Goal: Information Seeking & Learning: Learn about a topic

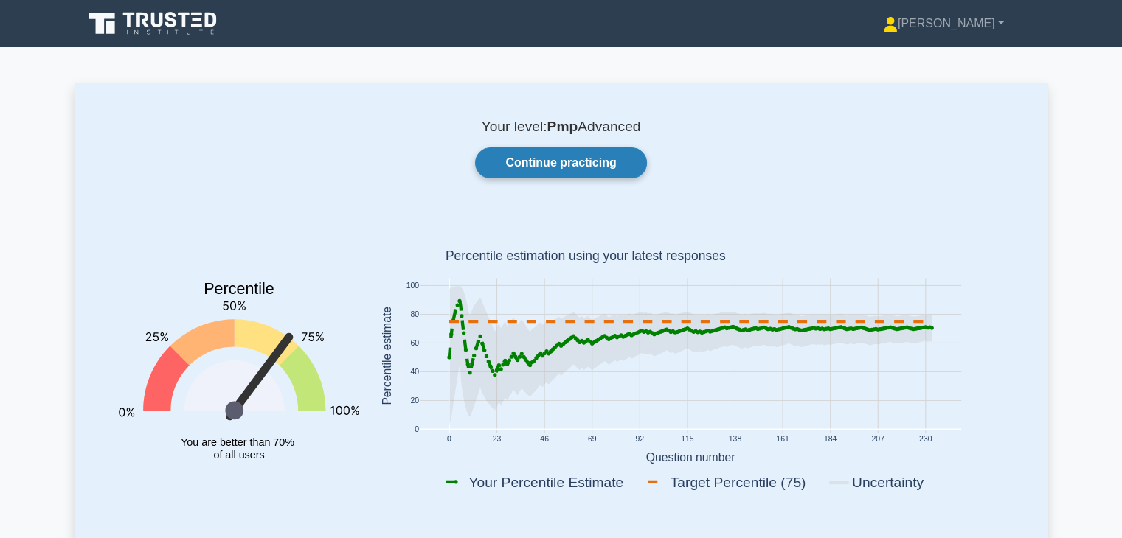
click at [575, 175] on link "Continue practicing" at bounding box center [560, 162] width 171 height 31
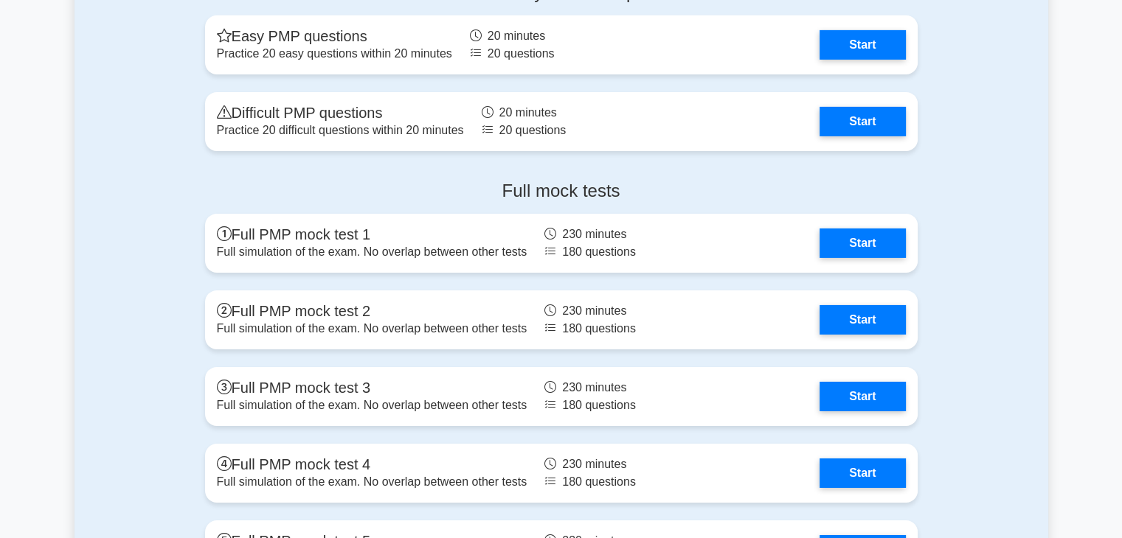
scroll to position [4885, 0]
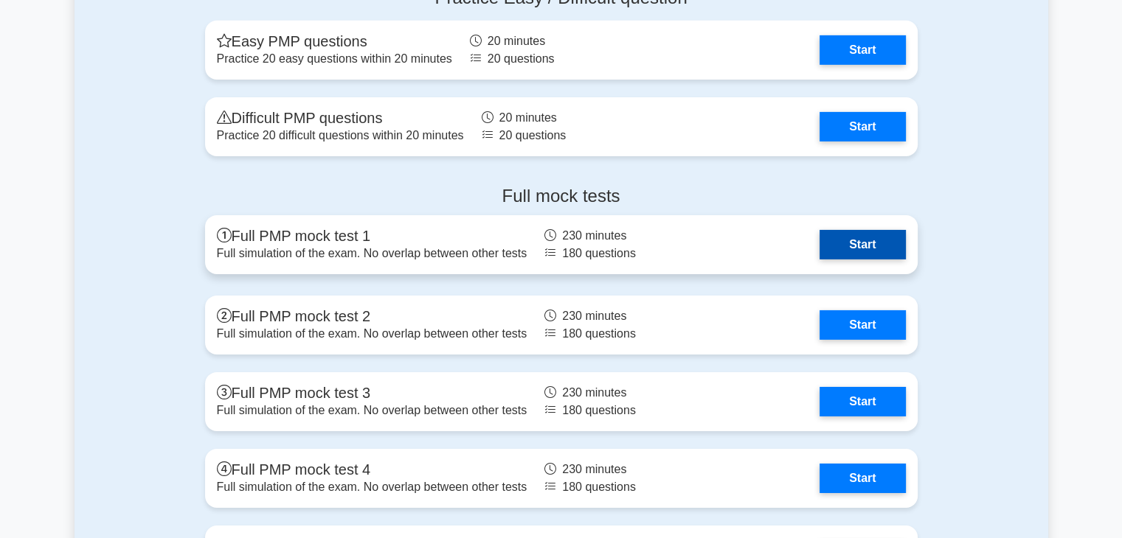
click at [888, 240] on link "Start" at bounding box center [862, 244] width 86 height 29
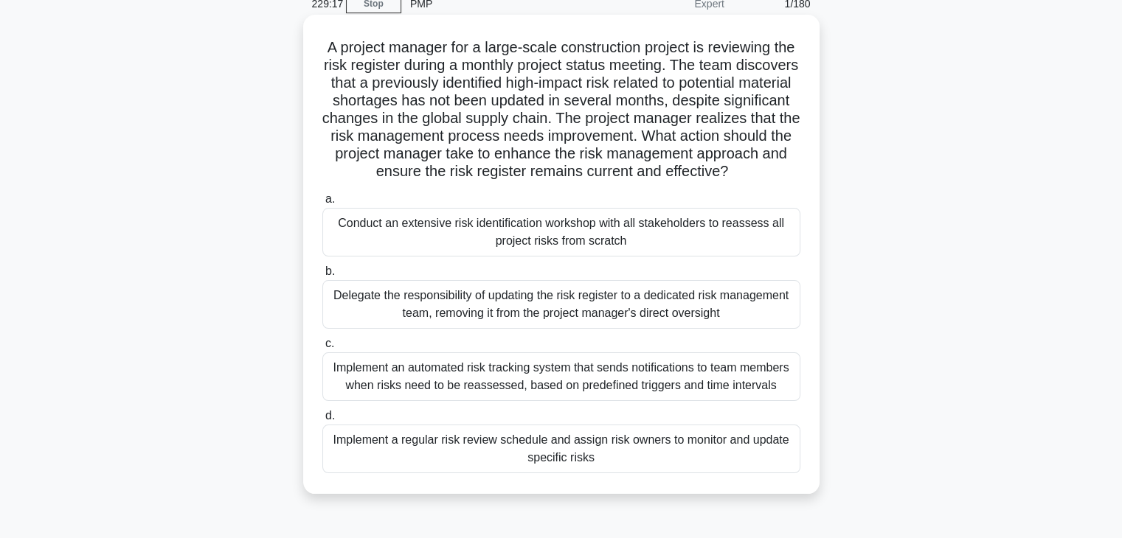
scroll to position [61, 0]
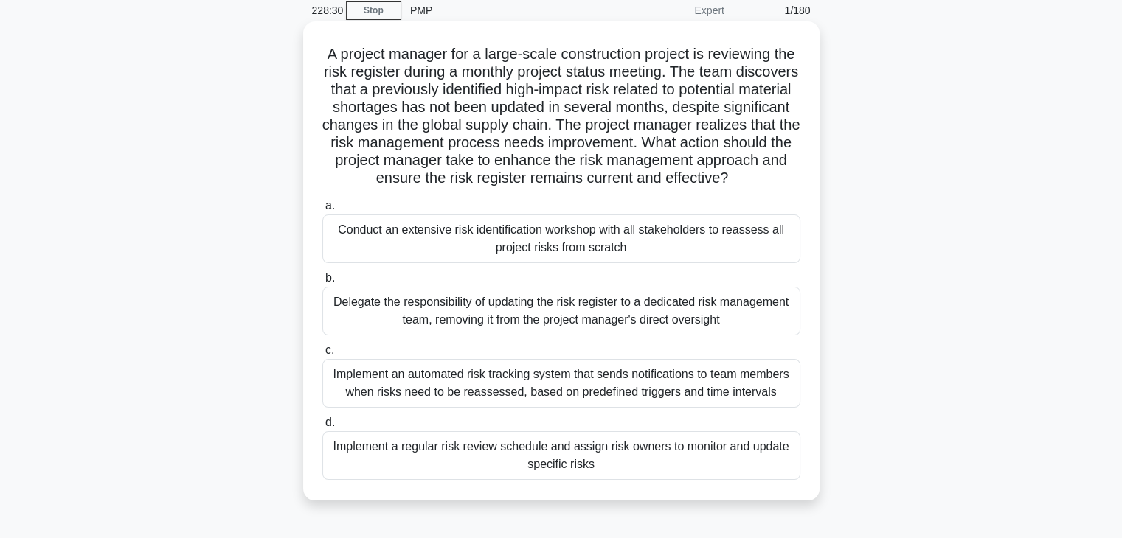
click at [628, 408] on div "Implement an automated risk tracking system that sends notifications to team me…" at bounding box center [561, 383] width 478 height 49
click at [322, 355] on input "c. Implement an automated risk tracking system that sends notifications to team…" at bounding box center [322, 351] width 0 height 10
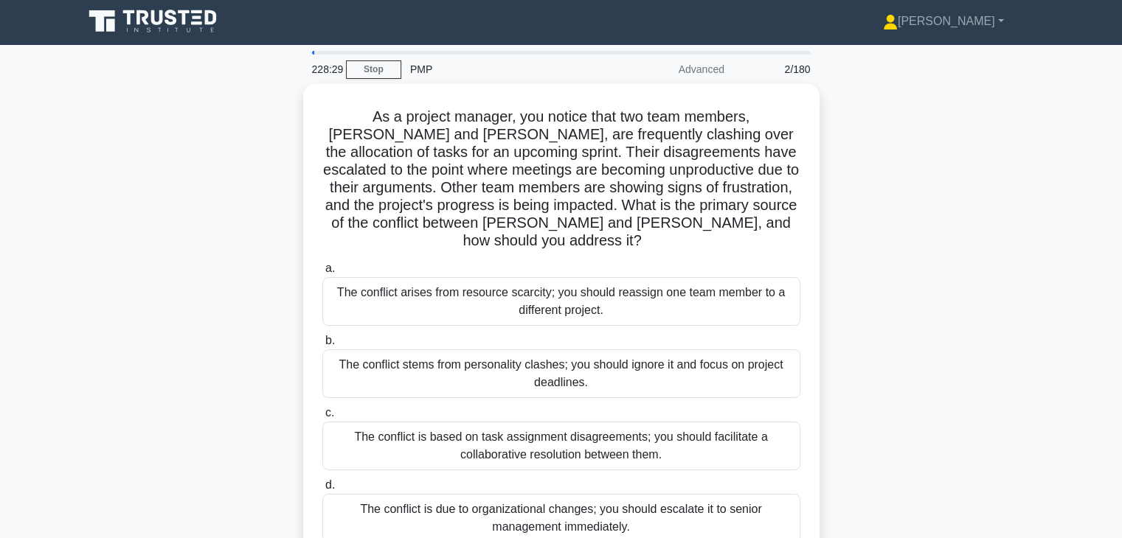
scroll to position [0, 0]
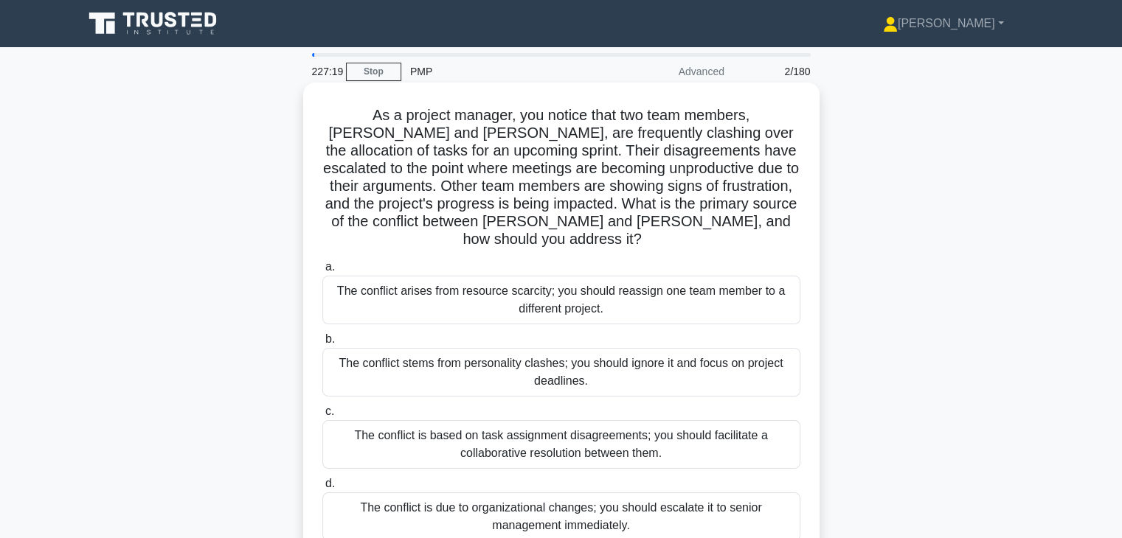
click at [527, 443] on div "The conflict is based on task assignment disagreements; you should facilitate a…" at bounding box center [561, 444] width 478 height 49
click at [322, 417] on input "c. The conflict is based on task assignment disagreements; you should facilitat…" at bounding box center [322, 412] width 0 height 10
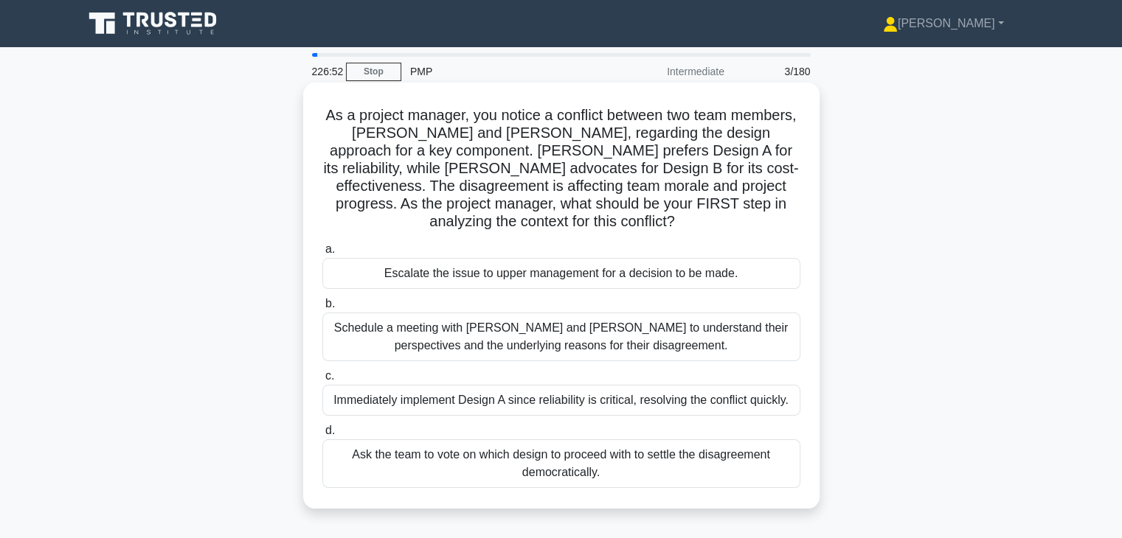
click at [556, 352] on div "Schedule a meeting with Sarah and John to understand their perspectives and the…" at bounding box center [561, 337] width 478 height 49
click at [322, 309] on input "b. Schedule a meeting with Sarah and John to understand their perspectives and …" at bounding box center [322, 304] width 0 height 10
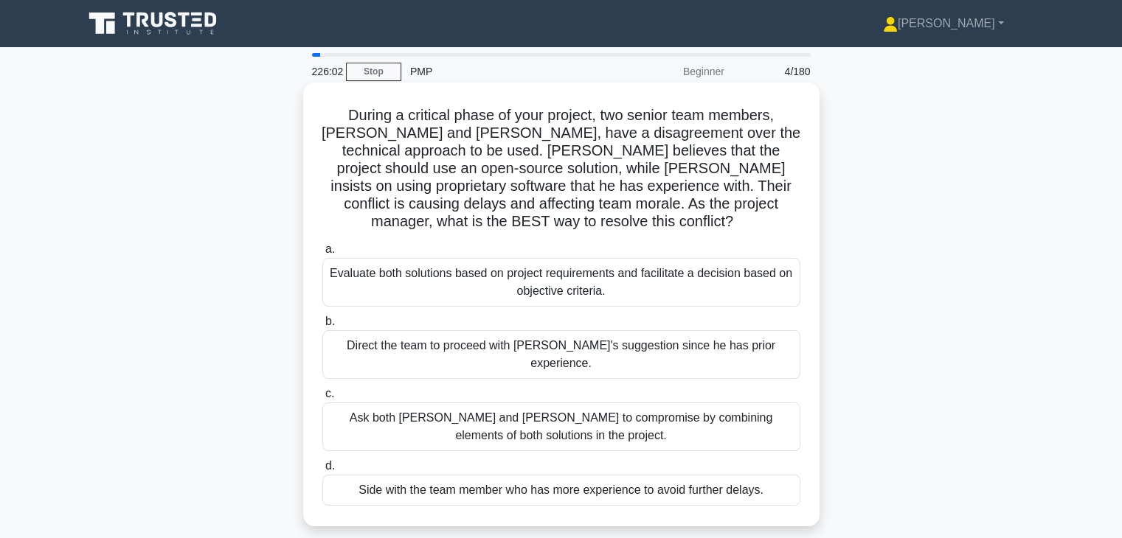
click at [596, 288] on div "Evaluate both solutions based on project requirements and facilitate a decision…" at bounding box center [561, 282] width 478 height 49
click at [322, 254] on input "a. Evaluate both solutions based on project requirements and facilitate a decis…" at bounding box center [322, 250] width 0 height 10
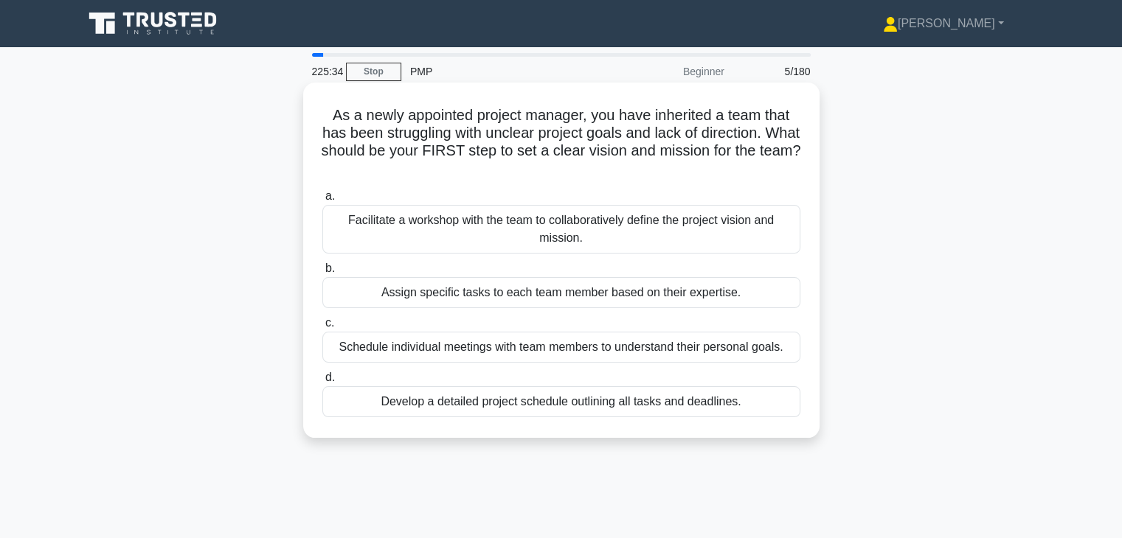
click at [560, 233] on div "Facilitate a workshop with the team to collaboratively define the project visio…" at bounding box center [561, 229] width 478 height 49
click at [322, 201] on input "a. Facilitate a workshop with the team to collaboratively define the project vi…" at bounding box center [322, 197] width 0 height 10
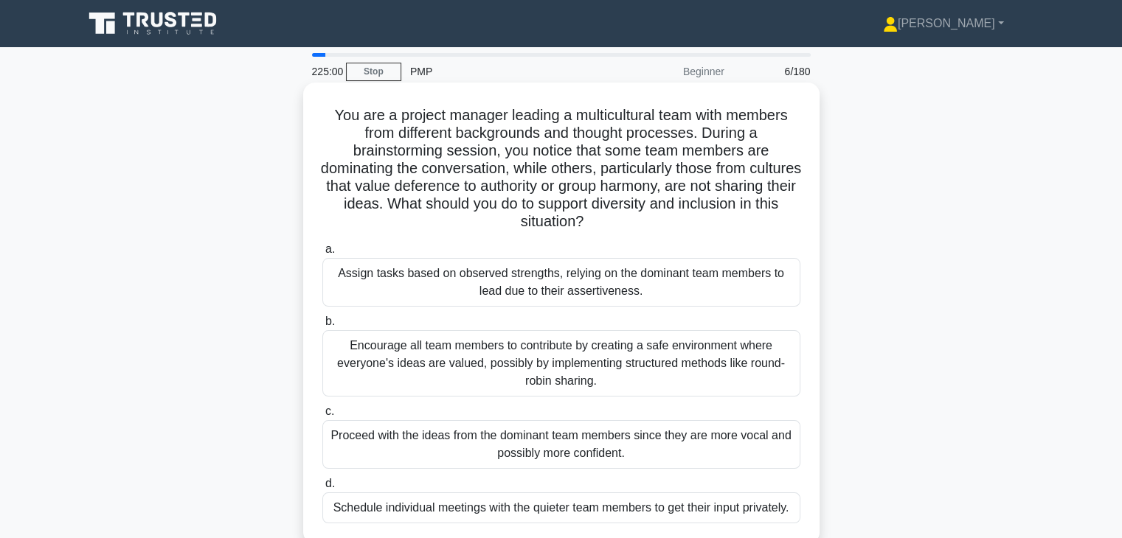
click at [542, 363] on div "Encourage all team members to contribute by creating a safe environment where e…" at bounding box center [561, 363] width 478 height 66
click at [322, 327] on input "b. Encourage all team members to contribute by creating a safe environment wher…" at bounding box center [322, 322] width 0 height 10
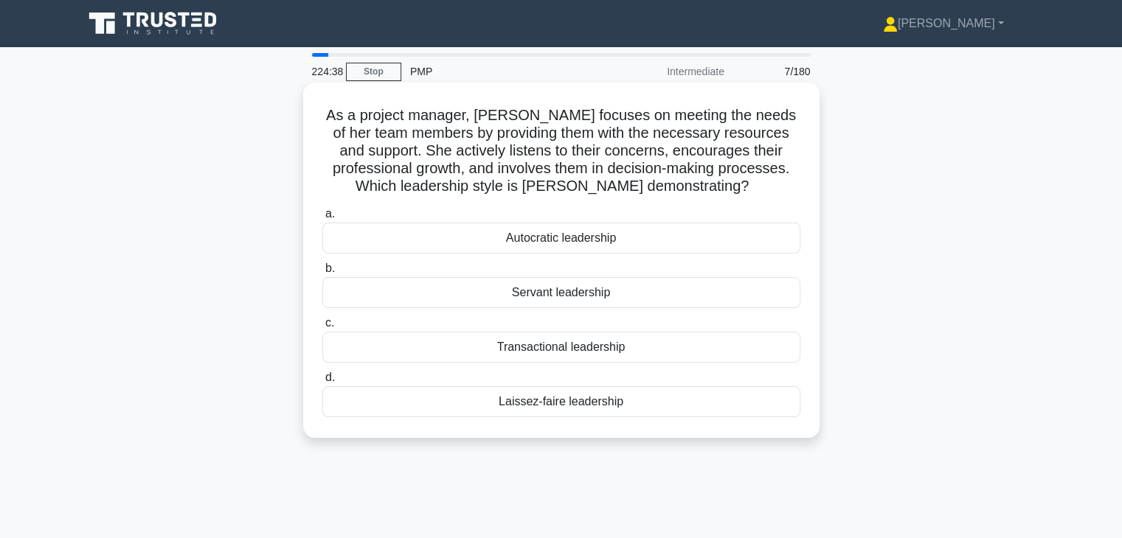
click at [574, 290] on div "Servant leadership" at bounding box center [561, 292] width 478 height 31
click at [322, 274] on input "b. Servant leadership" at bounding box center [322, 269] width 0 height 10
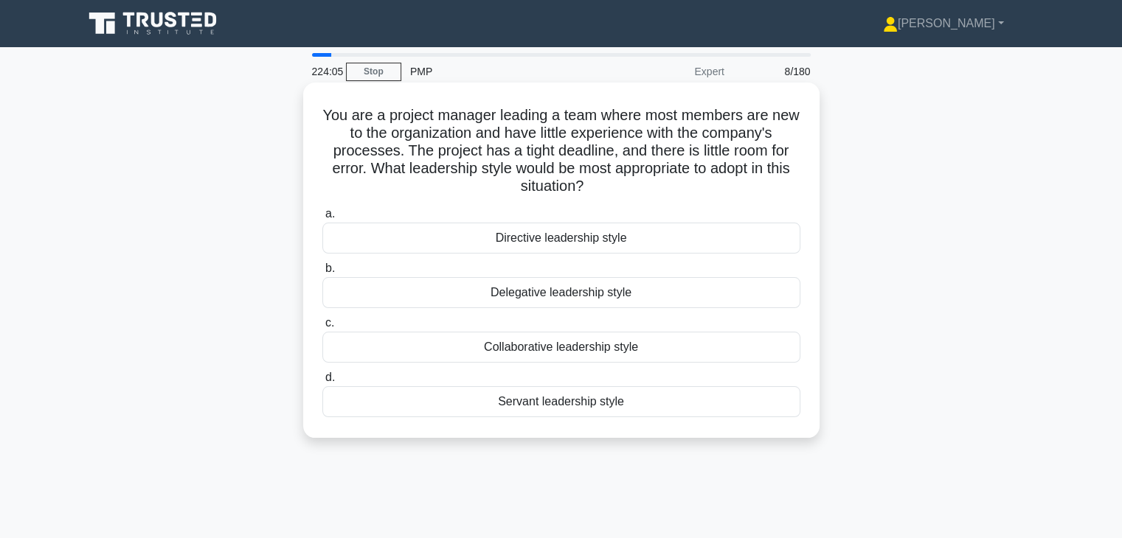
click at [554, 235] on div "Directive leadership style" at bounding box center [561, 238] width 478 height 31
click at [322, 219] on input "a. Directive leadership style" at bounding box center [322, 214] width 0 height 10
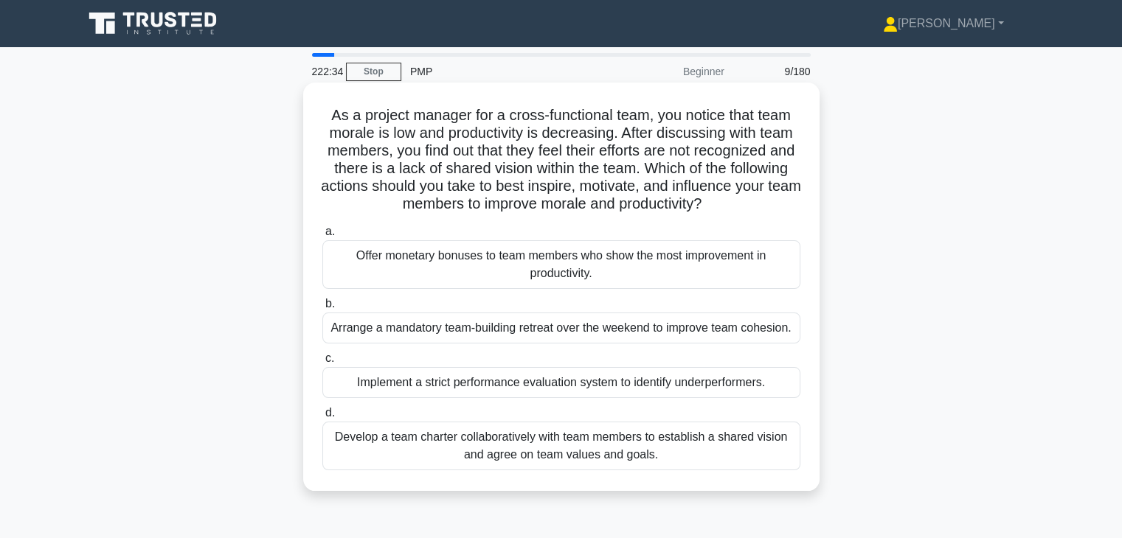
drag, startPoint x: 550, startPoint y: 260, endPoint x: 534, endPoint y: 411, distance: 152.0
click at [534, 411] on label "d. Develop a team charter collaboratively with team members to establish a shar…" at bounding box center [561, 437] width 478 height 66
click at [322, 411] on input "d. Develop a team charter collaboratively with team members to establish a shar…" at bounding box center [322, 414] width 0 height 10
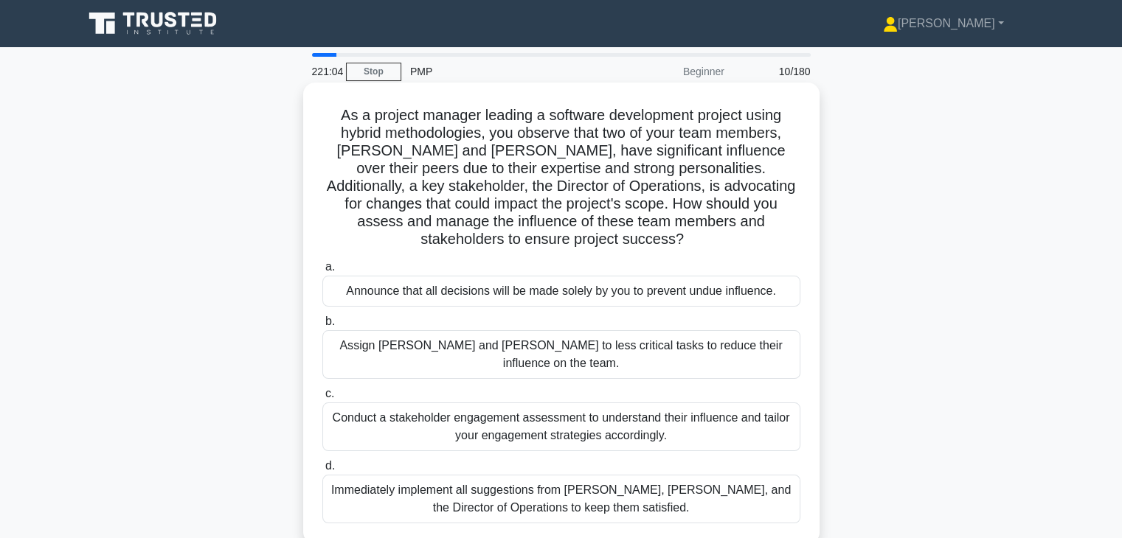
click at [522, 403] on div "Conduct a stakeholder engagement assessment to understand their influence and t…" at bounding box center [561, 427] width 478 height 49
click at [322, 392] on input "c. Conduct a stakeholder engagement assessment to understand their influence an…" at bounding box center [322, 394] width 0 height 10
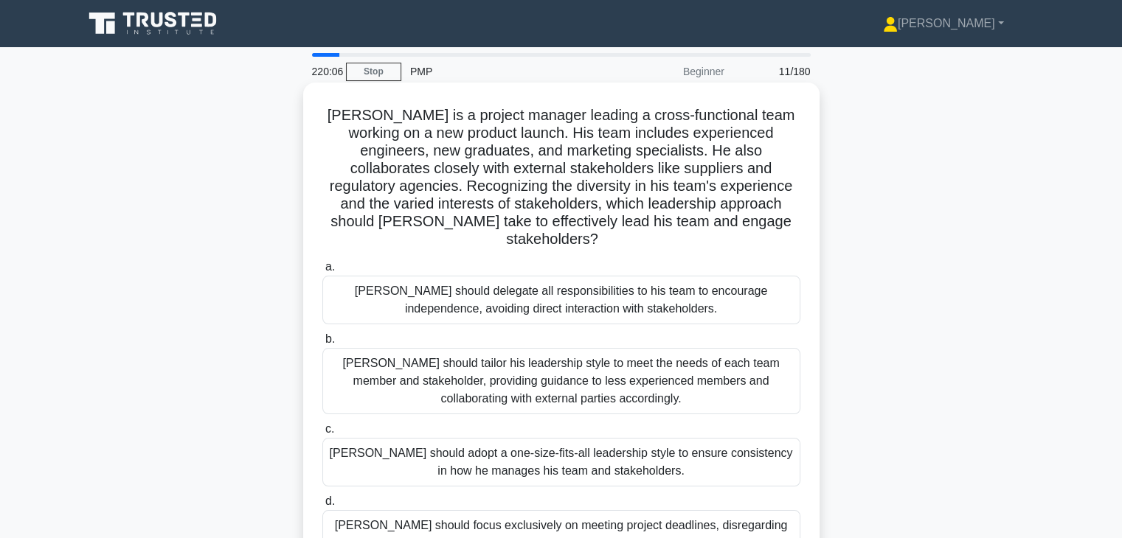
click at [540, 371] on div "John should tailor his leadership style to meet the needs of each team member a…" at bounding box center [561, 381] width 478 height 66
click at [322, 344] on input "b. John should tailor his leadership style to meet the needs of each team membe…" at bounding box center [322, 340] width 0 height 10
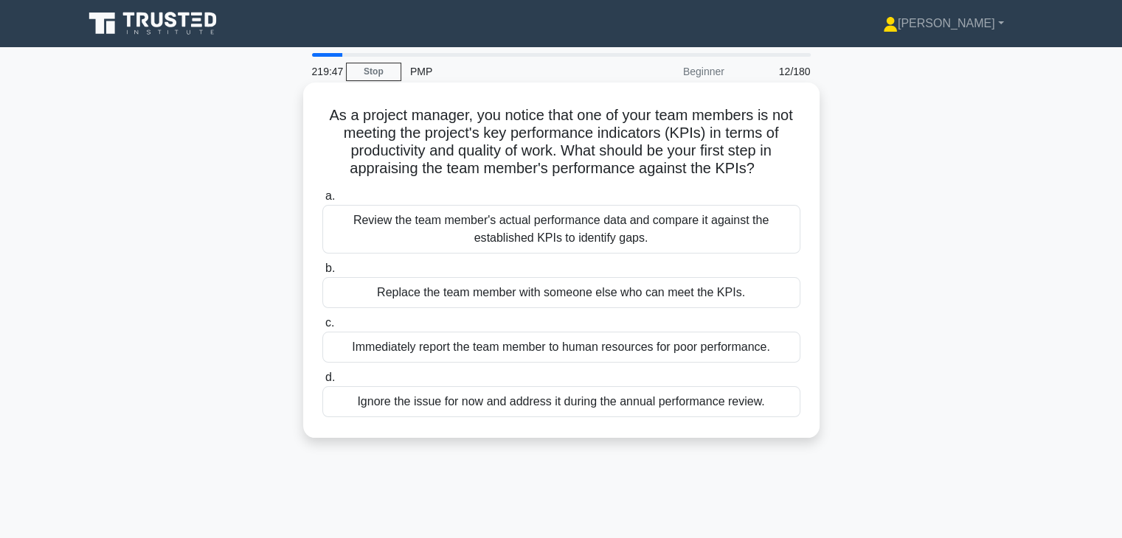
click at [590, 245] on div "Review the team member's actual performance data and compare it against the est…" at bounding box center [561, 229] width 478 height 49
click at [322, 201] on input "a. Review the team member's actual performance data and compare it against the …" at bounding box center [322, 197] width 0 height 10
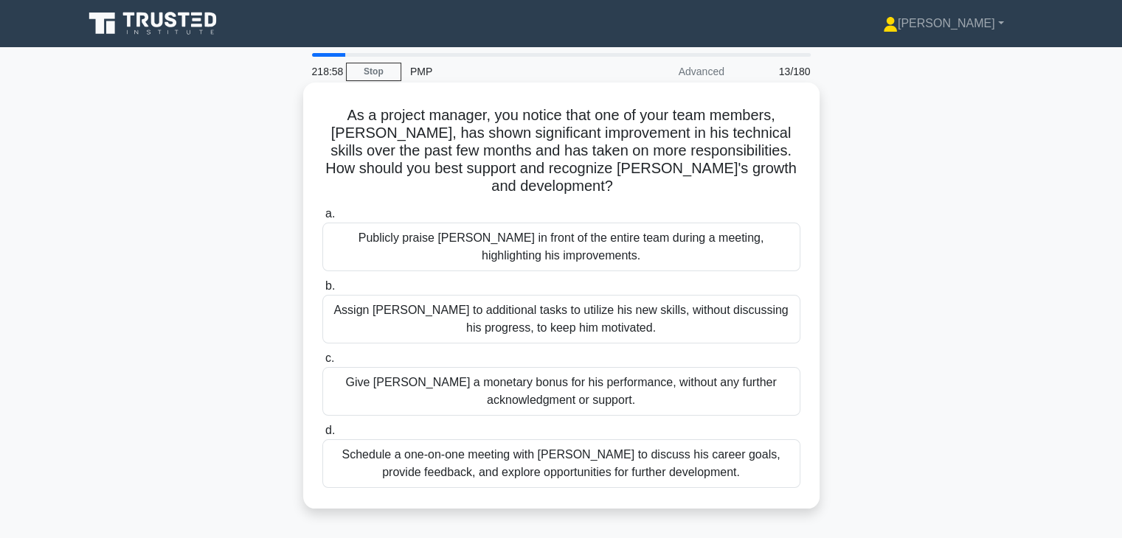
click at [580, 443] on div "Schedule a one-on-one meeting with Alex to discuss his career goals, provide fe…" at bounding box center [561, 464] width 478 height 49
click at [322, 436] on input "d. Schedule a one-on-one meeting with Alex to discuss his career goals, provide…" at bounding box center [322, 431] width 0 height 10
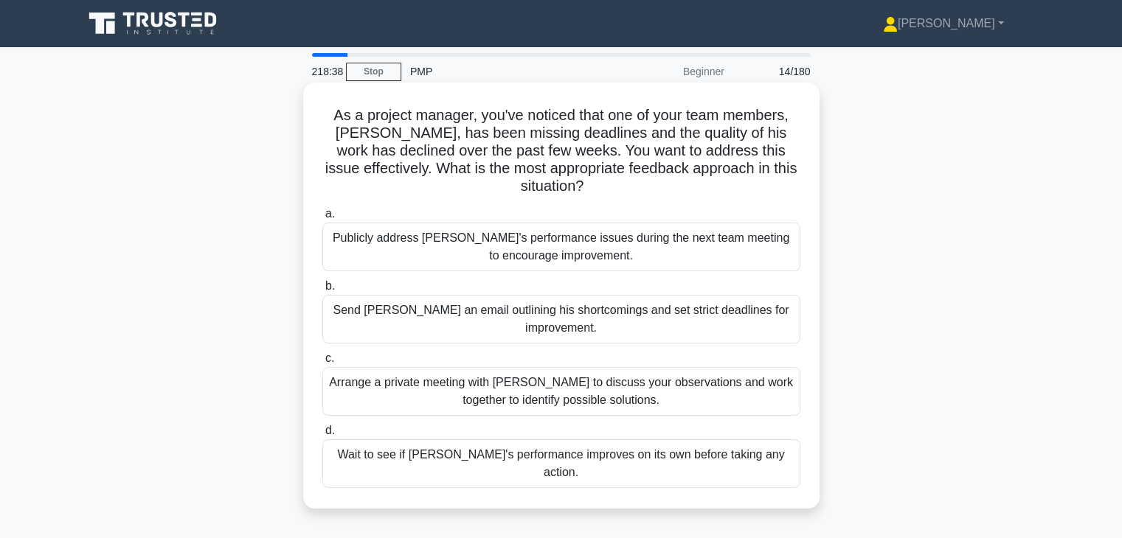
click at [590, 381] on div "Arrange a private meeting with Alex to discuss your observations and work toget…" at bounding box center [561, 391] width 478 height 49
click at [322, 364] on input "c. Arrange a private meeting with Alex to discuss your observations and work to…" at bounding box center [322, 359] width 0 height 10
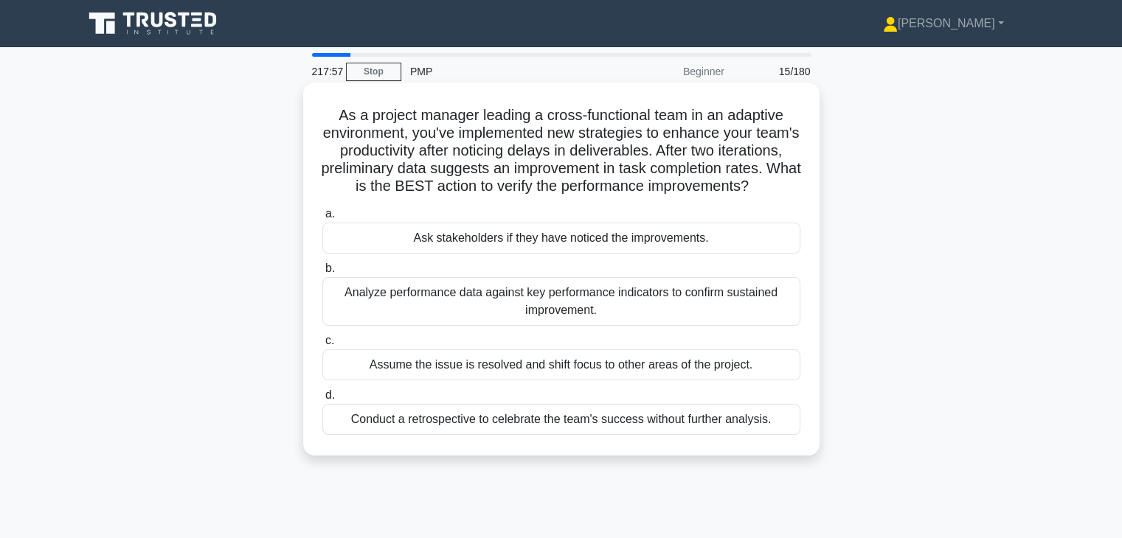
click at [641, 310] on div "Analyze performance data against key performance indicators to confirm sustaine…" at bounding box center [561, 301] width 478 height 49
click at [322, 274] on input "b. Analyze performance data against key performance indicators to confirm susta…" at bounding box center [322, 269] width 0 height 10
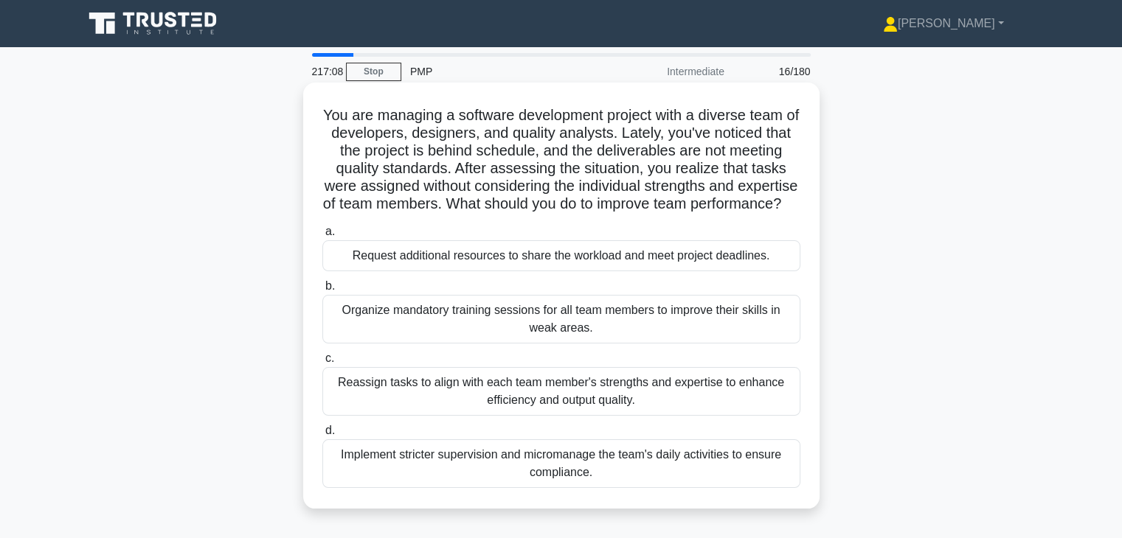
click at [574, 416] on div "Reassign tasks to align with each team member's strengths and expertise to enha…" at bounding box center [561, 391] width 478 height 49
click at [322, 364] on input "c. Reassign tasks to align with each team member's strengths and expertise to e…" at bounding box center [322, 359] width 0 height 10
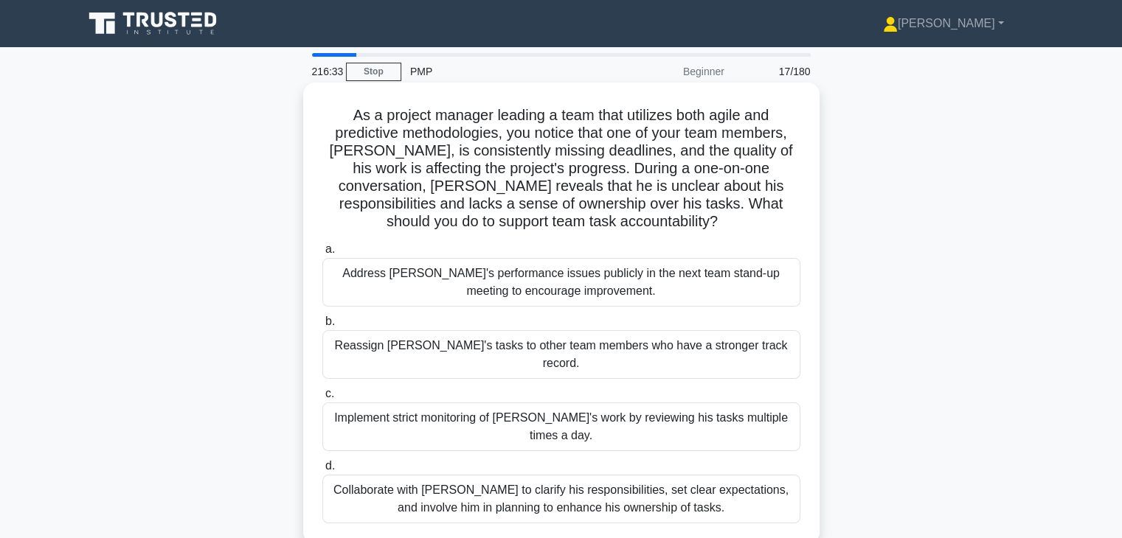
click at [572, 475] on div "Collaborate with Alex to clarify his responsibilities, set clear expectations, …" at bounding box center [561, 499] width 478 height 49
click at [322, 466] on input "d. Collaborate with Alex to clarify his responsibilities, set clear expectation…" at bounding box center [322, 467] width 0 height 10
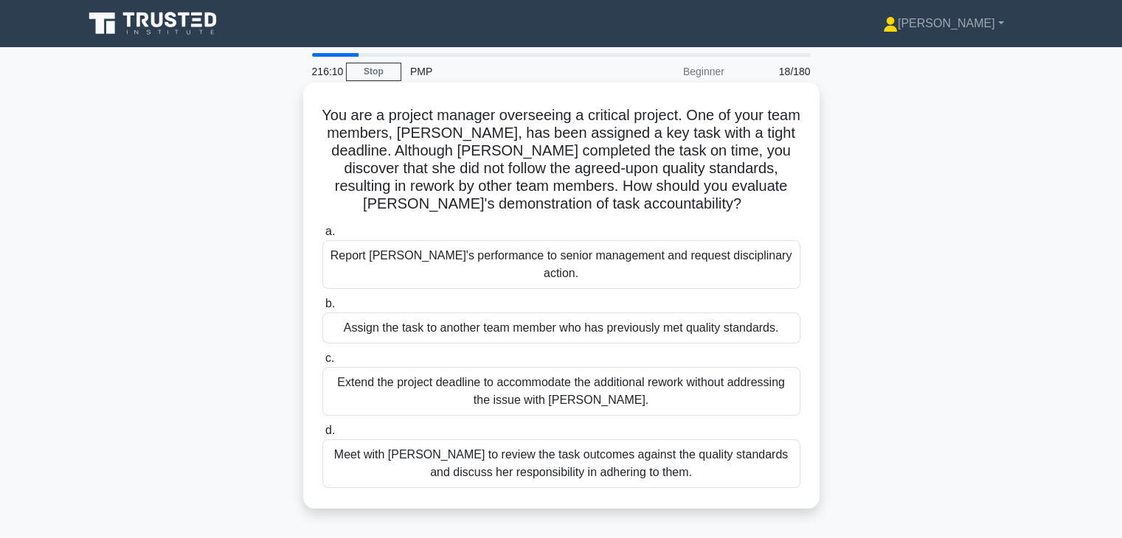
click at [562, 449] on div "Meet with Priya to review the task outcomes against the quality standards and d…" at bounding box center [561, 464] width 478 height 49
click at [322, 436] on input "d. Meet with Priya to review the task outcomes against the quality standards an…" at bounding box center [322, 431] width 0 height 10
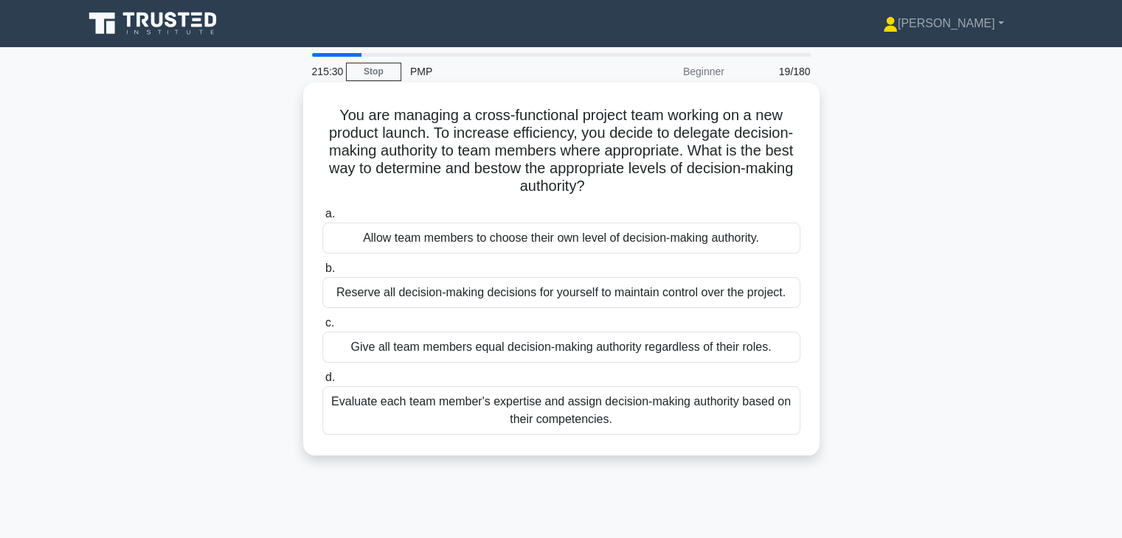
click at [568, 406] on div "Evaluate each team member's expertise and assign decision-making authority base…" at bounding box center [561, 410] width 478 height 49
click at [322, 383] on input "d. Evaluate each team member's expertise and assign decision-making authority b…" at bounding box center [322, 378] width 0 height 10
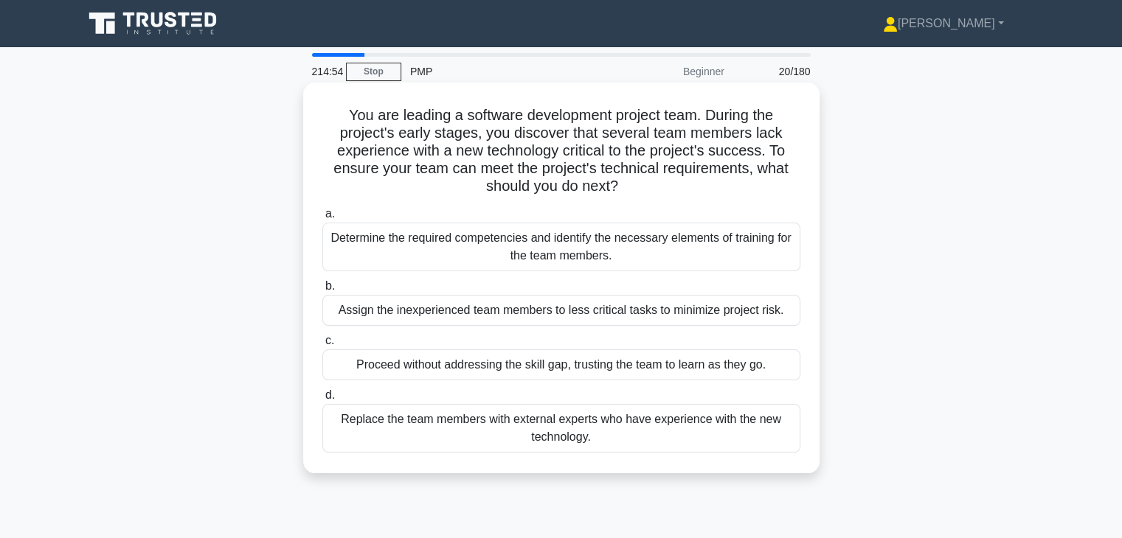
click at [538, 260] on div "Determine the required competencies and identify the necessary elements of trai…" at bounding box center [561, 247] width 478 height 49
click at [322, 219] on input "a. Determine the required competencies and identify the necessary elements of t…" at bounding box center [322, 214] width 0 height 10
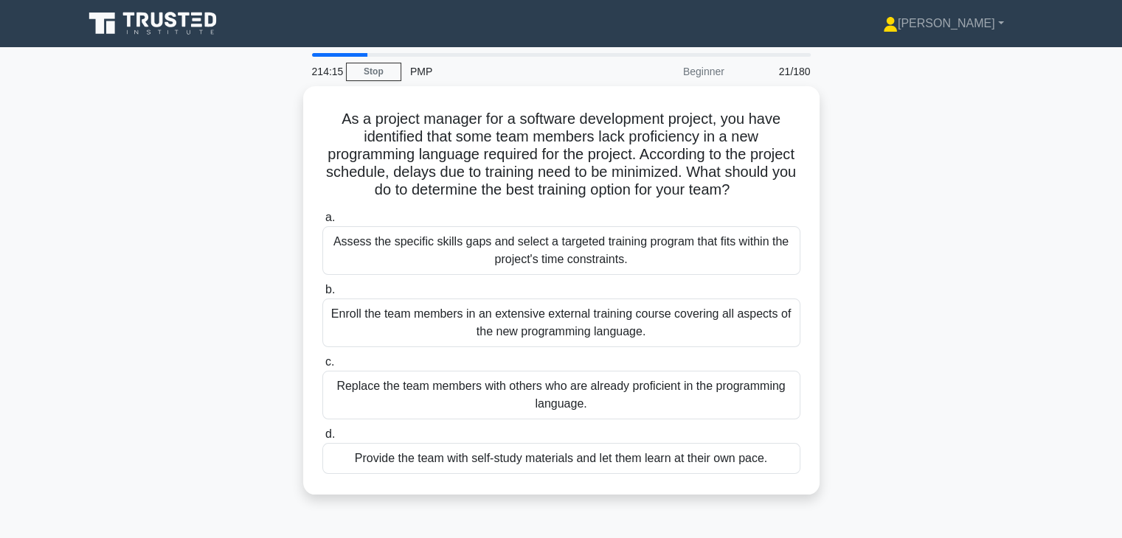
click at [538, 260] on div "Assess the specific skills gaps and select a targeted training program that fit…" at bounding box center [561, 250] width 478 height 49
click at [322, 223] on input "a. Assess the specific skills gaps and select a targeted training program that …" at bounding box center [322, 218] width 0 height 10
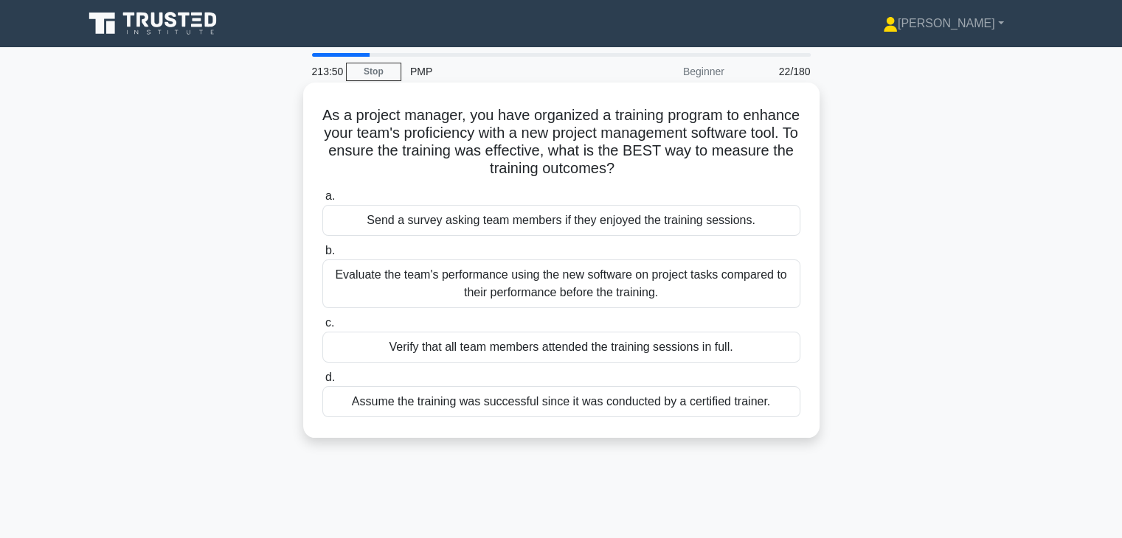
click at [554, 294] on div "Evaluate the team's performance using the new software on project tasks compare…" at bounding box center [561, 284] width 478 height 49
click at [322, 256] on input "b. Evaluate the team's performance using the new software on project tasks comp…" at bounding box center [322, 251] width 0 height 10
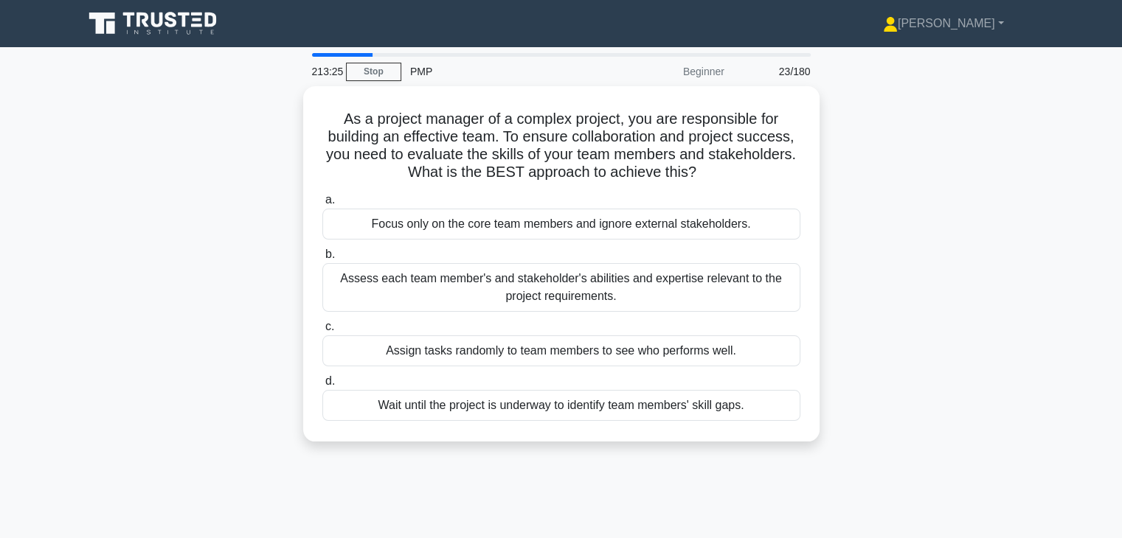
click at [554, 294] on div "Assess each team member's and stakeholder's abilities and expertise relevant to…" at bounding box center [561, 287] width 478 height 49
click at [322, 260] on input "b. Assess each team member's and stakeholder's abilities and expertise relevant…" at bounding box center [322, 255] width 0 height 10
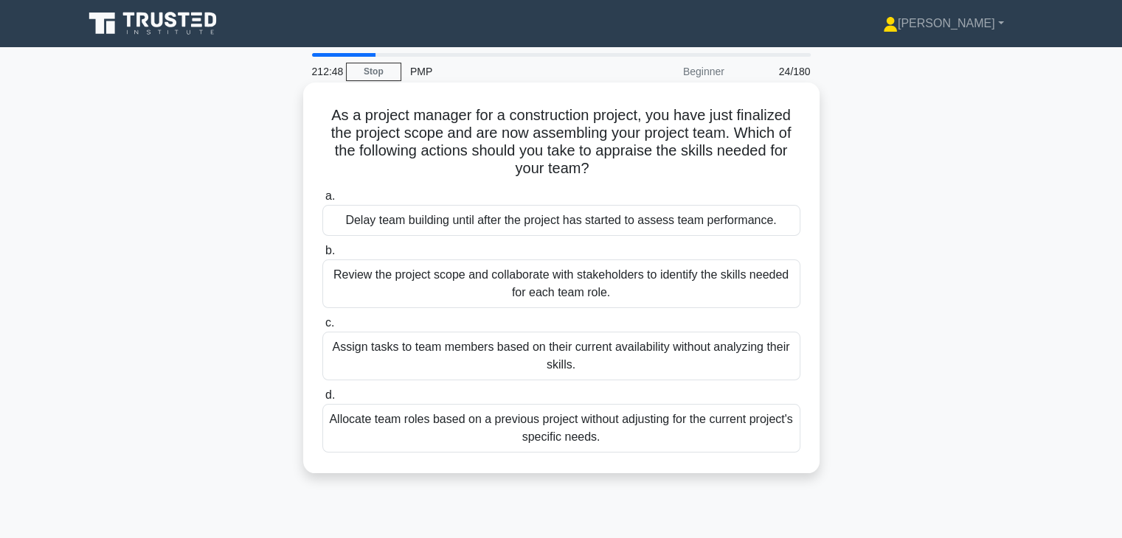
drag, startPoint x: 554, startPoint y: 294, endPoint x: 522, endPoint y: 284, distance: 33.1
click at [522, 284] on div "Review the project scope and collaborate with stakeholders to identify the skil…" at bounding box center [561, 284] width 478 height 49
click at [322, 256] on input "b. Review the project scope and collaborate with stakeholders to identify the s…" at bounding box center [322, 251] width 0 height 10
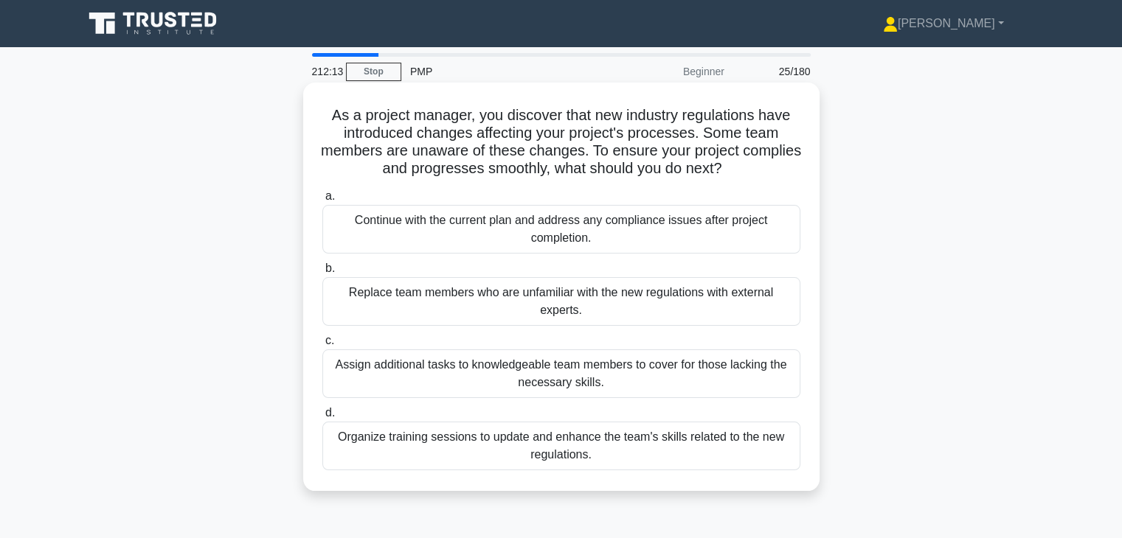
click at [505, 434] on div "Organize training sessions to update and enhance the team's skills related to t…" at bounding box center [561, 446] width 478 height 49
click at [322, 418] on input "d. Organize training sessions to update and enhance the team's skills related t…" at bounding box center [322, 414] width 0 height 10
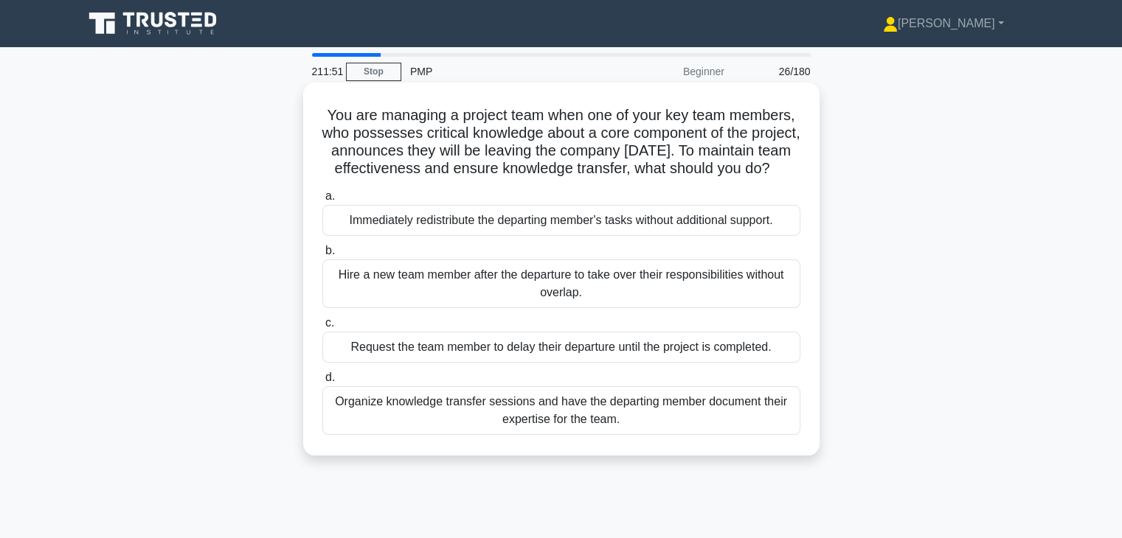
click at [585, 435] on div "Organize knowledge transfer sessions and have the departing member document the…" at bounding box center [561, 410] width 478 height 49
click at [322, 383] on input "d. Organize knowledge transfer sessions and have the departing member document …" at bounding box center [322, 378] width 0 height 10
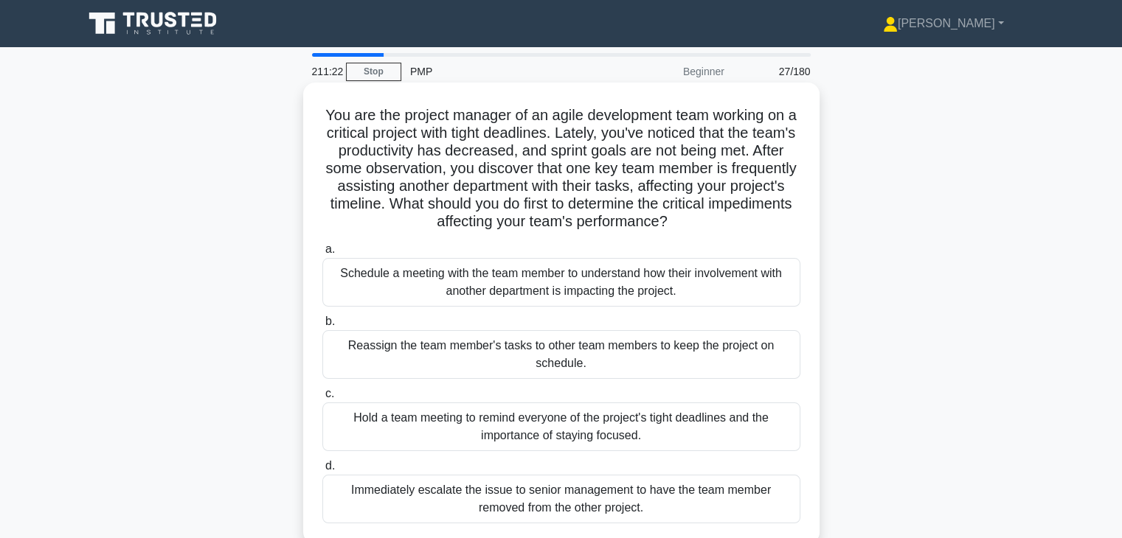
click at [637, 275] on div "Schedule a meeting with the team member to understand how their involvement wit…" at bounding box center [561, 282] width 478 height 49
click at [322, 254] on input "a. Schedule a meeting with the team member to understand how their involvement …" at bounding box center [322, 250] width 0 height 10
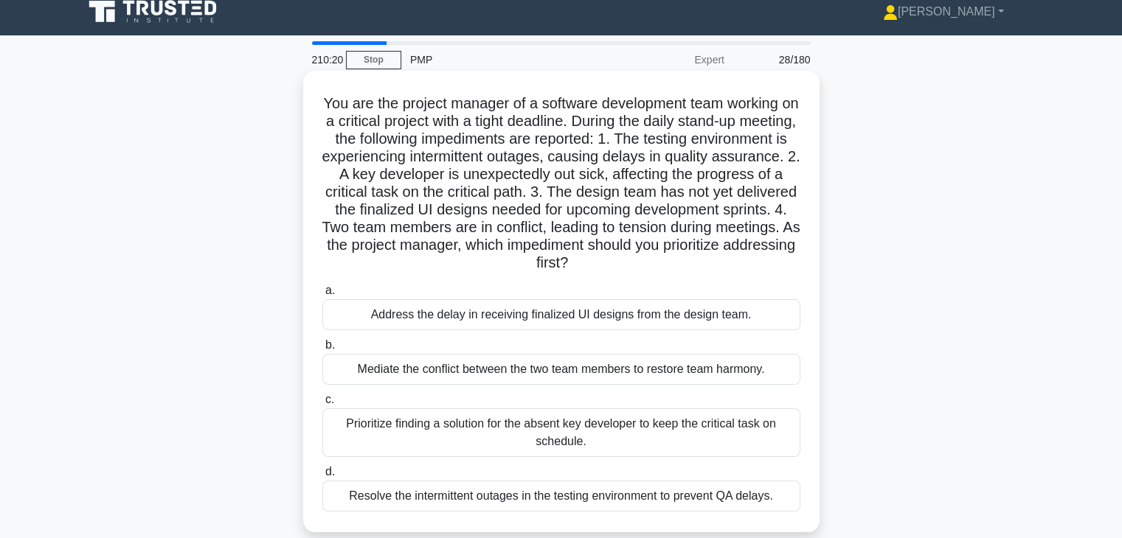
scroll to position [11, 0]
click at [610, 377] on div "Mediate the conflict between the two team members to restore team harmony." at bounding box center [561, 370] width 478 height 31
click at [322, 351] on input "b. Mediate the conflict between the two team members to restore team harmony." at bounding box center [322, 346] width 0 height 10
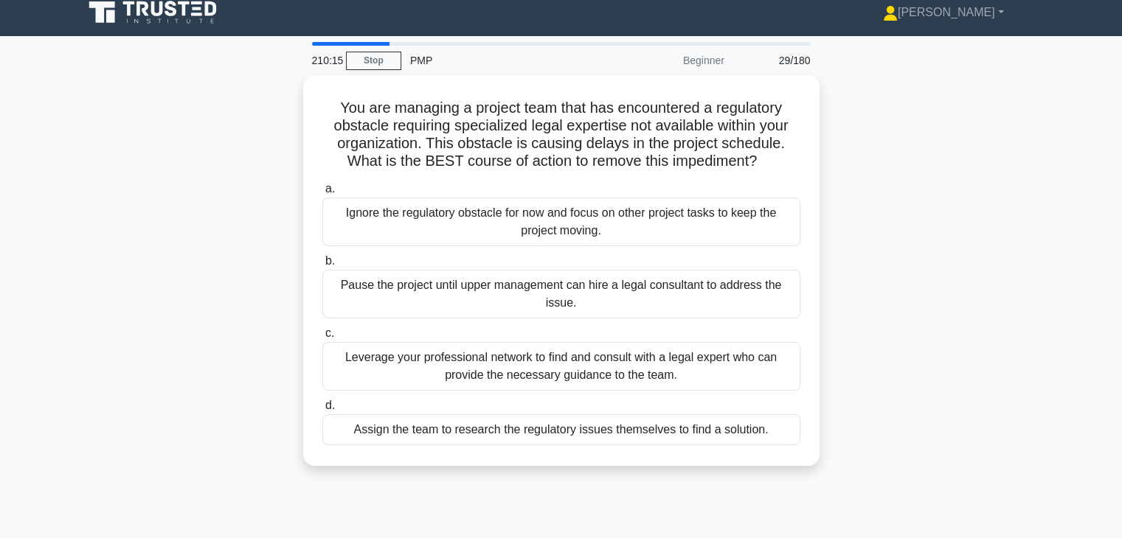
scroll to position [0, 0]
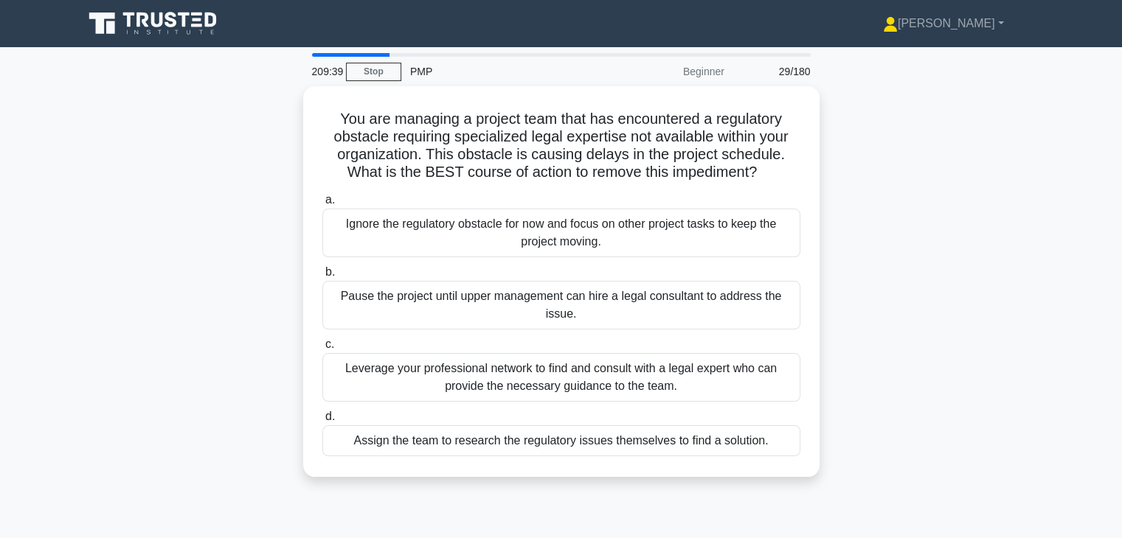
click at [610, 377] on div "Leverage your professional network to find and consult with a legal expert who …" at bounding box center [561, 377] width 478 height 49
click at [322, 350] on input "c. Leverage your professional network to find and consult with a legal expert w…" at bounding box center [322, 345] width 0 height 10
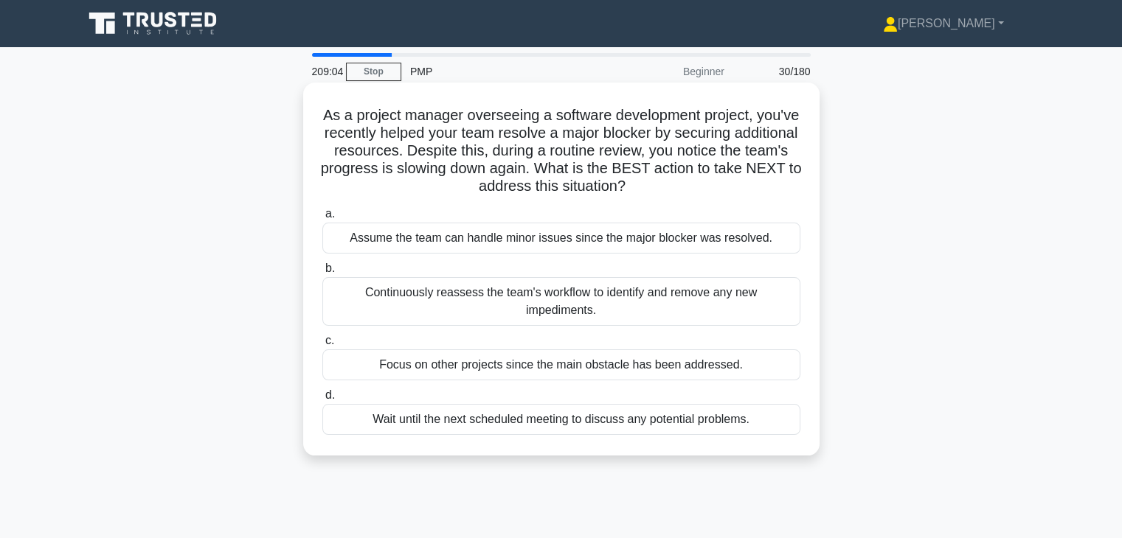
click at [599, 293] on div "Continuously reassess the team's workflow to identify and remove any new impedi…" at bounding box center [561, 301] width 478 height 49
click at [322, 274] on input "b. Continuously reassess the team's workflow to identify and remove any new imp…" at bounding box center [322, 269] width 0 height 10
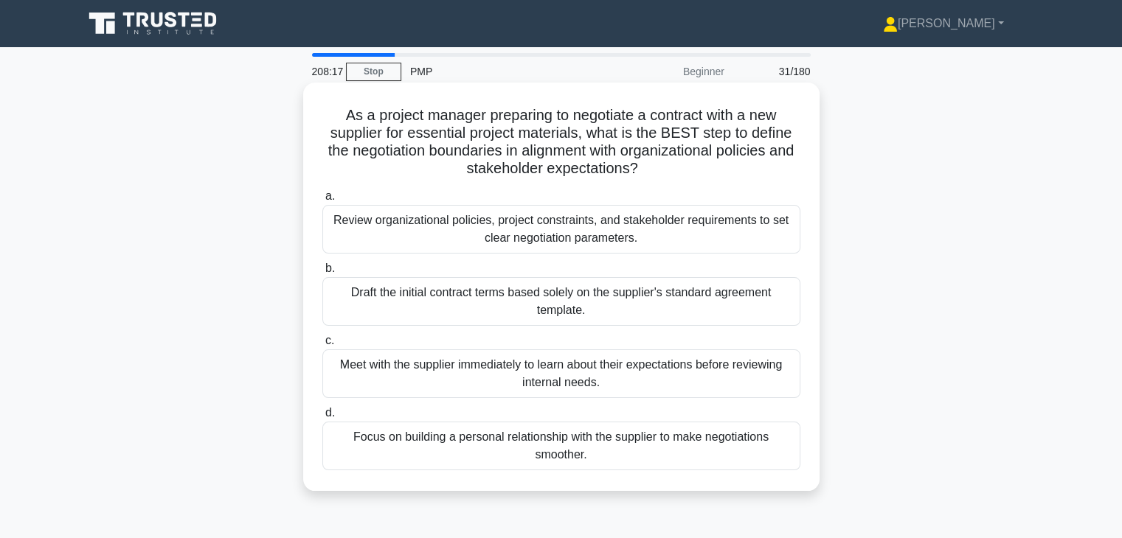
click at [533, 227] on div "Review organizational policies, project constraints, and stakeholder requiremen…" at bounding box center [561, 229] width 478 height 49
click at [322, 201] on input "a. Review organizational policies, project constraints, and stakeholder require…" at bounding box center [322, 197] width 0 height 10
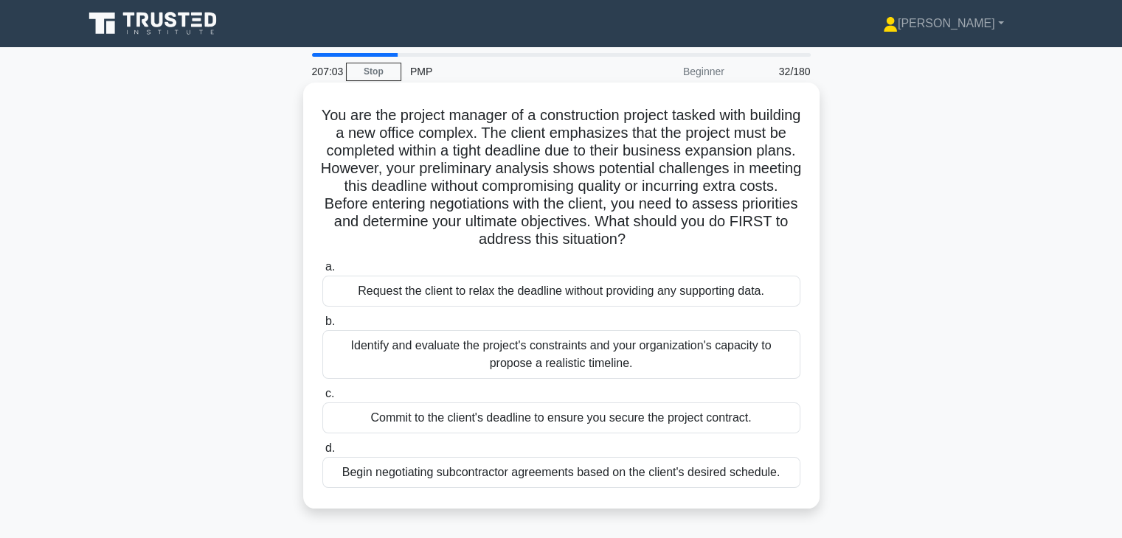
click at [494, 354] on div "Identify and evaluate the project's constraints and your organization's capacit…" at bounding box center [561, 354] width 478 height 49
click at [322, 327] on input "b. Identify and evaluate the project's constraints and your organization's capa…" at bounding box center [322, 322] width 0 height 10
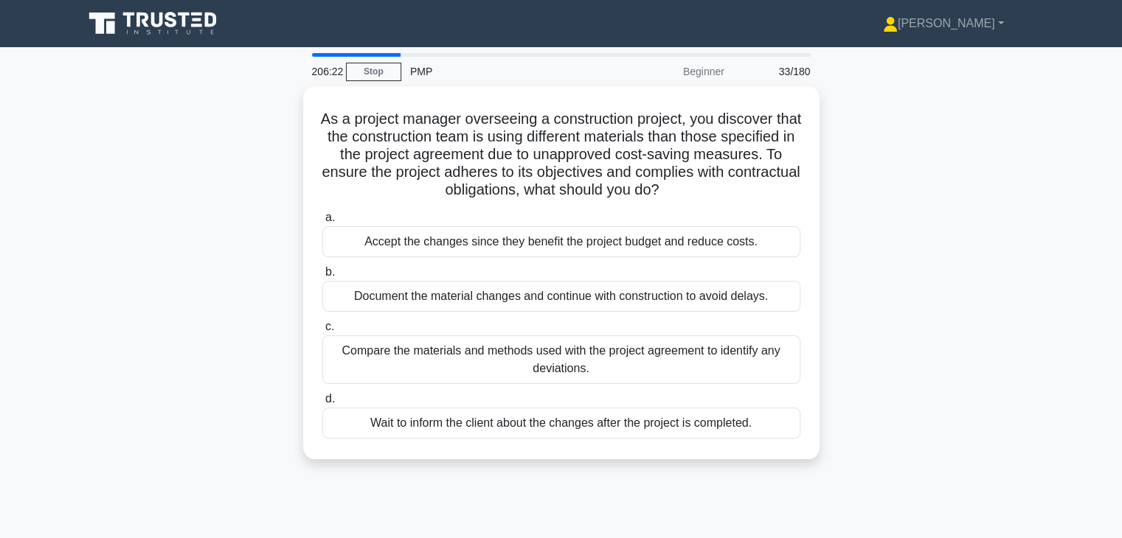
click at [494, 354] on div "Compare the materials and methods used with the project agreement to identify a…" at bounding box center [561, 360] width 478 height 49
click at [322, 332] on input "c. Compare the materials and methods used with the project agreement to identif…" at bounding box center [322, 327] width 0 height 10
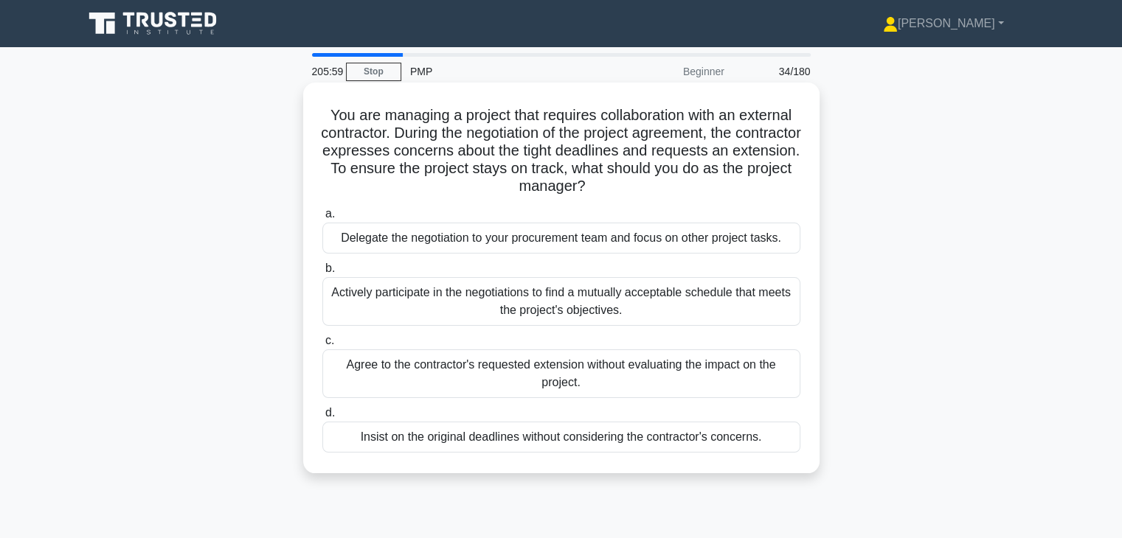
click at [496, 299] on div "Actively participate in the negotiations to find a mutually acceptable schedule…" at bounding box center [561, 301] width 478 height 49
click at [322, 274] on input "b. Actively participate in the negotiations to find a mutually acceptable sched…" at bounding box center [322, 269] width 0 height 10
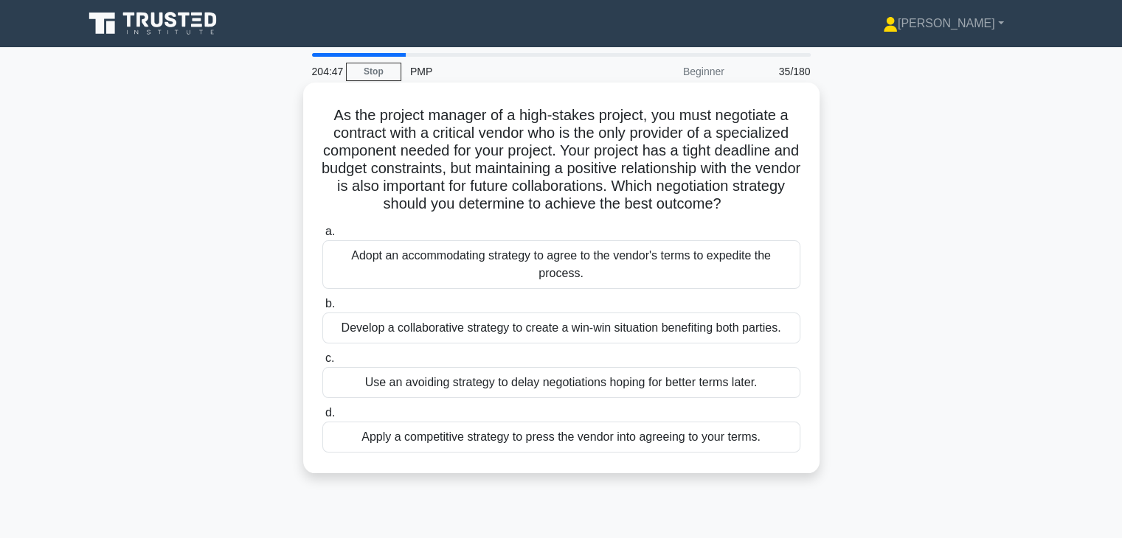
click at [536, 325] on div "Develop a collaborative strategy to create a win-win situation benefiting both …" at bounding box center [561, 328] width 478 height 31
click at [322, 309] on input "b. Develop a collaborative strategy to create a win-win situation benefiting bo…" at bounding box center [322, 304] width 0 height 10
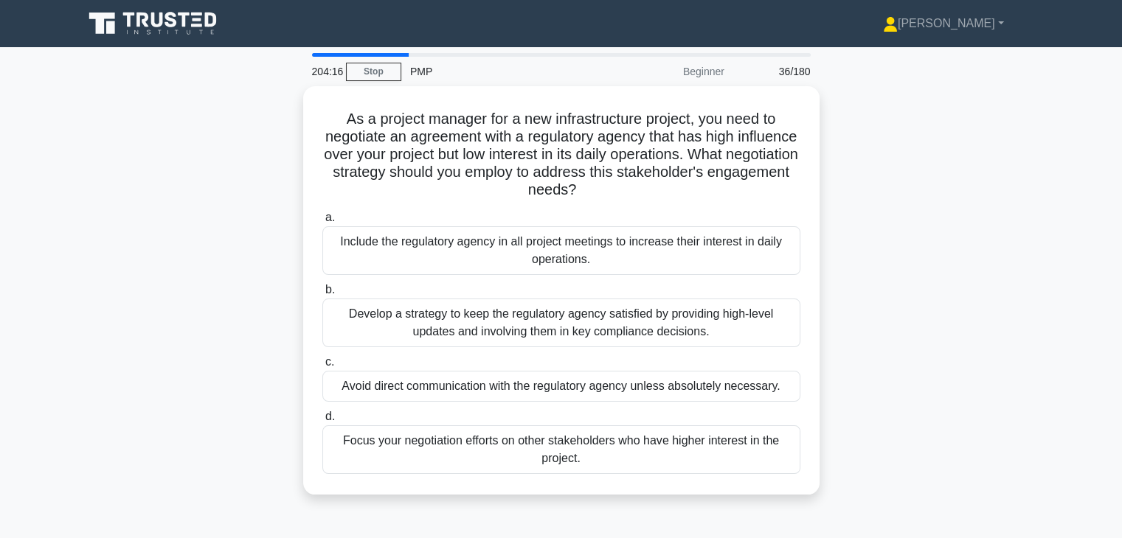
click at [536, 325] on div "Develop a strategy to keep the regulatory agency satisfied by providing high-le…" at bounding box center [561, 323] width 478 height 49
click at [322, 295] on input "b. Develop a strategy to keep the regulatory agency satisfied by providing high…" at bounding box center [322, 290] width 0 height 10
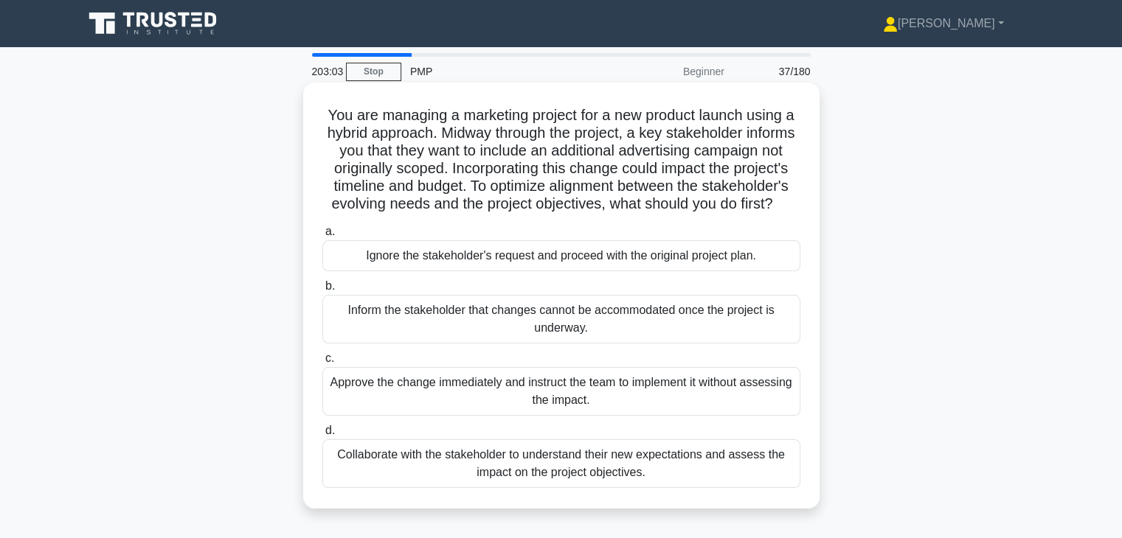
click at [572, 488] on div "Collaborate with the stakeholder to understand their new expectations and asses…" at bounding box center [561, 464] width 478 height 49
click at [322, 436] on input "d. Collaborate with the stakeholder to understand their new expectations and as…" at bounding box center [322, 431] width 0 height 10
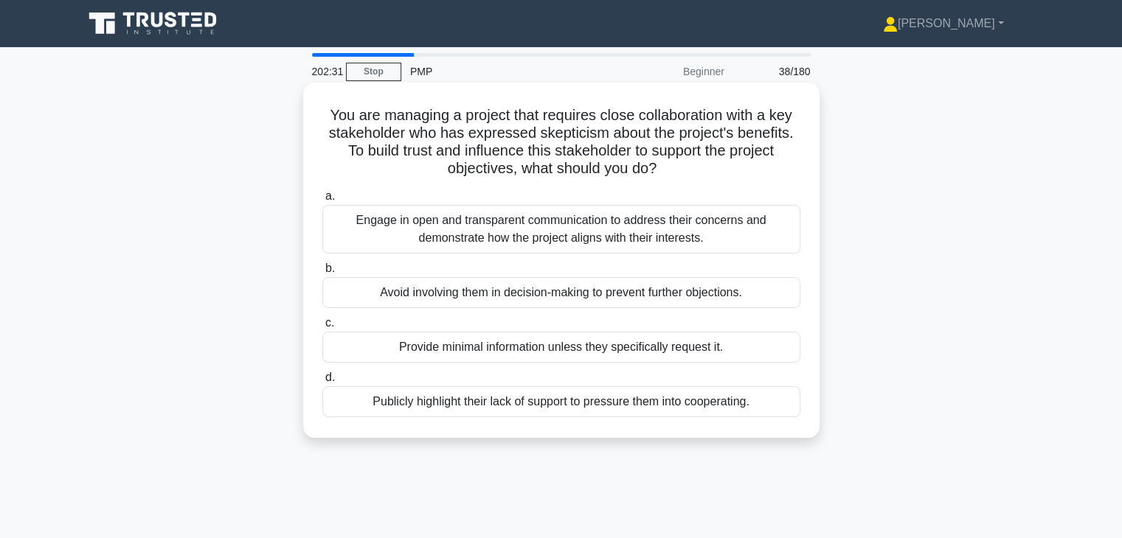
click at [602, 244] on div "Engage in open and transparent communication to address their concerns and demo…" at bounding box center [561, 229] width 478 height 49
click at [322, 201] on input "a. Engage in open and transparent communication to address their concerns and d…" at bounding box center [322, 197] width 0 height 10
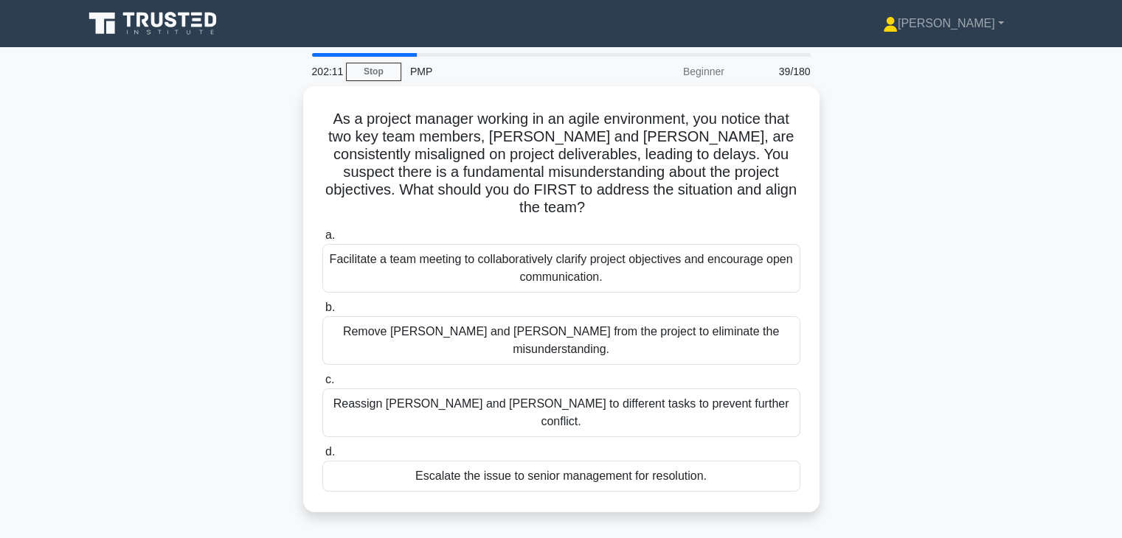
click at [602, 244] on div "Facilitate a team meeting to collaboratively clarify project objectives and enc…" at bounding box center [561, 268] width 478 height 49
click at [322, 240] on input "a. Facilitate a team meeting to collaboratively clarify project objectives and …" at bounding box center [322, 236] width 0 height 10
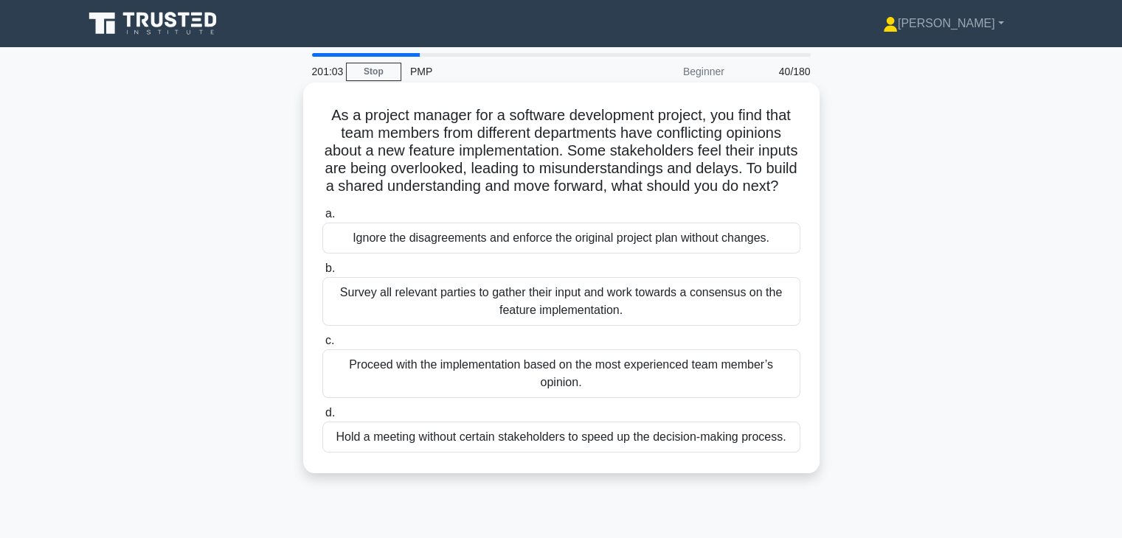
click at [583, 318] on div "Survey all relevant parties to gather their input and work towards a consensus …" at bounding box center [561, 301] width 478 height 49
click at [322, 274] on input "b. Survey all relevant parties to gather their input and work towards a consens…" at bounding box center [322, 269] width 0 height 10
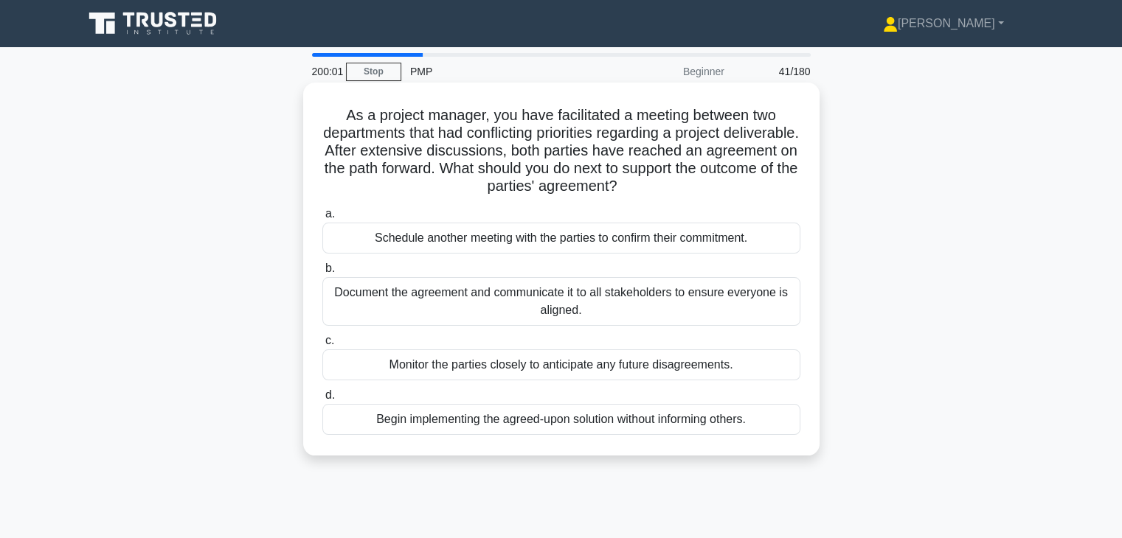
click at [530, 302] on div "Document the agreement and communicate it to all stakeholders to ensure everyon…" at bounding box center [561, 301] width 478 height 49
click at [322, 274] on input "b. Document the agreement and communicate it to all stakeholders to ensure ever…" at bounding box center [322, 269] width 0 height 10
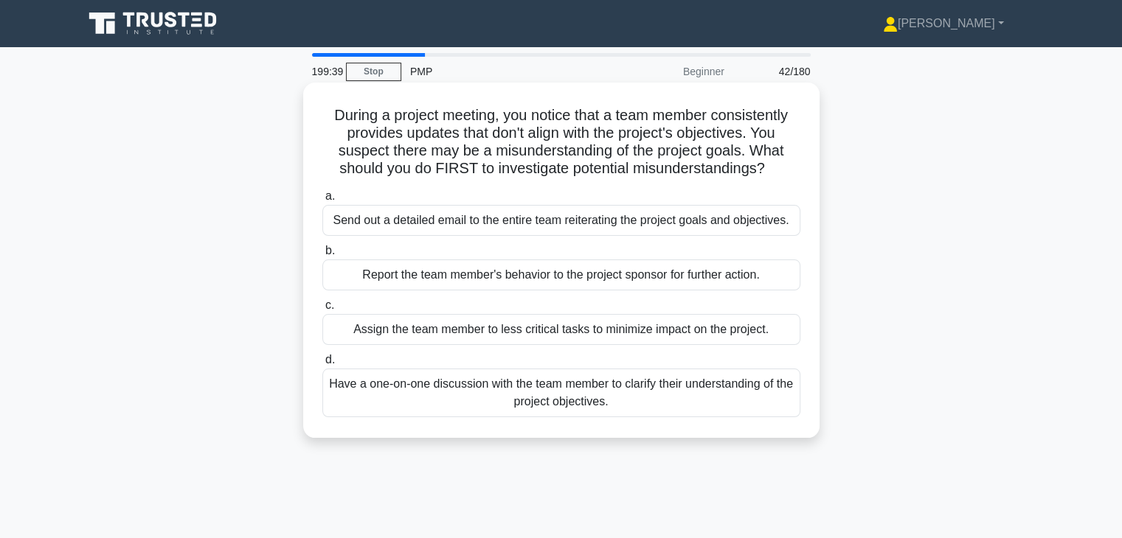
click at [541, 391] on div "Have a one-on-one discussion with the team member to clarify their understandin…" at bounding box center [561, 393] width 478 height 49
click at [322, 365] on input "d. Have a one-on-one discussion with the team member to clarify their understan…" at bounding box center [322, 360] width 0 height 10
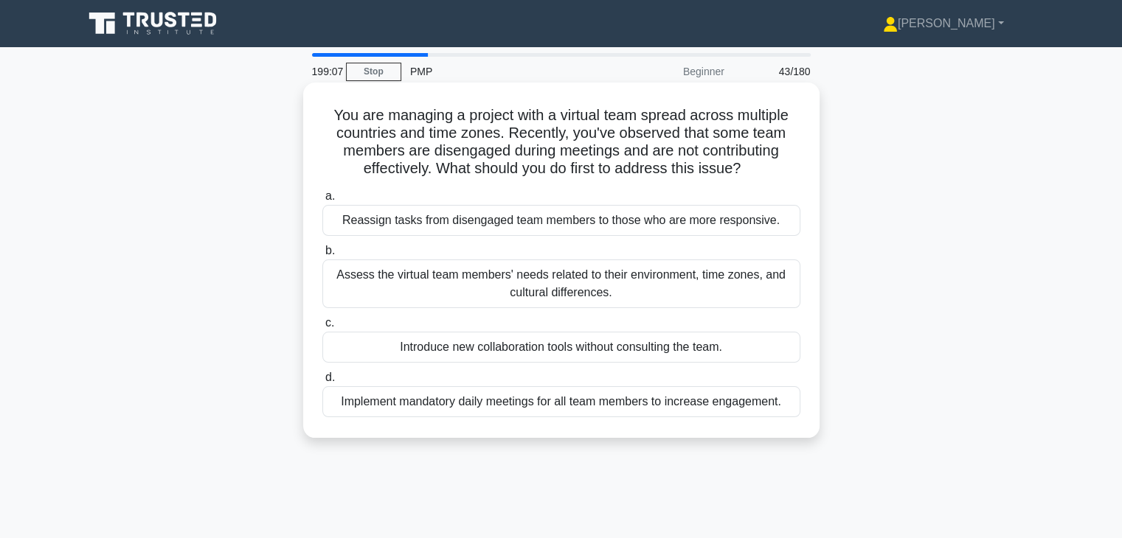
click at [599, 288] on div "Assess the virtual team members' needs related to their environment, time zones…" at bounding box center [561, 284] width 478 height 49
click at [322, 256] on input "b. Assess the virtual team members' needs related to their environment, time zo…" at bounding box center [322, 251] width 0 height 10
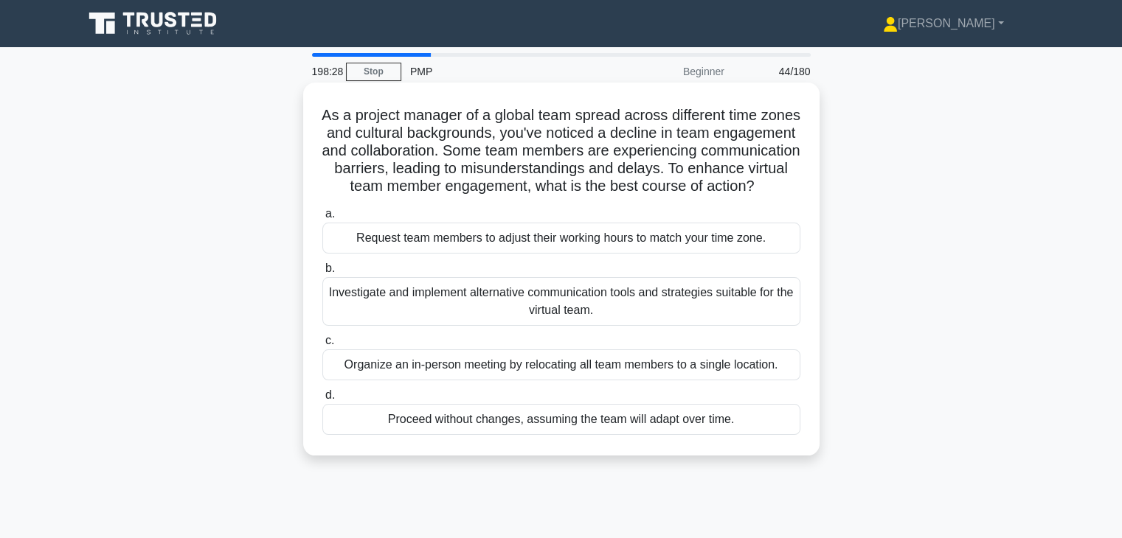
click at [584, 326] on div "Investigate and implement alternative communication tools and strategies suitab…" at bounding box center [561, 301] width 478 height 49
click at [322, 274] on input "b. Investigate and implement alternative communication tools and strategies sui…" at bounding box center [322, 269] width 0 height 10
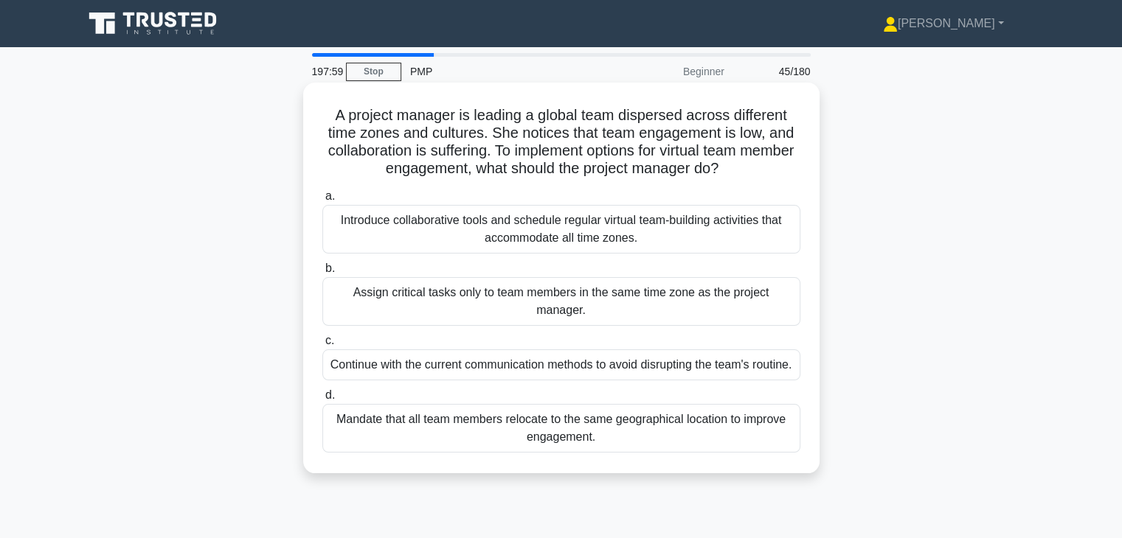
click at [604, 230] on div "Introduce collaborative tools and schedule regular virtual team-building activi…" at bounding box center [561, 229] width 478 height 49
click at [322, 201] on input "a. Introduce collaborative tools and schedule regular virtual team-building act…" at bounding box center [322, 197] width 0 height 10
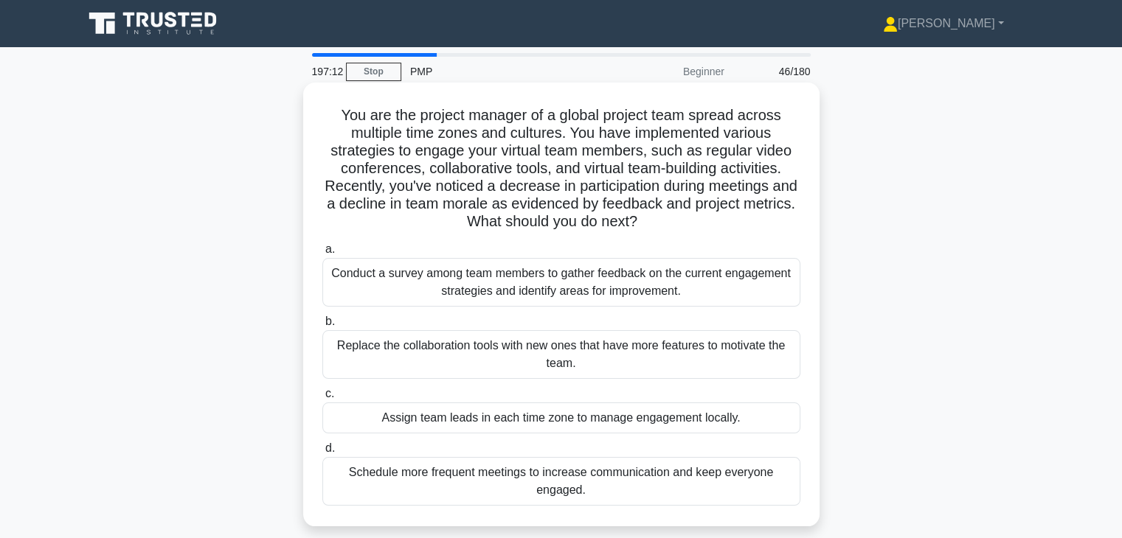
click at [581, 284] on div "Conduct a survey among team members to gather feedback on the current engagemen…" at bounding box center [561, 282] width 478 height 49
click at [322, 254] on input "a. Conduct a survey among team members to gather feedback on the current engage…" at bounding box center [322, 250] width 0 height 10
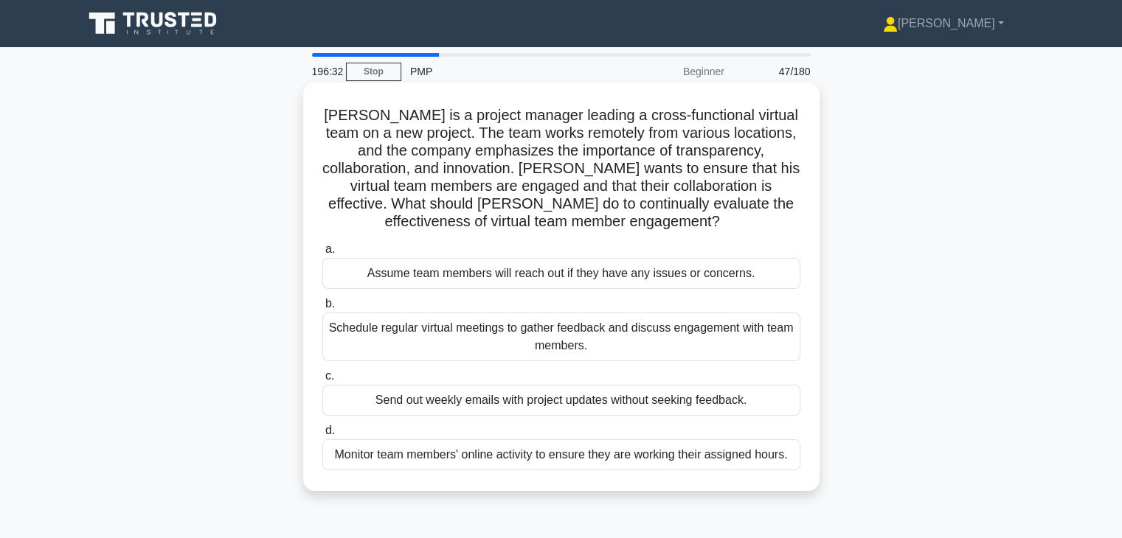
click at [564, 349] on div "Schedule regular virtual meetings to gather feedback and discuss engagement wit…" at bounding box center [561, 337] width 478 height 49
click at [322, 309] on input "b. Schedule regular virtual meetings to gather feedback and discuss engagement …" at bounding box center [322, 304] width 0 height 10
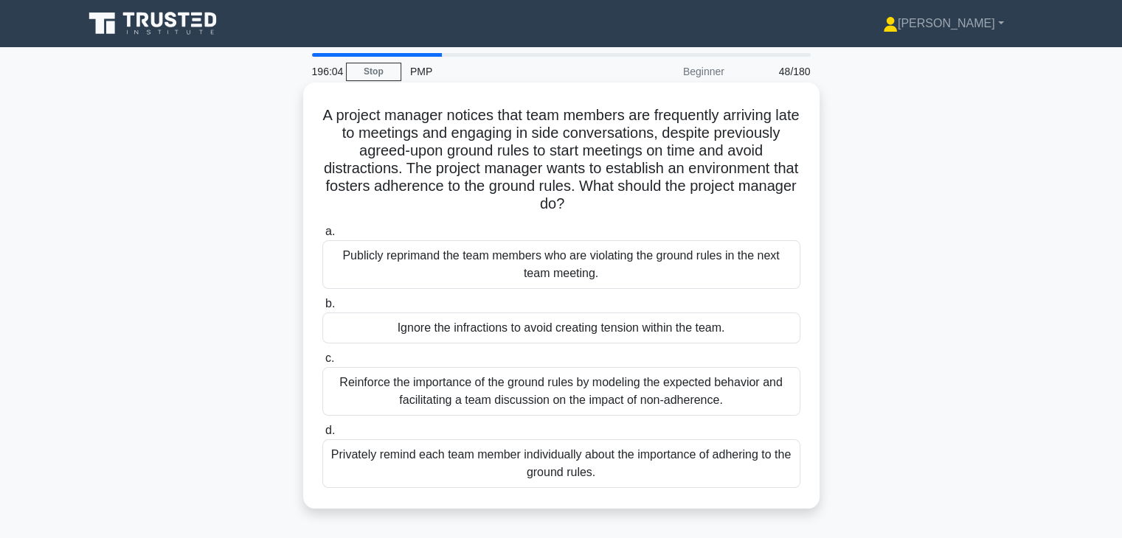
click at [532, 407] on div "Reinforce the importance of the ground rules by modeling the expected behavior …" at bounding box center [561, 391] width 478 height 49
click at [322, 364] on input "c. Reinforce the importance of the ground rules by modeling the expected behavi…" at bounding box center [322, 359] width 0 height 10
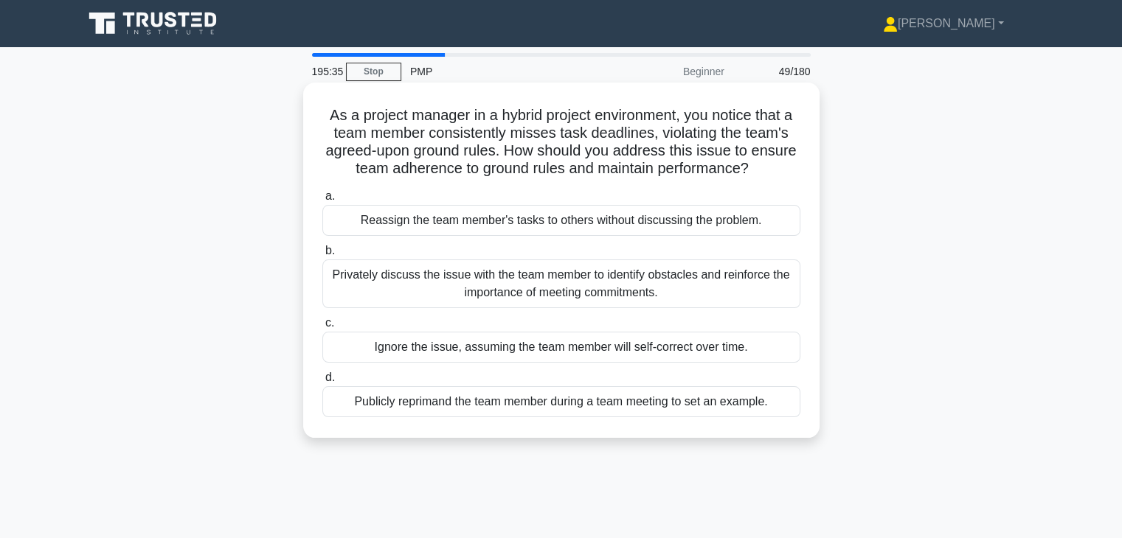
click at [625, 299] on div "Privately discuss the issue with the team member to identify obstacles and rein…" at bounding box center [561, 284] width 478 height 49
click at [322, 256] on input "b. Privately discuss the issue with the team member to identify obstacles and r…" at bounding box center [322, 251] width 0 height 10
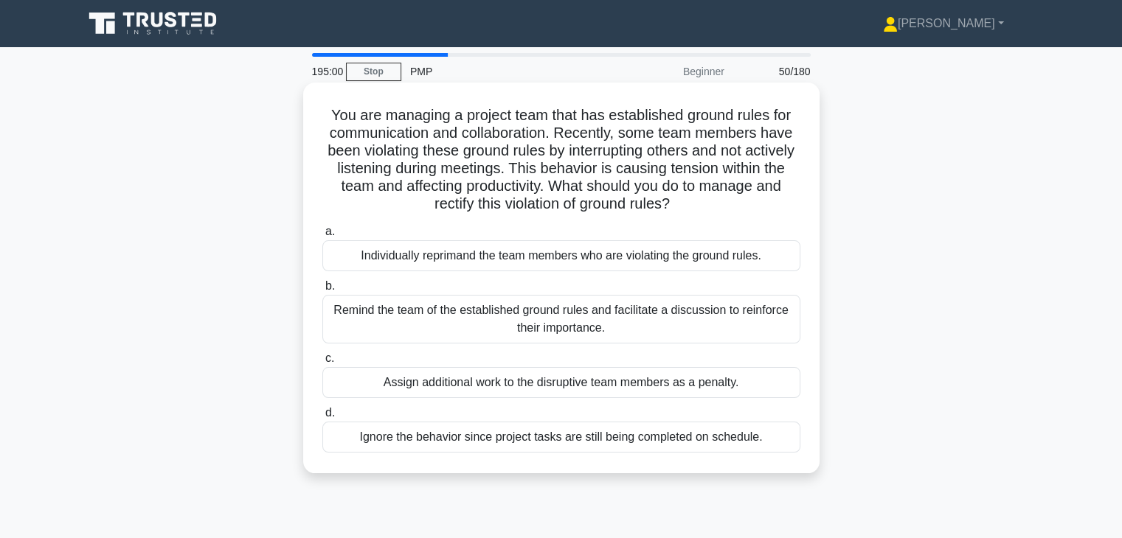
click at [617, 312] on div "Remind the team of the established ground rules and facilitate a discussion to …" at bounding box center [561, 319] width 478 height 49
click at [322, 291] on input "b. Remind the team of the established ground rules and facilitate a discussion …" at bounding box center [322, 287] width 0 height 10
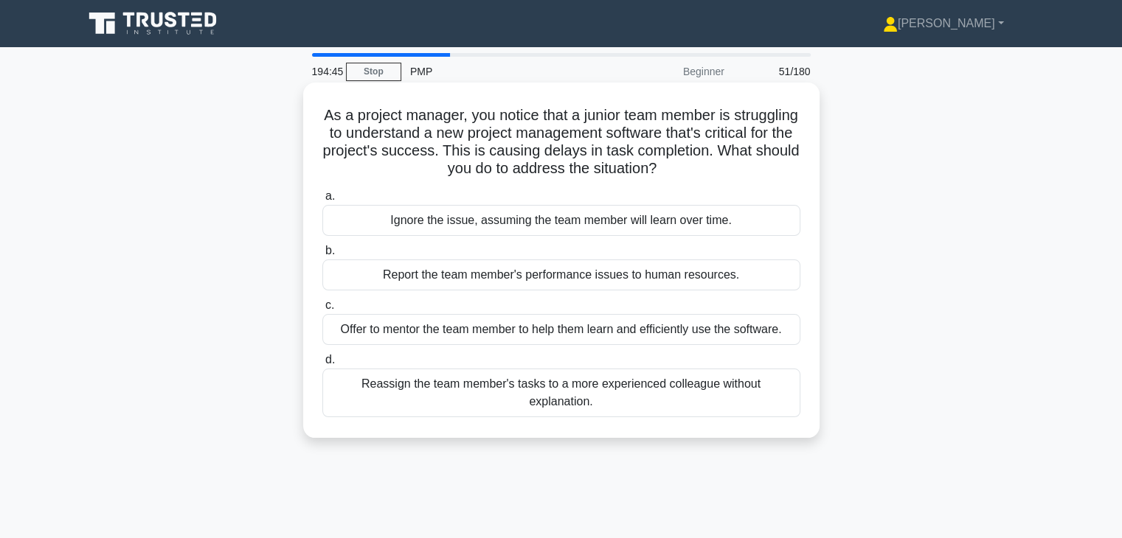
click at [596, 337] on div "Offer to mentor the team member to help them learn and efficiently use the soft…" at bounding box center [561, 329] width 478 height 31
click at [322, 310] on input "c. Offer to mentor the team member to help them learn and efficiently use the s…" at bounding box center [322, 306] width 0 height 10
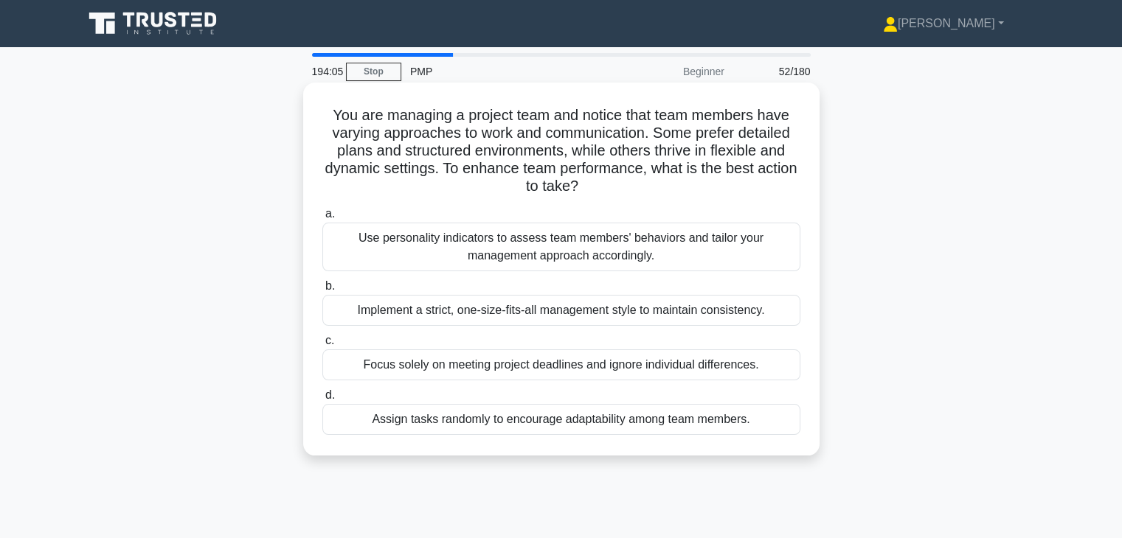
click at [570, 246] on div "Use personality indicators to assess team members' behaviors and tailor your ma…" at bounding box center [561, 247] width 478 height 49
click at [322, 219] on input "a. Use personality indicators to assess team members' behaviors and tailor your…" at bounding box center [322, 214] width 0 height 10
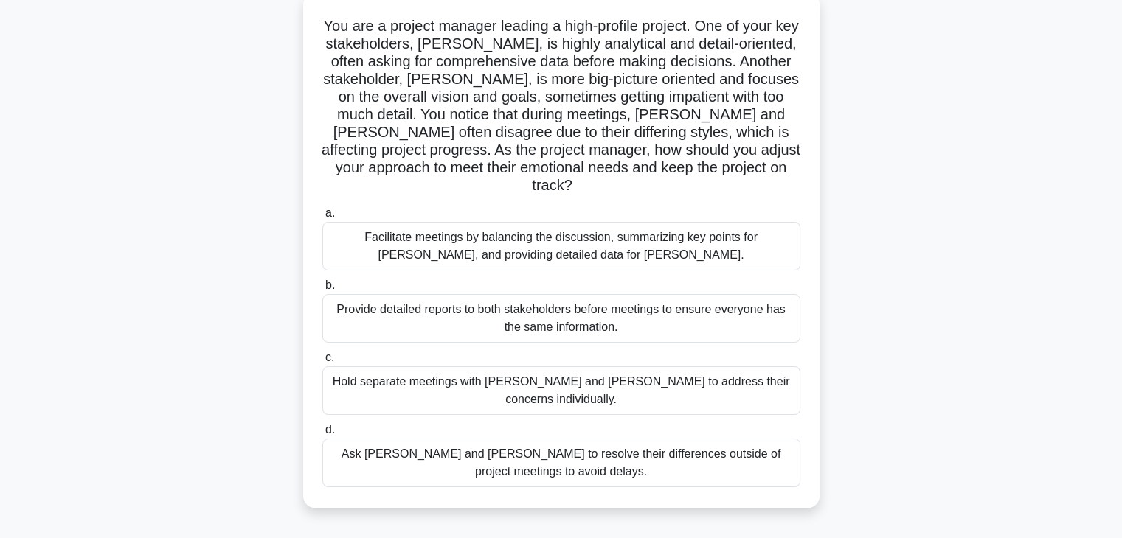
scroll to position [99, 0]
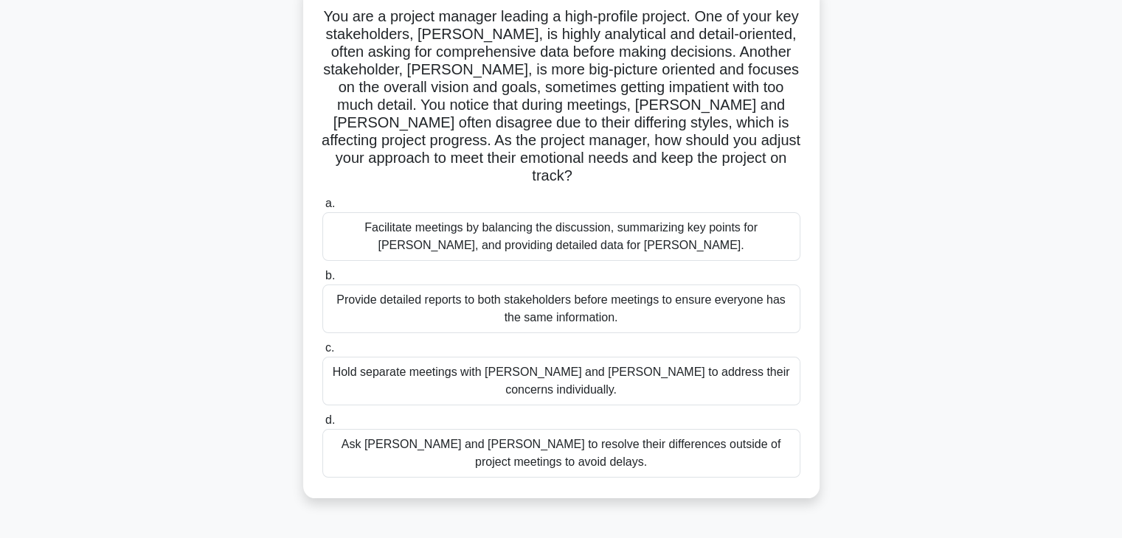
click at [586, 221] on div "Facilitate meetings by balancing the discussion, summarizing key points for Joh…" at bounding box center [561, 236] width 478 height 49
click at [322, 209] on input "a. Facilitate meetings by balancing the discussion, summarizing key points for …" at bounding box center [322, 204] width 0 height 10
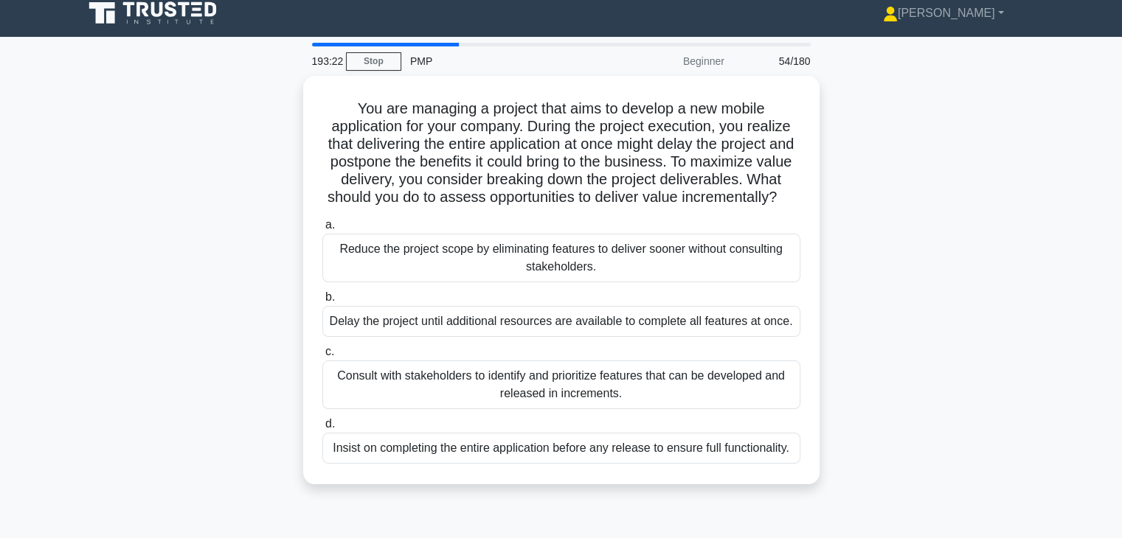
scroll to position [0, 0]
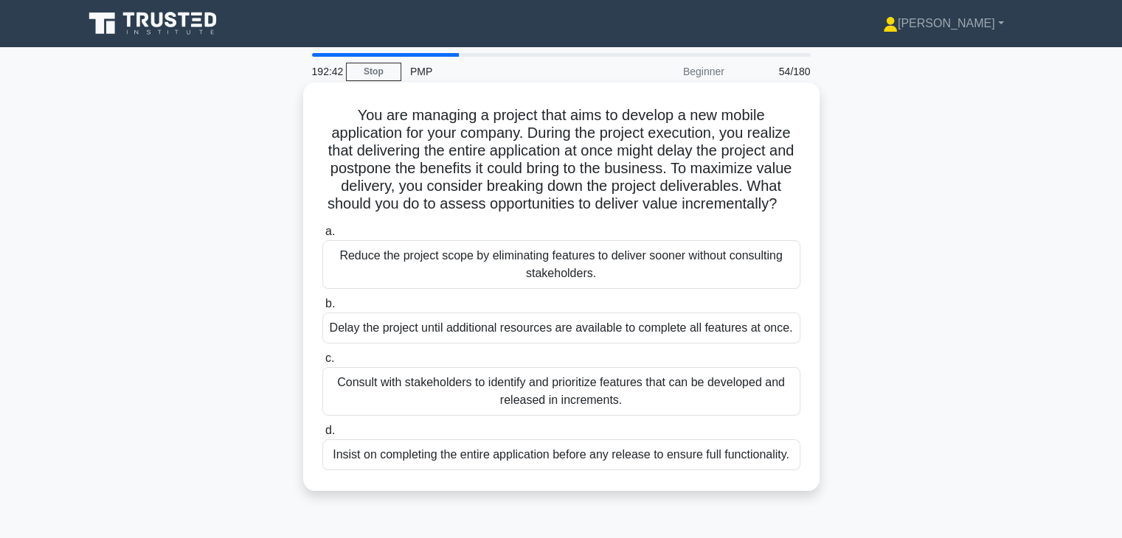
click at [557, 416] on div "Consult with stakeholders to identify and prioritize features that can be devel…" at bounding box center [561, 391] width 478 height 49
click at [322, 364] on input "c. Consult with stakeholders to identify and prioritize features that can be de…" at bounding box center [322, 359] width 0 height 10
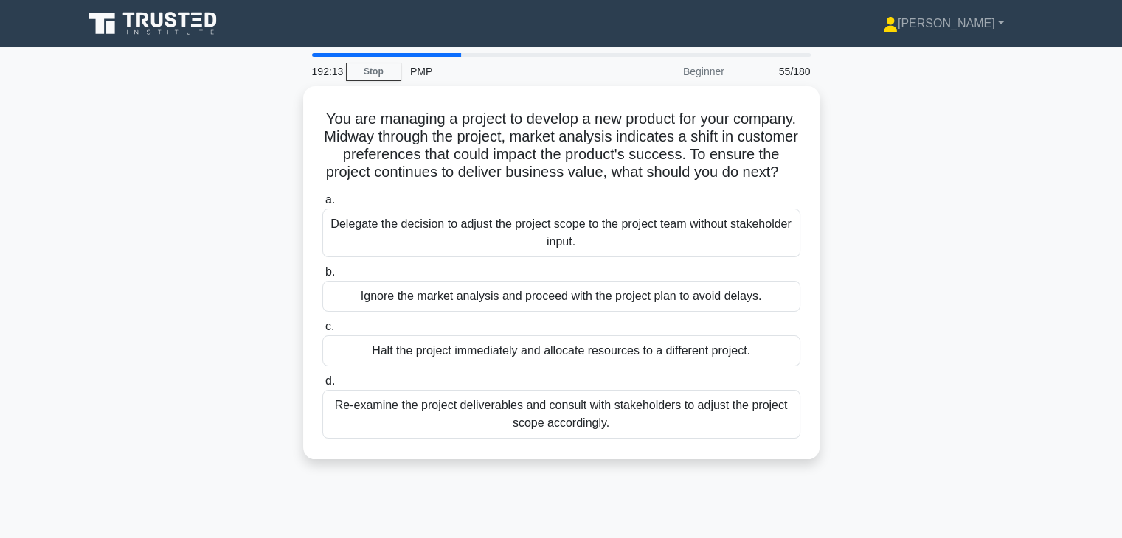
click at [557, 419] on div "Re-examine the project deliverables and consult with stakeholders to adjust the…" at bounding box center [561, 414] width 478 height 49
click at [322, 386] on input "d. Re-examine the project deliverables and consult with stakeholders to adjust …" at bounding box center [322, 382] width 0 height 10
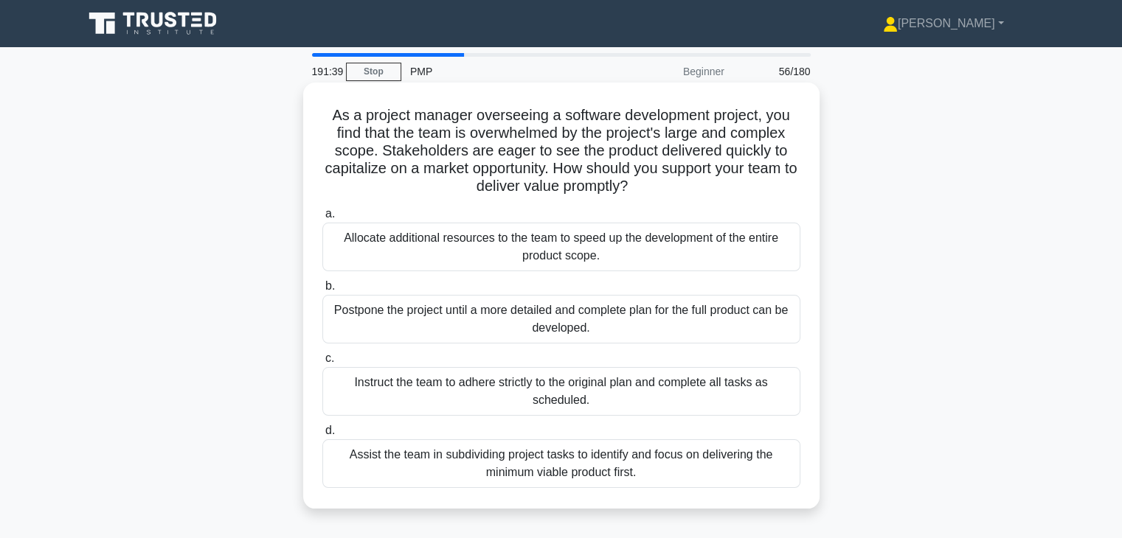
click at [548, 456] on div "Assist the team in subdividing project tasks to identify and focus on deliverin…" at bounding box center [561, 464] width 478 height 49
click at [322, 436] on input "d. Assist the team in subdividing project tasks to identify and focus on delive…" at bounding box center [322, 431] width 0 height 10
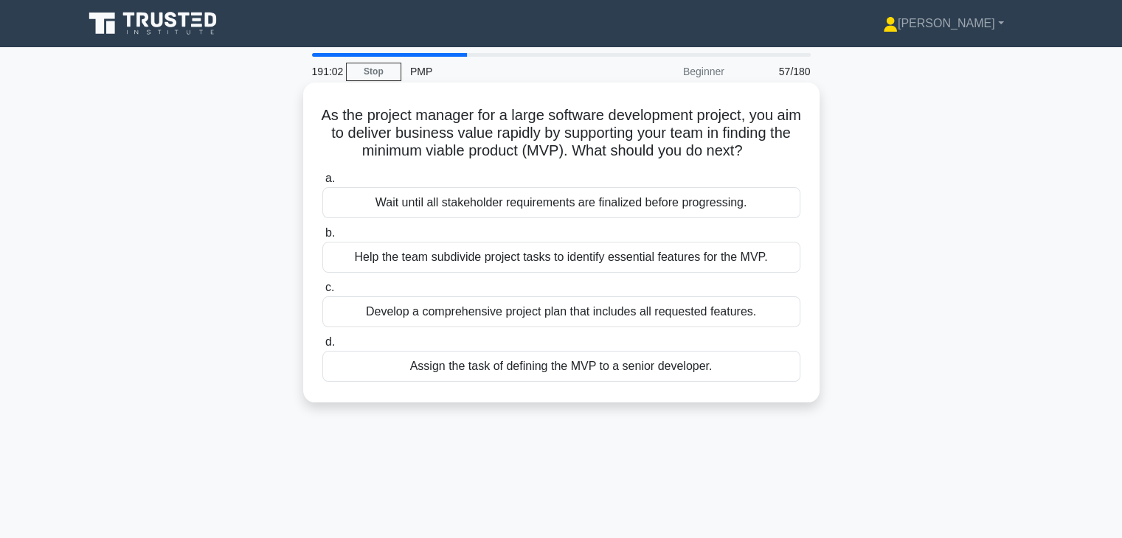
click at [552, 273] on div "Help the team subdivide project tasks to identify essential features for the MV…" at bounding box center [561, 257] width 478 height 31
click at [322, 238] on input "b. Help the team subdivide project tasks to identify essential features for the…" at bounding box center [322, 234] width 0 height 10
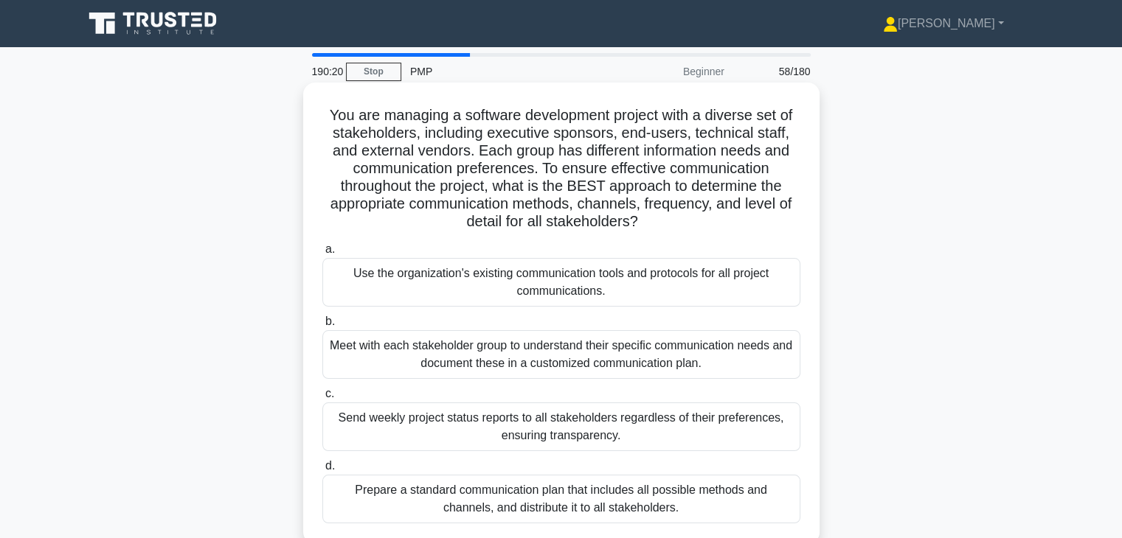
click at [557, 362] on div "Meet with each stakeholder group to understand their specific communication nee…" at bounding box center [561, 354] width 478 height 49
click at [322, 327] on input "b. Meet with each stakeholder group to understand their specific communication …" at bounding box center [322, 322] width 0 height 10
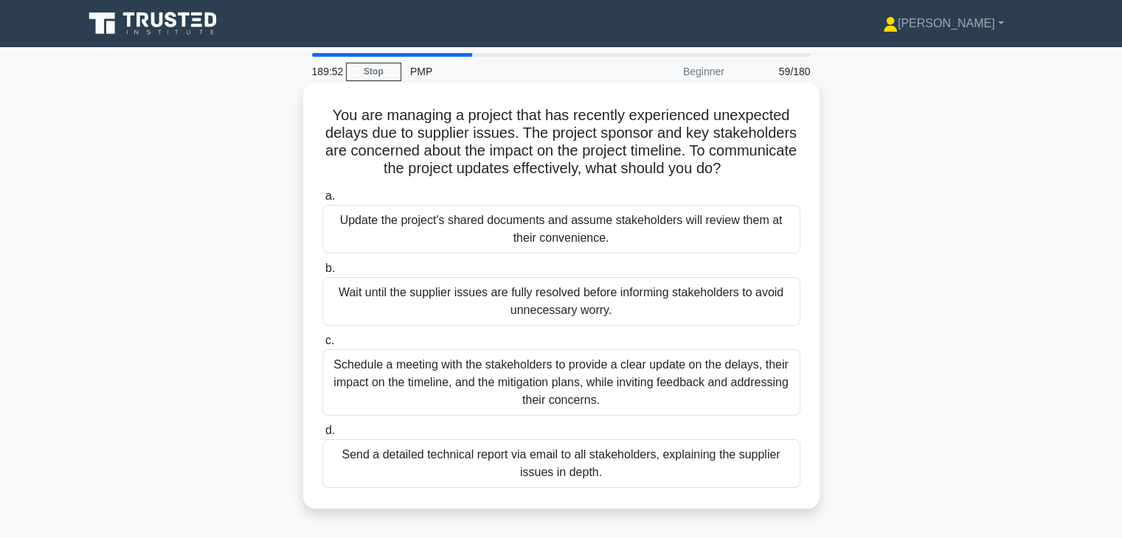
click at [555, 384] on div "Schedule a meeting with the stakeholders to provide a clear update on the delay…" at bounding box center [561, 383] width 478 height 66
click at [322, 346] on input "c. Schedule a meeting with the stakeholders to provide a clear update on the de…" at bounding box center [322, 341] width 0 height 10
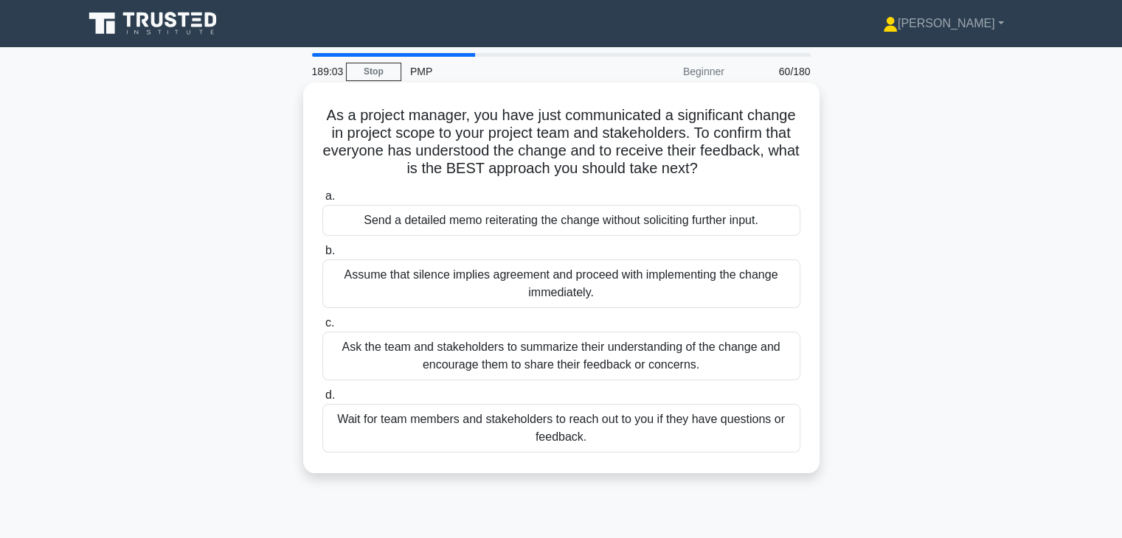
click at [515, 352] on div "Ask the team and stakeholders to summarize their understanding of the change an…" at bounding box center [561, 356] width 478 height 49
click at [322, 328] on input "c. Ask the team and stakeholders to summarize their understanding of the change…" at bounding box center [322, 324] width 0 height 10
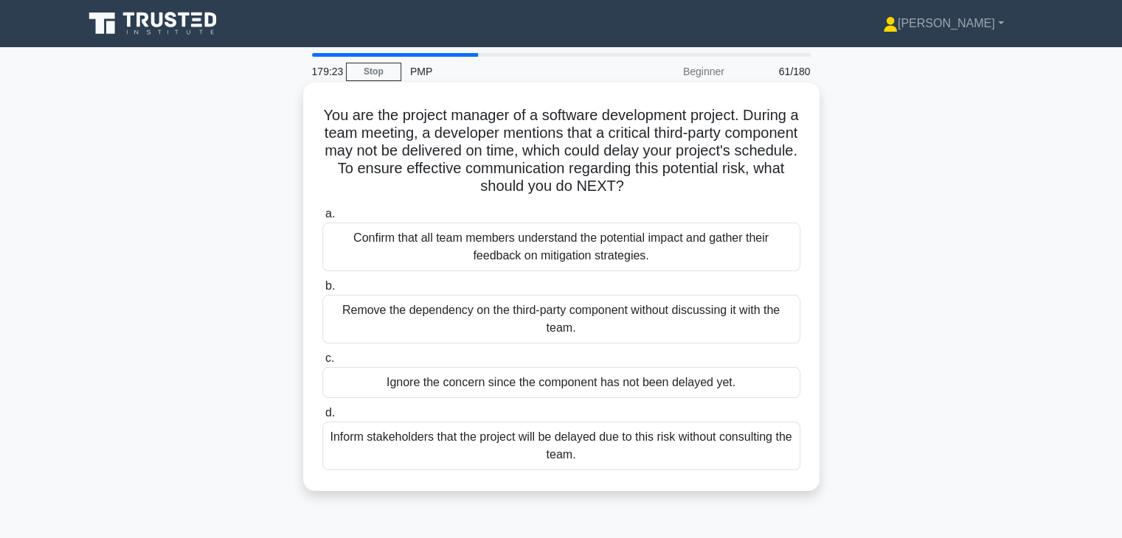
click at [605, 260] on div "Confirm that all team members understand the potential impact and gather their …" at bounding box center [561, 247] width 478 height 49
click at [322, 219] on input "a. Confirm that all team members understand the potential impact and gather the…" at bounding box center [322, 214] width 0 height 10
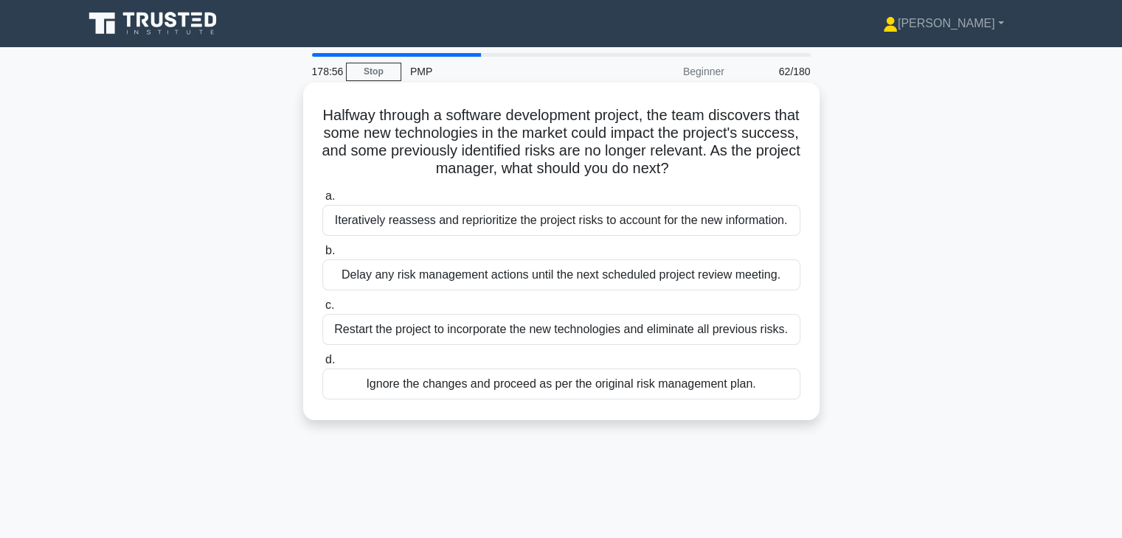
click at [440, 232] on div "Iteratively reassess and reprioritize the project risks to account for the new …" at bounding box center [561, 220] width 478 height 31
click at [322, 201] on input "a. Iteratively reassess and reprioritize the project risks to account for the n…" at bounding box center [322, 197] width 0 height 10
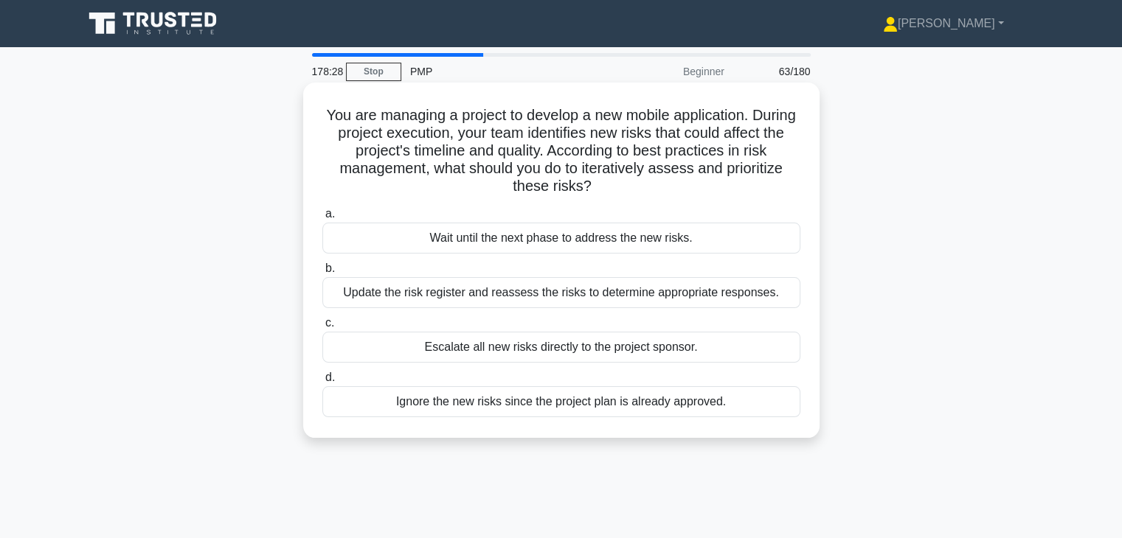
click at [566, 296] on div "Update the risk register and reassess the risks to determine appropriate respon…" at bounding box center [561, 292] width 478 height 31
click at [322, 274] on input "b. Update the risk register and reassess the risks to determine appropriate res…" at bounding box center [322, 269] width 0 height 10
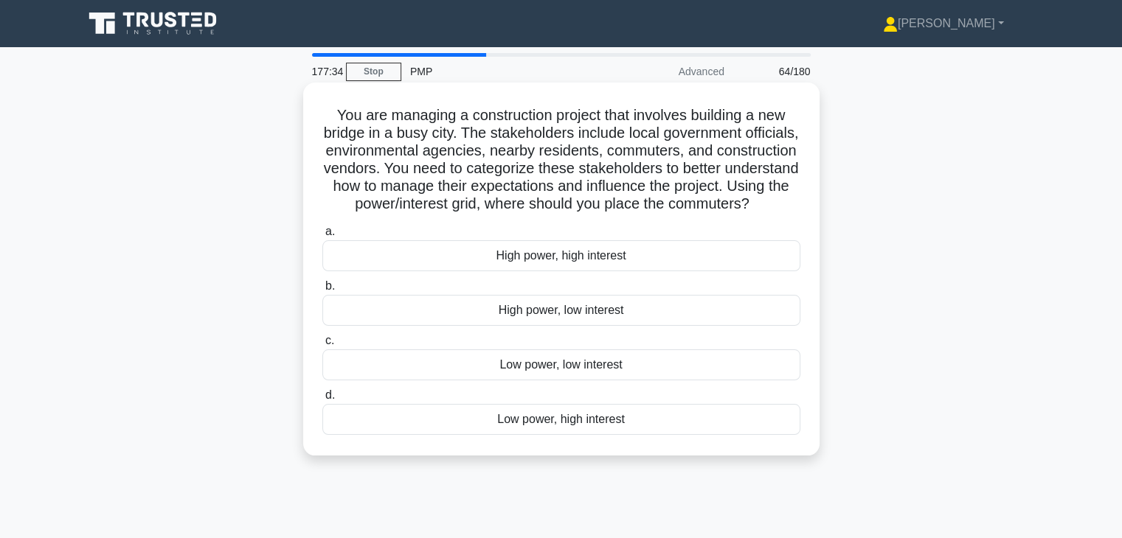
click at [569, 381] on div "Low power, low interest" at bounding box center [561, 365] width 478 height 31
click at [322, 346] on input "c. Low power, low interest" at bounding box center [322, 341] width 0 height 10
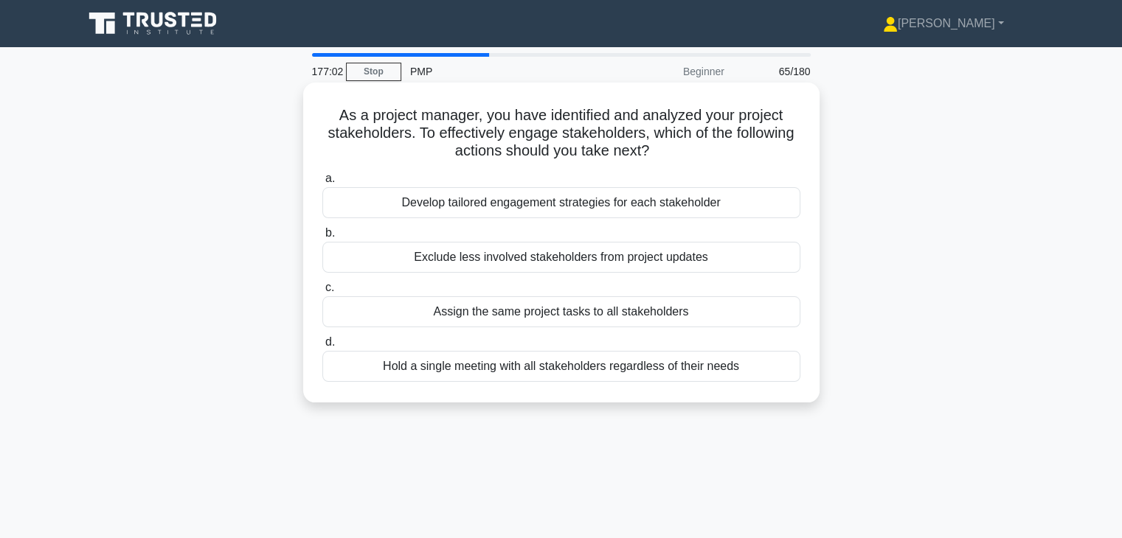
click at [569, 201] on div "Develop tailored engagement strategies for each stakeholder" at bounding box center [561, 202] width 478 height 31
click at [322, 184] on input "a. Develop tailored engagement strategies for each stakeholder" at bounding box center [322, 179] width 0 height 10
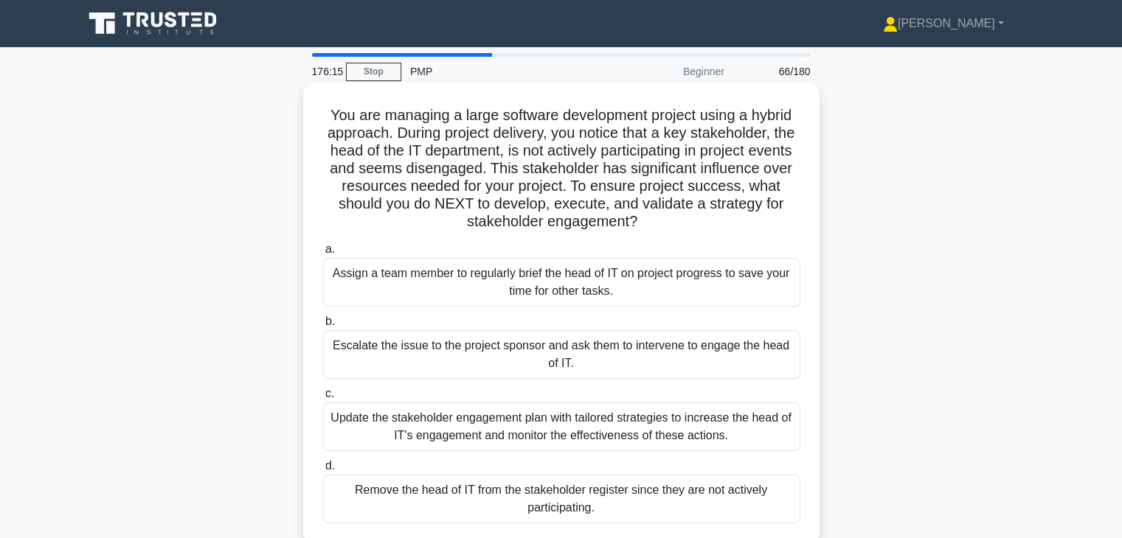
click at [564, 413] on div "Update the stakeholder engagement plan with tailored strategies to increase the…" at bounding box center [561, 427] width 478 height 49
click at [322, 399] on input "c. Update the stakeholder engagement plan with tailored strategies to increase …" at bounding box center [322, 394] width 0 height 10
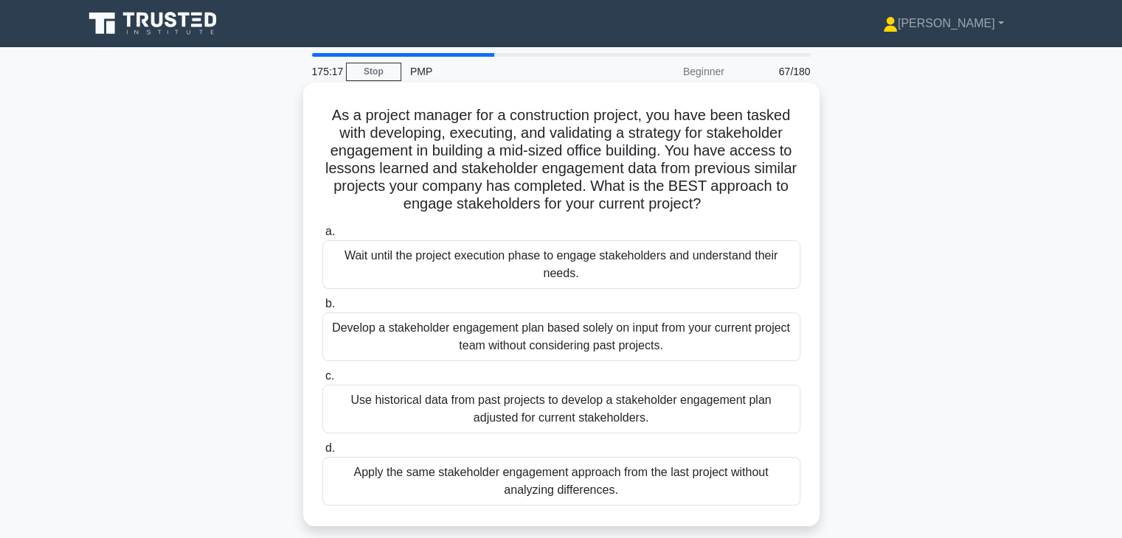
click at [552, 411] on div "Use historical data from past projects to develop a stakeholder engagement plan…" at bounding box center [561, 409] width 478 height 49
click at [322, 381] on input "c. Use historical data from past projects to develop a stakeholder engagement p…" at bounding box center [322, 377] width 0 height 10
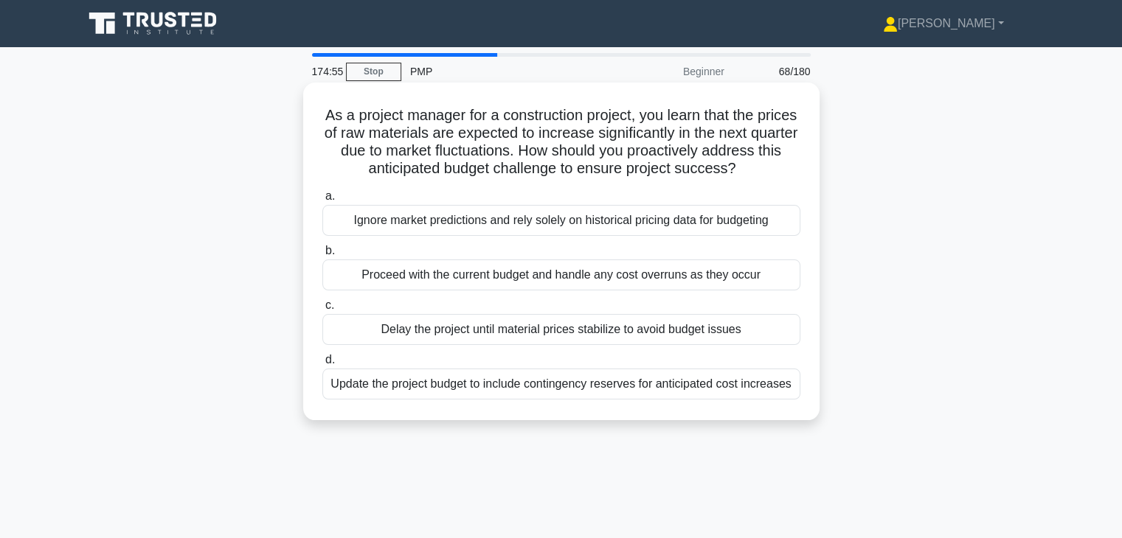
click at [541, 388] on div "Update the project budget to include contingency reserves for anticipated cost …" at bounding box center [561, 384] width 478 height 31
click at [322, 365] on input "d. Update the project budget to include contingency reserves for anticipated co…" at bounding box center [322, 360] width 0 height 10
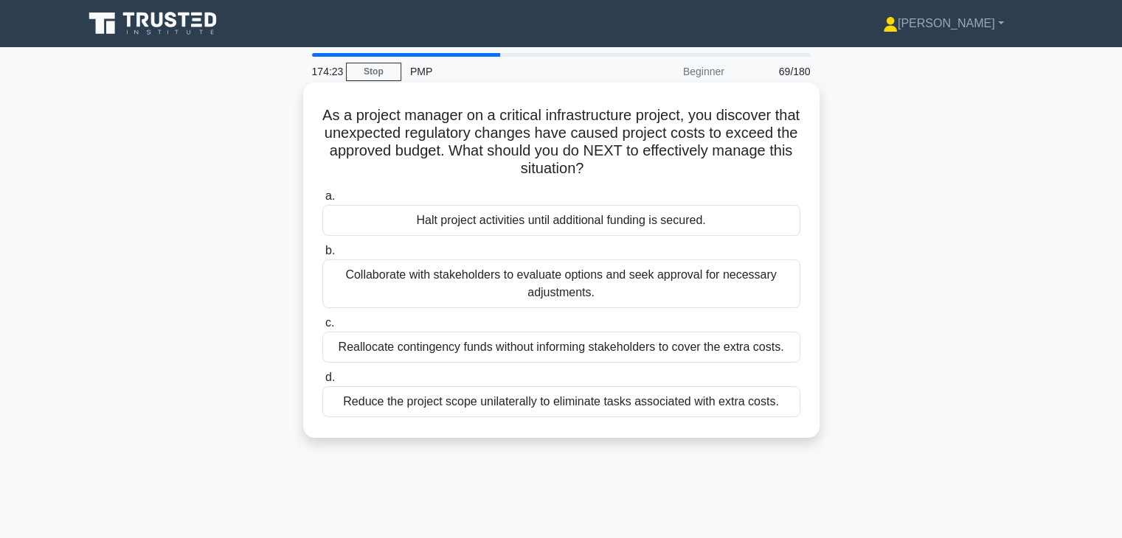
click at [528, 281] on div "Collaborate with stakeholders to evaluate options and seek approval for necessa…" at bounding box center [561, 284] width 478 height 49
click at [322, 256] on input "b. Collaborate with stakeholders to evaluate options and seek approval for nece…" at bounding box center [322, 251] width 0 height 10
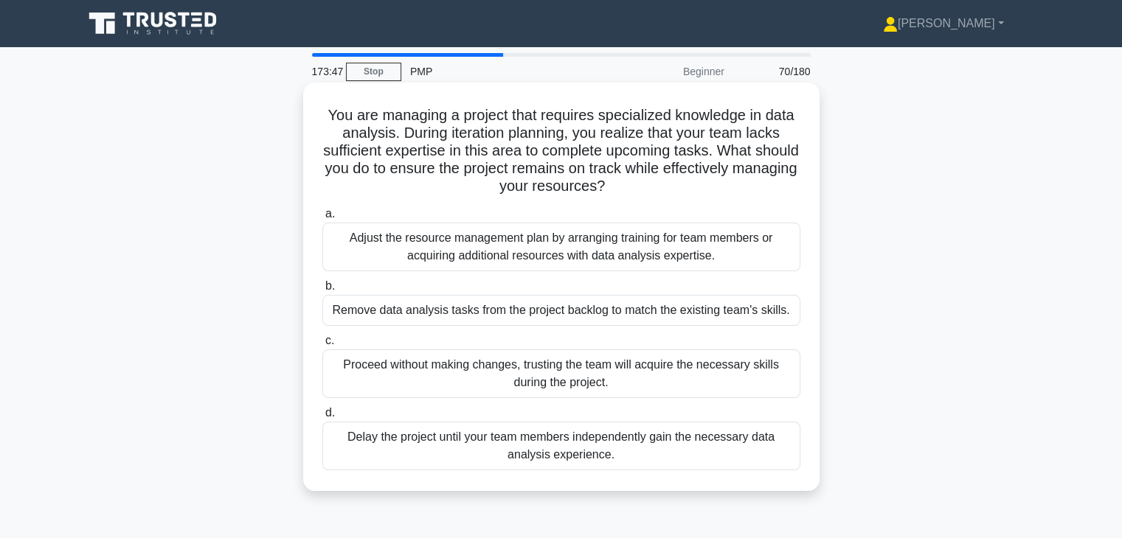
click at [598, 251] on div "Adjust the resource management plan by arranging training for team members or a…" at bounding box center [561, 247] width 478 height 49
click at [322, 219] on input "a. Adjust the resource management plan by arranging training for team members o…" at bounding box center [322, 214] width 0 height 10
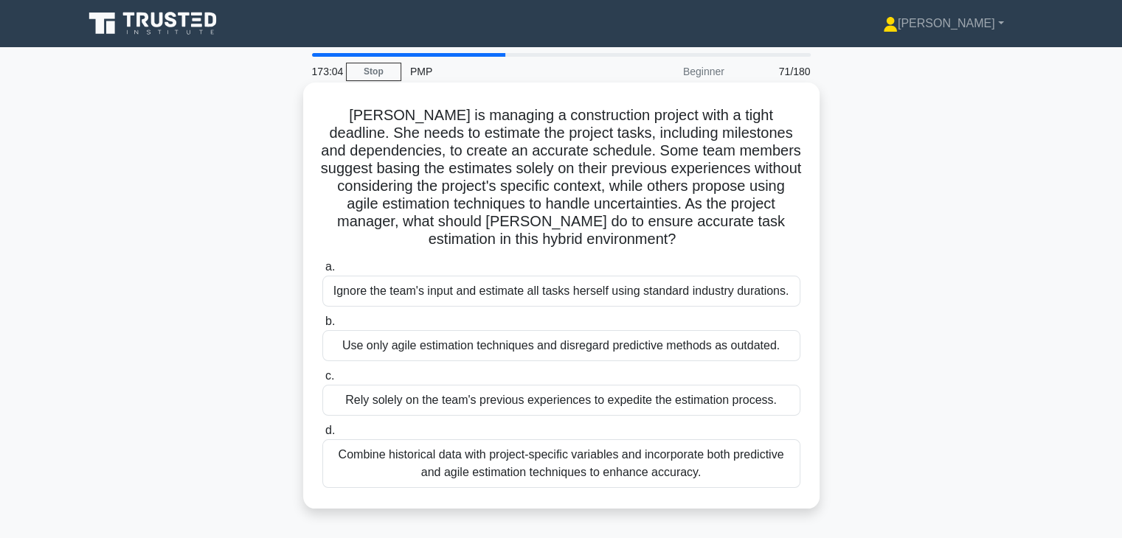
click at [598, 463] on div "Combine historical data with project-specific variables and incorporate both pr…" at bounding box center [561, 464] width 478 height 49
click at [322, 436] on input "d. Combine historical data with project-specific variables and incorporate both…" at bounding box center [322, 431] width 0 height 10
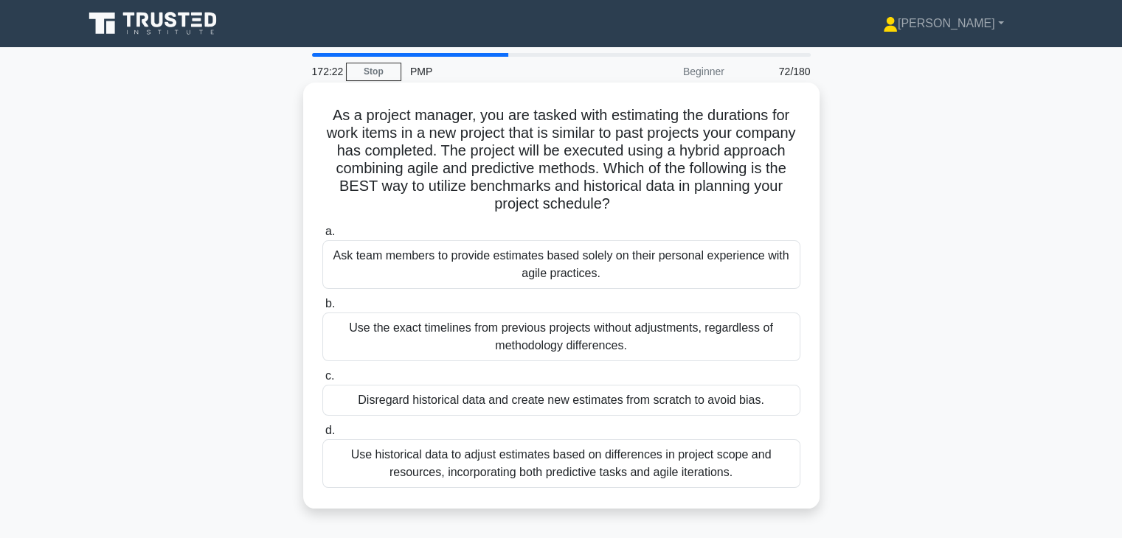
click at [575, 452] on div "Use historical data to adjust estimates based on differences in project scope a…" at bounding box center [561, 464] width 478 height 49
click at [322, 436] on input "d. Use historical data to adjust estimates based on differences in project scop…" at bounding box center [322, 431] width 0 height 10
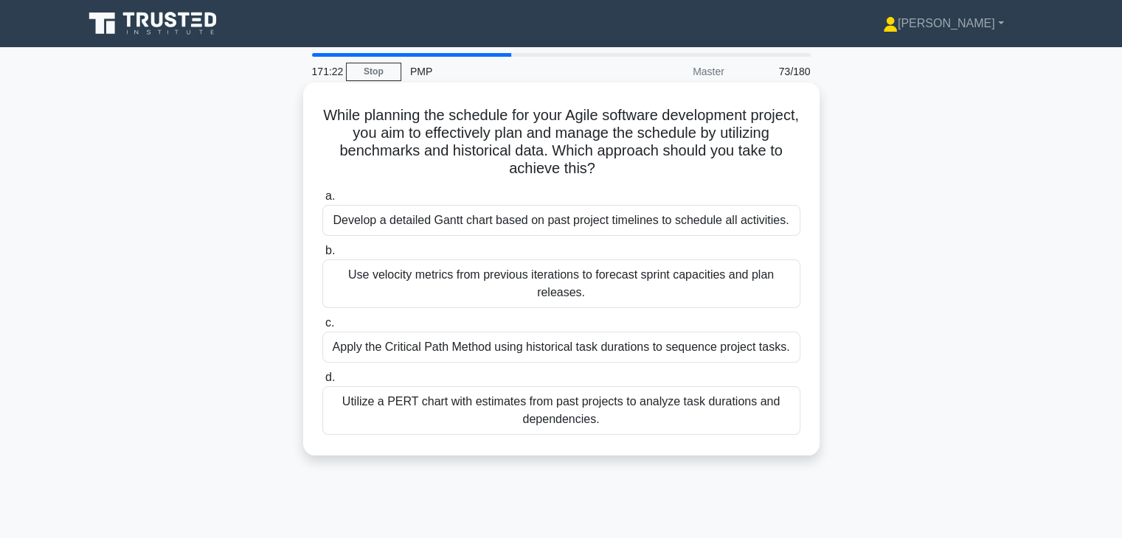
click at [543, 293] on div "Use velocity metrics from previous iterations to forecast sprint capacities and…" at bounding box center [561, 284] width 478 height 49
click at [322, 256] on input "b. Use velocity metrics from previous iterations to forecast sprint capacities …" at bounding box center [322, 251] width 0 height 10
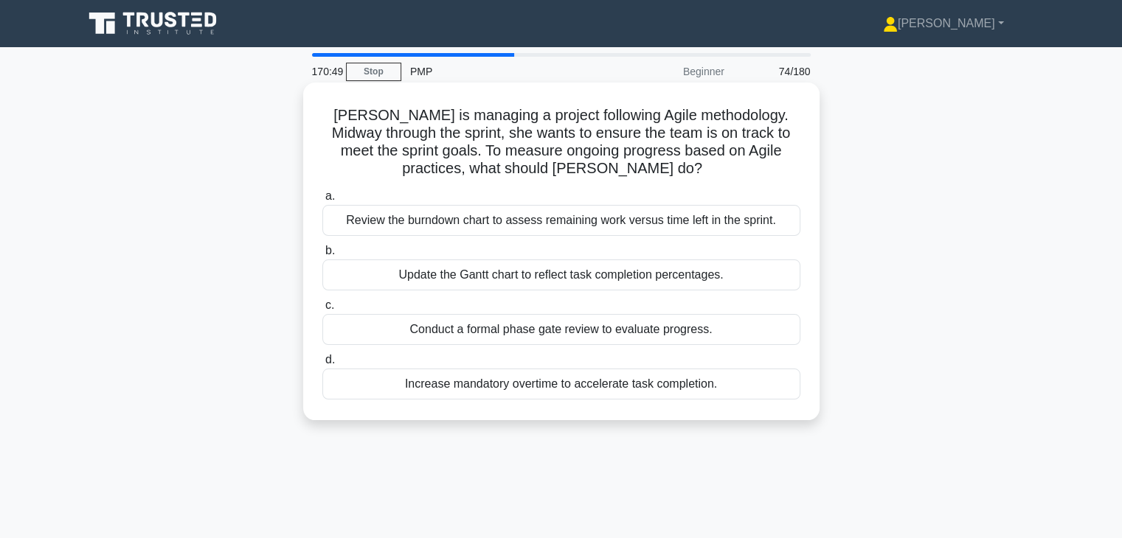
click at [529, 217] on div "Review the burndown chart to assess remaining work versus time left in the spri…" at bounding box center [561, 220] width 478 height 31
click at [322, 201] on input "a. Review the burndown chart to assess remaining work versus time left in the s…" at bounding box center [322, 197] width 0 height 10
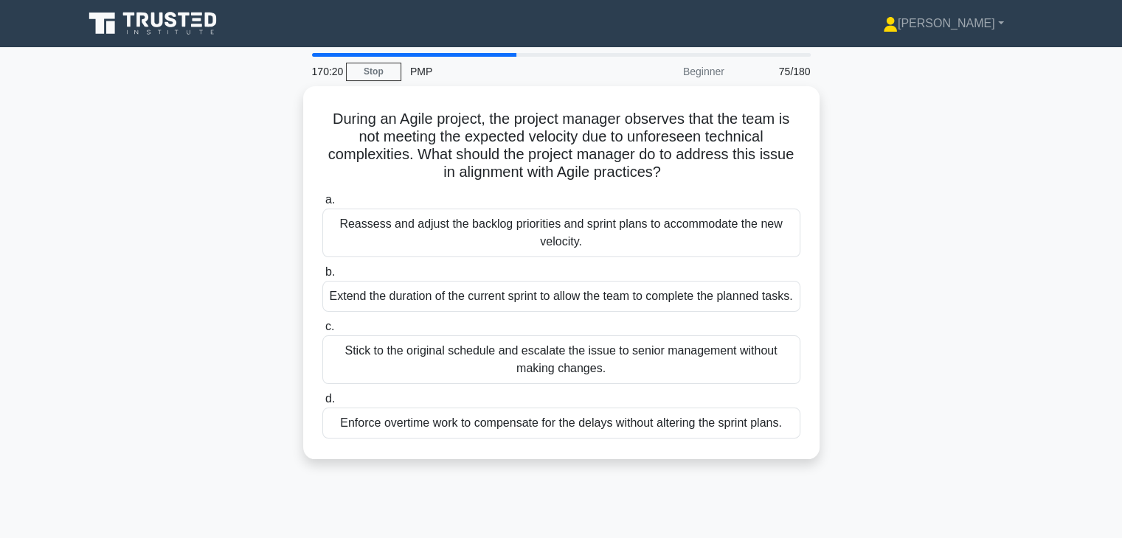
click at [529, 217] on div "Reassess and adjust the backlog priorities and sprint plans to accommodate the …" at bounding box center [561, 233] width 478 height 49
click at [322, 205] on input "a. Reassess and adjust the backlog priorities and sprint plans to accommodate t…" at bounding box center [322, 200] width 0 height 10
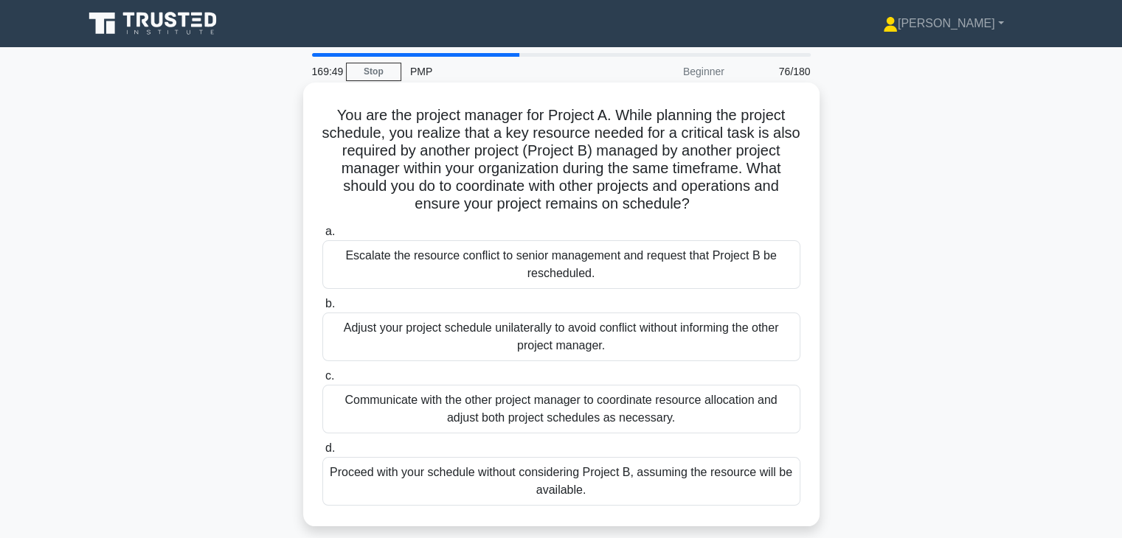
click at [490, 418] on div "Communicate with the other project manager to coordinate resource allocation an…" at bounding box center [561, 409] width 478 height 49
click at [322, 381] on input "c. Communicate with the other project manager to coordinate resource allocation…" at bounding box center [322, 377] width 0 height 10
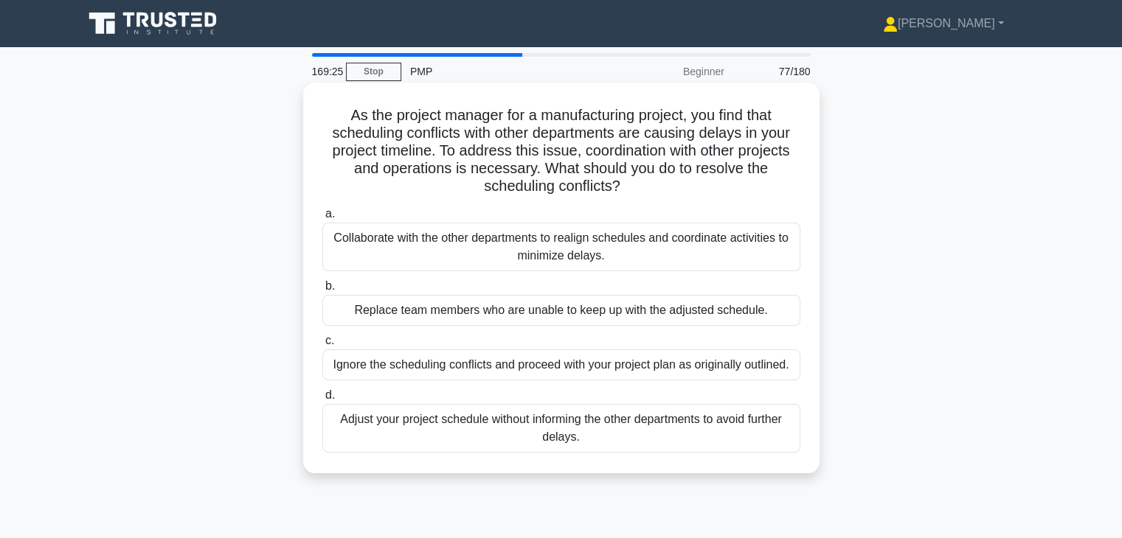
click at [560, 244] on div "Collaborate with the other departments to realign schedules and coordinate acti…" at bounding box center [561, 247] width 478 height 49
click at [322, 219] on input "a. Collaborate with the other departments to realign schedules and coordinate a…" at bounding box center [322, 214] width 0 height 10
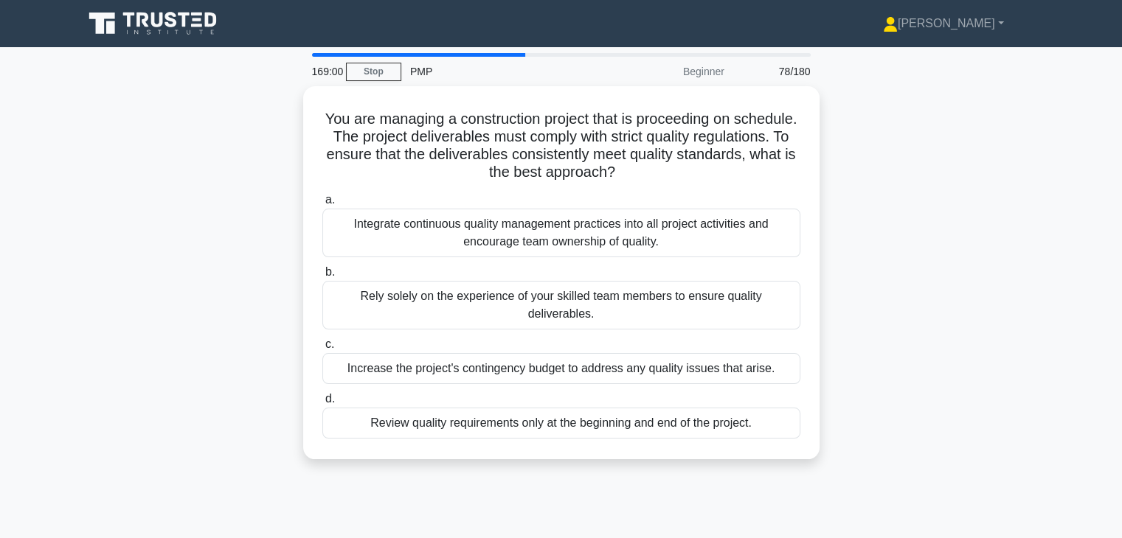
click at [560, 244] on div "Integrate continuous quality management practices into all project activities a…" at bounding box center [561, 233] width 478 height 49
click at [322, 205] on input "a. Integrate continuous quality management practices into all project activitie…" at bounding box center [322, 200] width 0 height 10
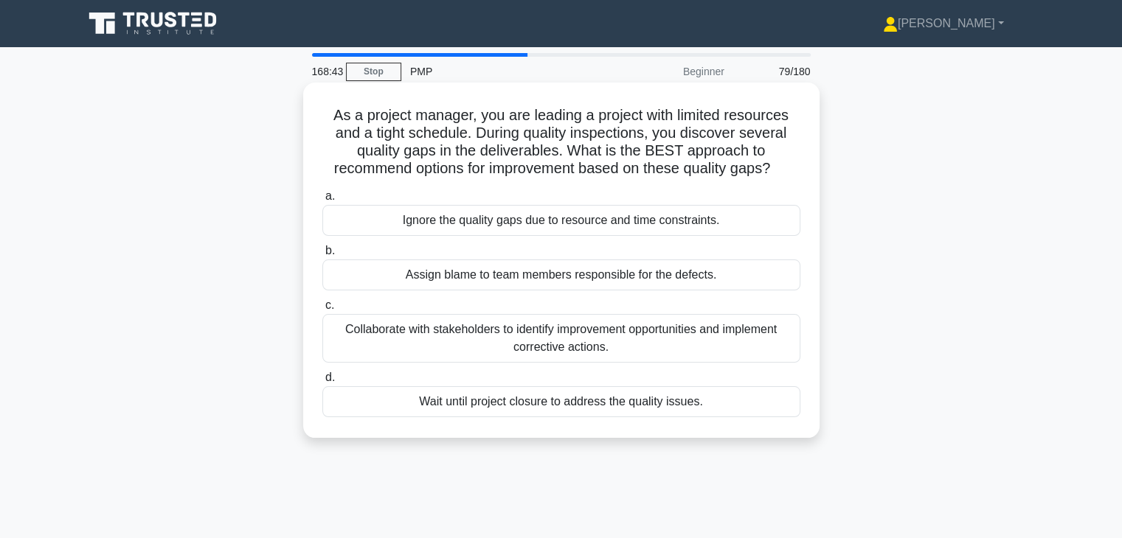
click at [528, 345] on div "Collaborate with stakeholders to identify improvement opportunities and impleme…" at bounding box center [561, 338] width 478 height 49
click at [322, 310] on input "c. Collaborate with stakeholders to identify improvement opportunities and impl…" at bounding box center [322, 306] width 0 height 10
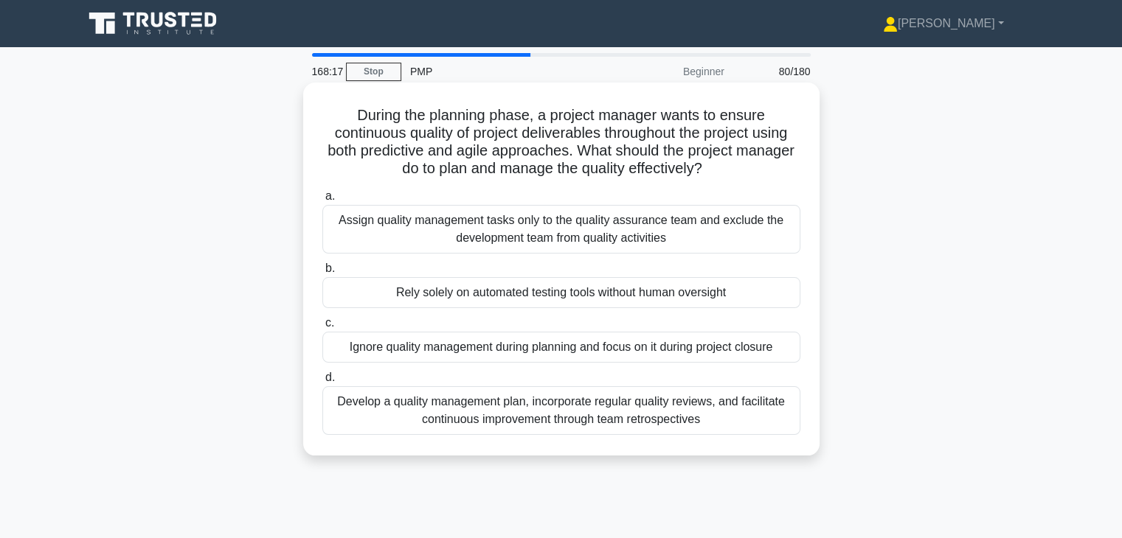
click at [656, 405] on div "Develop a quality management plan, incorporate regular quality reviews, and fac…" at bounding box center [561, 410] width 478 height 49
click at [322, 383] on input "d. Develop a quality management plan, incorporate regular quality reviews, and …" at bounding box center [322, 378] width 0 height 10
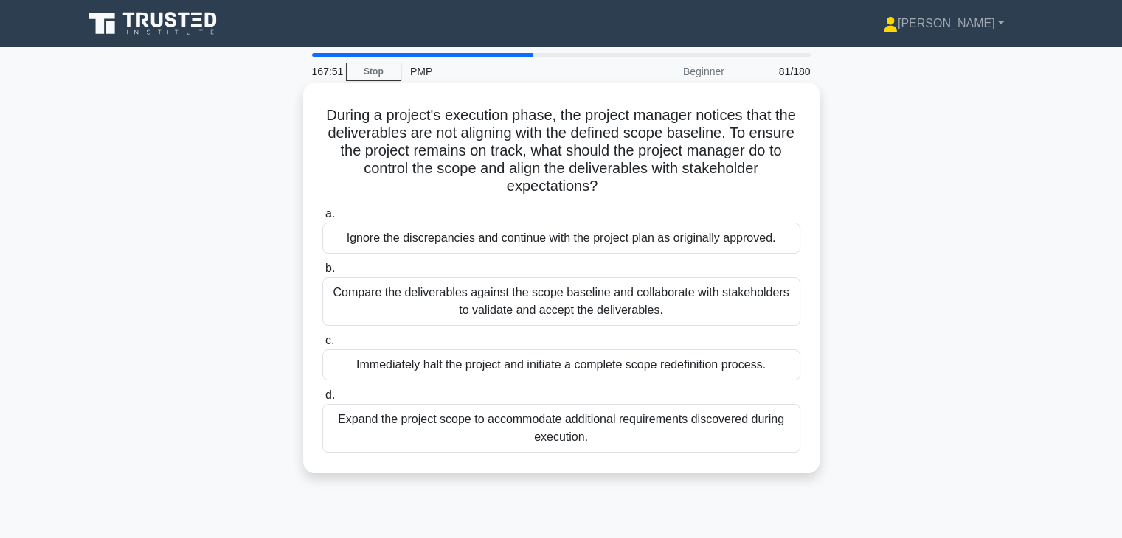
click at [714, 293] on div "Compare the deliverables against the scope baseline and collaborate with stakeh…" at bounding box center [561, 301] width 478 height 49
click at [322, 274] on input "b. Compare the deliverables against the scope baseline and collaborate with sta…" at bounding box center [322, 269] width 0 height 10
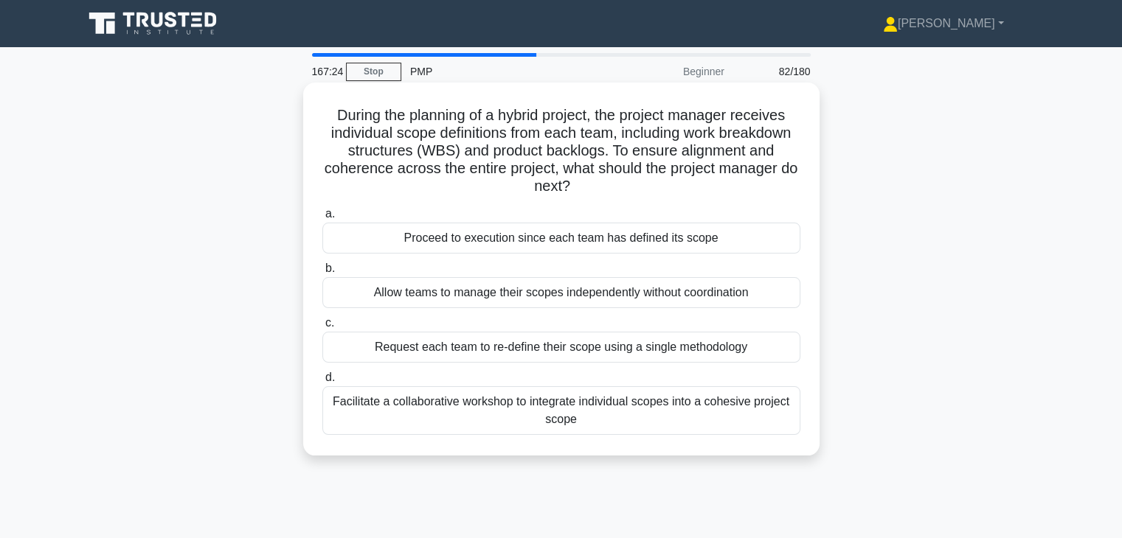
click at [643, 420] on div "Facilitate a collaborative workshop to integrate individual scopes into a cohes…" at bounding box center [561, 410] width 478 height 49
click at [322, 383] on input "d. Facilitate a collaborative workshop to integrate individual scopes into a co…" at bounding box center [322, 378] width 0 height 10
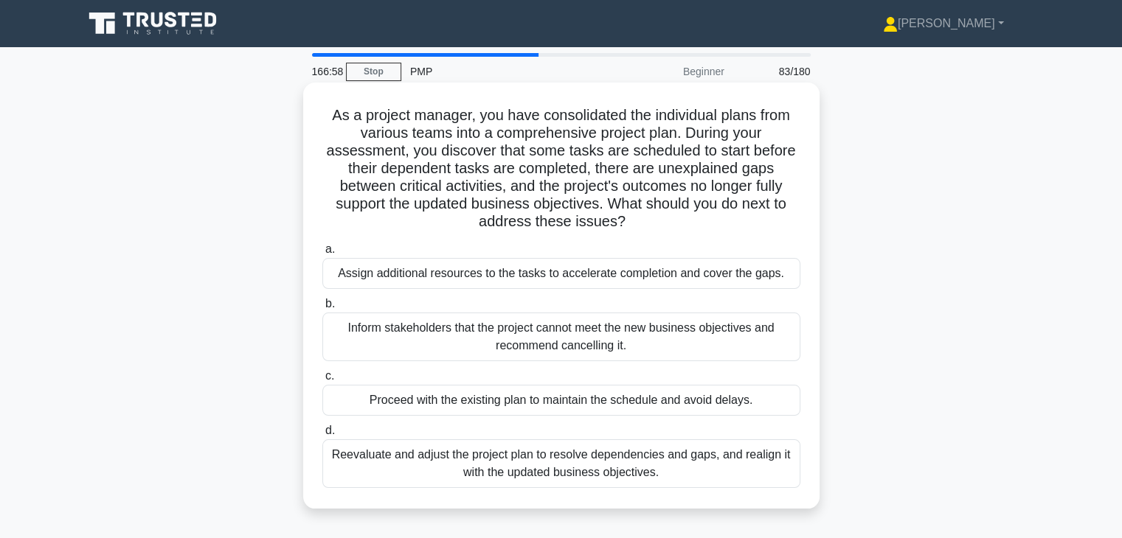
click at [599, 470] on div "Reevaluate and adjust the project plan to resolve dependencies and gaps, and re…" at bounding box center [561, 464] width 478 height 49
click at [322, 436] on input "d. Reevaluate and adjust the project plan to resolve dependencies and gaps, and…" at bounding box center [322, 431] width 0 height 10
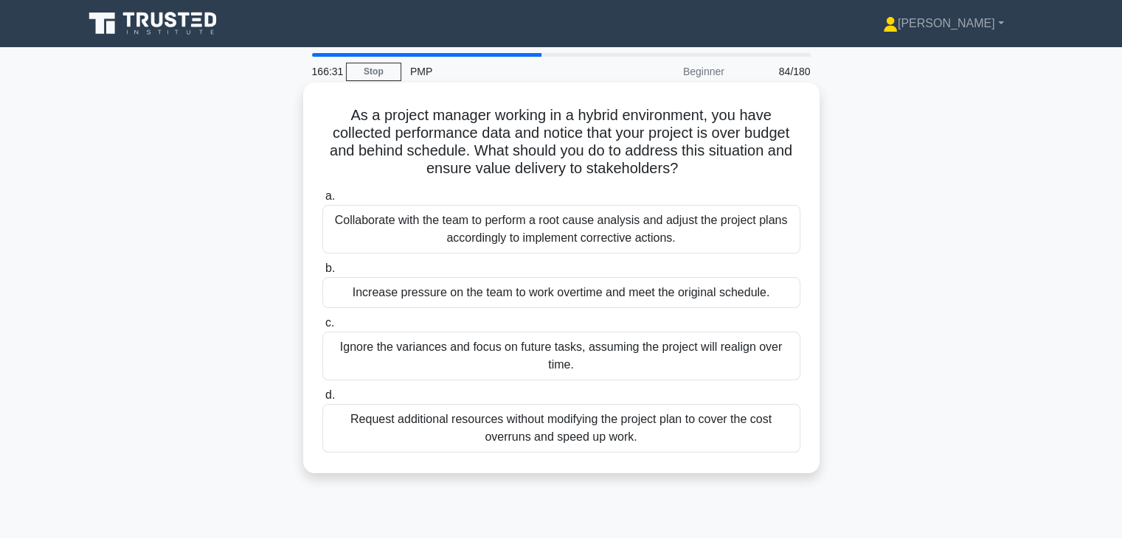
click at [564, 249] on div "Collaborate with the team to perform a root cause analysis and adjust the proje…" at bounding box center [561, 229] width 478 height 49
click at [322, 201] on input "a. Collaborate with the team to perform a root cause analysis and adjust the pr…" at bounding box center [322, 197] width 0 height 10
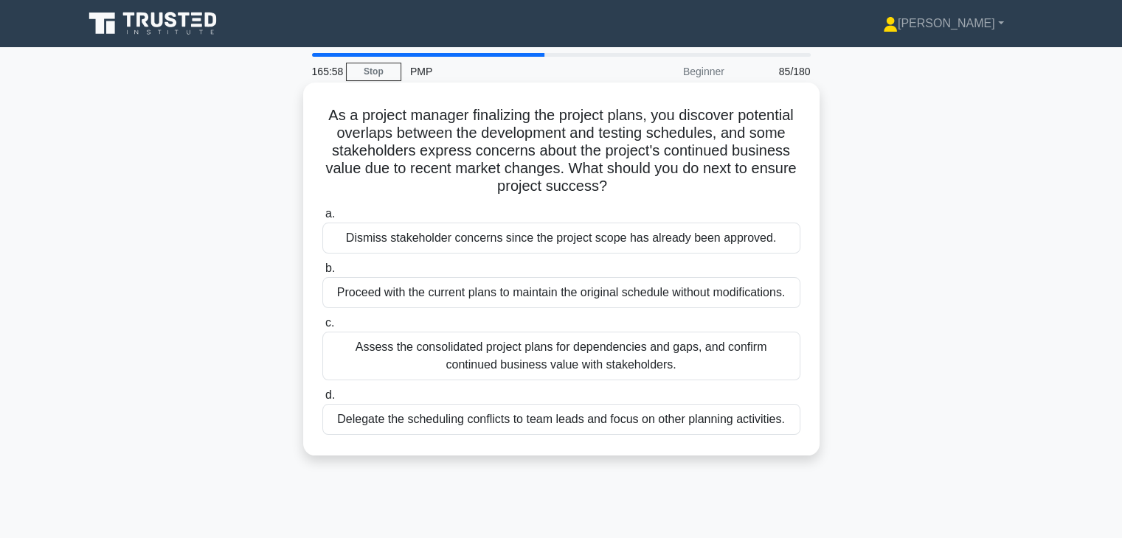
click at [504, 354] on div "Assess the consolidated project plans for dependencies and gaps, and confirm co…" at bounding box center [561, 356] width 478 height 49
click at [322, 328] on input "c. Assess the consolidated project plans for dependencies and gaps, and confirm…" at bounding box center [322, 324] width 0 height 10
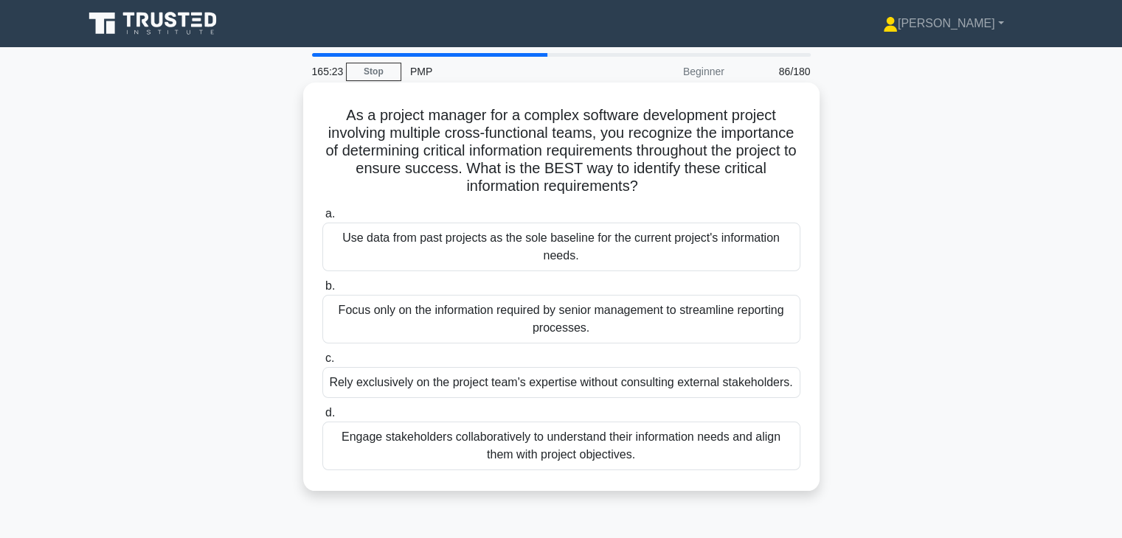
click at [524, 446] on div "Engage stakeholders collaboratively to understand their information needs and a…" at bounding box center [561, 446] width 478 height 49
click at [322, 418] on input "d. Engage stakeholders collaboratively to understand their information needs an…" at bounding box center [322, 414] width 0 height 10
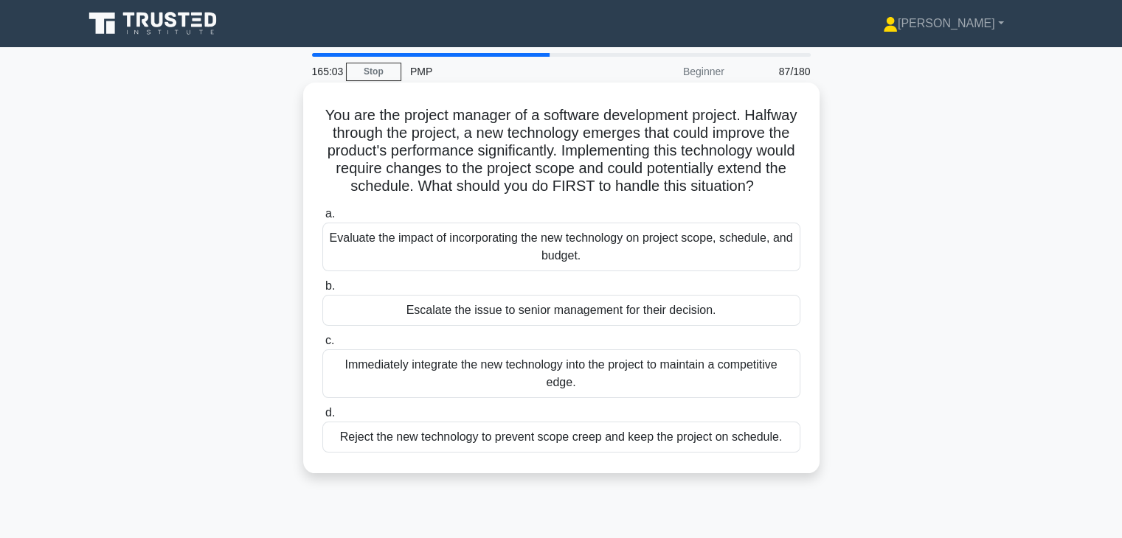
click at [525, 265] on div "Evaluate the impact of incorporating the new technology on project scope, sched…" at bounding box center [561, 247] width 478 height 49
click at [322, 219] on input "a. Evaluate the impact of incorporating the new technology on project scope, sc…" at bounding box center [322, 214] width 0 height 10
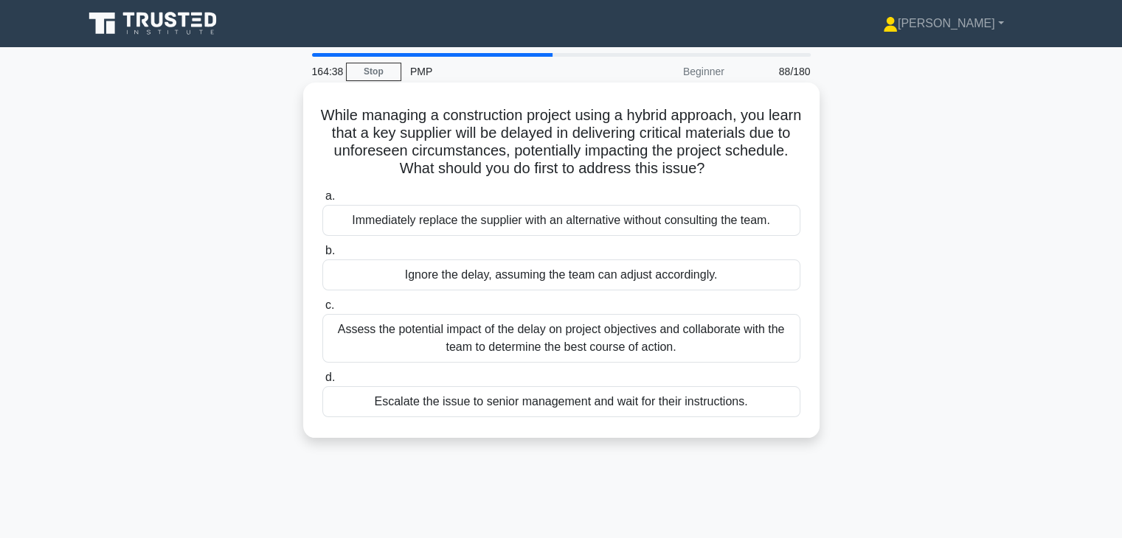
click at [519, 333] on div "Assess the potential impact of the delay on project objectives and collaborate …" at bounding box center [561, 338] width 478 height 49
click at [322, 310] on input "c. Assess the potential impact of the delay on project objectives and collabora…" at bounding box center [322, 306] width 0 height 10
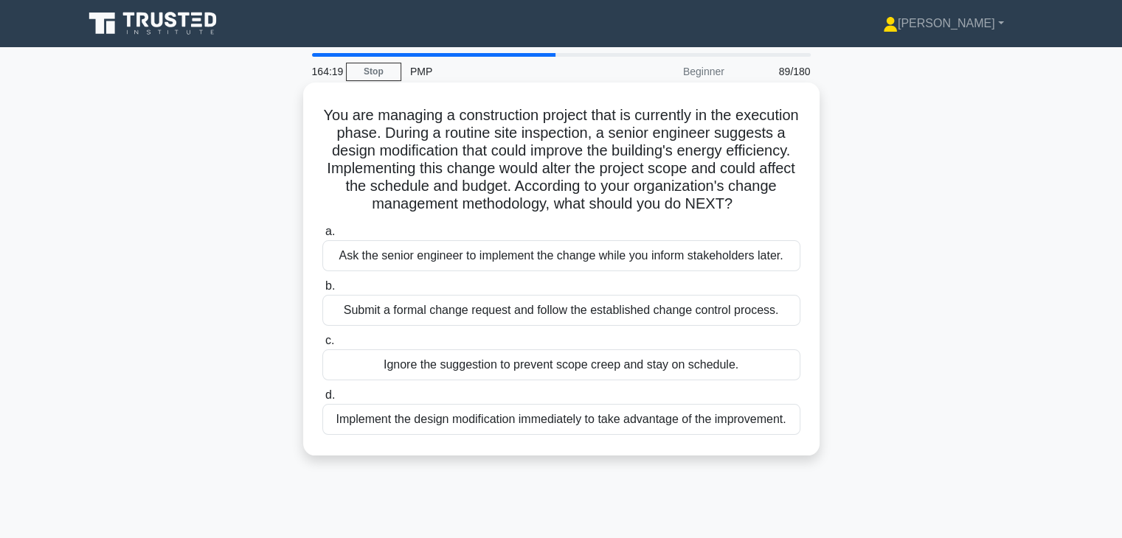
drag, startPoint x: 519, startPoint y: 333, endPoint x: 538, endPoint y: 325, distance: 20.1
click at [538, 325] on div "Submit a formal change request and follow the established change control proces…" at bounding box center [561, 310] width 478 height 31
click at [322, 291] on input "b. Submit a formal change request and follow the established change control pro…" at bounding box center [322, 287] width 0 height 10
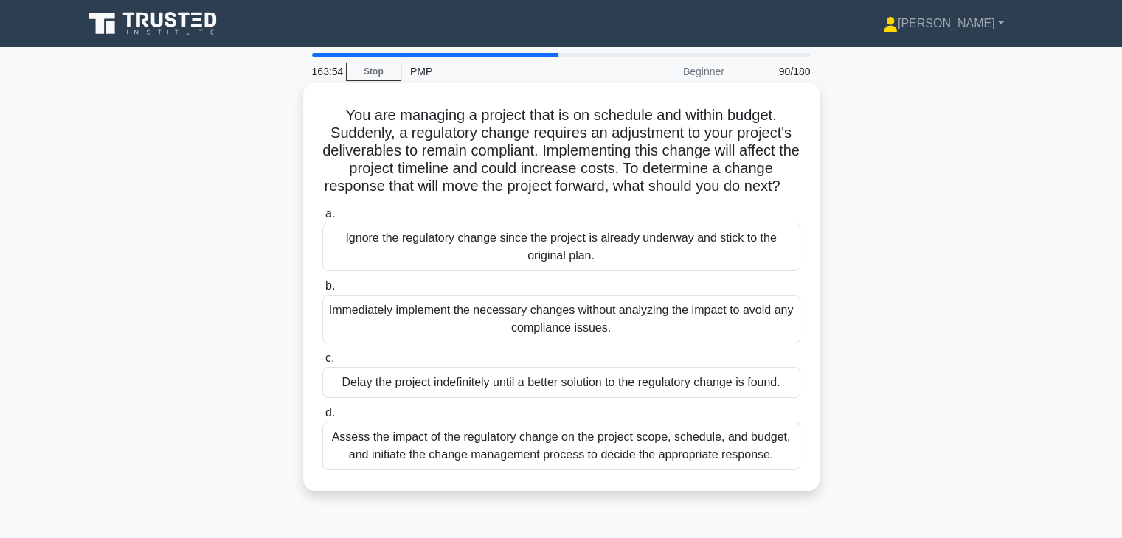
click at [695, 463] on div "Assess the impact of the regulatory change on the project scope, schedule, and …" at bounding box center [561, 446] width 478 height 49
click at [322, 418] on input "d. Assess the impact of the regulatory change on the project scope, schedule, a…" at bounding box center [322, 414] width 0 height 10
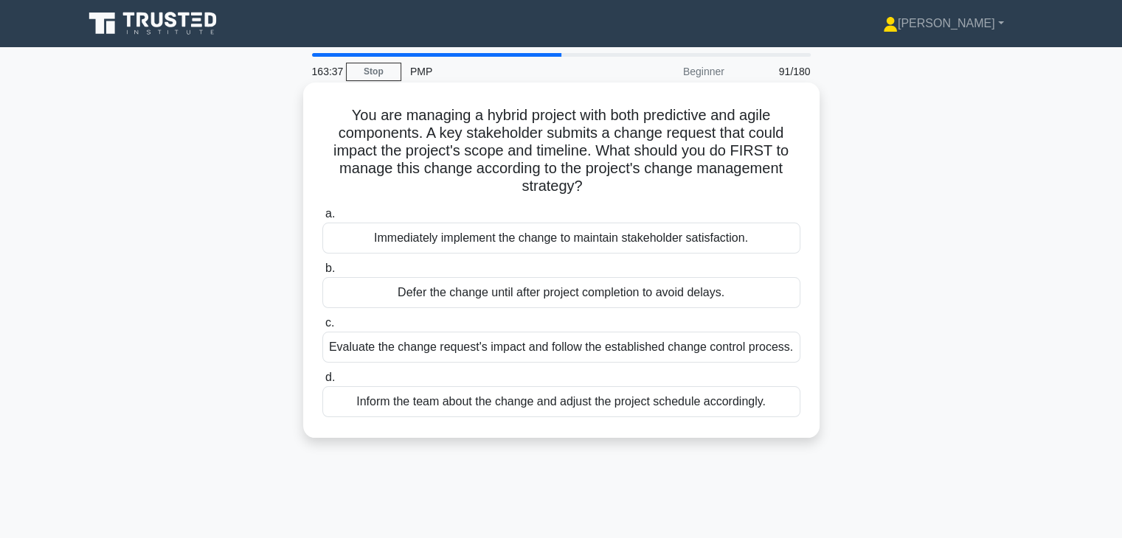
click at [614, 350] on div "Evaluate the change request's impact and follow the established change control …" at bounding box center [561, 347] width 478 height 31
click at [322, 328] on input "c. Evaluate the change request's impact and follow the established change contr…" at bounding box center [322, 324] width 0 height 10
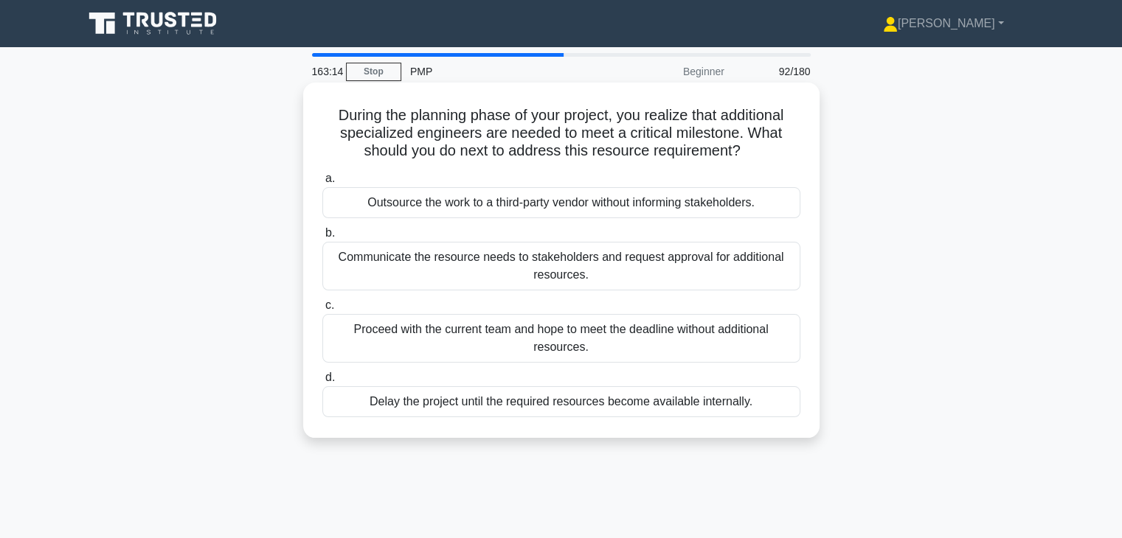
click at [623, 284] on div "Communicate the resource needs to stakeholders and request approval for additio…" at bounding box center [561, 266] width 478 height 49
click at [322, 238] on input "b. Communicate the resource needs to stakeholders and request approval for addi…" at bounding box center [322, 234] width 0 height 10
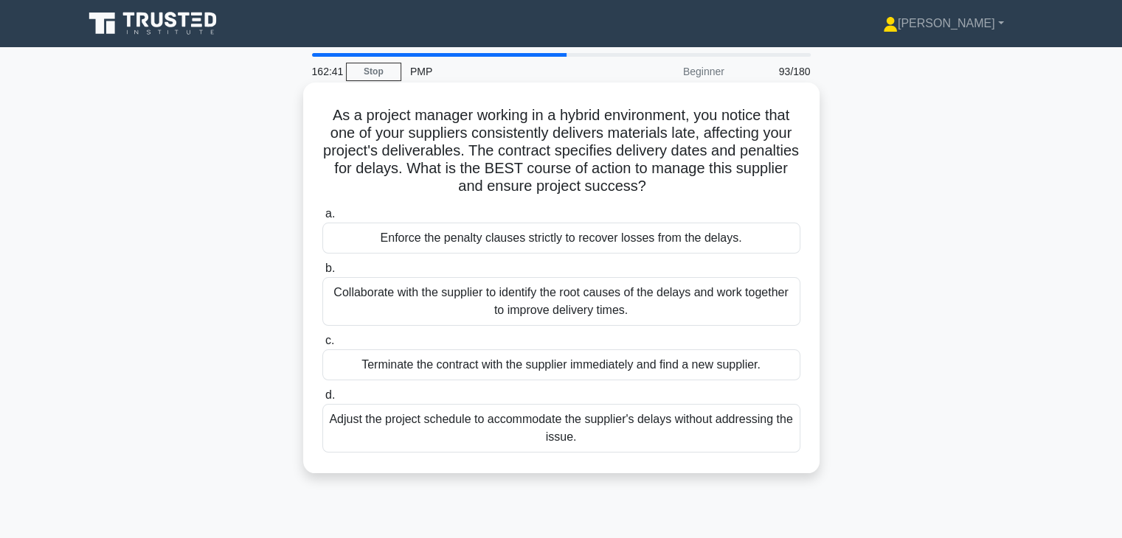
click at [597, 313] on div "Collaborate with the supplier to identify the root causes of the delays and wor…" at bounding box center [561, 301] width 478 height 49
click at [322, 274] on input "b. Collaborate with the supplier to identify the root causes of the delays and …" at bounding box center [322, 269] width 0 height 10
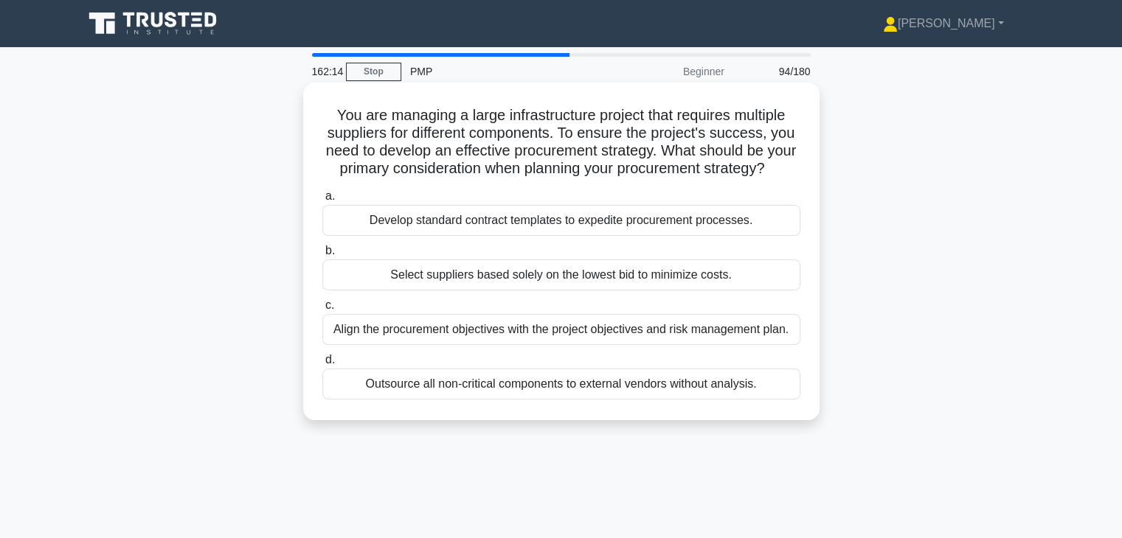
click at [574, 344] on div "Align the procurement objectives with the project objectives and risk managemen…" at bounding box center [561, 329] width 478 height 31
click at [322, 310] on input "c. Align the procurement objectives with the project objectives and risk manage…" at bounding box center [322, 306] width 0 height 10
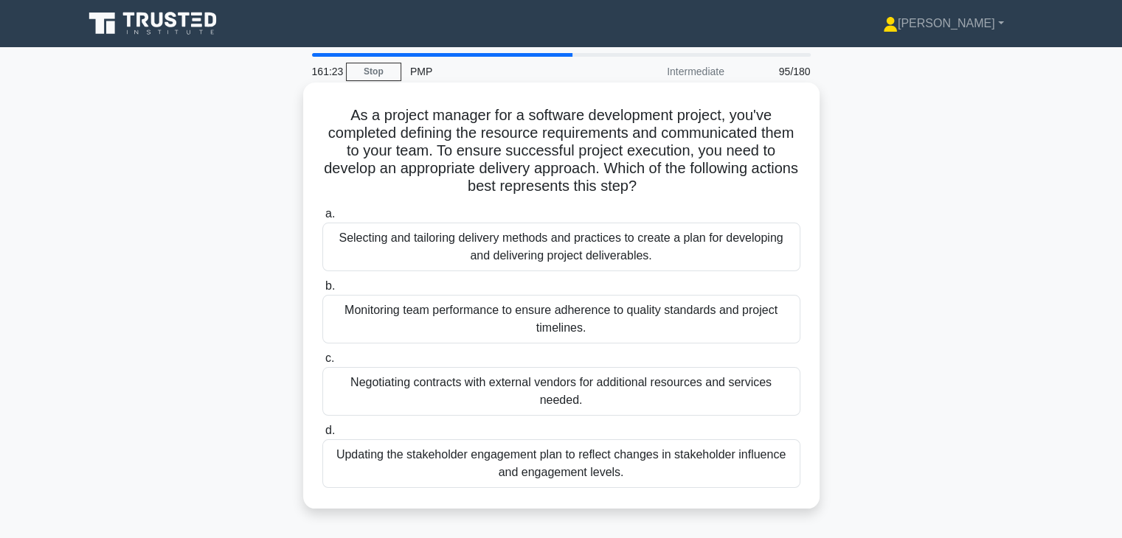
click at [591, 246] on div "Selecting and tailoring delivery methods and practices to create a plan for dev…" at bounding box center [561, 247] width 478 height 49
click at [322, 219] on input "a. Selecting and tailoring delivery methods and practices to create a plan for …" at bounding box center [322, 214] width 0 height 10
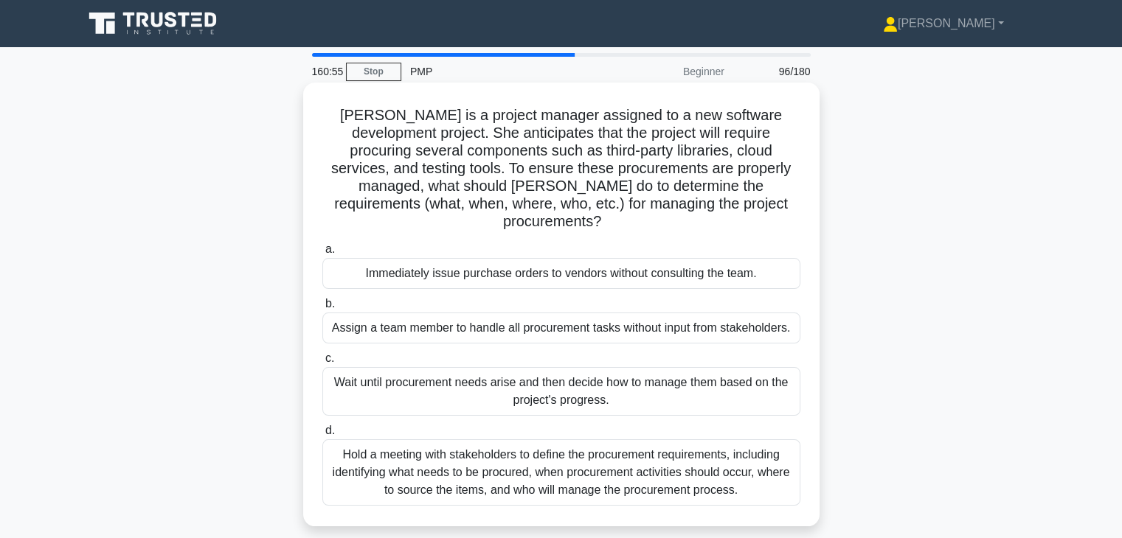
click at [493, 442] on div "Hold a meeting with stakeholders to define the procurement requirements, includ…" at bounding box center [561, 473] width 478 height 66
click at [322, 436] on input "d. Hold a meeting with stakeholders to define the procurement requirements, inc…" at bounding box center [322, 431] width 0 height 10
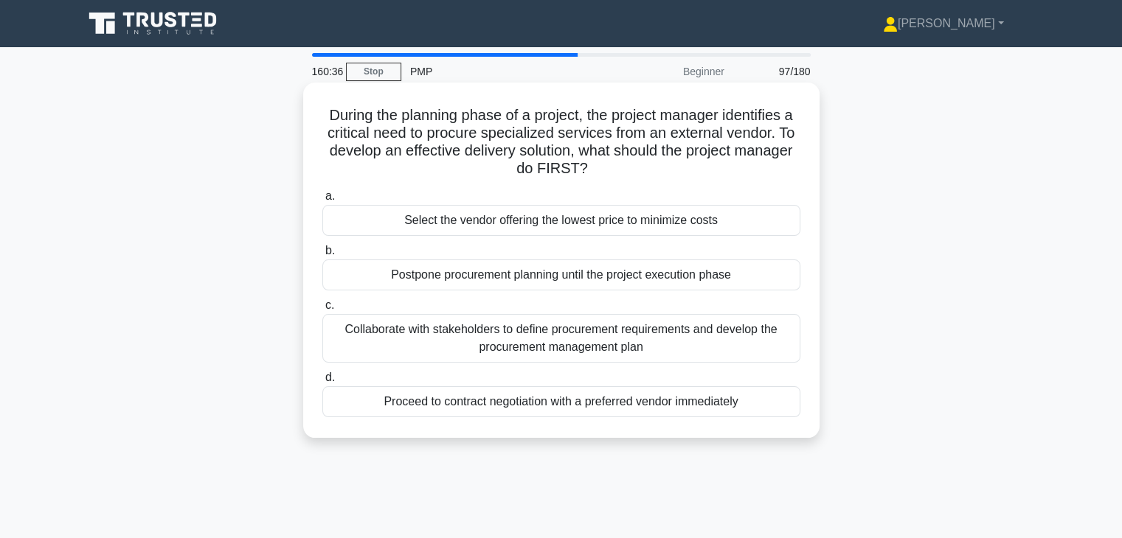
click at [535, 358] on div "Collaborate with stakeholders to define procurement requirements and develop th…" at bounding box center [561, 338] width 478 height 49
click at [322, 310] on input "c. Collaborate with stakeholders to define procurement requirements and develop…" at bounding box center [322, 306] width 0 height 10
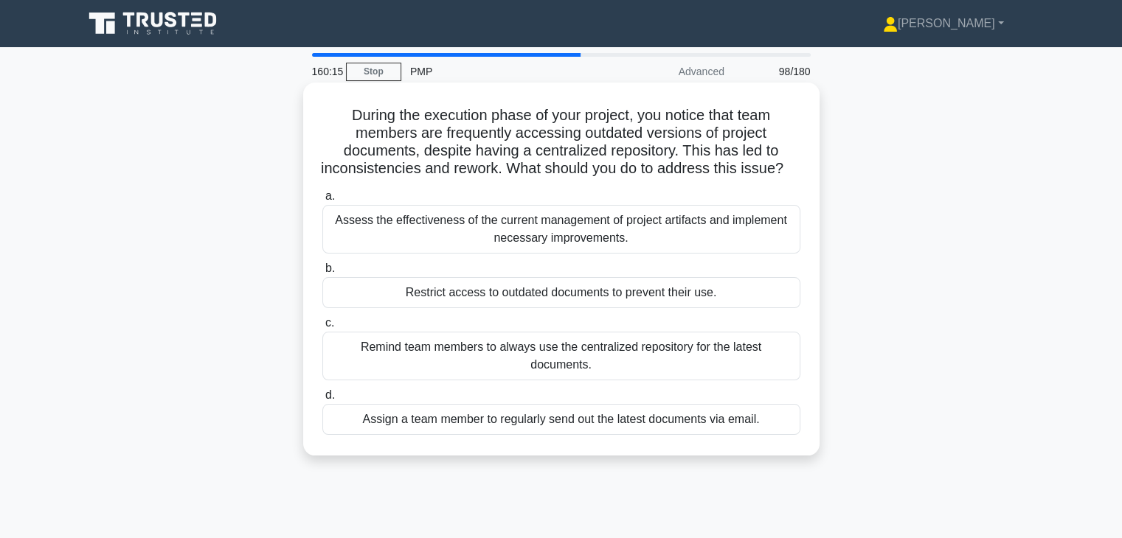
click at [705, 246] on div "Assess the effectiveness of the current management of project artifacts and imp…" at bounding box center [561, 229] width 478 height 49
click at [322, 201] on input "a. Assess the effectiveness of the current management of project artifacts and …" at bounding box center [322, 197] width 0 height 10
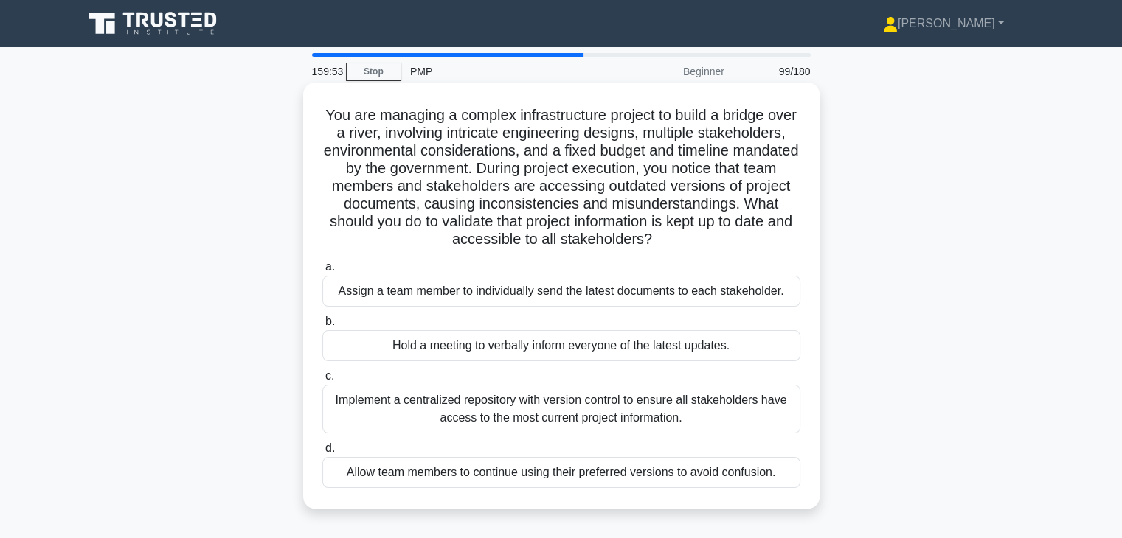
click at [624, 405] on div "Implement a centralized repository with version control to ensure all stakehold…" at bounding box center [561, 409] width 478 height 49
click at [322, 381] on input "c. Implement a centralized repository with version control to ensure all stakeh…" at bounding box center [322, 377] width 0 height 10
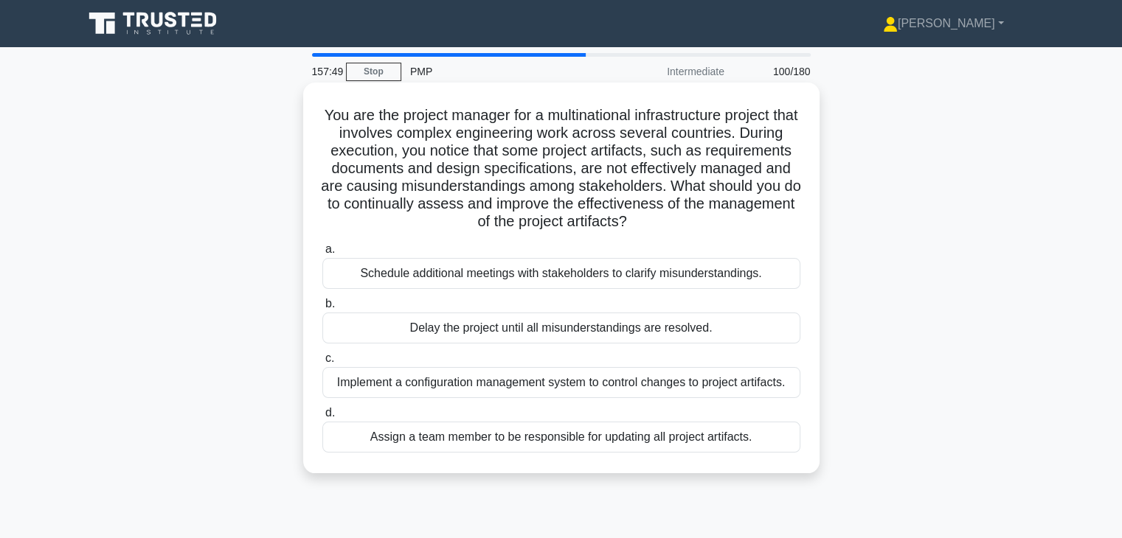
click at [602, 282] on div "Schedule additional meetings with stakeholders to clarify misunderstandings." at bounding box center [561, 273] width 478 height 31
click at [322, 254] on input "a. Schedule additional meetings with stakeholders to clarify misunderstandings." at bounding box center [322, 250] width 0 height 10
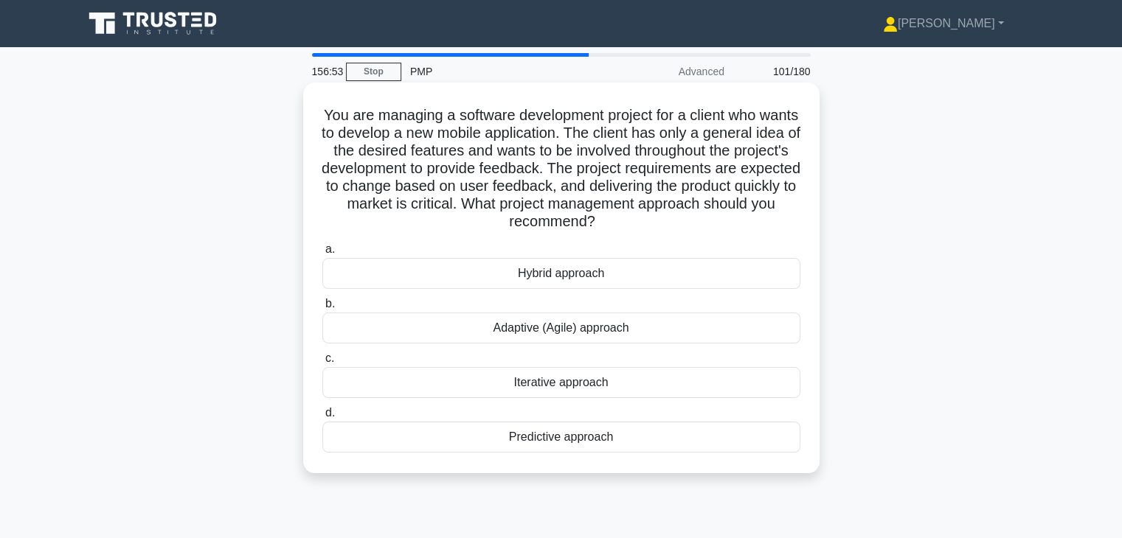
click at [596, 328] on div "Adaptive (Agile) approach" at bounding box center [561, 328] width 478 height 31
click at [322, 309] on input "b. Adaptive (Agile) approach" at bounding box center [322, 304] width 0 height 10
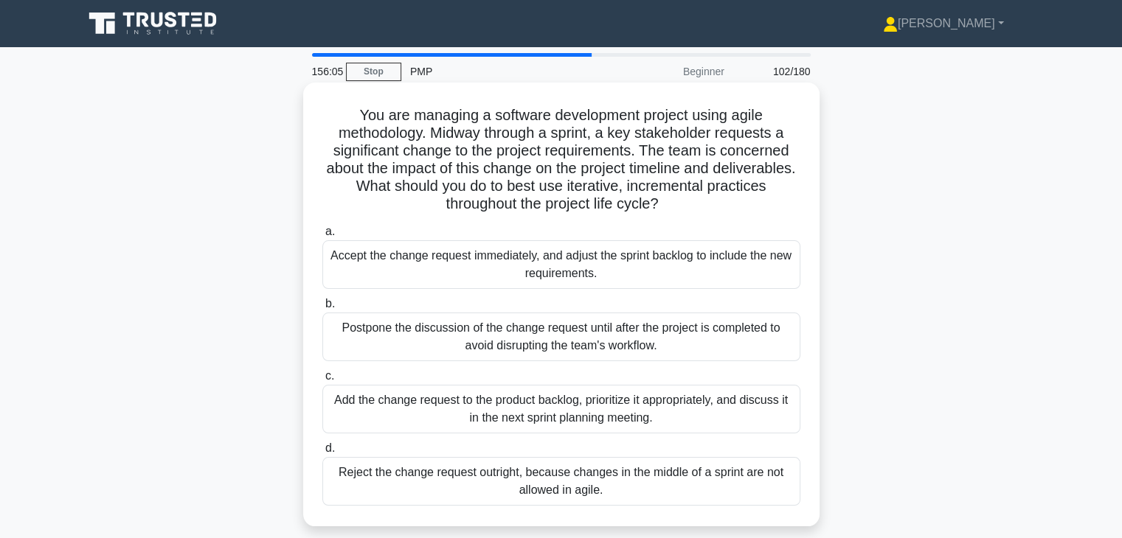
click at [557, 426] on div "Add the change request to the product backlog, prioritize it appropriately, and…" at bounding box center [561, 409] width 478 height 49
click at [322, 381] on input "c. Add the change request to the product backlog, prioritize it appropriately, …" at bounding box center [322, 377] width 0 height 10
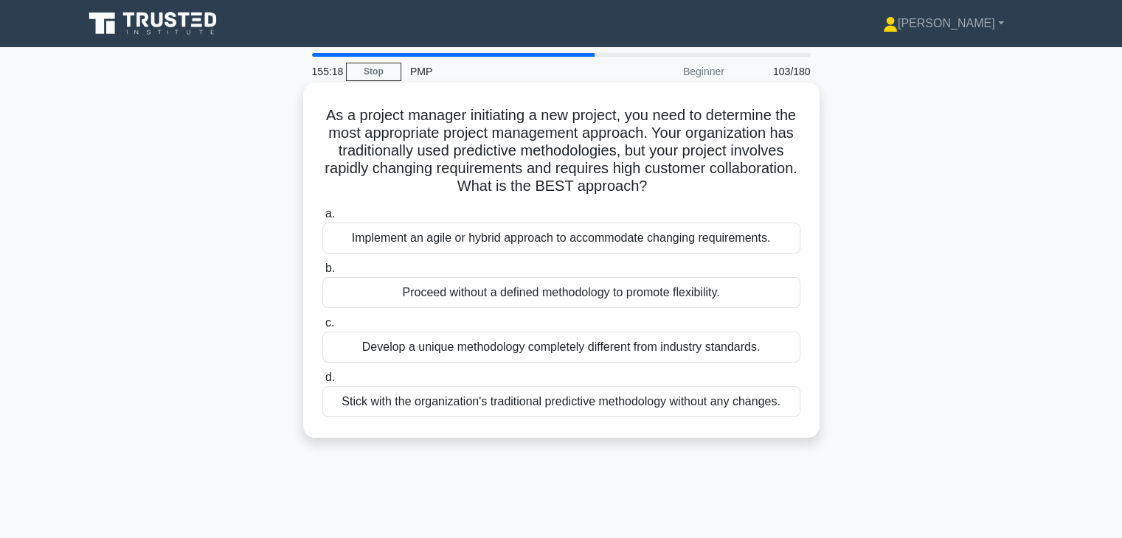
click at [548, 248] on div "Implement an agile or hybrid approach to accommodate changing requirements." at bounding box center [561, 238] width 478 height 31
click at [322, 219] on input "a. Implement an agile or hybrid approach to accommodate changing requirements." at bounding box center [322, 214] width 0 height 10
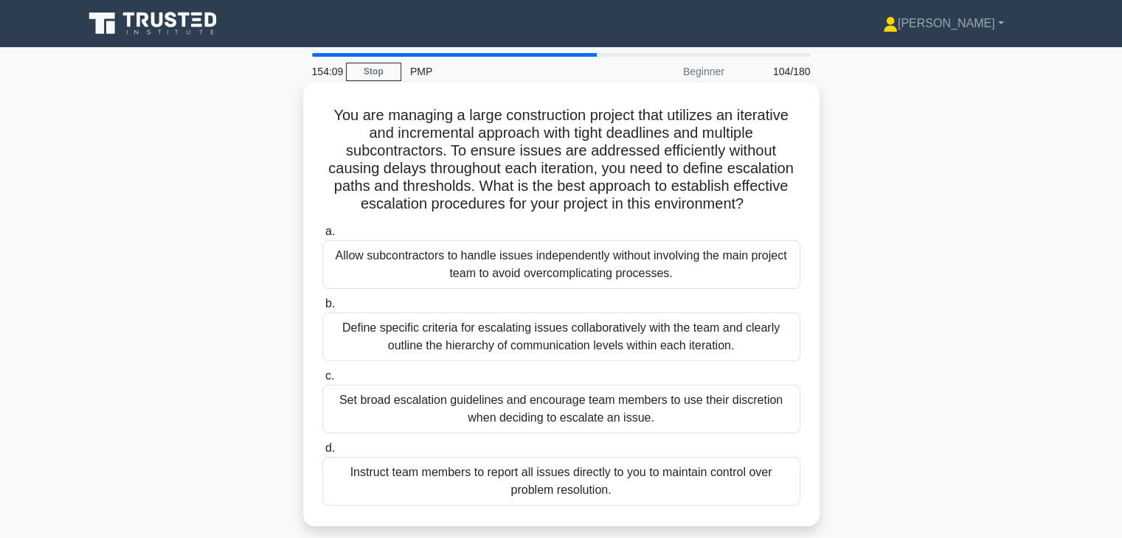
click at [527, 346] on div "Define specific criteria for escalating issues collaboratively with the team an…" at bounding box center [561, 337] width 478 height 49
click at [322, 309] on input "b. Define specific criteria for escalating issues collaboratively with the team…" at bounding box center [322, 304] width 0 height 10
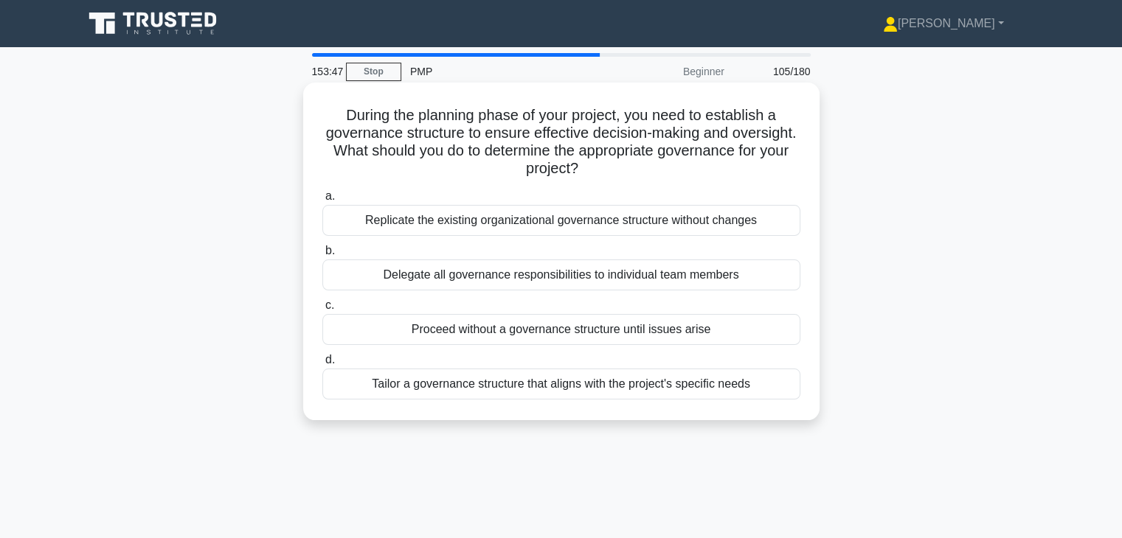
click at [479, 386] on div "Tailor a governance structure that aligns with the project's specific needs" at bounding box center [561, 384] width 478 height 31
click at [322, 365] on input "d. Tailor a governance structure that aligns with the project's specific needs" at bounding box center [322, 360] width 0 height 10
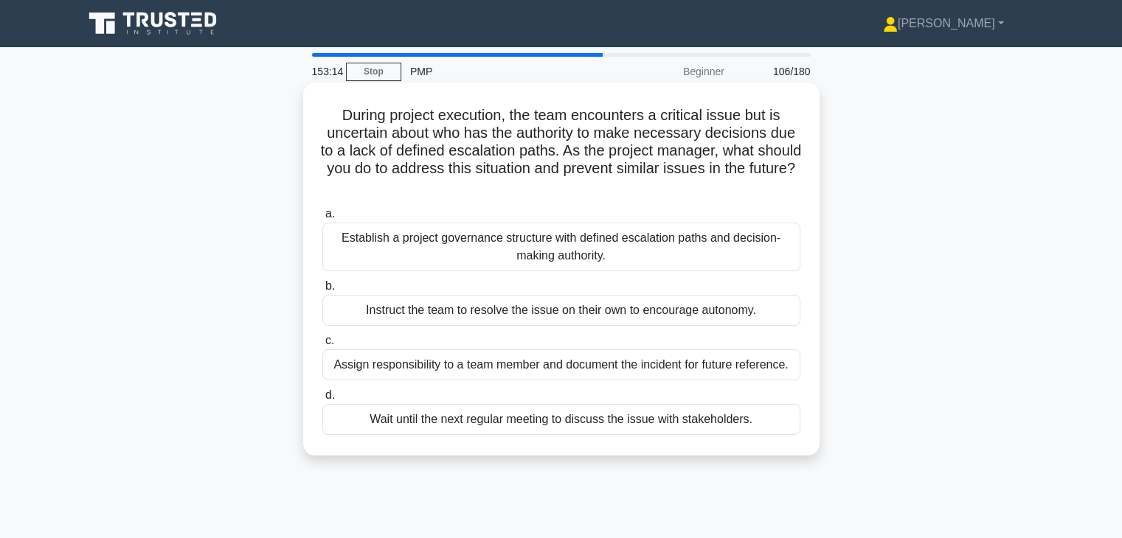
click at [515, 254] on div "Establish a project governance structure with defined escalation paths and deci…" at bounding box center [561, 247] width 478 height 49
click at [322, 219] on input "a. Establish a project governance structure with defined escalation paths and d…" at bounding box center [322, 214] width 0 height 10
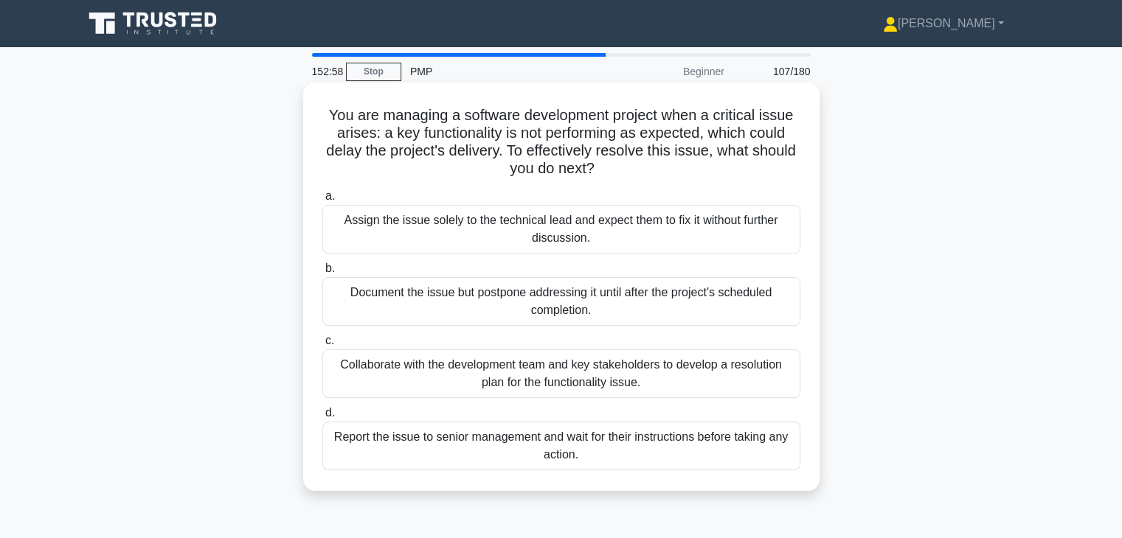
click at [499, 369] on div "Collaborate with the development team and key stakeholders to develop a resolut…" at bounding box center [561, 374] width 478 height 49
click at [322, 346] on input "c. Collaborate with the development team and key stakeholders to develop a reso…" at bounding box center [322, 341] width 0 height 10
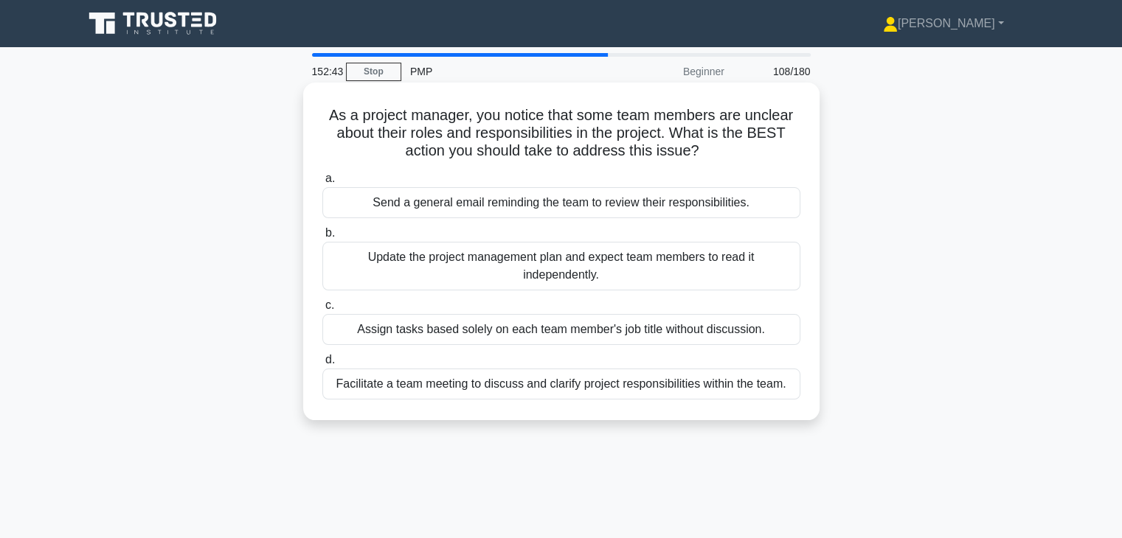
click at [496, 404] on div "As a project manager, you notice that some team members are unclear about their…" at bounding box center [561, 251] width 504 height 326
click at [503, 383] on div "Facilitate a team meeting to discuss and clarify project responsibilities withi…" at bounding box center [561, 384] width 478 height 31
click at [322, 365] on input "d. Facilitate a team meeting to discuss and clarify project responsibilities wi…" at bounding box center [322, 360] width 0 height 10
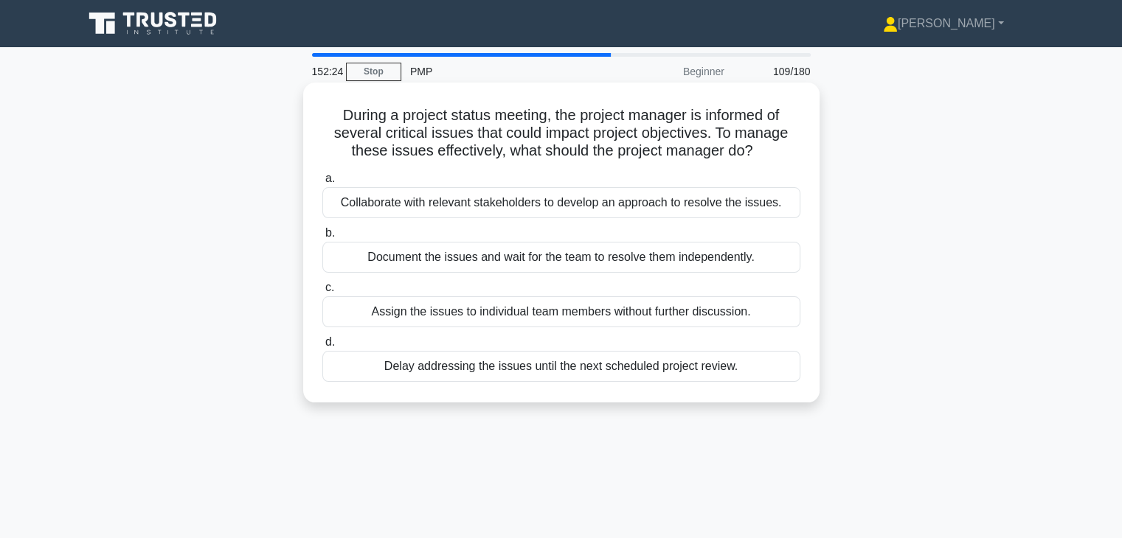
click at [525, 211] on div "Collaborate with relevant stakeholders to develop an approach to resolve the is…" at bounding box center [561, 202] width 478 height 31
click at [322, 184] on input "a. Collaborate with relevant stakeholders to develop an approach to resolve the…" at bounding box center [322, 179] width 0 height 10
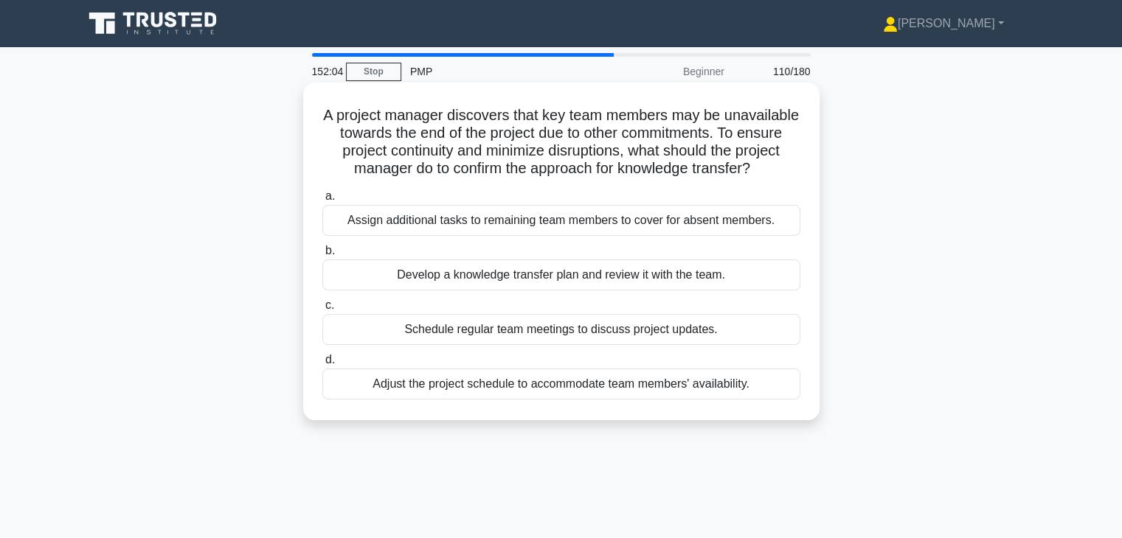
click at [515, 291] on div "Develop a knowledge transfer plan and review it with the team." at bounding box center [561, 275] width 478 height 31
click at [322, 256] on input "b. Develop a knowledge transfer plan and review it with the team." at bounding box center [322, 251] width 0 height 10
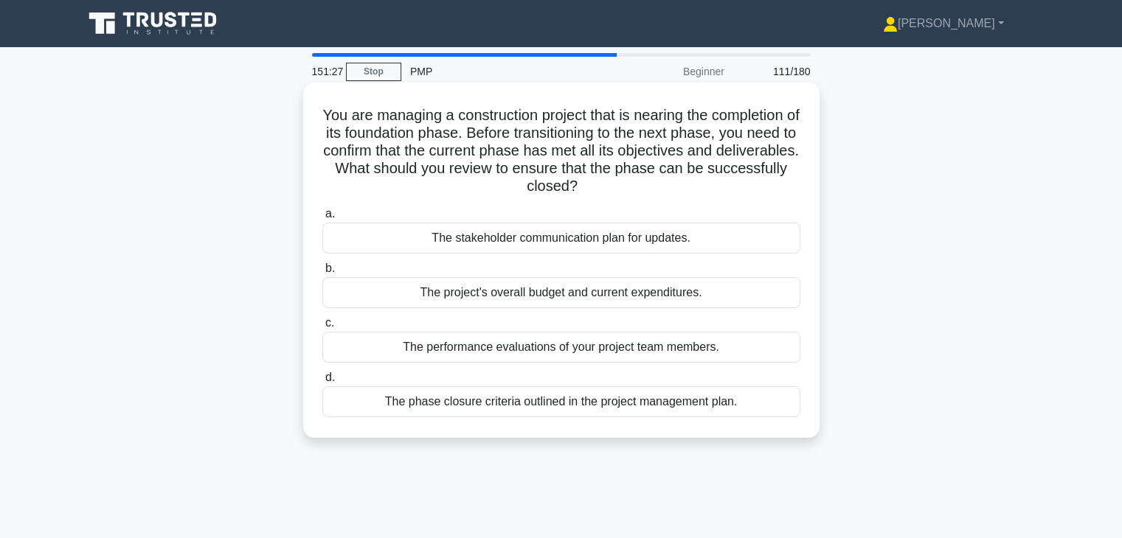
click at [518, 405] on div "The phase closure criteria outlined in the project management plan." at bounding box center [561, 401] width 478 height 31
click at [322, 383] on input "d. The phase closure criteria outlined in the project management plan." at bounding box center [322, 378] width 0 height 10
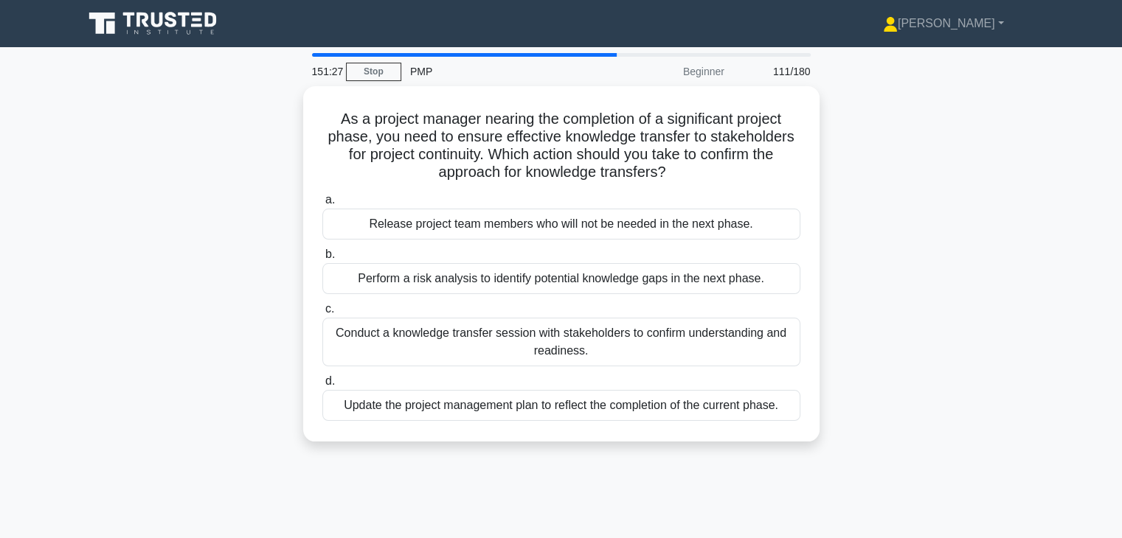
click at [518, 405] on div "Update the project management plan to reflect the completion of the current pha…" at bounding box center [561, 405] width 478 height 31
click at [322, 386] on input "d. Update the project management plan to reflect the completion of the current …" at bounding box center [322, 382] width 0 height 10
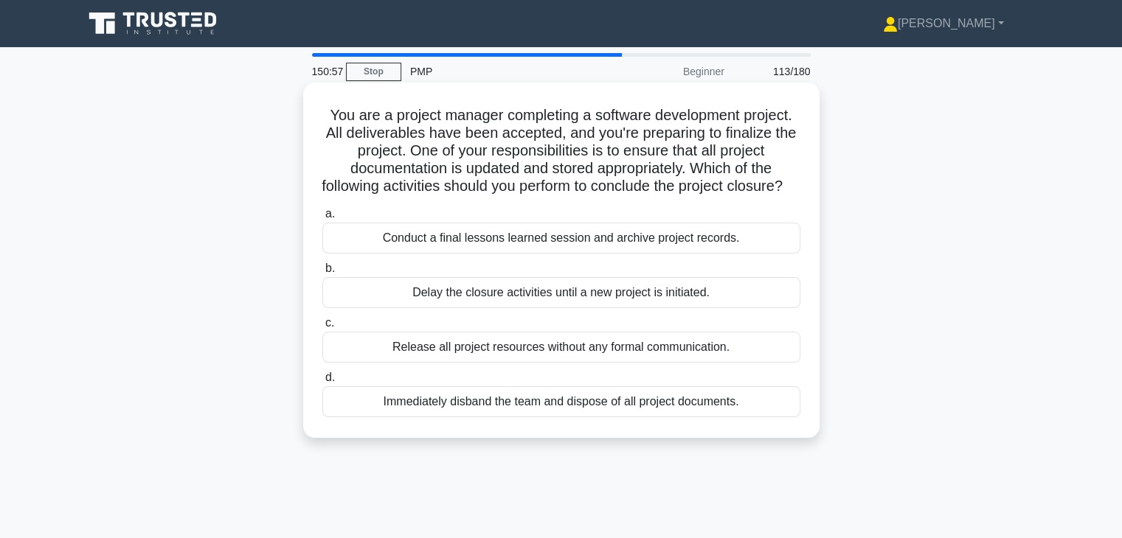
click at [541, 250] on div "Conduct a final lessons learned session and archive project records." at bounding box center [561, 238] width 478 height 31
click at [322, 219] on input "a. Conduct a final lessons learned session and archive project records." at bounding box center [322, 214] width 0 height 10
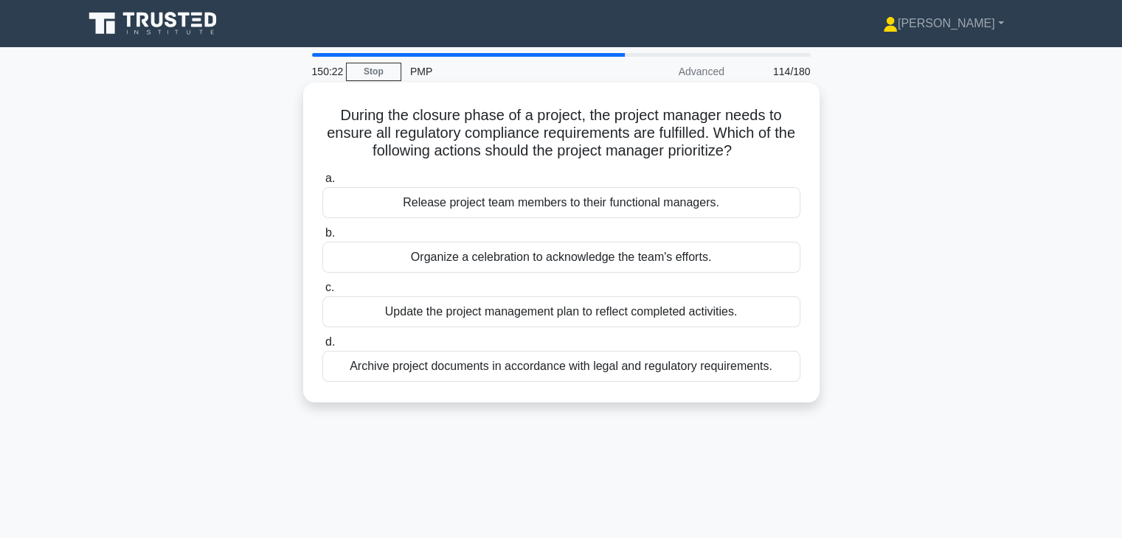
click at [723, 317] on div "Update the project management plan to reflect completed activities." at bounding box center [561, 311] width 478 height 31
click at [322, 293] on input "c. Update the project management plan to reflect completed activities." at bounding box center [322, 288] width 0 height 10
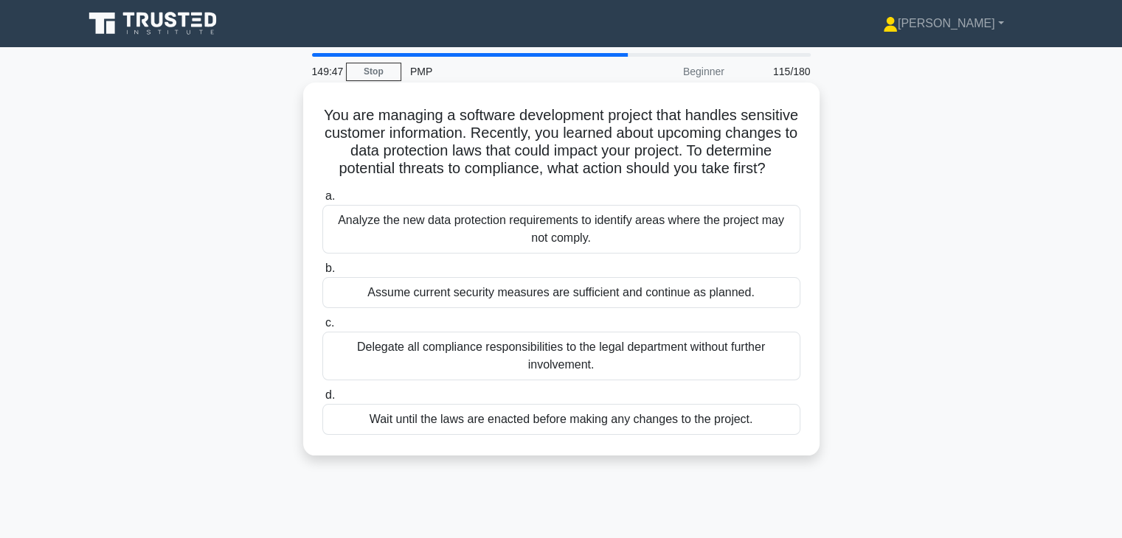
click at [640, 254] on div "Analyze the new data protection requirements to identify areas where the projec…" at bounding box center [561, 229] width 478 height 49
click at [322, 201] on input "a. Analyze the new data protection requirements to identify areas where the pro…" at bounding box center [322, 197] width 0 height 10
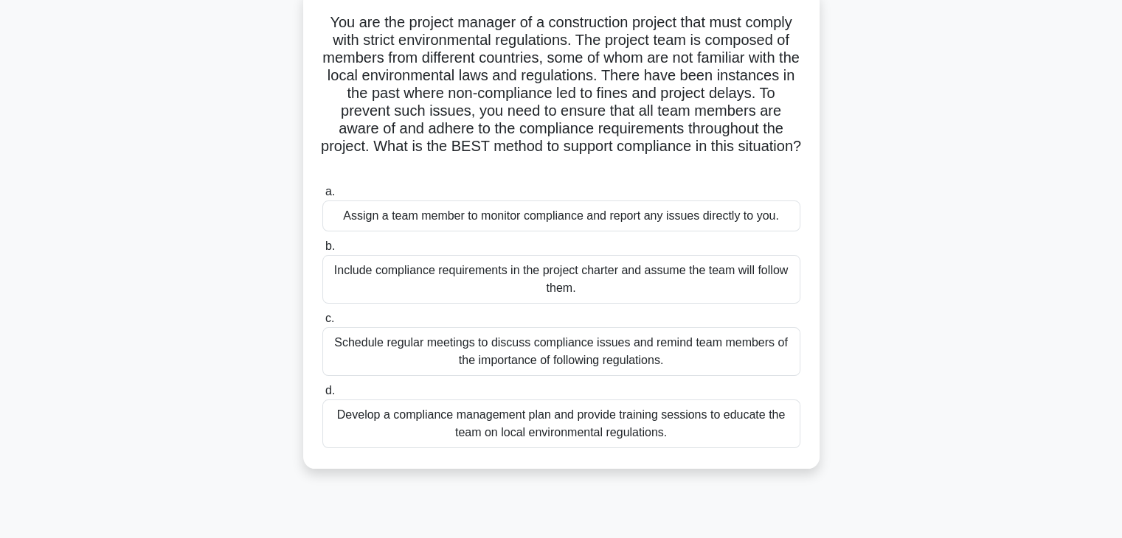
scroll to position [65, 0]
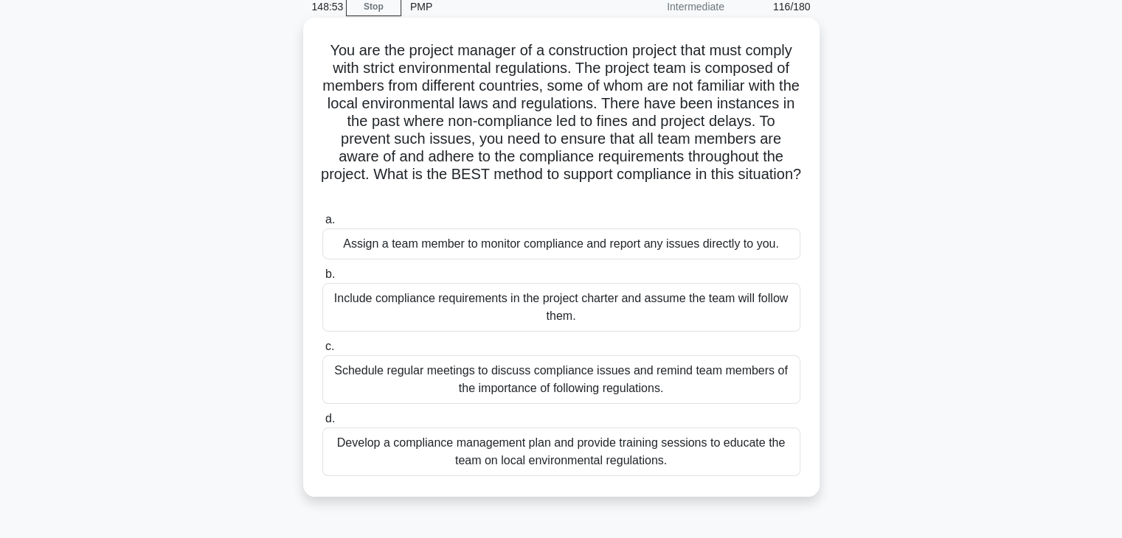
click at [712, 462] on div "Develop a compliance management plan and provide training sessions to educate t…" at bounding box center [561, 452] width 478 height 49
click at [322, 424] on input "d. Develop a compliance management plan and provide training sessions to educat…" at bounding box center [322, 419] width 0 height 10
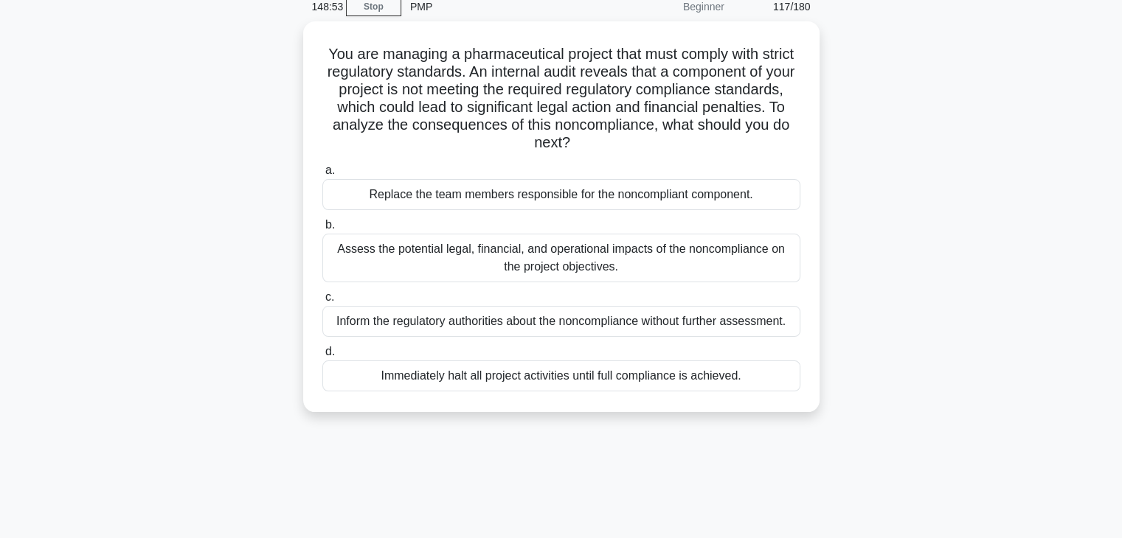
scroll to position [0, 0]
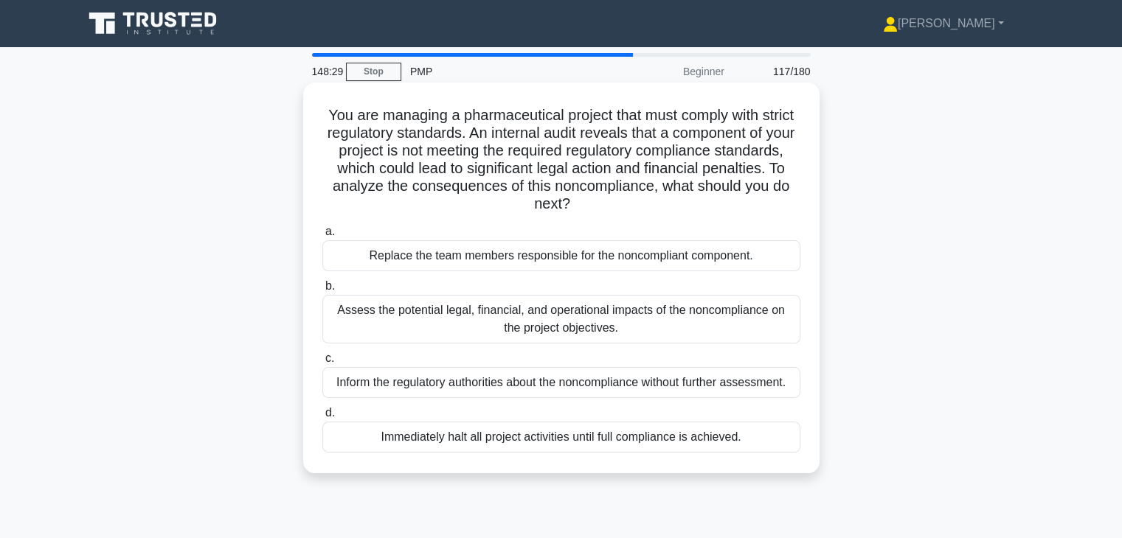
click at [660, 337] on div "Assess the potential legal, financial, and operational impacts of the noncompli…" at bounding box center [561, 319] width 478 height 49
click at [322, 291] on input "b. Assess the potential legal, financial, and operational impacts of the noncom…" at bounding box center [322, 287] width 0 height 10
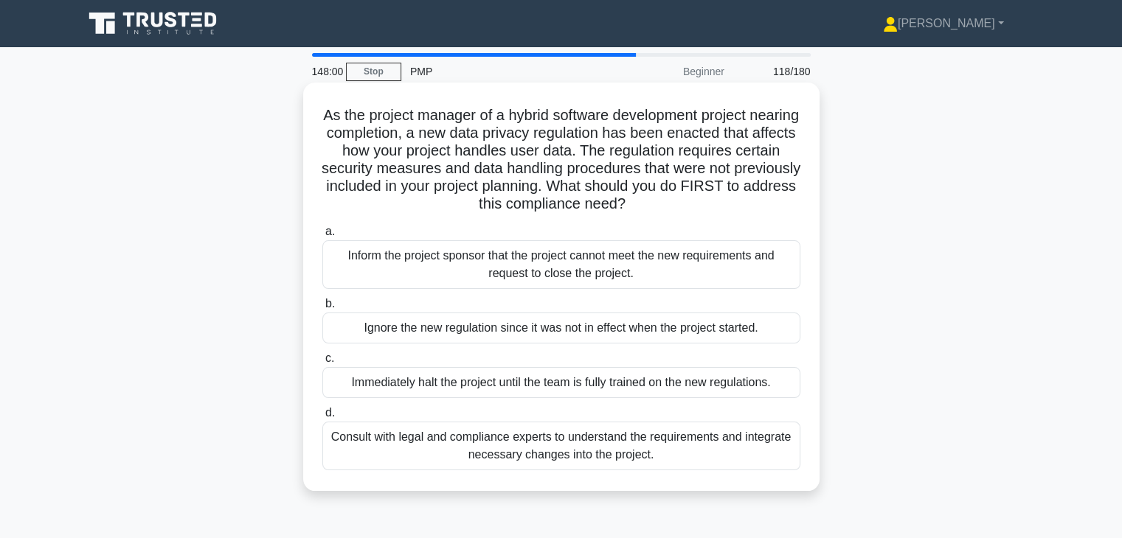
click at [669, 445] on div "Consult with legal and compliance experts to understand the requirements and in…" at bounding box center [561, 446] width 478 height 49
click at [322, 418] on input "d. Consult with legal and compliance experts to understand the requirements and…" at bounding box center [322, 414] width 0 height 10
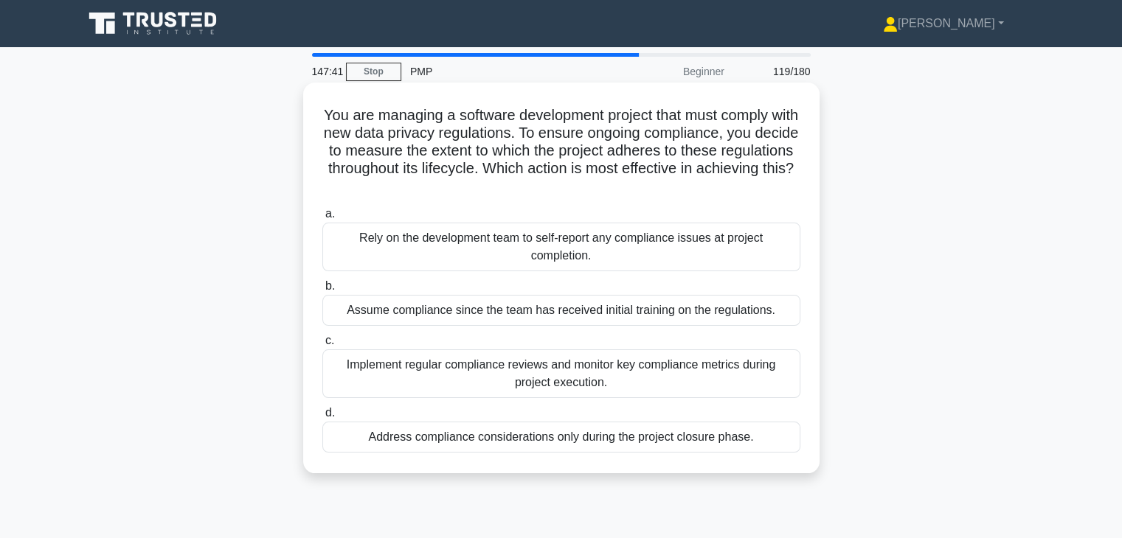
click at [664, 363] on div "Implement regular compliance reviews and monitor key compliance metrics during …" at bounding box center [561, 374] width 478 height 49
click at [322, 346] on input "c. Implement regular compliance reviews and monitor key compliance metrics duri…" at bounding box center [322, 341] width 0 height 10
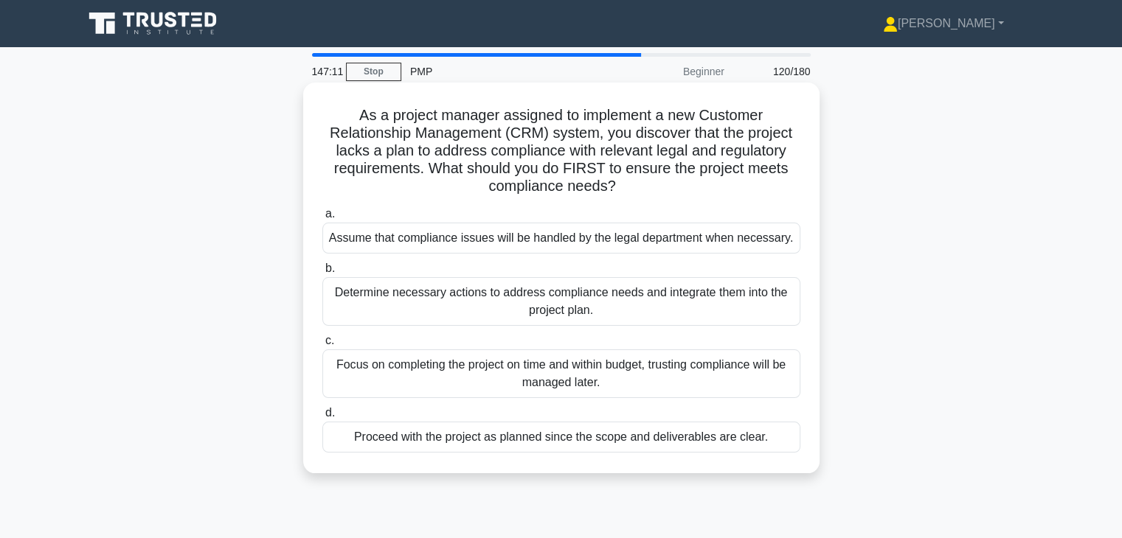
click at [552, 296] on div "Determine necessary actions to address compliance needs and integrate them into…" at bounding box center [561, 301] width 478 height 49
click at [322, 274] on input "b. Determine necessary actions to address compliance needs and integrate them i…" at bounding box center [322, 269] width 0 height 10
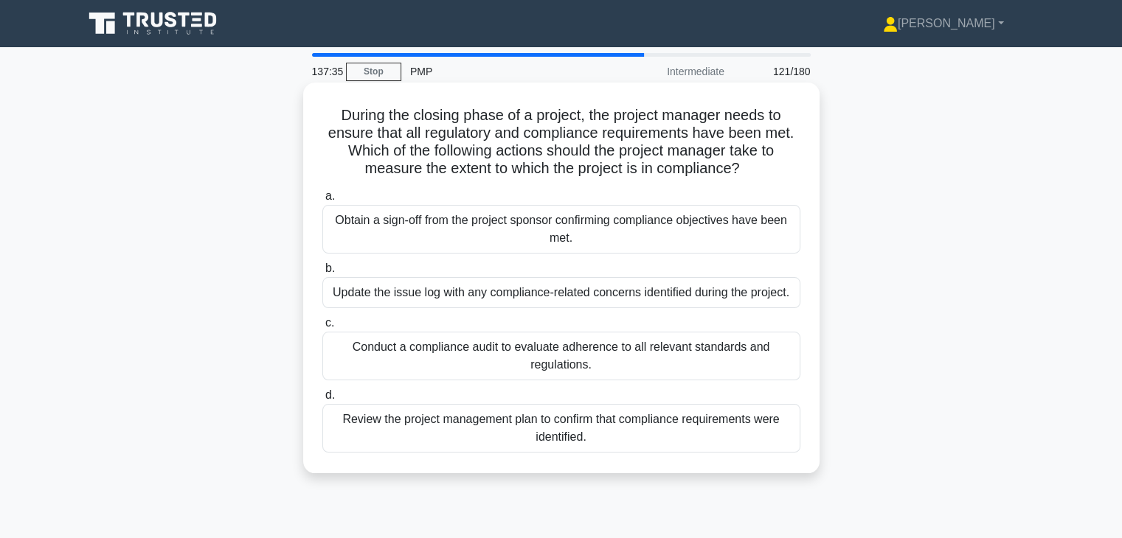
click at [621, 251] on div "Obtain a sign-off from the project sponsor confirming compliance objectives hav…" at bounding box center [561, 229] width 478 height 49
click at [322, 201] on input "a. Obtain a sign-off from the project sponsor confirming compliance objectives …" at bounding box center [322, 197] width 0 height 10
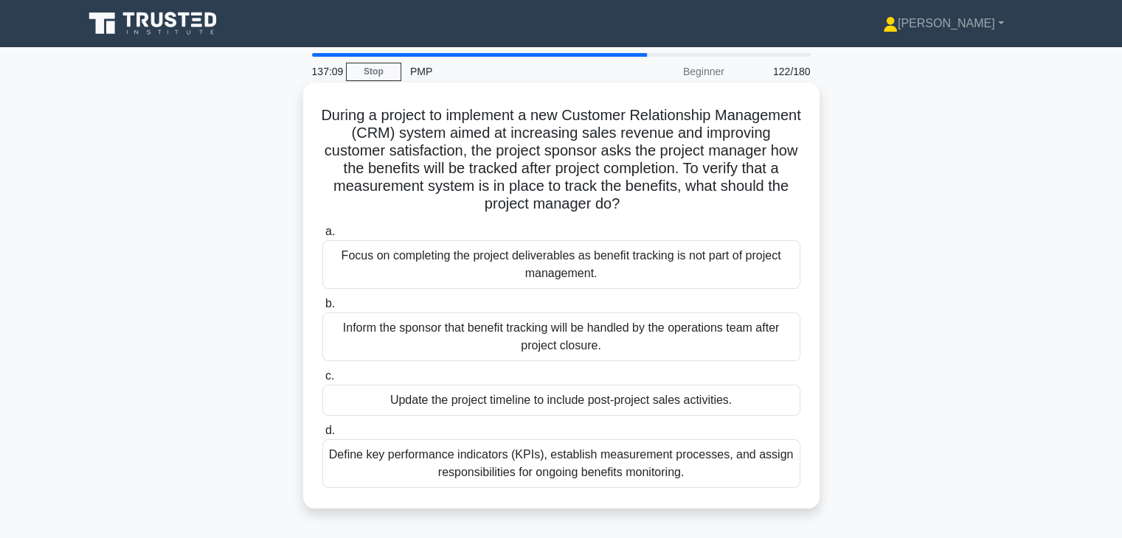
click at [593, 462] on div "Define key performance indicators (KPIs), establish measurement processes, and …" at bounding box center [561, 464] width 478 height 49
click at [322, 436] on input "d. Define key performance indicators (KPIs), establish measurement processes, a…" at bounding box center [322, 431] width 0 height 10
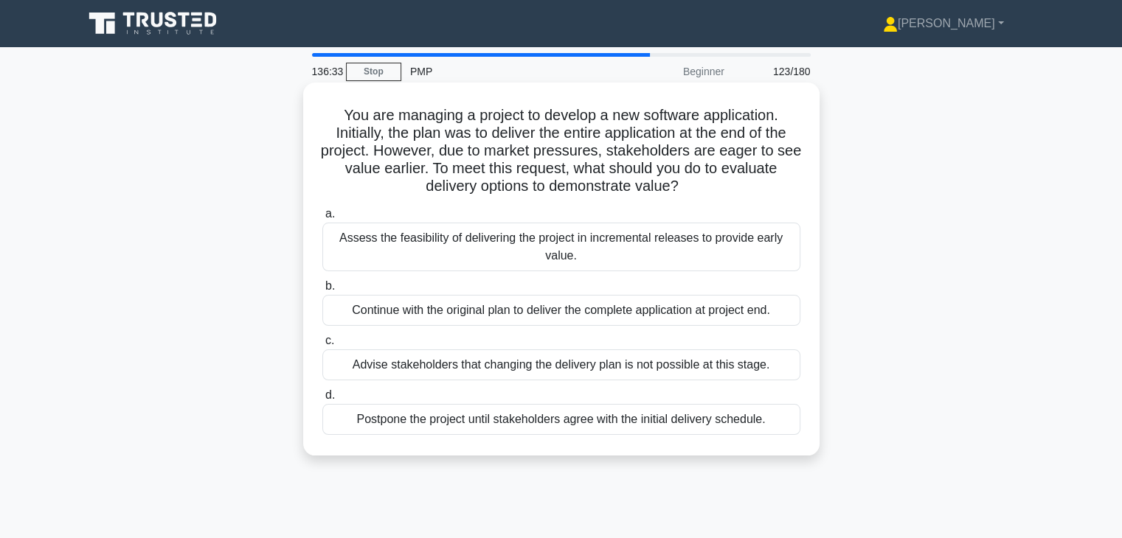
click at [587, 250] on div "Assess the feasibility of delivering the project in incremental releases to pro…" at bounding box center [561, 247] width 478 height 49
click at [322, 219] on input "a. Assess the feasibility of delivering the project in incremental releases to …" at bounding box center [322, 214] width 0 height 10
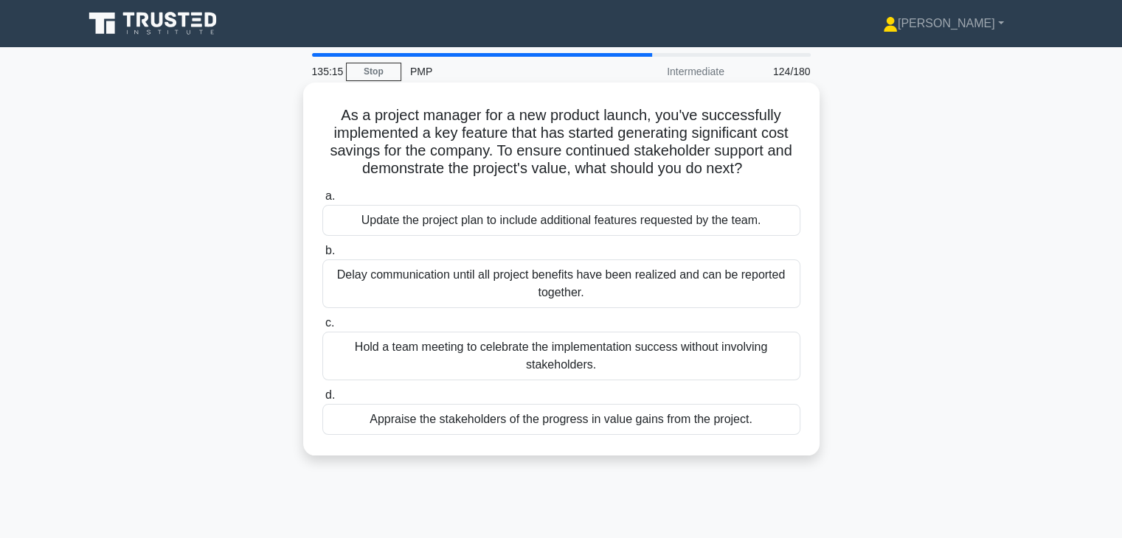
click at [577, 231] on div "Update the project plan to include additional features requested by the team." at bounding box center [561, 220] width 478 height 31
click at [322, 201] on input "a. Update the project plan to include additional features requested by the team." at bounding box center [322, 197] width 0 height 10
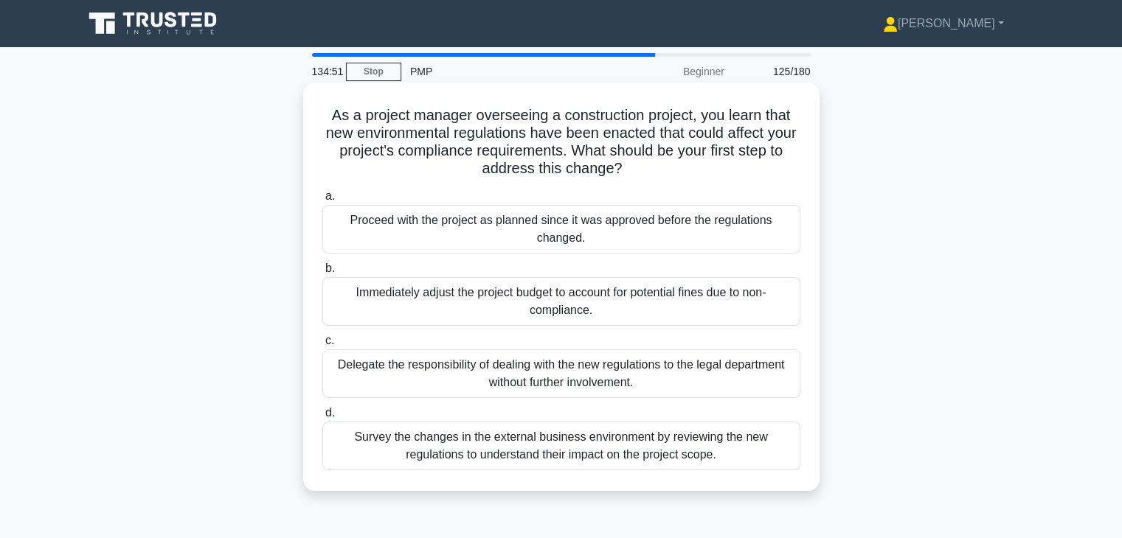
click at [549, 437] on div "Survey the changes in the external business environment by reviewing the new re…" at bounding box center [561, 446] width 478 height 49
click at [322, 418] on input "d. Survey the changes in the external business environment by reviewing the new…" at bounding box center [322, 414] width 0 height 10
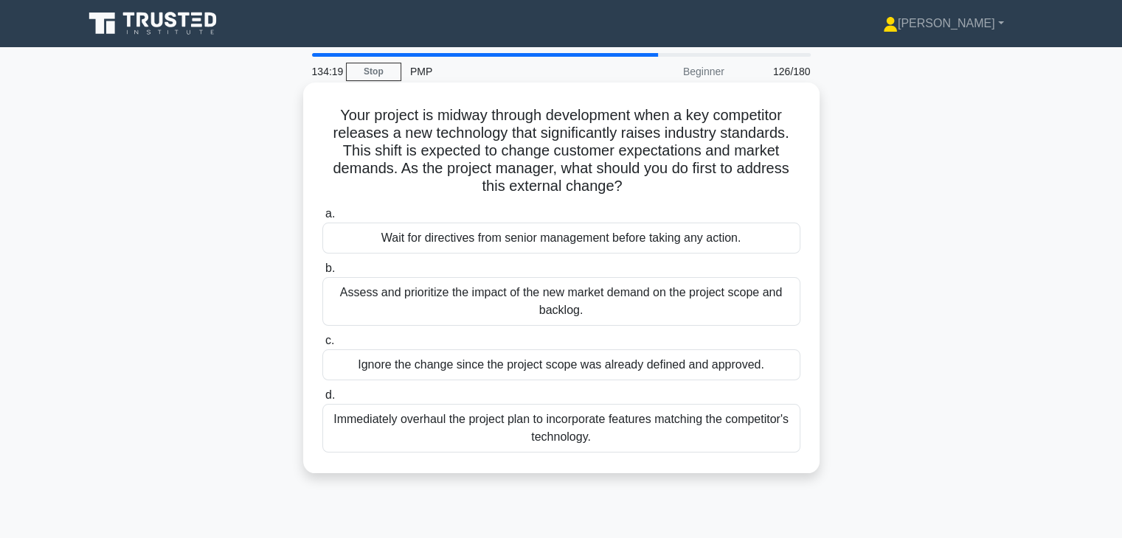
click at [615, 322] on div "Assess and prioritize the impact of the new market demand on the project scope …" at bounding box center [561, 301] width 478 height 49
click at [322, 274] on input "b. Assess and prioritize the impact of the new market demand on the project sco…" at bounding box center [322, 269] width 0 height 10
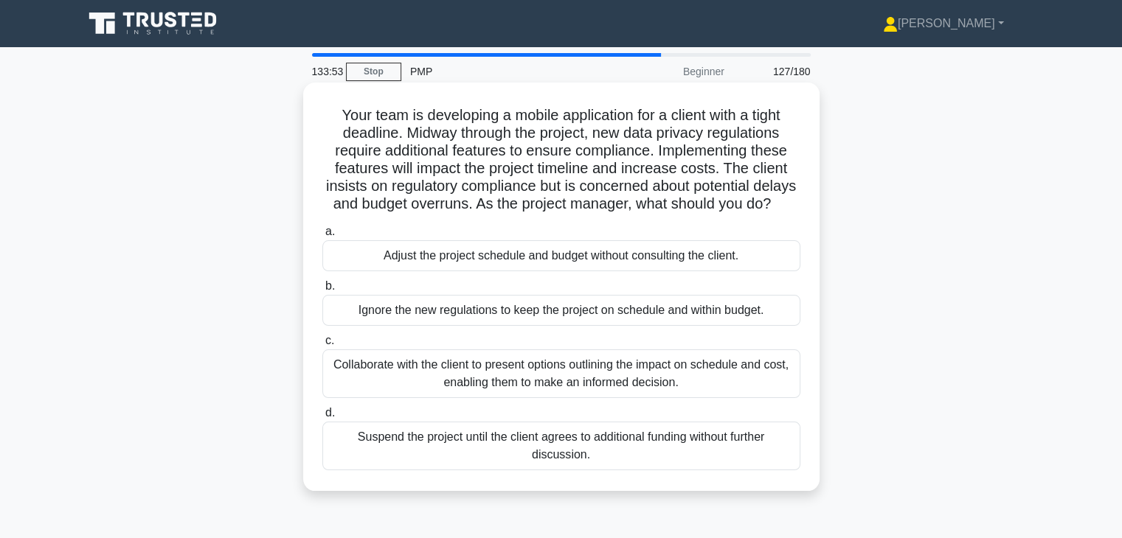
click at [512, 393] on div "Collaborate with the client to present options outlining the impact on schedule…" at bounding box center [561, 374] width 478 height 49
click at [322, 346] on input "c. Collaborate with the client to present options outlining the impact on sched…" at bounding box center [322, 341] width 0 height 10
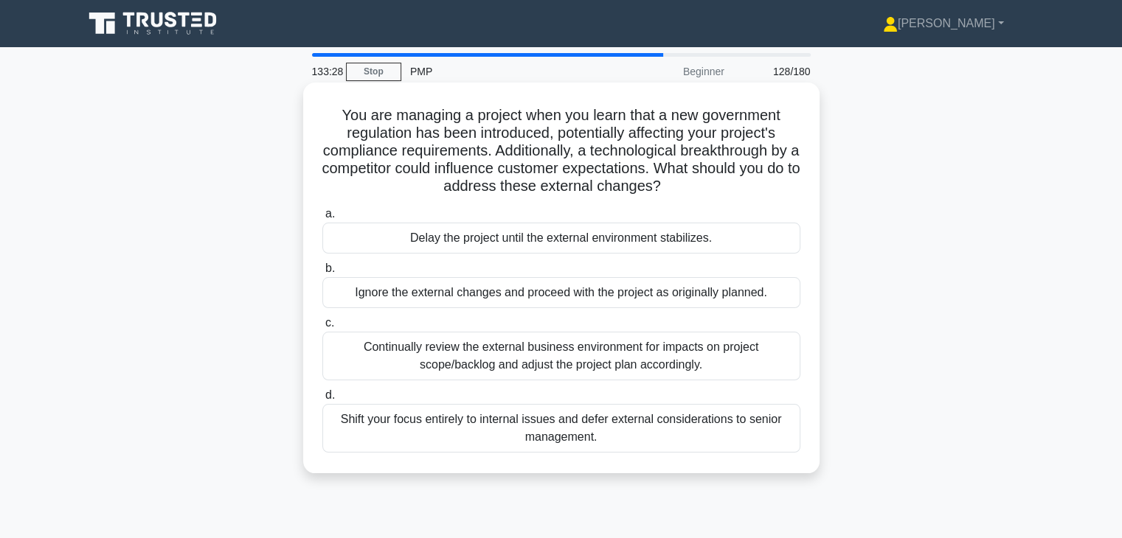
click at [554, 361] on div "Continually review the external business environment for impacts on project sco…" at bounding box center [561, 356] width 478 height 49
click at [322, 328] on input "c. Continually review the external business environment for impacts on project …" at bounding box center [322, 324] width 0 height 10
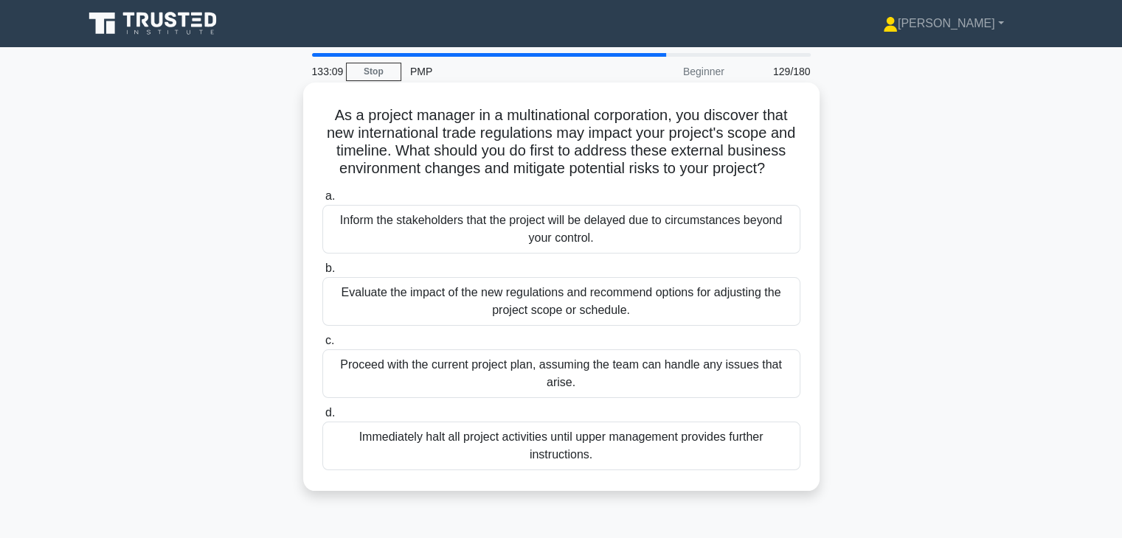
click at [680, 319] on div "Evaluate the impact of the new regulations and recommend options for adjusting …" at bounding box center [561, 301] width 478 height 49
click at [322, 274] on input "b. Evaluate the impact of the new regulations and recommend options for adjusti…" at bounding box center [322, 269] width 0 height 10
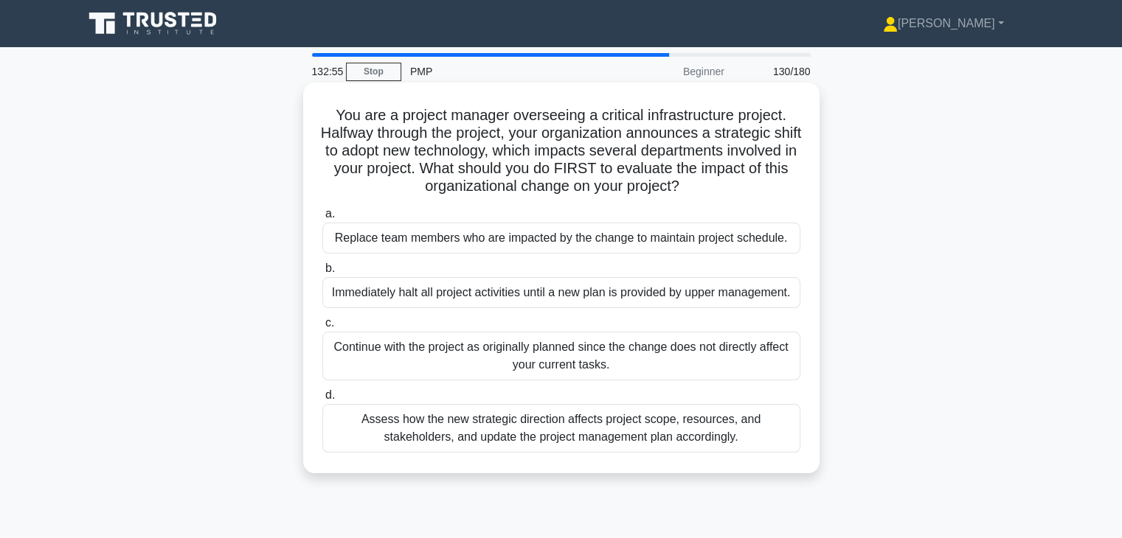
click at [662, 431] on div "Assess how the new strategic direction affects project scope, resources, and st…" at bounding box center [561, 428] width 478 height 49
click at [322, 400] on input "d. Assess how the new strategic direction affects project scope, resources, and…" at bounding box center [322, 396] width 0 height 10
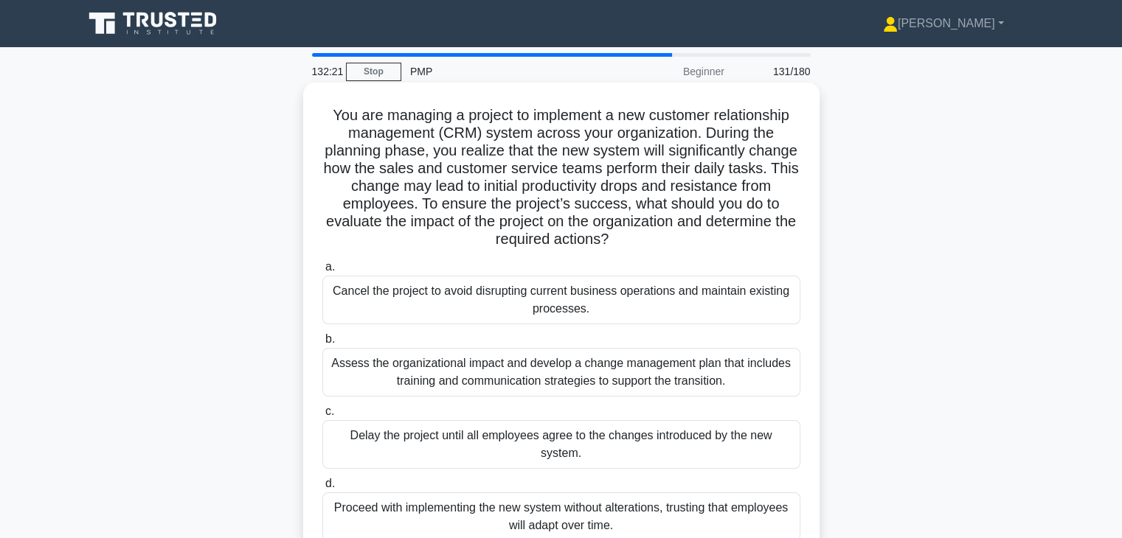
click at [635, 375] on div "Assess the organizational impact and develop a change management plan that incl…" at bounding box center [561, 372] width 478 height 49
click at [322, 344] on input "b. Assess the organizational impact and develop a change management plan that i…" at bounding box center [322, 340] width 0 height 10
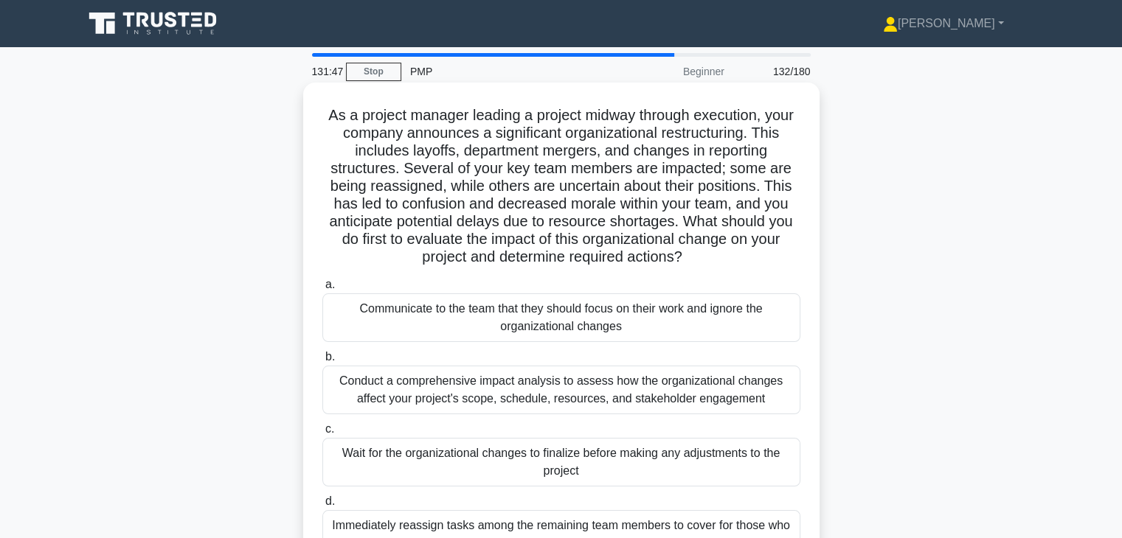
click at [571, 402] on div "Conduct a comprehensive impact analysis to assess how the organizational change…" at bounding box center [561, 390] width 478 height 49
click at [322, 362] on input "b. Conduct a comprehensive impact analysis to assess how the organizational cha…" at bounding box center [322, 357] width 0 height 10
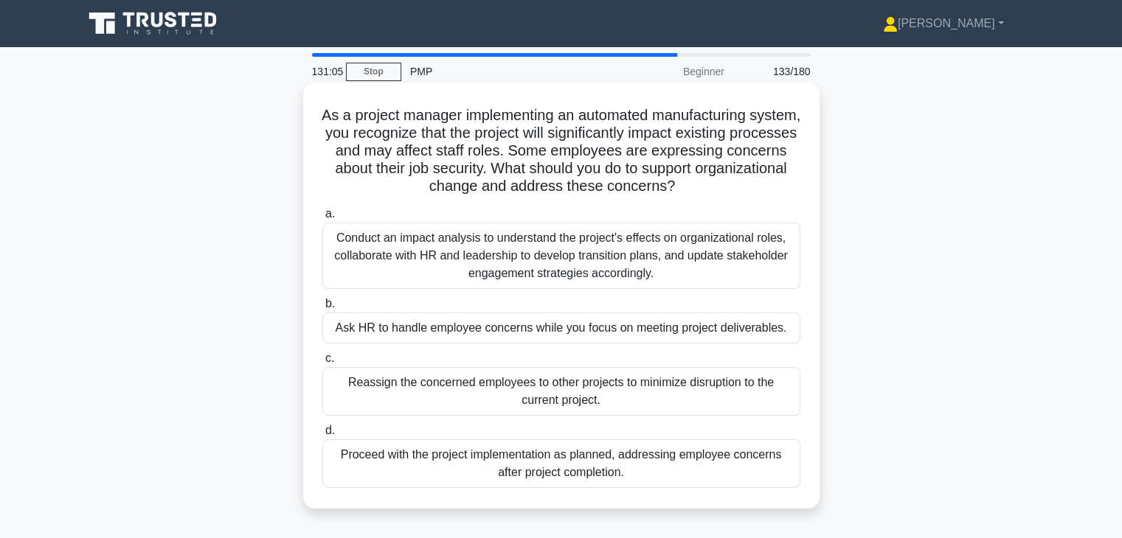
click at [708, 274] on div "Conduct an impact analysis to understand the project's effects on organizationa…" at bounding box center [561, 256] width 478 height 66
click at [322, 219] on input "a. Conduct an impact analysis to understand the project's effects on organizati…" at bounding box center [322, 214] width 0 height 10
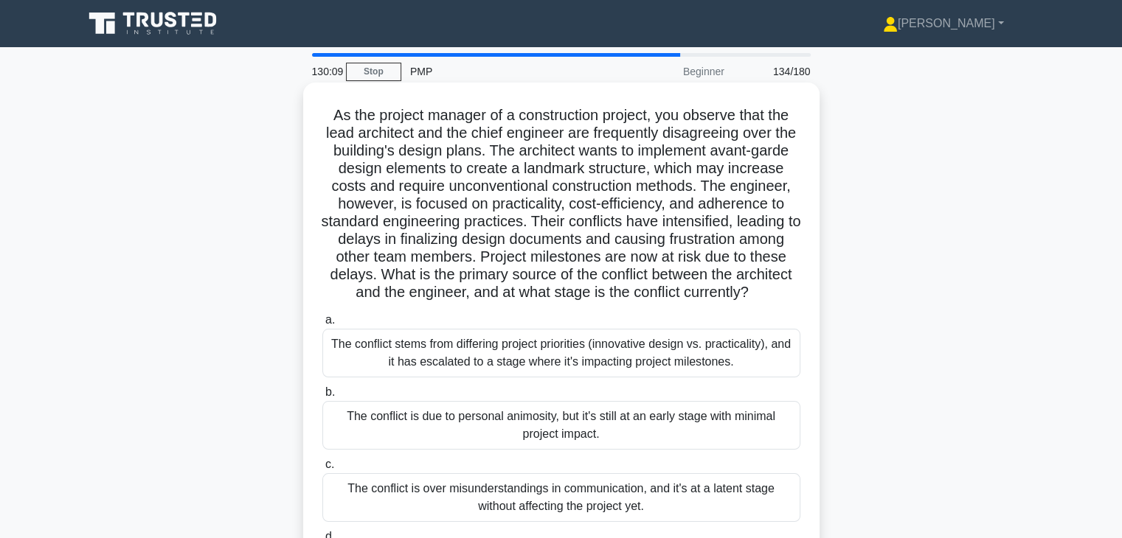
click at [612, 378] on div "The conflict stems from differing project priorities (innovative design vs. pra…" at bounding box center [561, 353] width 478 height 49
click at [322, 325] on input "a. The conflict stems from differing project priorities (innovative design vs. …" at bounding box center [322, 321] width 0 height 10
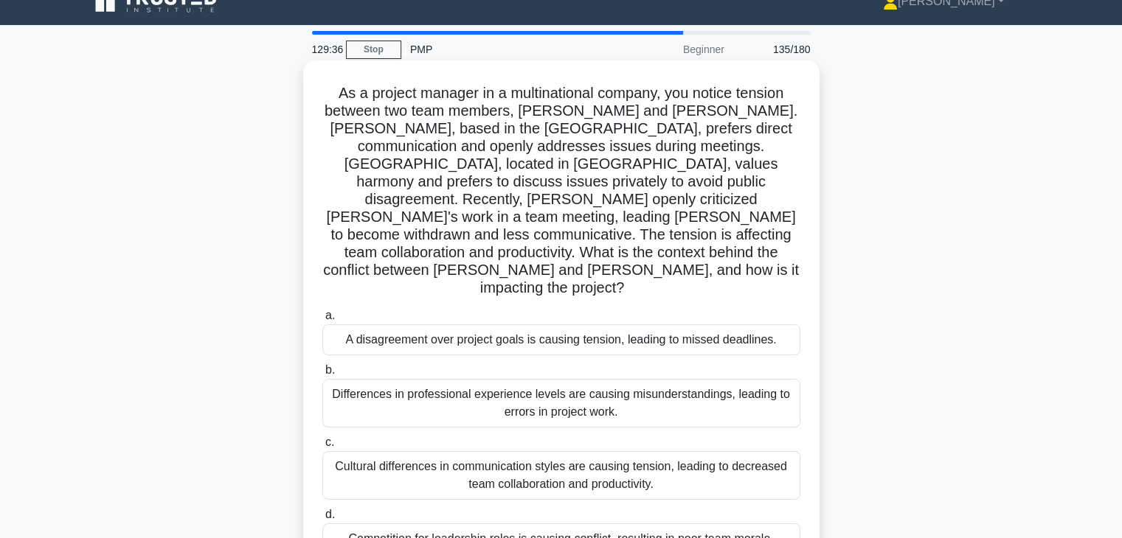
scroll to position [20, 0]
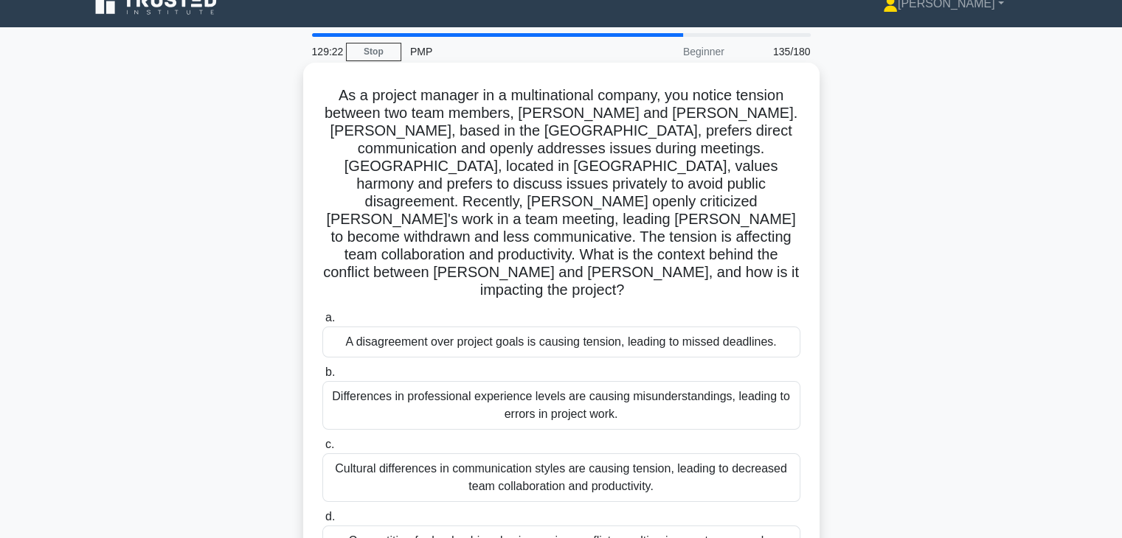
click at [664, 454] on div "Cultural differences in communication styles are causing tension, leading to de…" at bounding box center [561, 478] width 478 height 49
click at [322, 450] on input "c. Cultural differences in communication styles are causing tension, leading to…" at bounding box center [322, 445] width 0 height 10
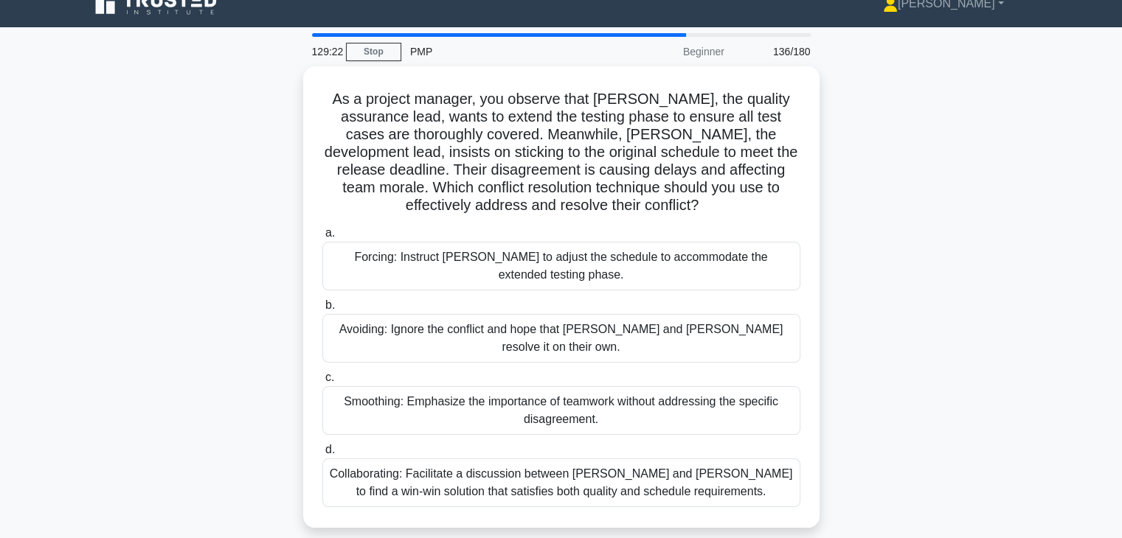
scroll to position [0, 0]
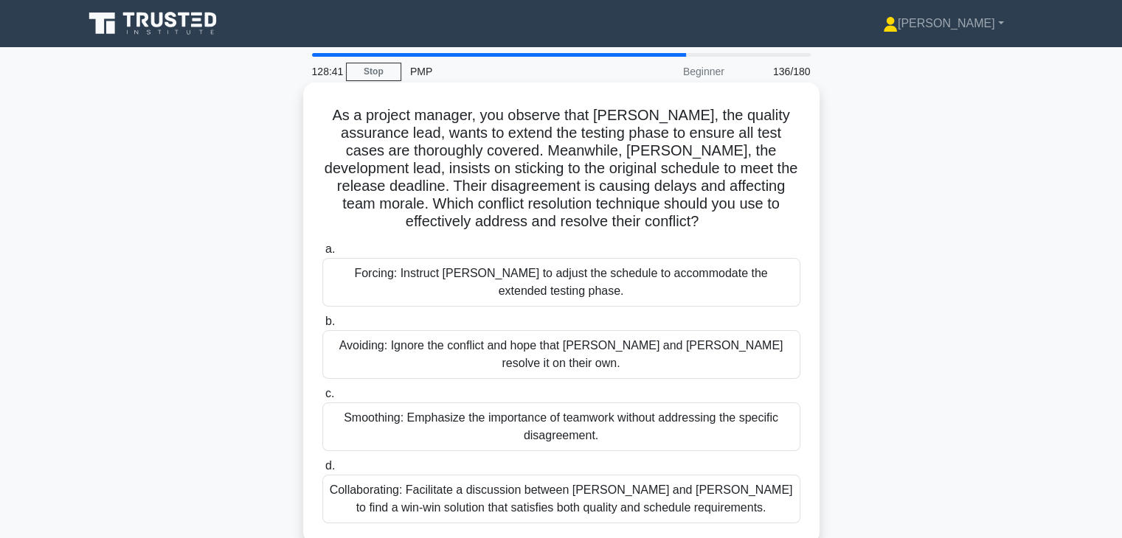
click at [670, 496] on div "Collaborating: Facilitate a discussion between Karen and Tom to find a win-win …" at bounding box center [561, 499] width 478 height 49
click at [322, 471] on input "d. Collaborating: Facilitate a discussion between Karen and Tom to find a win-w…" at bounding box center [322, 467] width 0 height 10
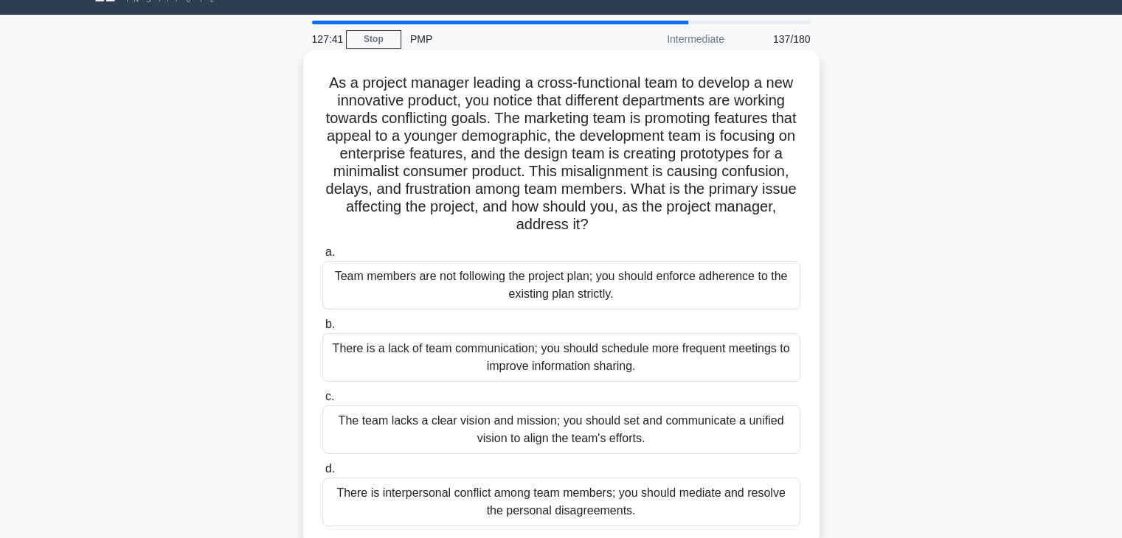
scroll to position [32, 0]
click at [668, 437] on div "The team lacks a clear vision and mission; you should set and communicate a uni…" at bounding box center [561, 430] width 478 height 49
click at [322, 403] on input "c. The team lacks a clear vision and mission; you should set and communicate a …" at bounding box center [322, 398] width 0 height 10
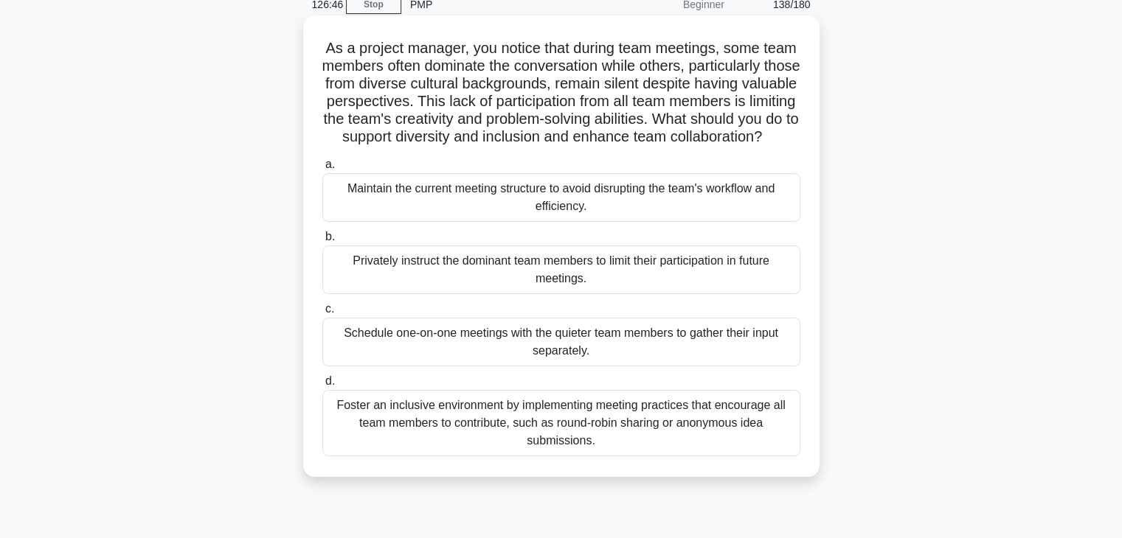
scroll to position [68, 0]
click at [615, 438] on div "Foster an inclusive environment by implementing meeting practices that encourag…" at bounding box center [561, 422] width 478 height 66
click at [322, 386] on input "d. Foster an inclusive environment by implementing meeting practices that encou…" at bounding box center [322, 381] width 0 height 10
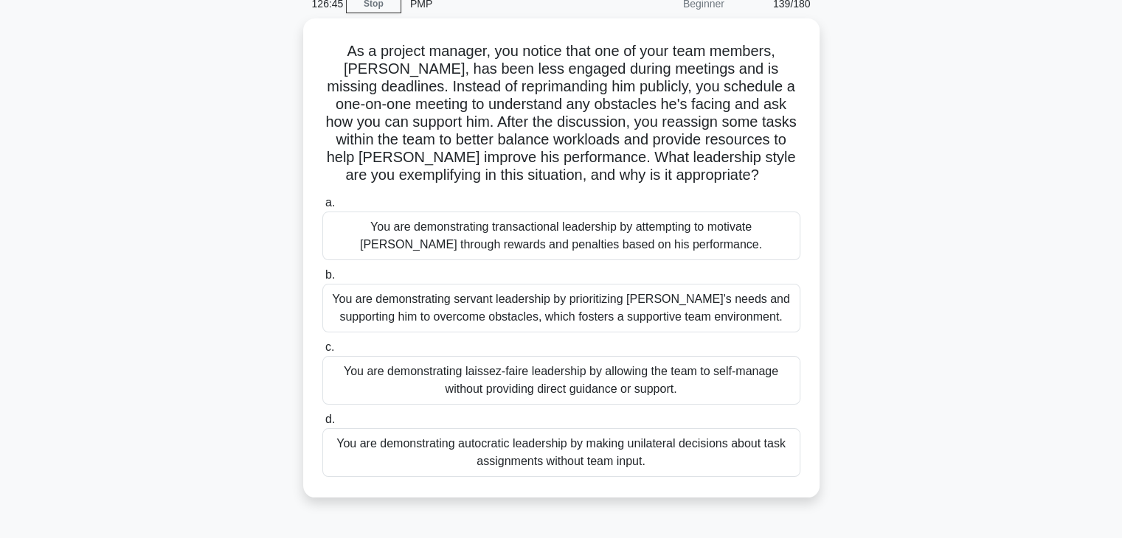
scroll to position [0, 0]
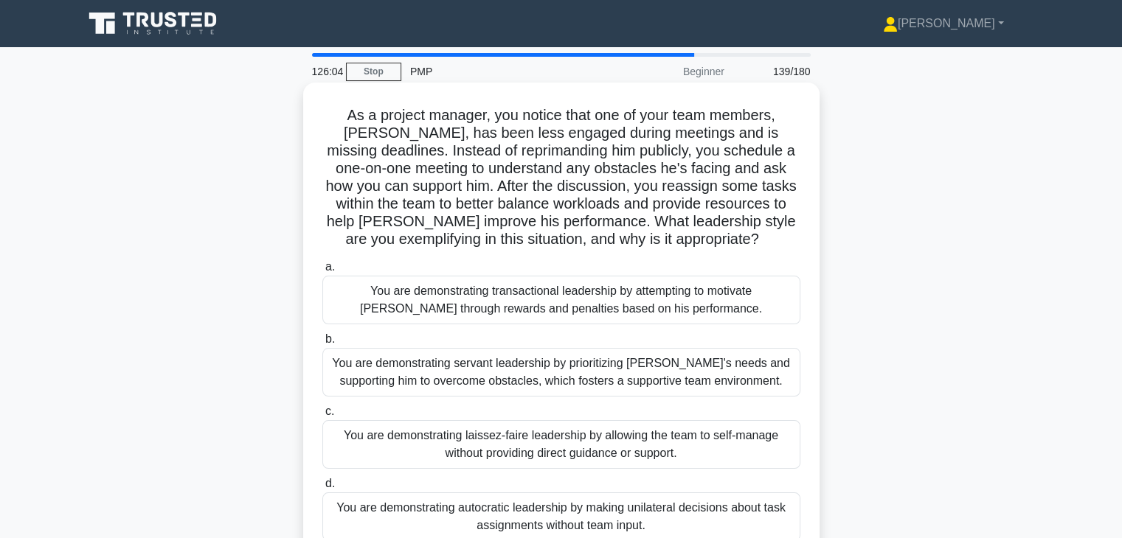
click at [684, 371] on div "You are demonstrating servant leadership by prioritizing James's needs and supp…" at bounding box center [561, 372] width 478 height 49
click at [322, 344] on input "b. You are demonstrating servant leadership by prioritizing James's needs and s…" at bounding box center [322, 340] width 0 height 10
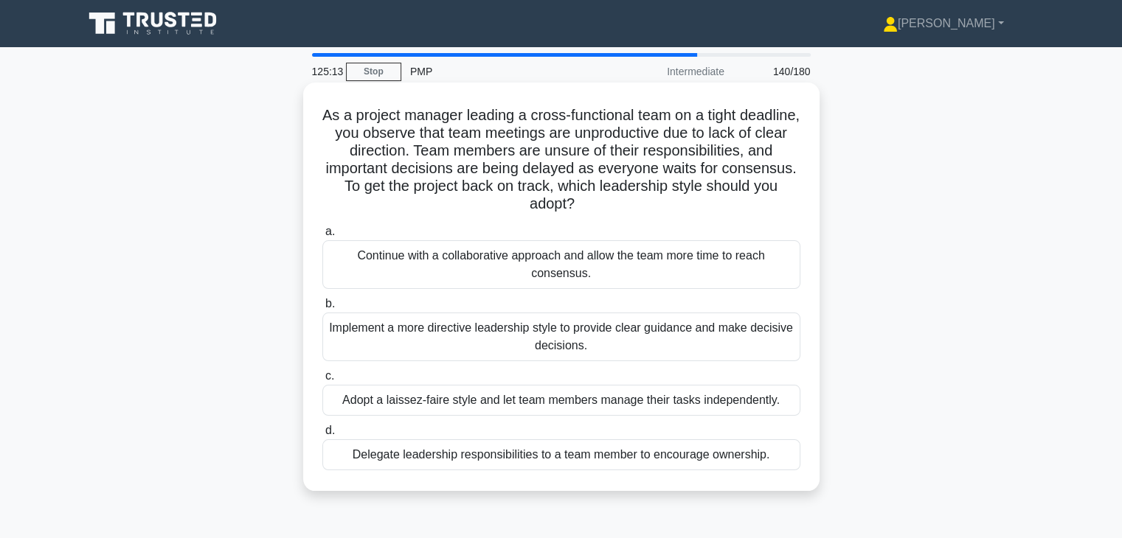
click at [627, 324] on div "Implement a more directive leadership style to provide clear guidance and make …" at bounding box center [561, 337] width 478 height 49
click at [322, 309] on input "b. Implement a more directive leadership style to provide clear guidance and ma…" at bounding box center [322, 304] width 0 height 10
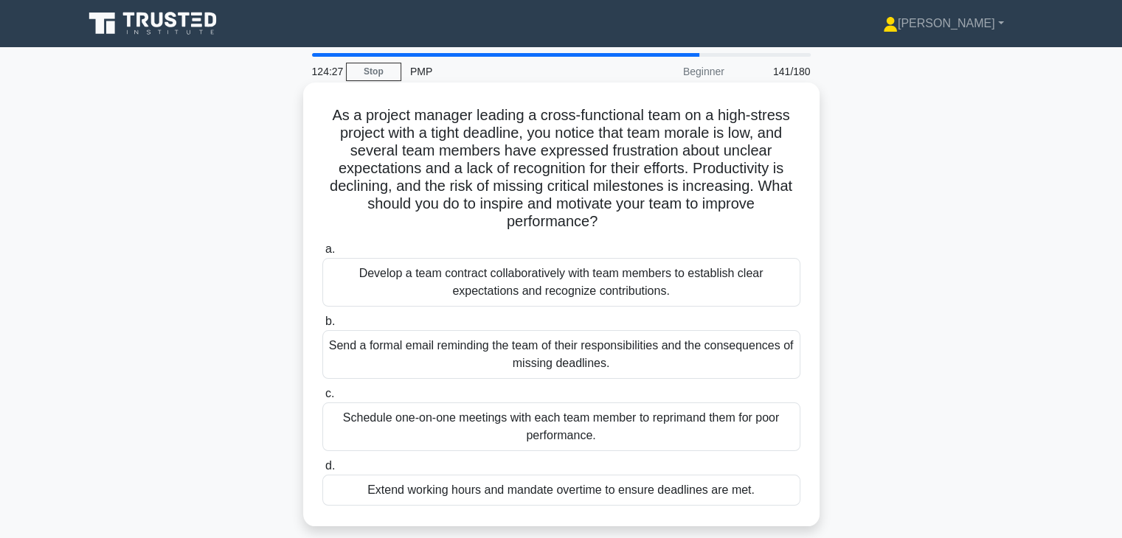
click at [628, 299] on div "Develop a team contract collaboratively with team members to establish clear ex…" at bounding box center [561, 282] width 478 height 49
click at [322, 254] on input "a. Develop a team contract collaboratively with team members to establish clear…" at bounding box center [322, 250] width 0 height 10
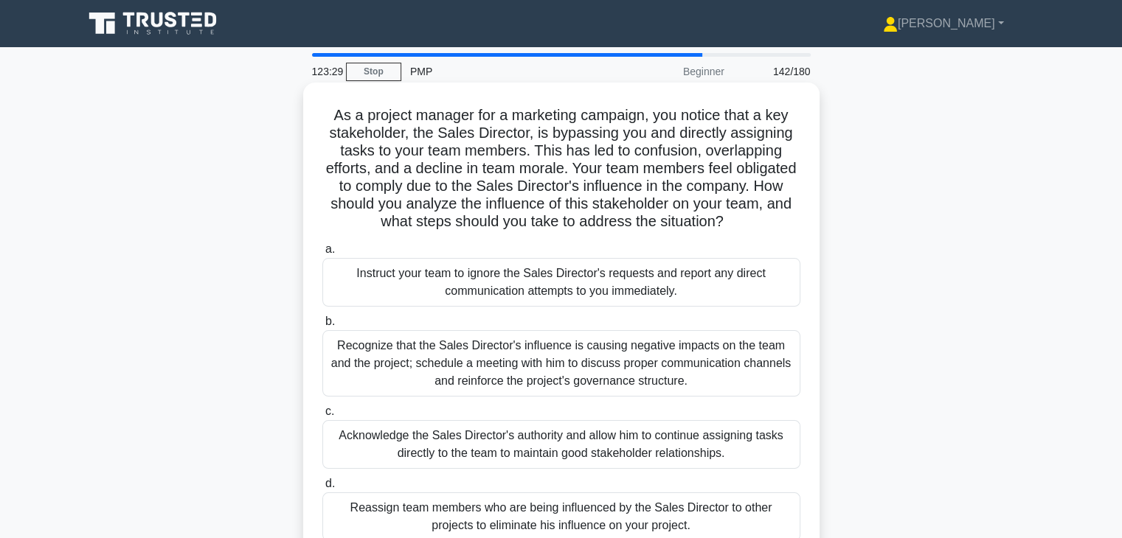
click at [560, 384] on div "Recognize that the Sales Director's influence is causing negative impacts on th…" at bounding box center [561, 363] width 478 height 66
click at [322, 327] on input "b. Recognize that the Sales Director's influence is causing negative impacts on…" at bounding box center [322, 322] width 0 height 10
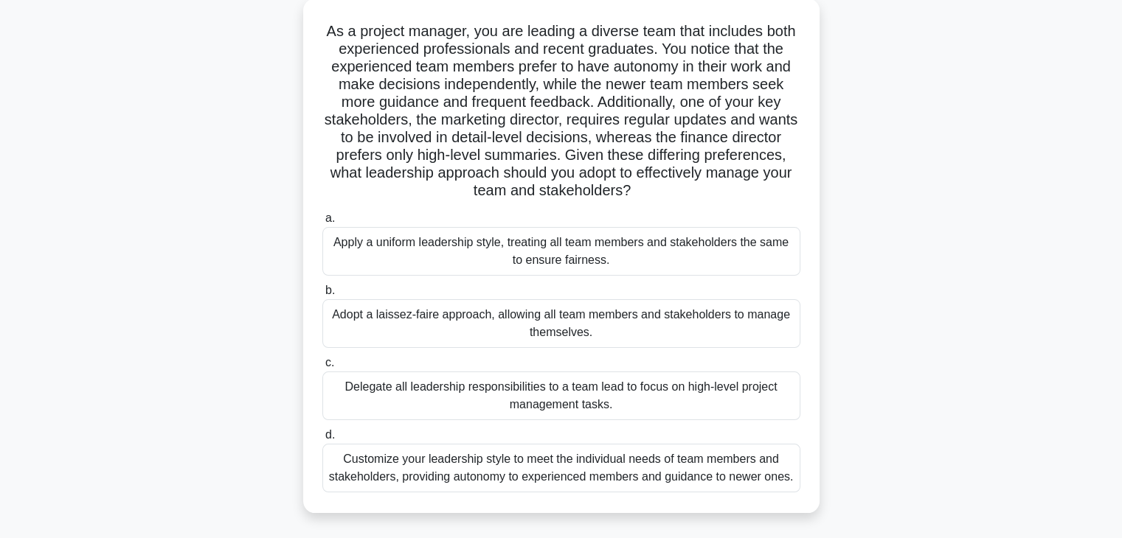
scroll to position [85, 0]
click at [652, 458] on div "Customize your leadership style to meet the individual needs of team members an…" at bounding box center [561, 467] width 478 height 49
click at [322, 440] on input "d. Customize your leadership style to meet the individual needs of team members…" at bounding box center [322, 435] width 0 height 10
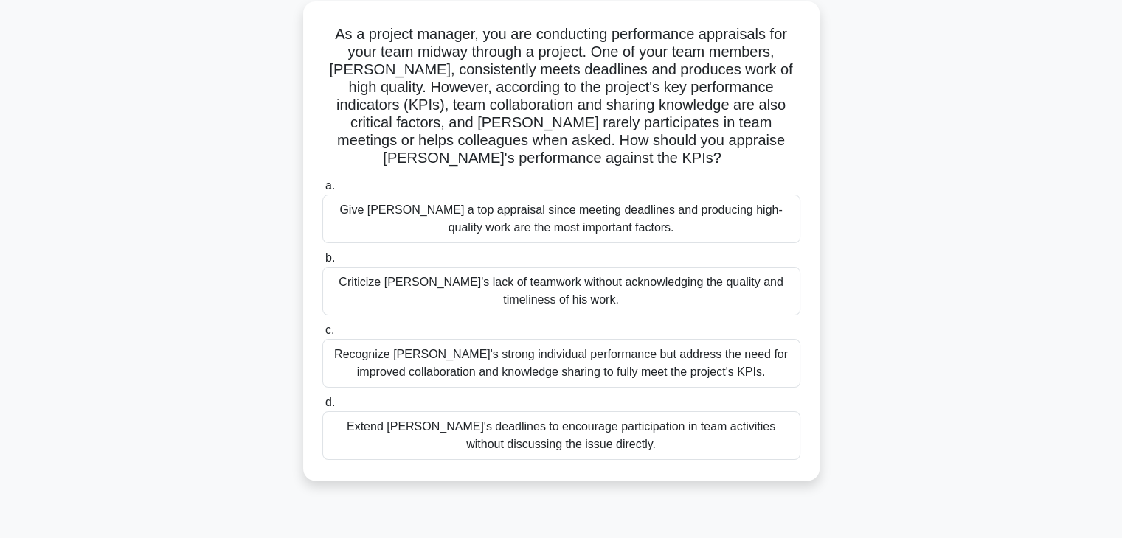
scroll to position [0, 0]
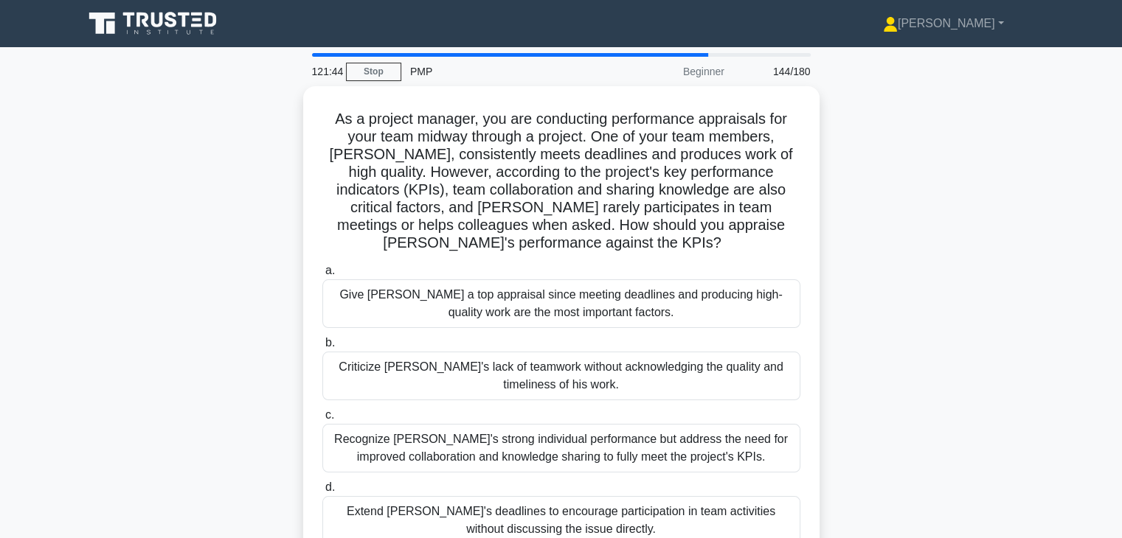
click at [652, 458] on div "Recognize Alex's strong individual performance but address the need for improve…" at bounding box center [561, 448] width 478 height 49
click at [322, 420] on input "c. Recognize Alex's strong individual performance but address the need for impr…" at bounding box center [322, 416] width 0 height 10
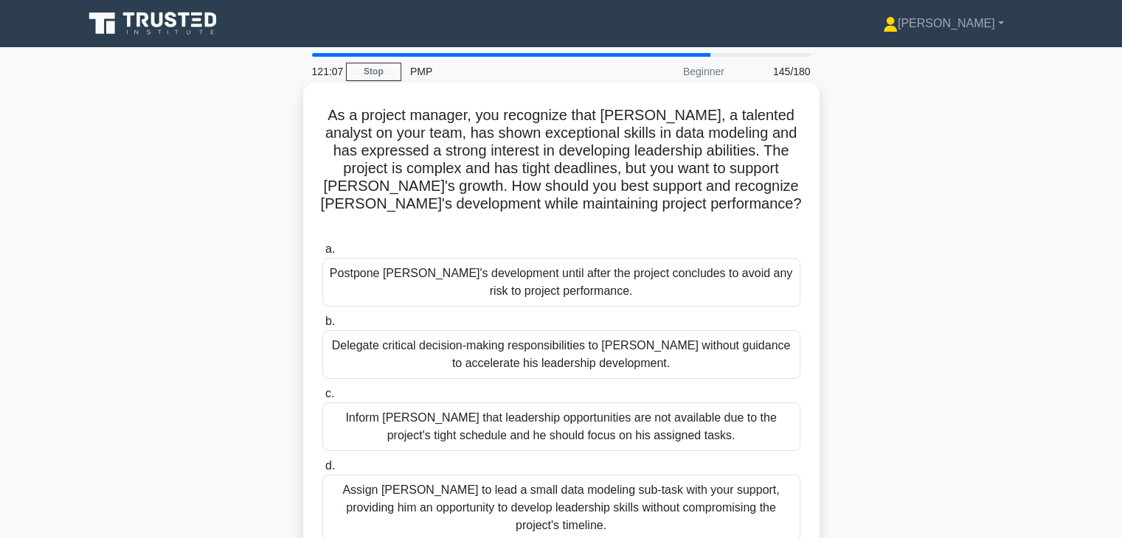
click at [759, 482] on div "Assign Daniel to lead a small data modeling sub-task with your support, providi…" at bounding box center [561, 508] width 478 height 66
click at [322, 471] on input "d. Assign Daniel to lead a small data modeling sub-task with your support, prov…" at bounding box center [322, 467] width 0 height 10
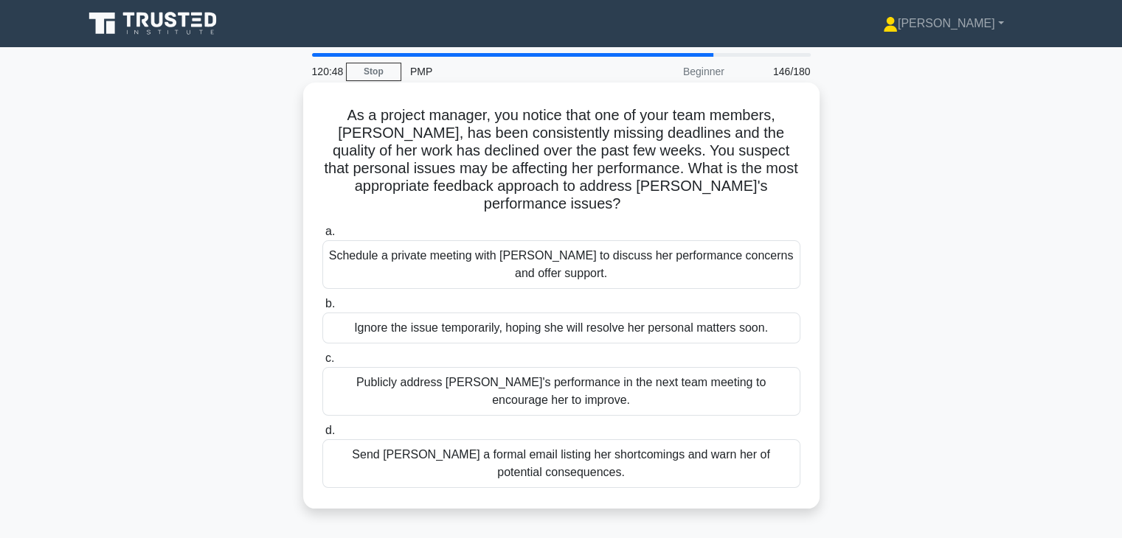
click at [676, 250] on div "Schedule a private meeting with Emily to discuss her performance concerns and o…" at bounding box center [561, 264] width 478 height 49
click at [322, 237] on input "a. Schedule a private meeting with Emily to discuss her performance concerns an…" at bounding box center [322, 232] width 0 height 10
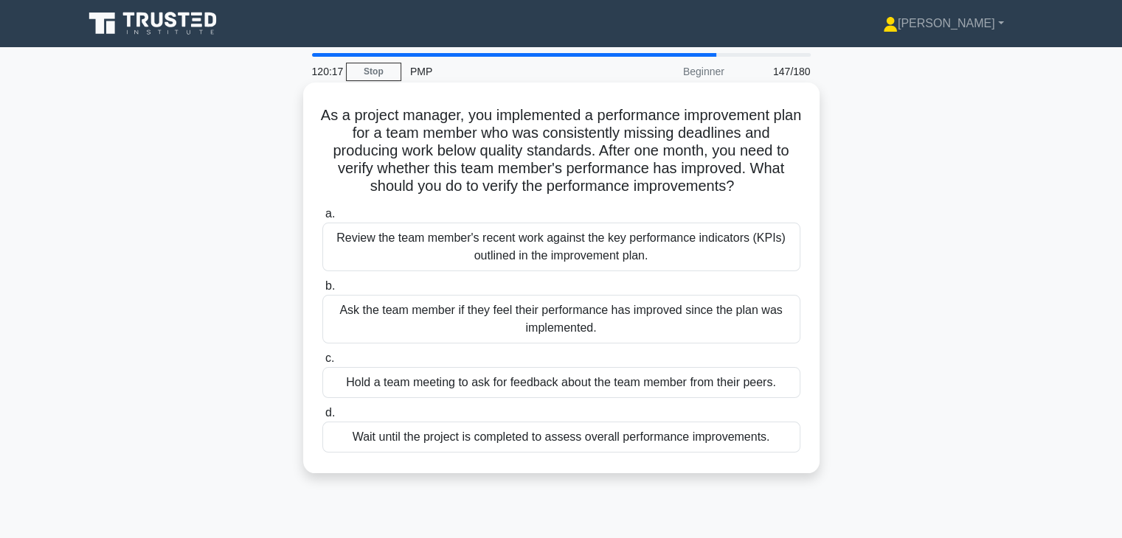
click at [608, 243] on div "Review the team member's recent work against the key performance indicators (KP…" at bounding box center [561, 247] width 478 height 49
click at [322, 219] on input "a. Review the team member's recent work against the key performance indicators …" at bounding box center [322, 214] width 0 height 10
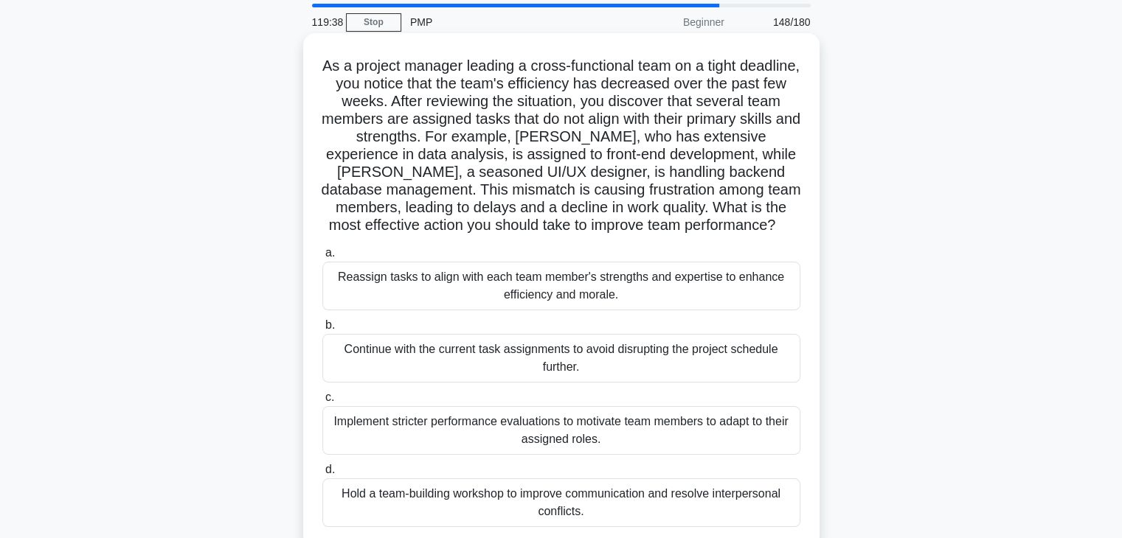
scroll to position [49, 0]
click at [528, 293] on div "Reassign tasks to align with each team member's strengths and expertise to enha…" at bounding box center [561, 287] width 478 height 49
click at [322, 259] on input "a. Reassign tasks to align with each team member's strengths and expertise to e…" at bounding box center [322, 254] width 0 height 10
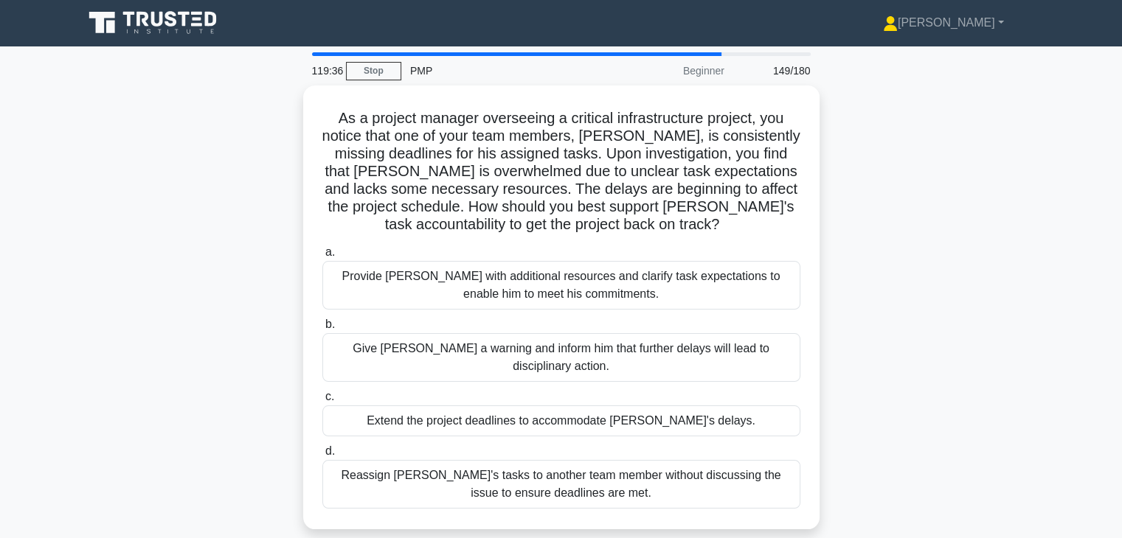
scroll to position [0, 0]
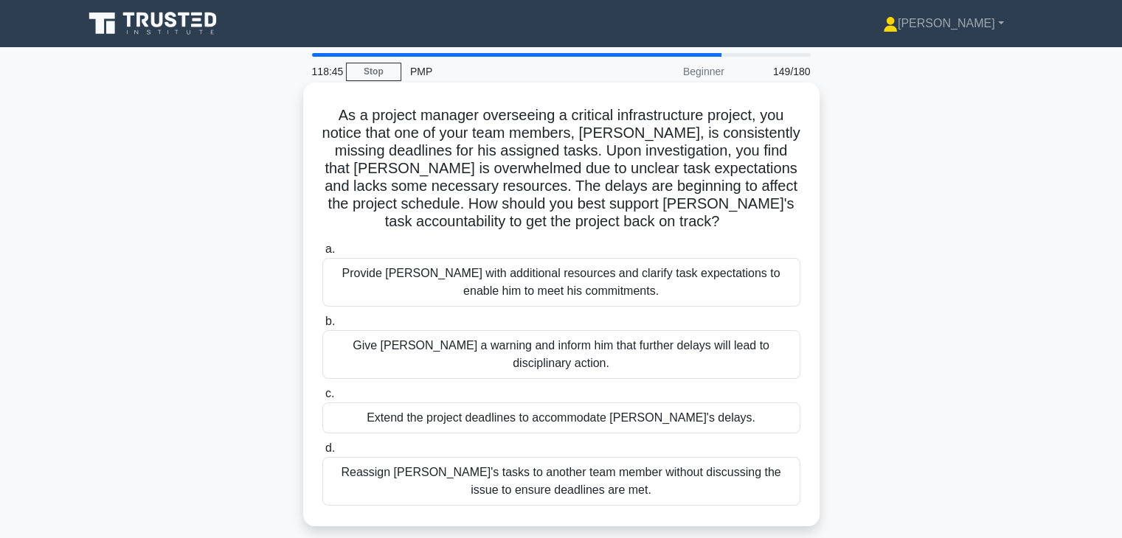
click at [593, 288] on div "Provide David with additional resources and clarify task expectations to enable…" at bounding box center [561, 282] width 478 height 49
click at [322, 254] on input "a. Provide David with additional resources and clarify task expectations to ena…" at bounding box center [322, 250] width 0 height 10
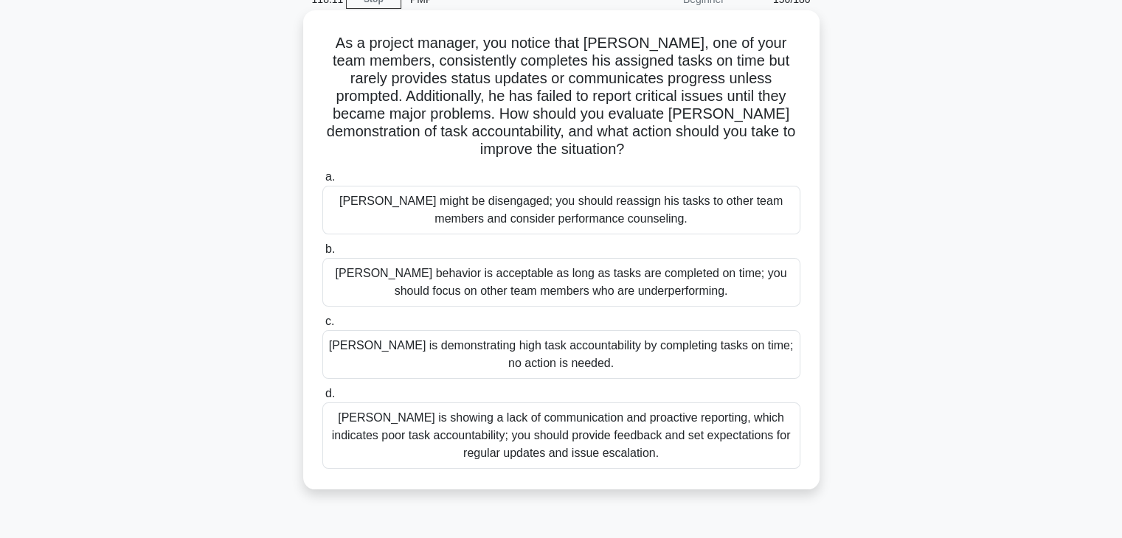
scroll to position [75, 0]
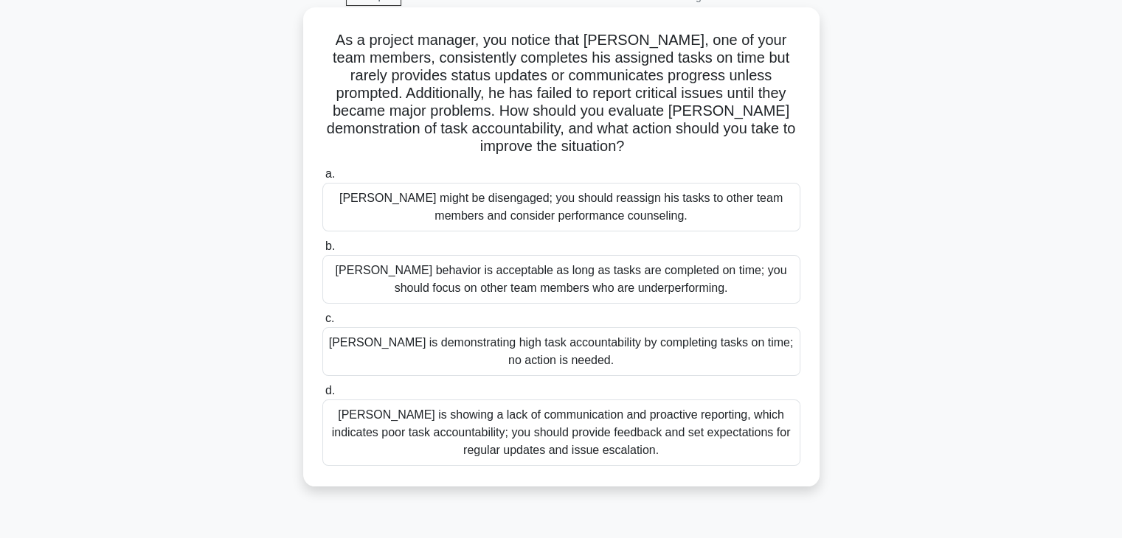
click at [549, 440] on div "Thomas is showing a lack of communication and proactive reporting, which indica…" at bounding box center [561, 433] width 478 height 66
click at [322, 396] on input "d. Thomas is showing a lack of communication and proactive reporting, which ind…" at bounding box center [322, 391] width 0 height 10
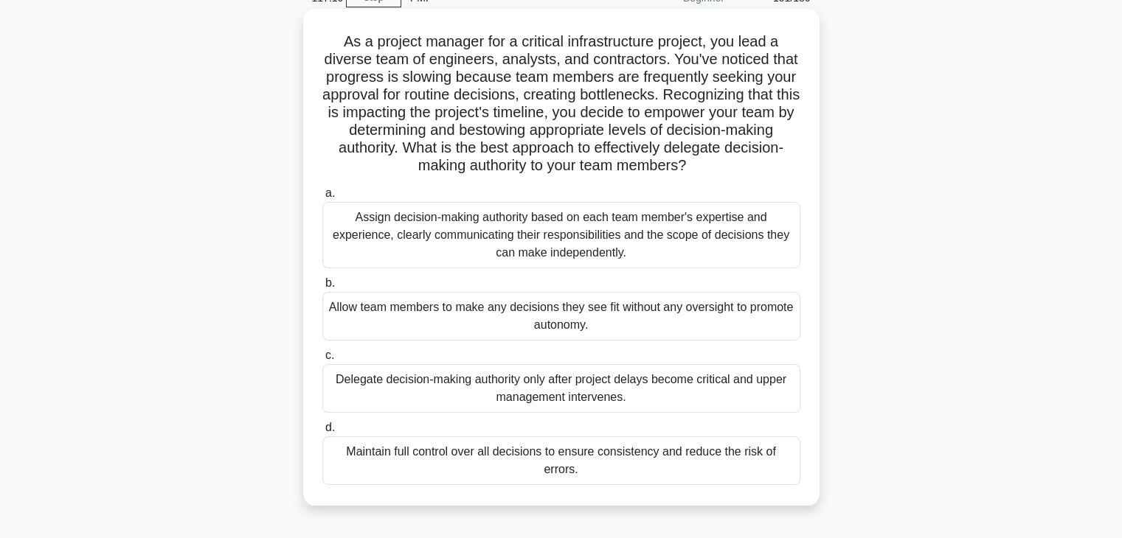
scroll to position [0, 0]
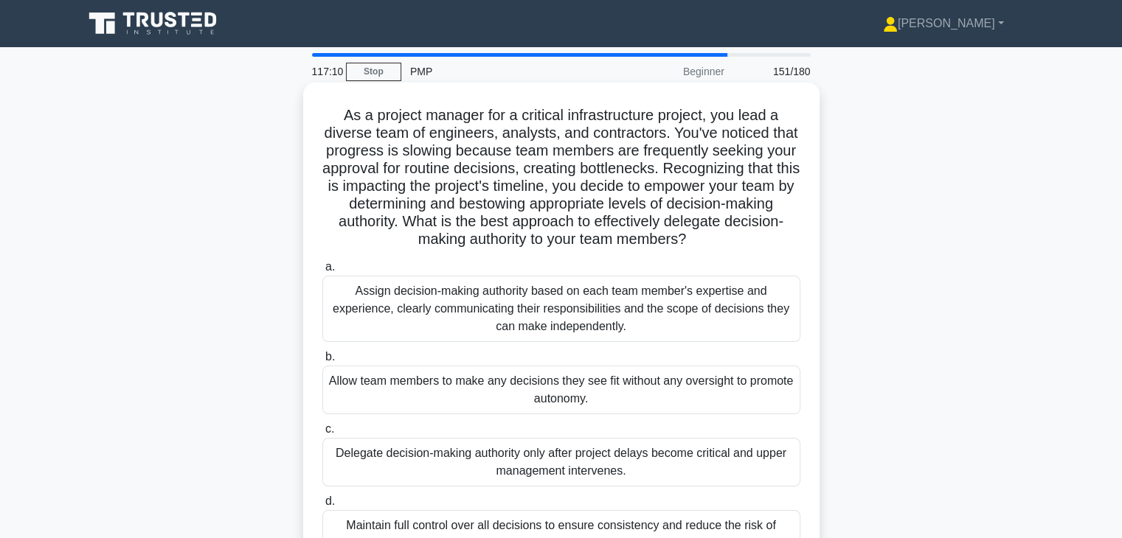
click at [604, 313] on div "Assign decision-making authority based on each team member's expertise and expe…" at bounding box center [561, 309] width 478 height 66
click at [322, 272] on input "a. Assign decision-making authority based on each team member's expertise and e…" at bounding box center [322, 268] width 0 height 10
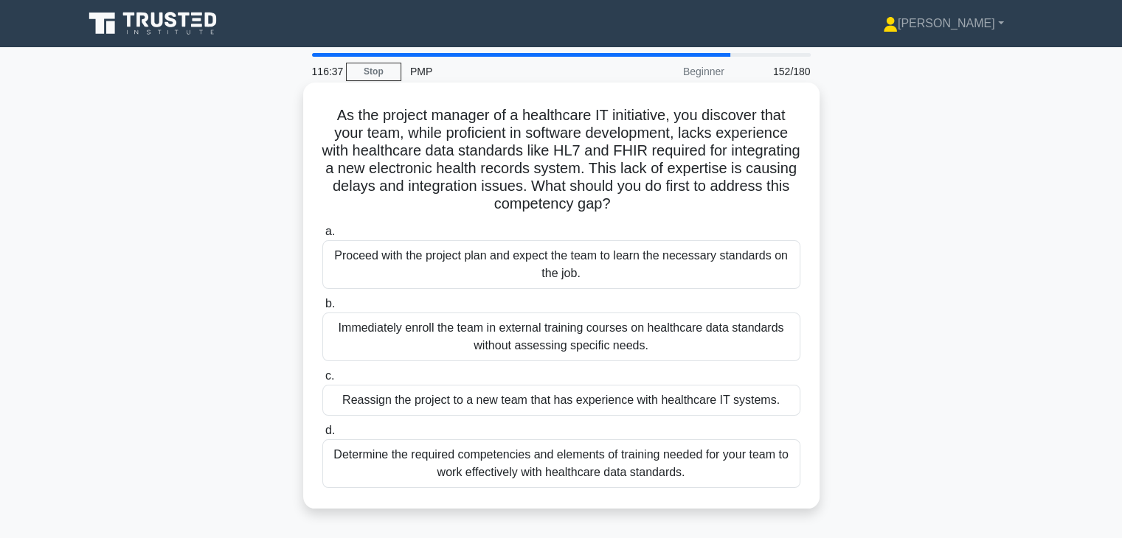
click at [563, 451] on div "Determine the required competencies and elements of training needed for your te…" at bounding box center [561, 464] width 478 height 49
click at [322, 436] on input "d. Determine the required competencies and elements of training needed for your…" at bounding box center [322, 431] width 0 height 10
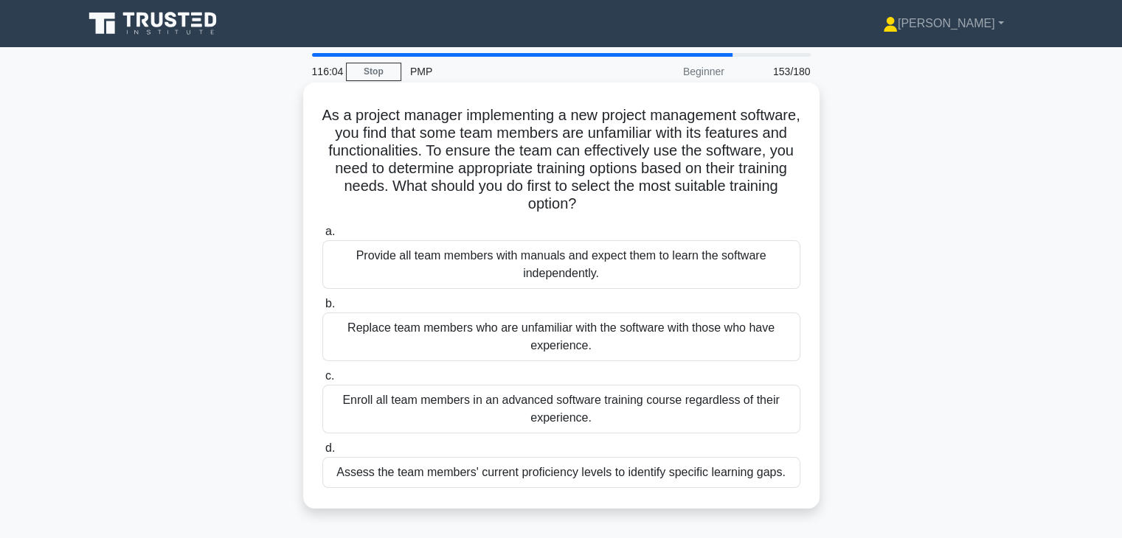
click at [540, 484] on div "Assess the team members' current proficiency levels to identify specific learni…" at bounding box center [561, 472] width 478 height 31
click at [322, 454] on input "d. Assess the team members' current proficiency levels to identify specific lea…" at bounding box center [322, 449] width 0 height 10
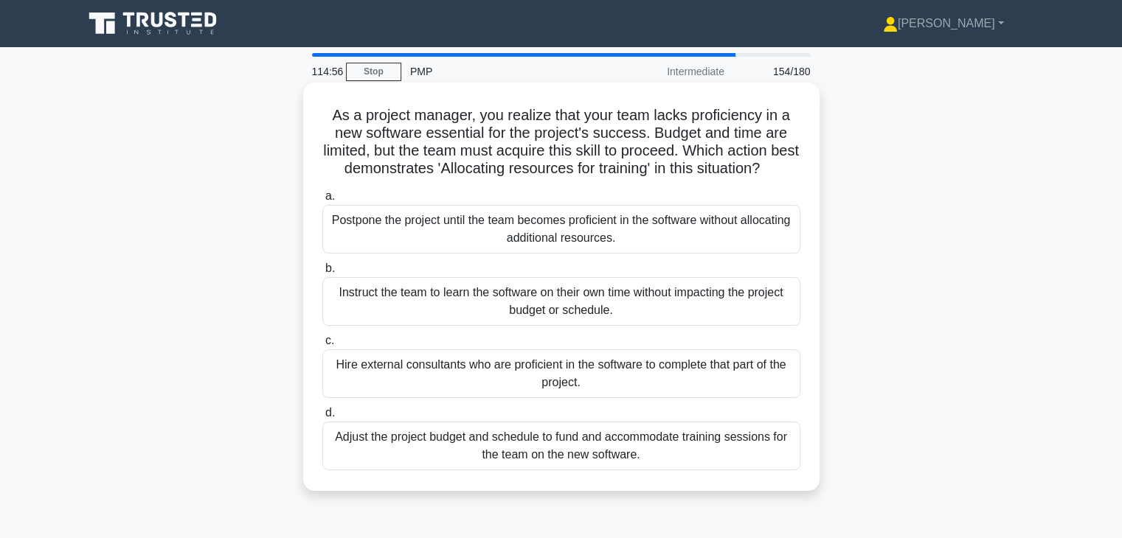
click at [605, 470] on div "Adjust the project budget and schedule to fund and accommodate training session…" at bounding box center [561, 446] width 478 height 49
click at [322, 418] on input "d. Adjust the project budget and schedule to fund and accommodate training sess…" at bounding box center [322, 414] width 0 height 10
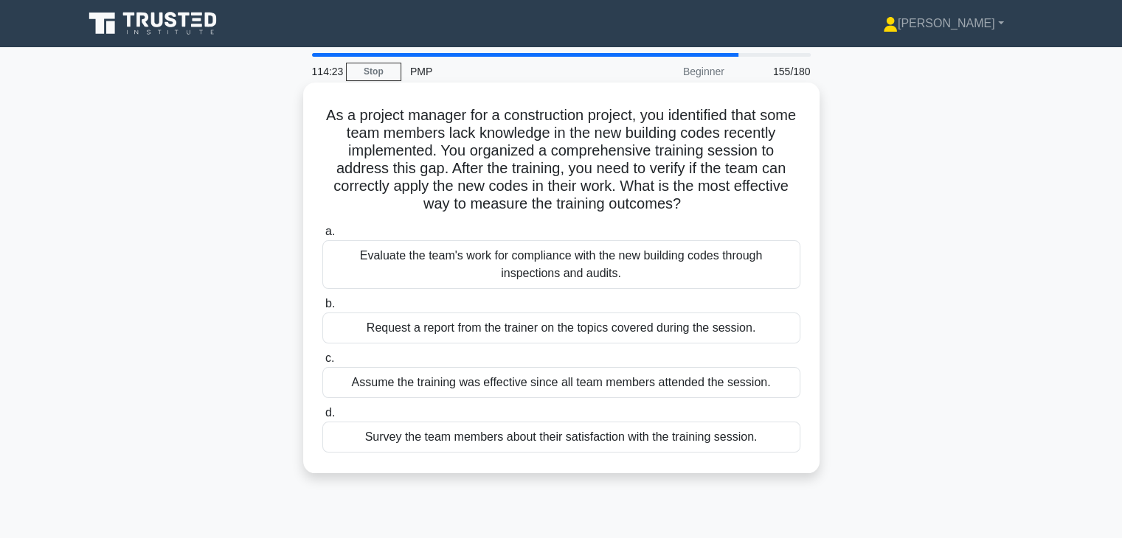
click at [667, 265] on div "Evaluate the team's work for compliance with the new building codes through ins…" at bounding box center [561, 264] width 478 height 49
click at [322, 237] on input "a. Evaluate the team's work for compliance with the new building codes through …" at bounding box center [322, 232] width 0 height 10
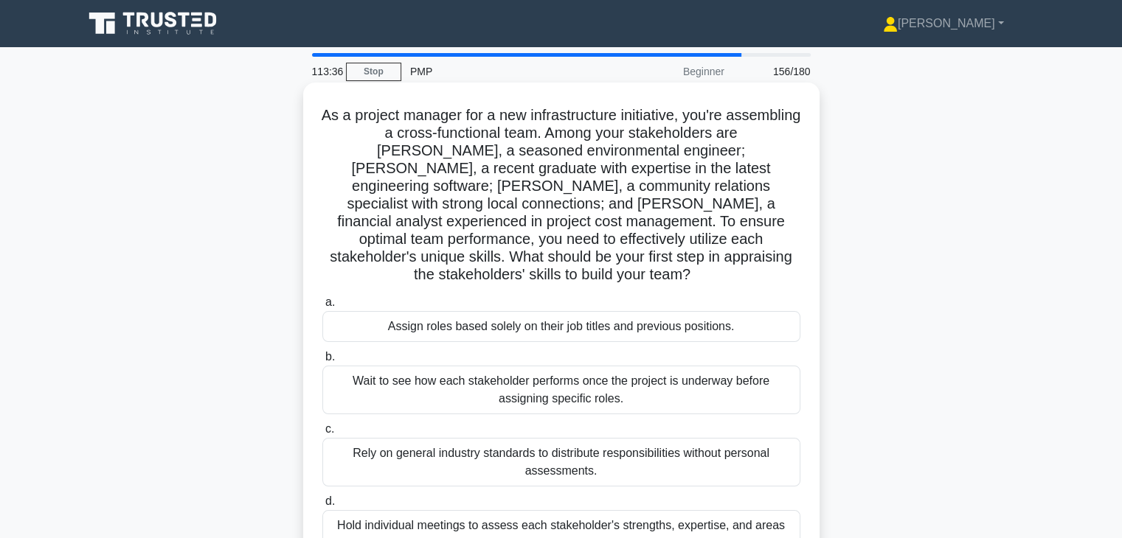
click at [562, 511] on div "Hold individual meetings to assess each stakeholder's strengths, expertise, and…" at bounding box center [561, 534] width 478 height 49
click at [322, 507] on input "d. Hold individual meetings to assess each stakeholder's strengths, expertise, …" at bounding box center [322, 502] width 0 height 10
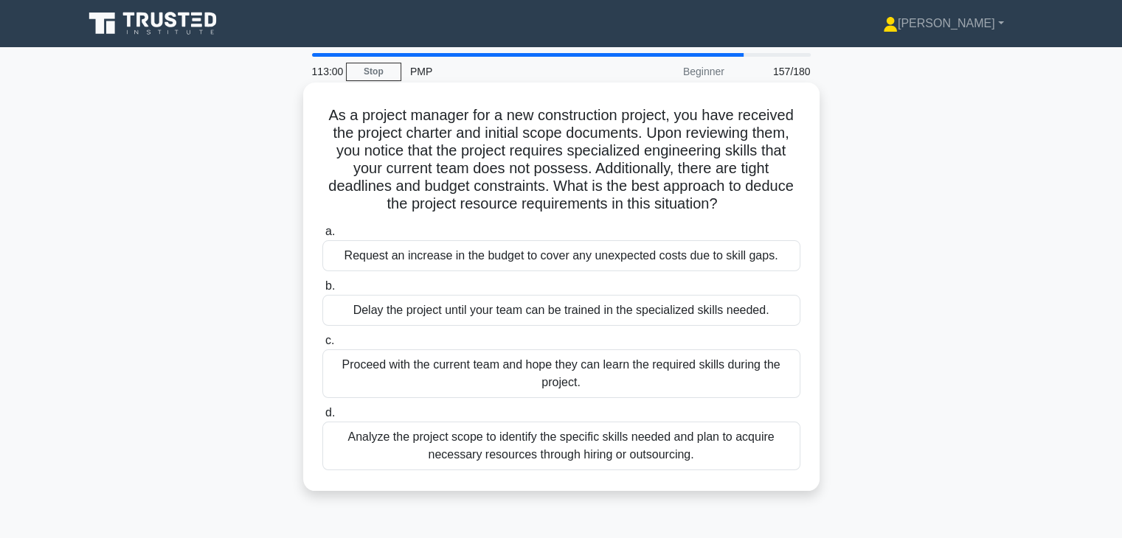
click at [547, 470] on div "Analyze the project scope to identify the specific skills needed and plan to ac…" at bounding box center [561, 446] width 478 height 49
click at [322, 418] on input "d. Analyze the project scope to identify the specific skills needed and plan to…" at bounding box center [322, 414] width 0 height 10
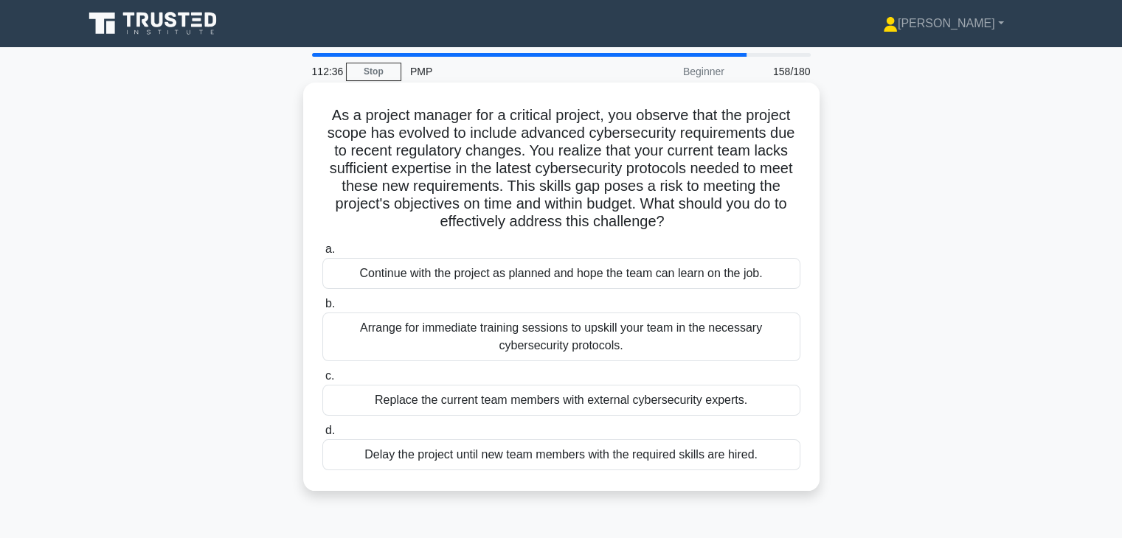
click at [574, 337] on div "Arrange for immediate training sessions to upskill your team in the necessary c…" at bounding box center [561, 337] width 478 height 49
click at [322, 309] on input "b. Arrange for immediate training sessions to upskill your team in the necessar…" at bounding box center [322, 304] width 0 height 10
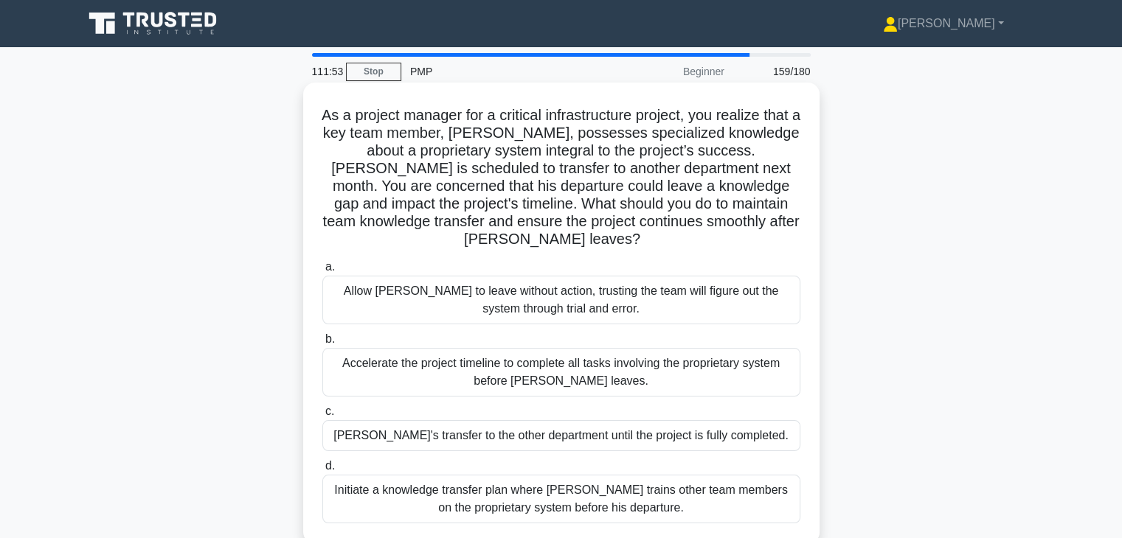
click at [548, 493] on div "Initiate a knowledge transfer plan where Carlos trains other team members on th…" at bounding box center [561, 499] width 478 height 49
click at [322, 471] on input "d. Initiate a knowledge transfer plan where Carlos trains other team members on…" at bounding box center [322, 467] width 0 height 10
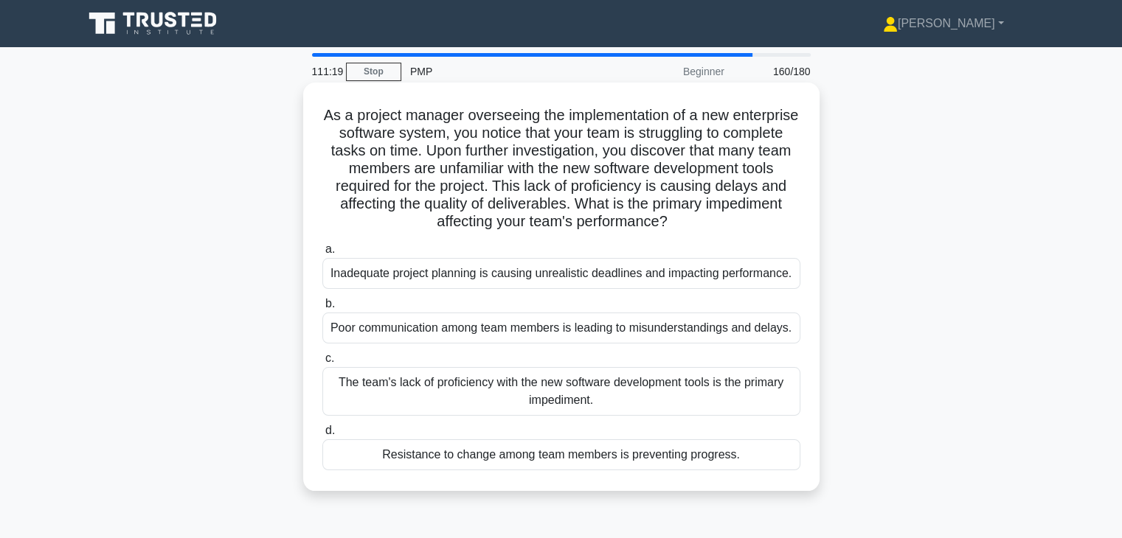
click at [688, 387] on div "The team's lack of proficiency with the new software development tools is the p…" at bounding box center [561, 391] width 478 height 49
click at [322, 364] on input "c. The team's lack of proficiency with the new software development tools is th…" at bounding box center [322, 359] width 0 height 10
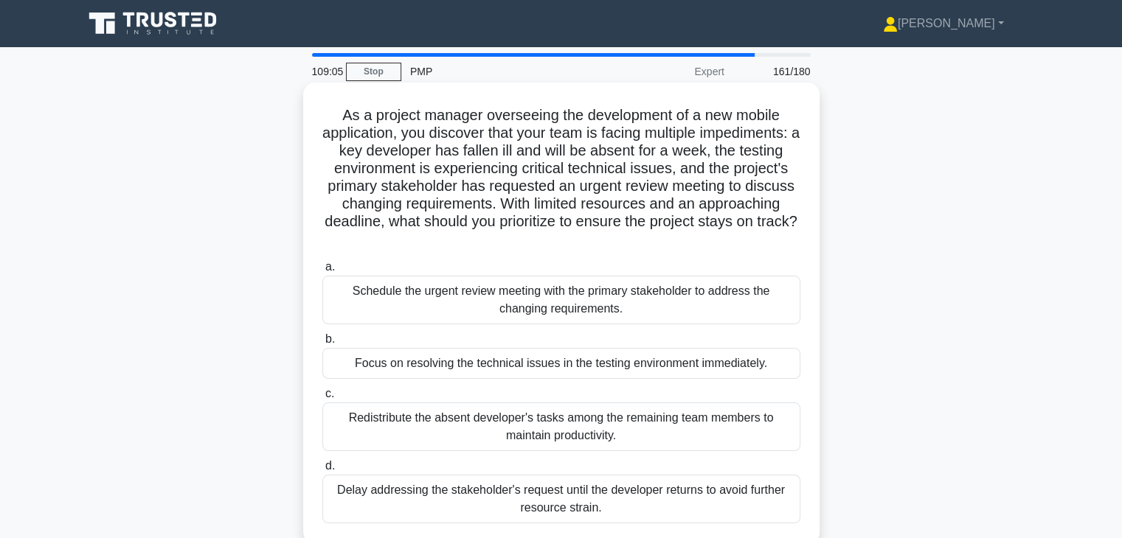
click at [630, 423] on div "Redistribute the absent developer's tasks among the remaining team members to m…" at bounding box center [561, 427] width 478 height 49
click at [322, 399] on input "c. Redistribute the absent developer's tasks among the remaining team members t…" at bounding box center [322, 394] width 0 height 10
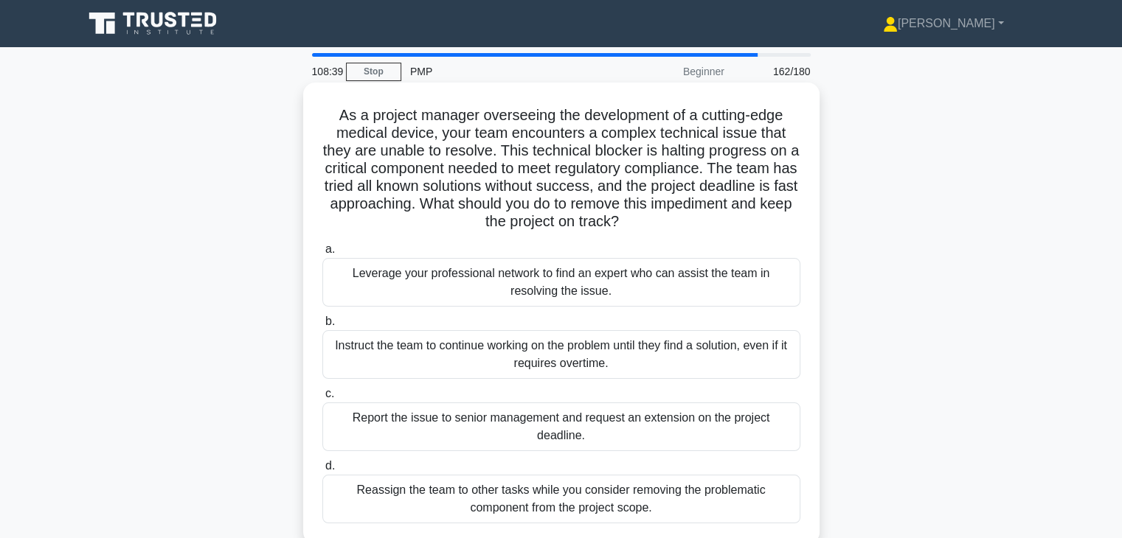
click at [633, 284] on div "Leverage your professional network to find an expert who can assist the team in…" at bounding box center [561, 282] width 478 height 49
click at [322, 254] on input "a. Leverage your professional network to find an expert who can assist the team…" at bounding box center [322, 250] width 0 height 10
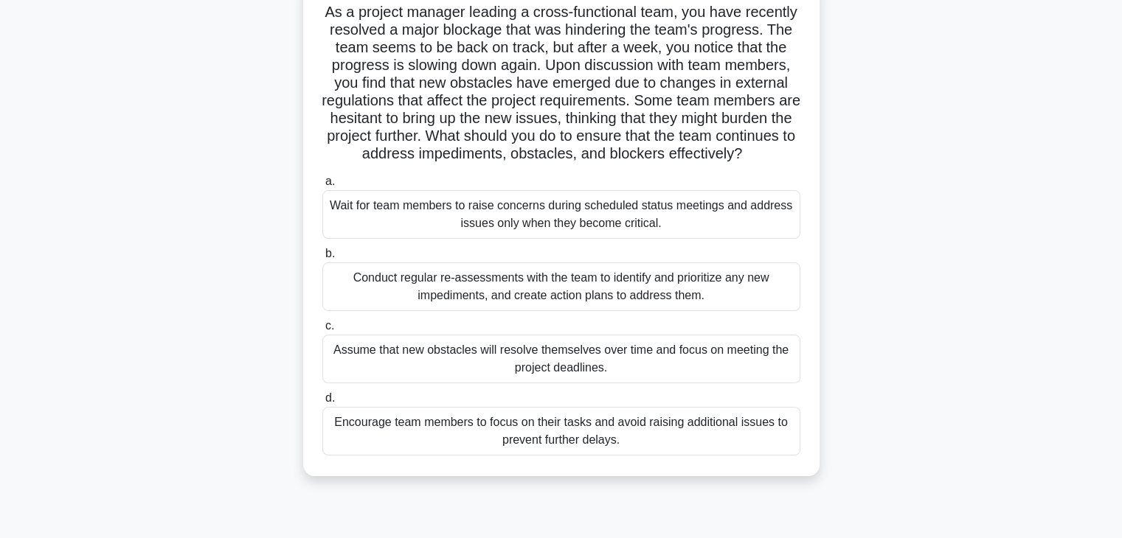
scroll to position [103, 0]
click at [574, 311] on div "Conduct regular re-assessments with the team to identify and prioritize any new…" at bounding box center [561, 287] width 478 height 49
click at [322, 259] on input "b. Conduct regular re-assessments with the team to identify and prioritize any …" at bounding box center [322, 254] width 0 height 10
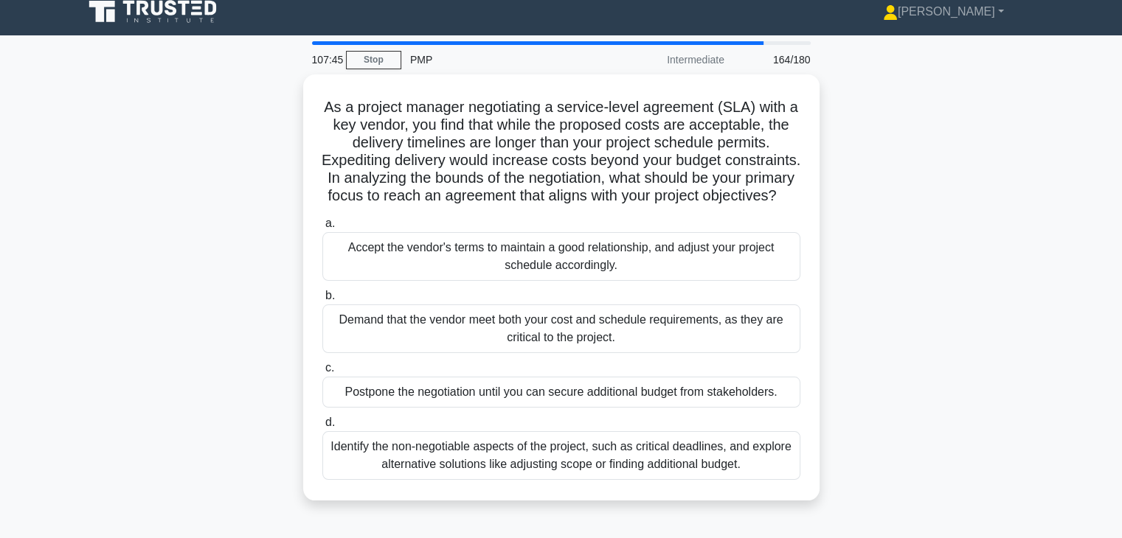
scroll to position [0, 0]
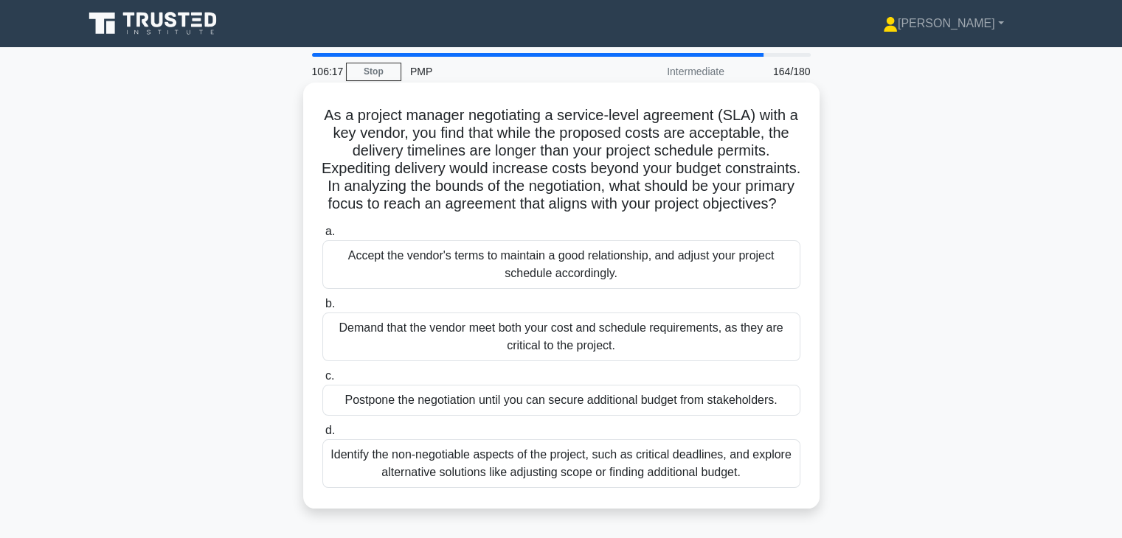
click at [622, 488] on div "Identify the non-negotiable aspects of the project, such as critical deadlines,…" at bounding box center [561, 464] width 478 height 49
click at [322, 436] on input "d. Identify the non-negotiable aspects of the project, such as critical deadlin…" at bounding box center [322, 431] width 0 height 10
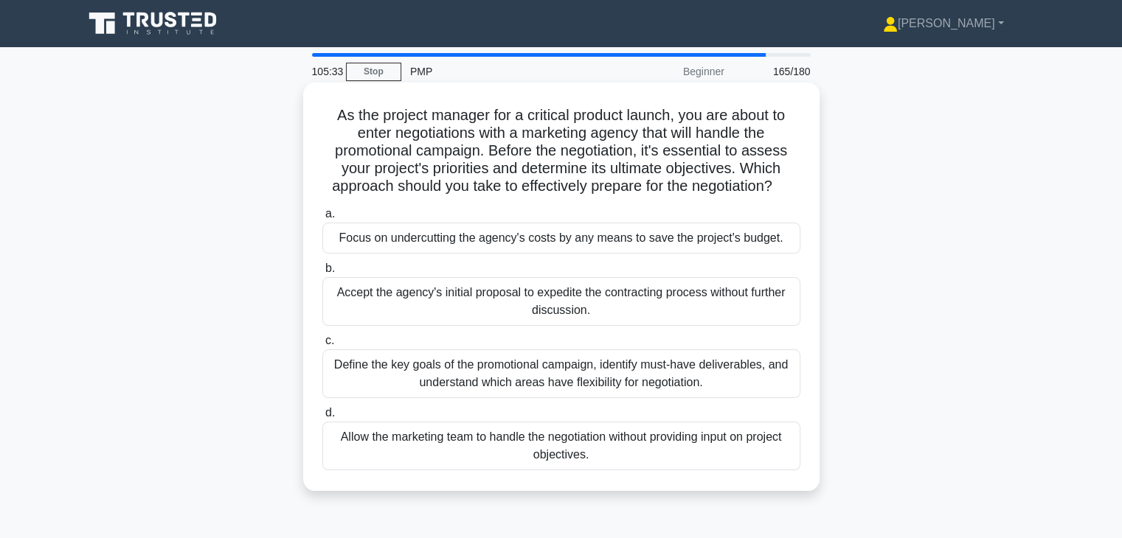
click at [658, 385] on div "Define the key goals of the promotional campaign, identify must-have deliverabl…" at bounding box center [561, 374] width 478 height 49
click at [322, 346] on input "c. Define the key goals of the promotional campaign, identify must-have deliver…" at bounding box center [322, 341] width 0 height 10
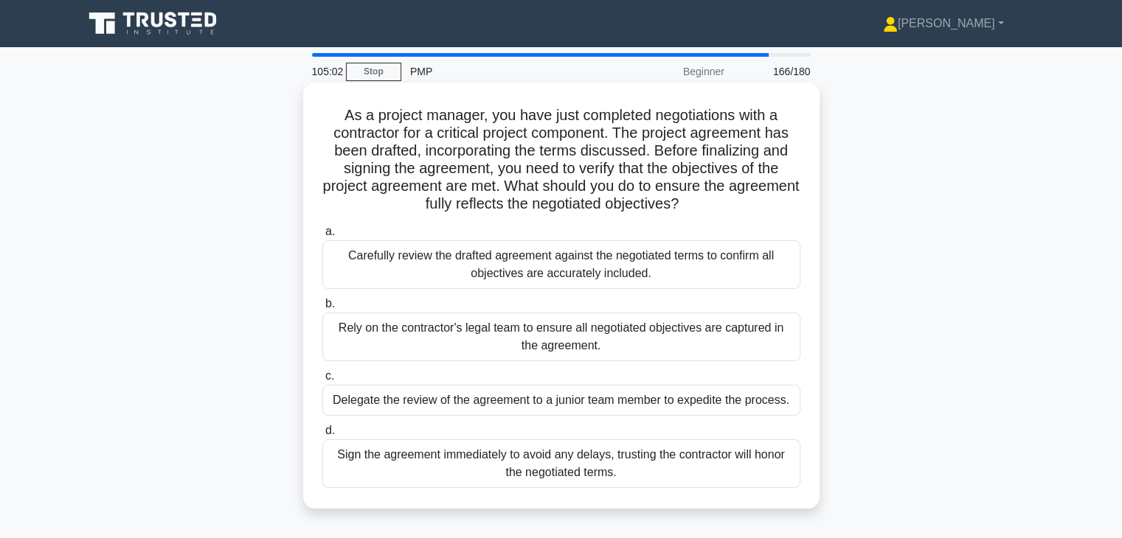
click at [666, 272] on div "Carefully review the drafted agreement against the negotiated terms to confirm …" at bounding box center [561, 264] width 478 height 49
click at [322, 237] on input "a. Carefully review the drafted agreement against the negotiated terms to confi…" at bounding box center [322, 232] width 0 height 10
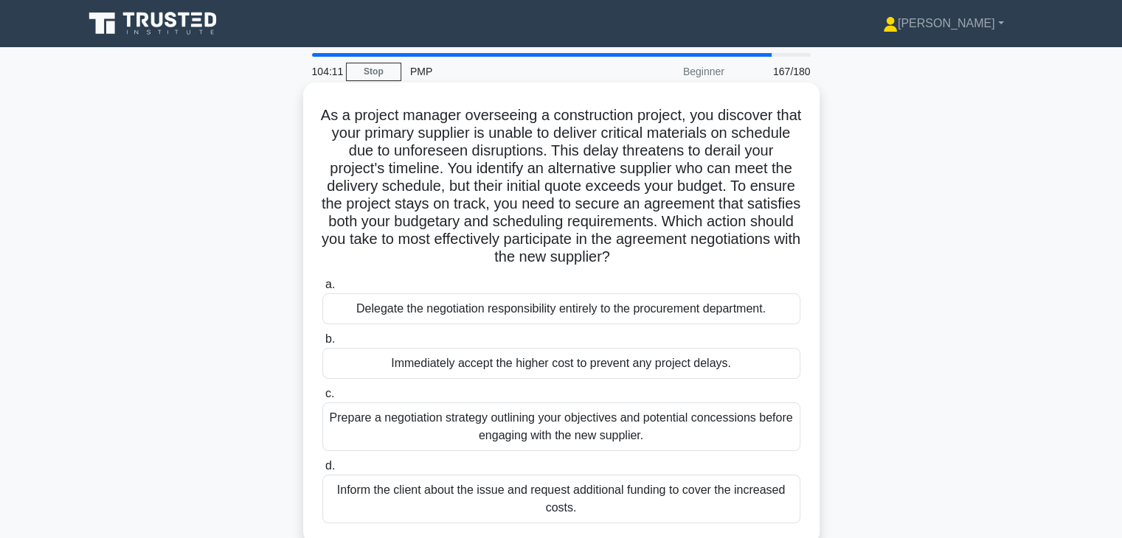
click at [585, 431] on div "Prepare a negotiation strategy outlining your objectives and potential concessi…" at bounding box center [561, 427] width 478 height 49
click at [322, 399] on input "c. Prepare a negotiation strategy outlining your objectives and potential conce…" at bounding box center [322, 394] width 0 height 10
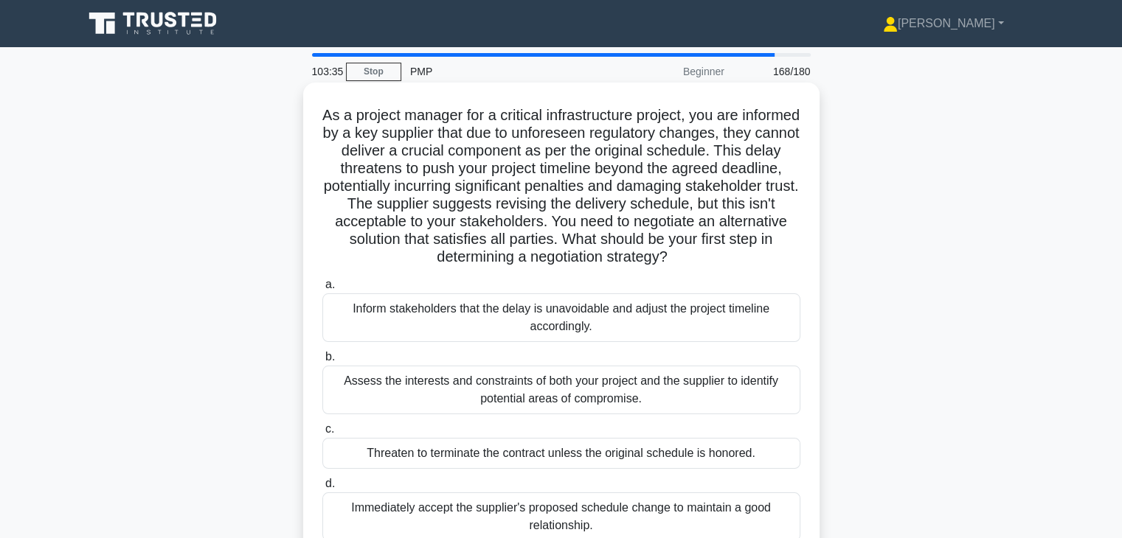
click at [501, 399] on div "Assess the interests and constraints of both your project and the supplier to i…" at bounding box center [561, 390] width 478 height 49
click at [322, 362] on input "b. Assess the interests and constraints of both your project and the supplier t…" at bounding box center [322, 357] width 0 height 10
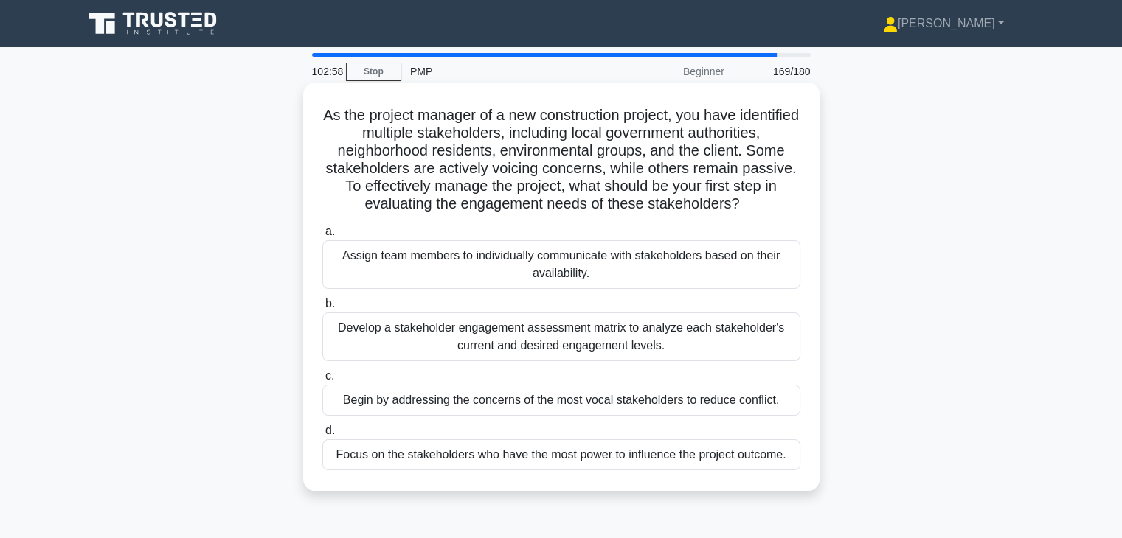
click at [534, 361] on div "Develop a stakeholder engagement assessment matrix to analyze each stakeholder'…" at bounding box center [561, 337] width 478 height 49
click at [322, 309] on input "b. Develop a stakeholder engagement assessment matrix to analyze each stakehold…" at bounding box center [322, 304] width 0 height 10
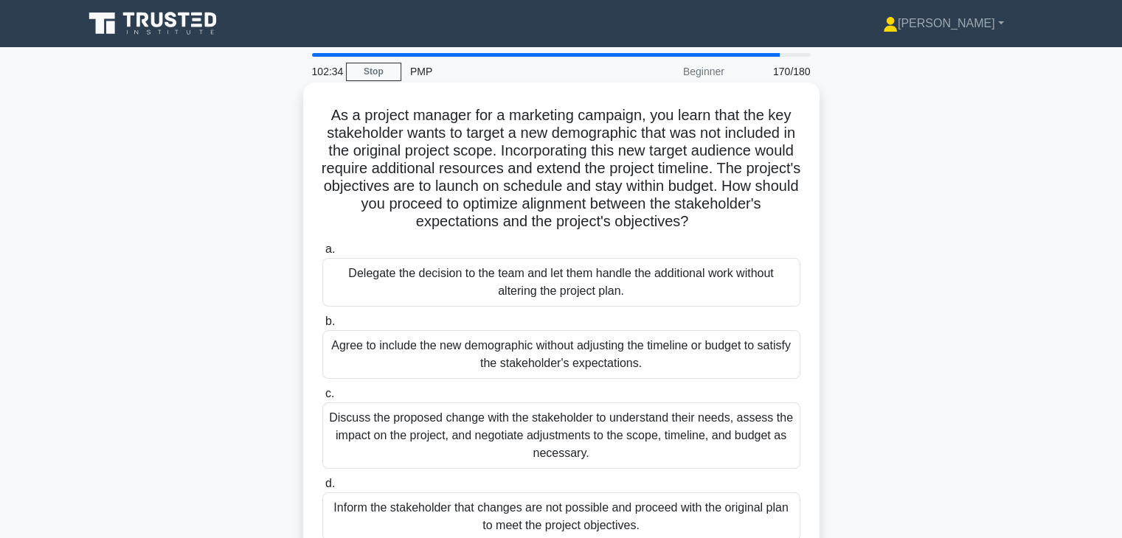
click at [577, 423] on div "Discuss the proposed change with the stakeholder to understand their needs, ass…" at bounding box center [561, 436] width 478 height 66
click at [322, 399] on input "c. Discuss the proposed change with the stakeholder to understand their needs, …" at bounding box center [322, 394] width 0 height 10
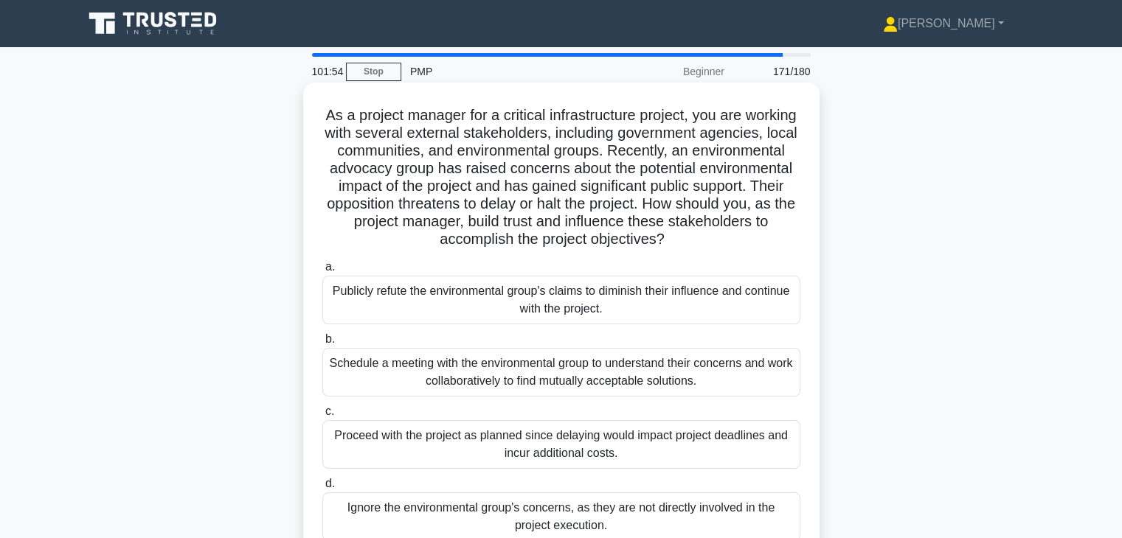
click at [659, 367] on div "Schedule a meeting with the environmental group to understand their concerns an…" at bounding box center [561, 372] width 478 height 49
click at [322, 344] on input "b. Schedule a meeting with the environmental group to understand their concerns…" at bounding box center [322, 340] width 0 height 10
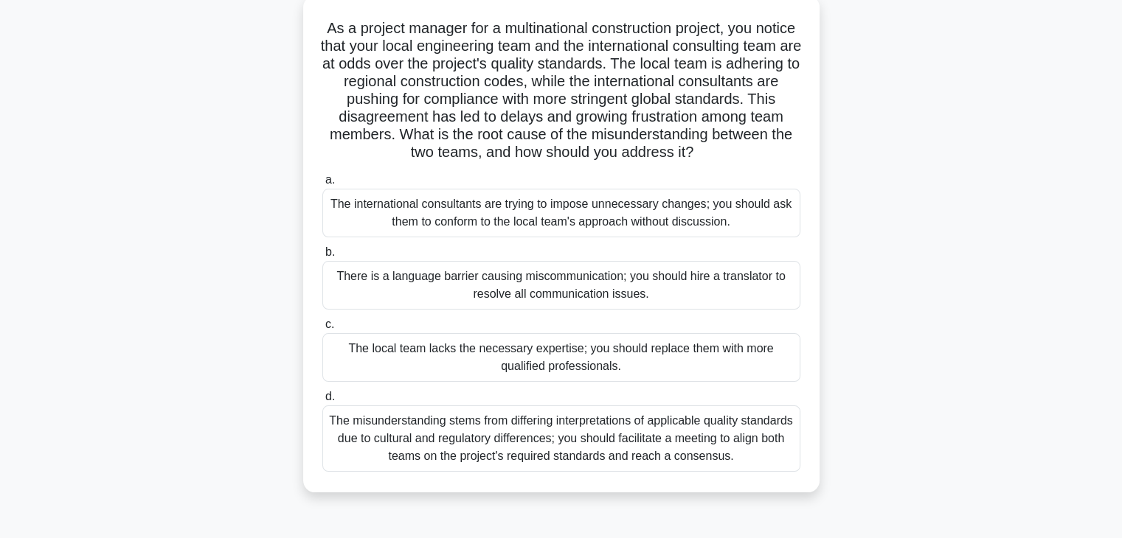
scroll to position [88, 0]
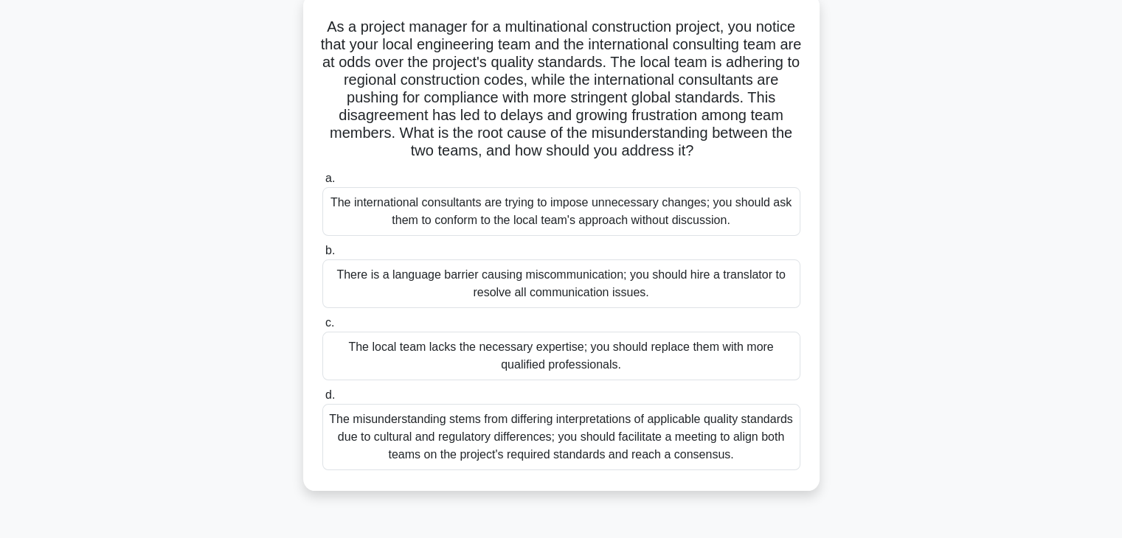
click at [702, 452] on div "The misunderstanding stems from differing interpretations of applicable quality…" at bounding box center [561, 437] width 478 height 66
click at [322, 400] on input "d. The misunderstanding stems from differing interpretations of applicable qual…" at bounding box center [322, 396] width 0 height 10
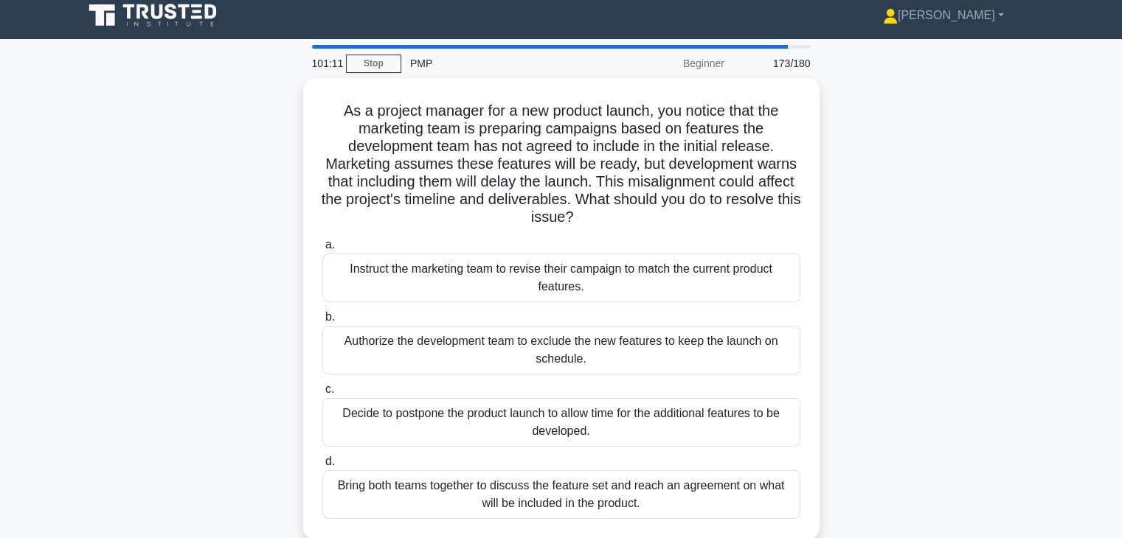
scroll to position [0, 0]
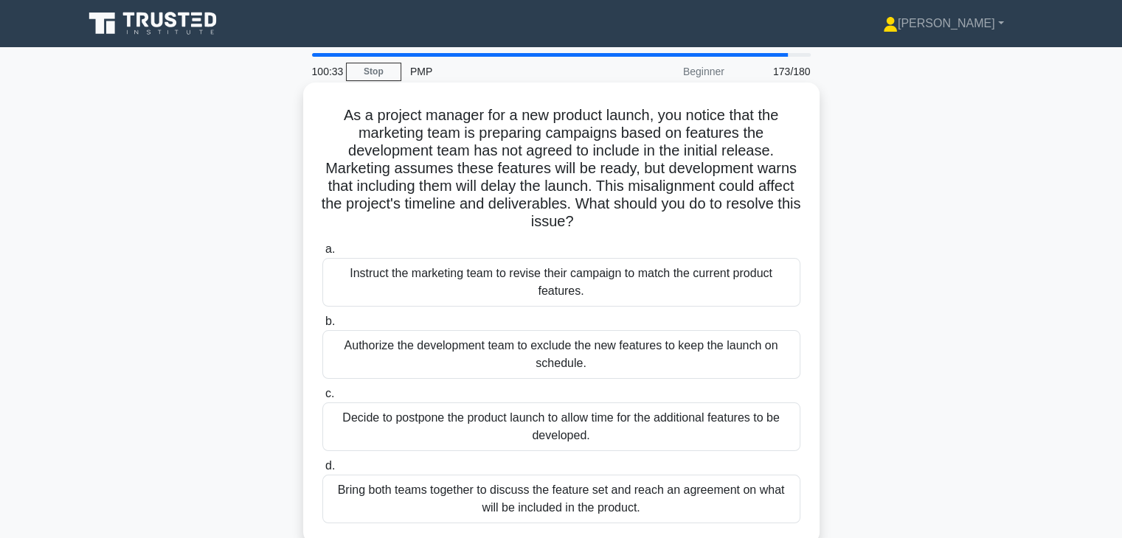
click at [661, 496] on div "Bring both teams together to discuss the feature set and reach an agreement on …" at bounding box center [561, 499] width 478 height 49
click at [322, 471] on input "d. Bring both teams together to discuss the feature set and reach an agreement …" at bounding box center [322, 467] width 0 height 10
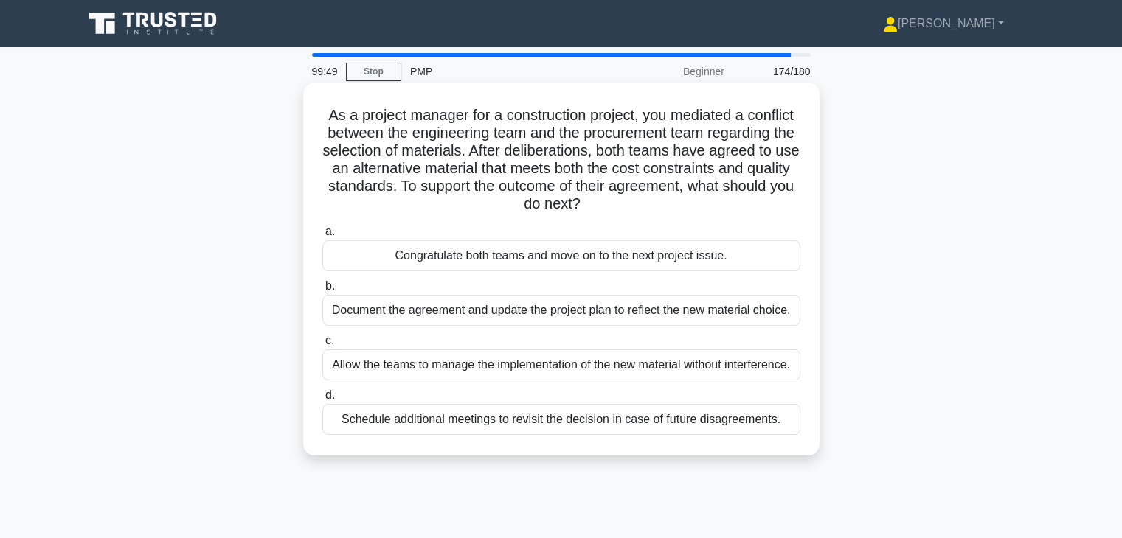
click at [650, 316] on div "Document the agreement and update the project plan to reflect the new material …" at bounding box center [561, 310] width 478 height 31
click at [322, 291] on input "b. Document the agreement and update the project plan to reflect the new materi…" at bounding box center [322, 287] width 0 height 10
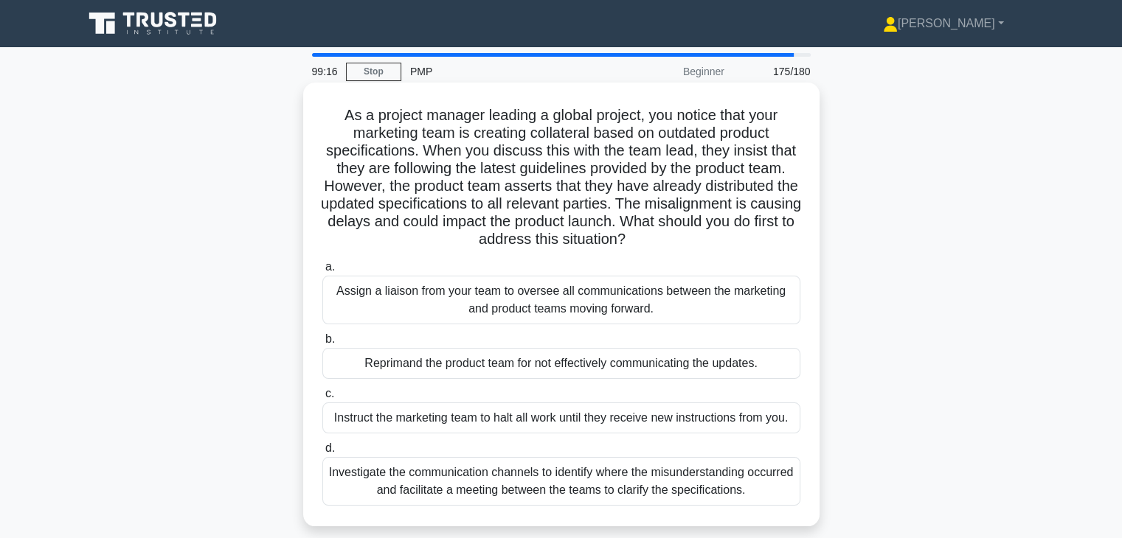
click at [634, 469] on div "Investigate the communication channels to identify where the misunderstanding o…" at bounding box center [561, 481] width 478 height 49
click at [322, 454] on input "d. Investigate the communication channels to identify where the misunderstandin…" at bounding box center [322, 449] width 0 height 10
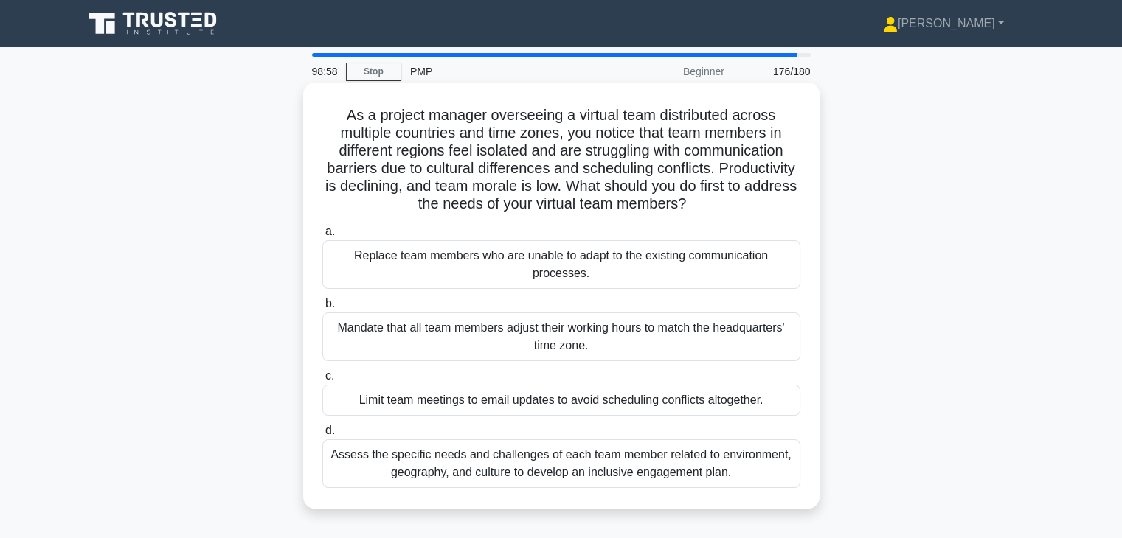
click at [643, 462] on div "Assess the specific needs and challenges of each team member related to environ…" at bounding box center [561, 464] width 478 height 49
click at [322, 436] on input "d. Assess the specific needs and challenges of each team member related to envi…" at bounding box center [322, 431] width 0 height 10
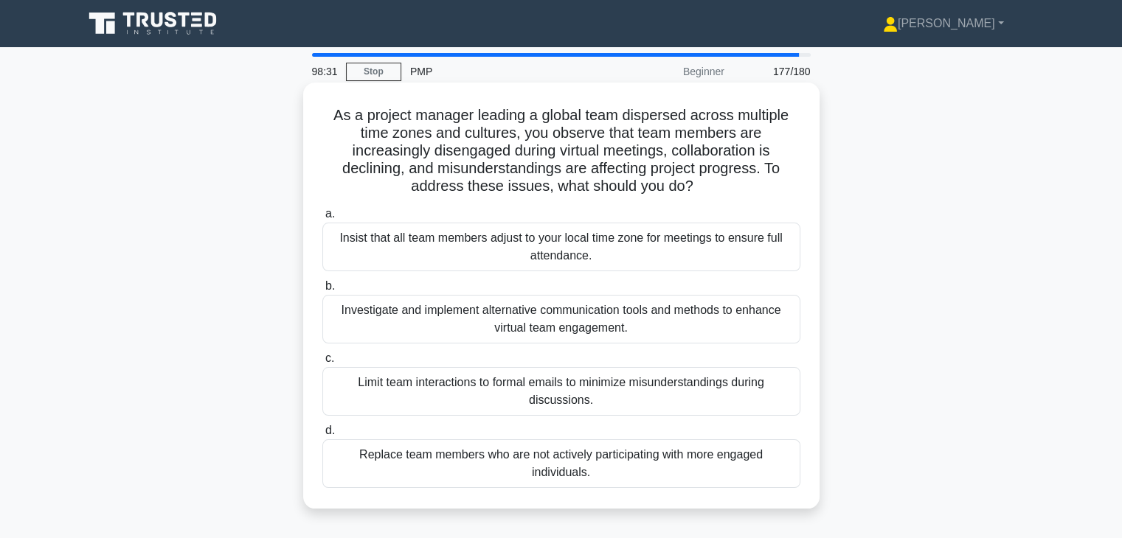
click at [631, 322] on div "Investigate and implement alternative communication tools and methods to enhanc…" at bounding box center [561, 319] width 478 height 49
click at [322, 291] on input "b. Investigate and implement alternative communication tools and methods to enh…" at bounding box center [322, 287] width 0 height 10
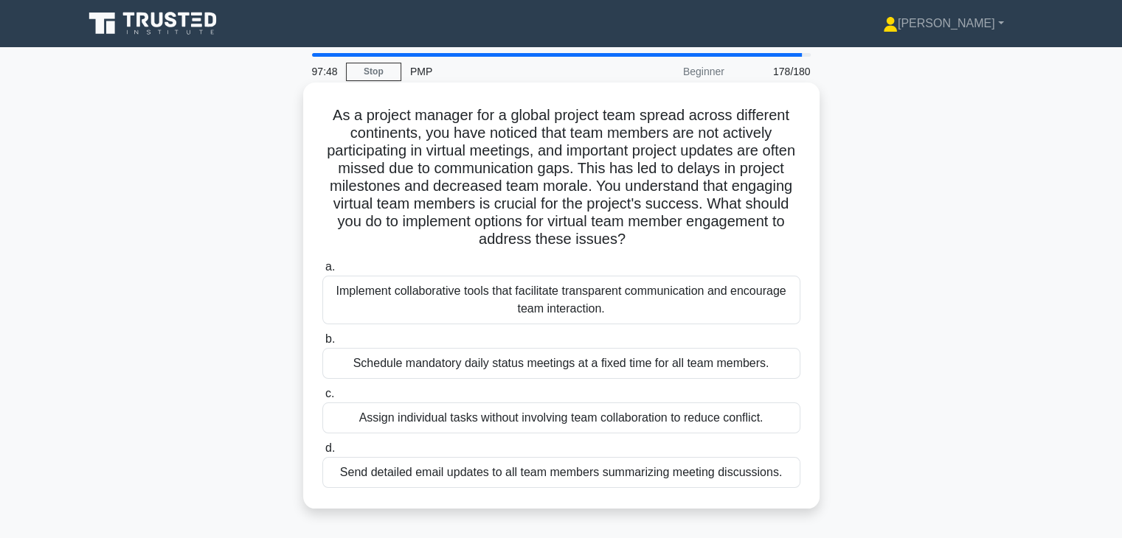
click at [728, 302] on div "Implement collaborative tools that facilitate transparent communication and enc…" at bounding box center [561, 300] width 478 height 49
click at [322, 272] on input "a. Implement collaborative tools that facilitate transparent communication and …" at bounding box center [322, 268] width 0 height 10
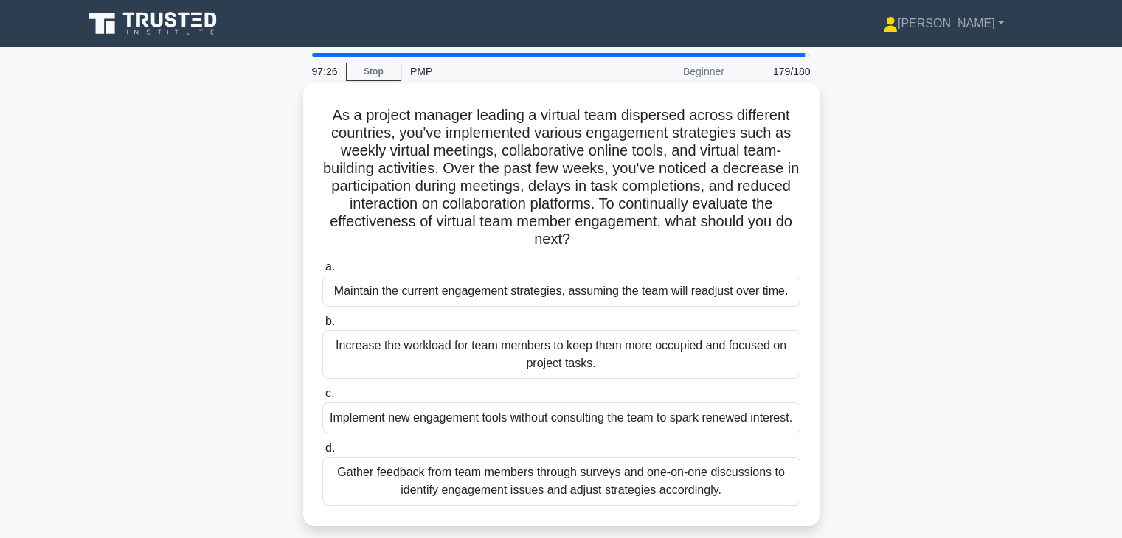
click at [619, 487] on div "Gather feedback from team members through surveys and one-on-one discussions to…" at bounding box center [561, 481] width 478 height 49
click at [322, 454] on input "d. Gather feedback from team members through surveys and one-on-one discussions…" at bounding box center [322, 449] width 0 height 10
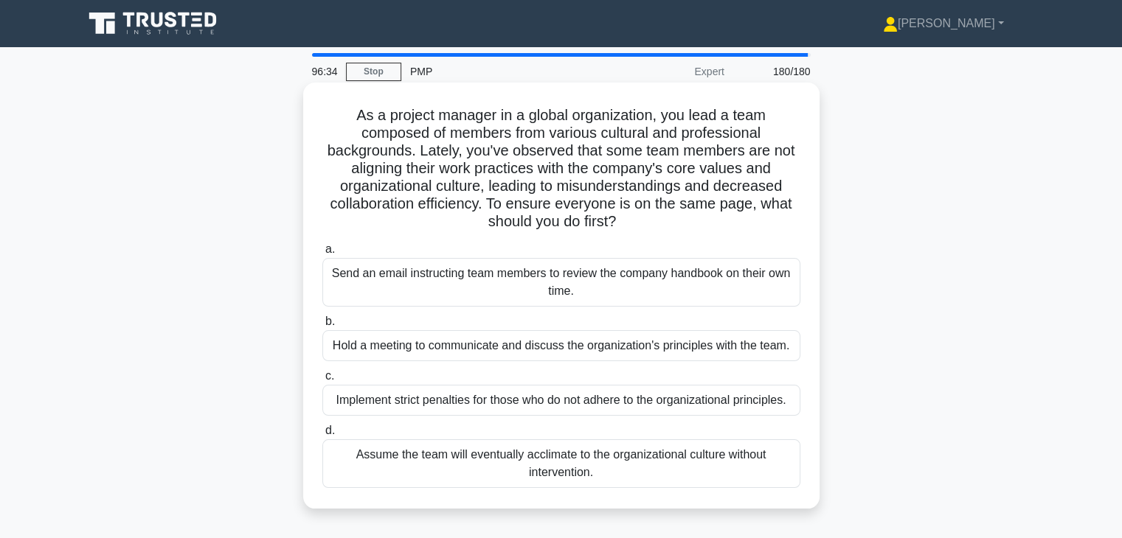
click at [720, 356] on div "Hold a meeting to communicate and discuss the organization's principles with th…" at bounding box center [561, 345] width 478 height 31
click at [322, 327] on input "b. Hold a meeting to communicate and discuss the organization's principles with…" at bounding box center [322, 322] width 0 height 10
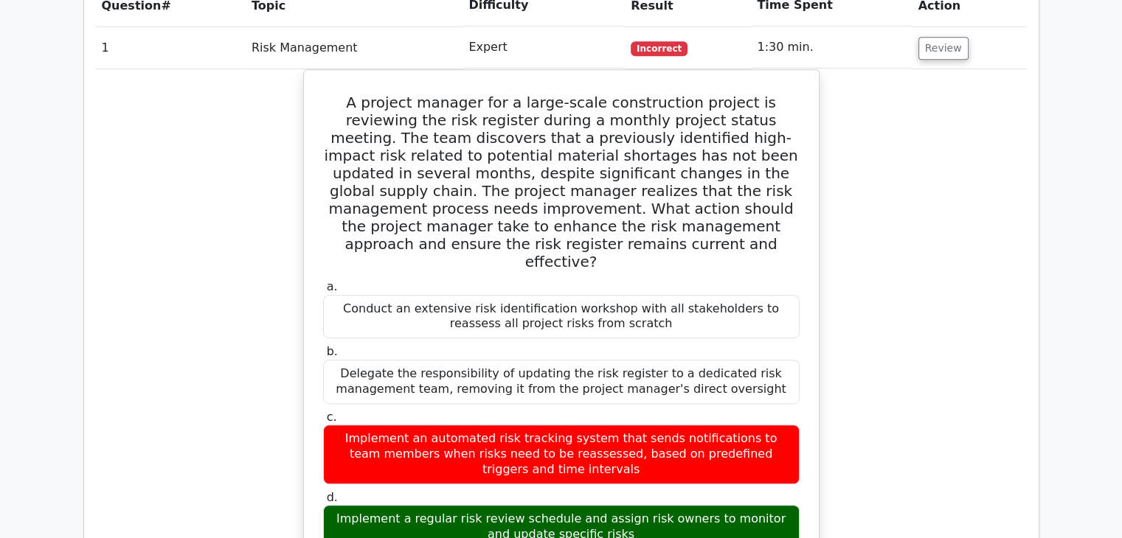
scroll to position [725, 0]
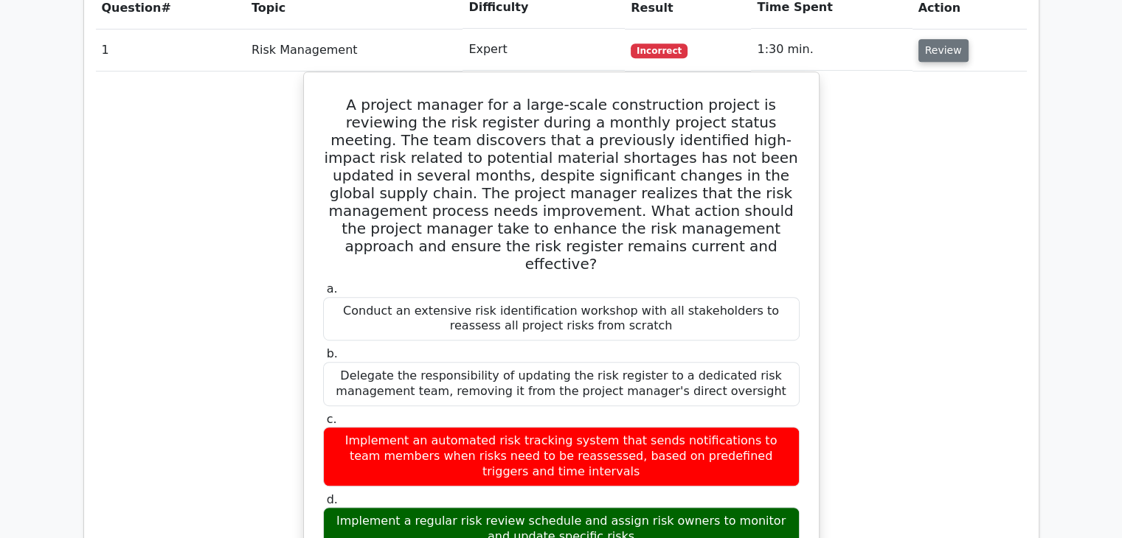
click at [929, 49] on button "Review" at bounding box center [943, 50] width 50 height 23
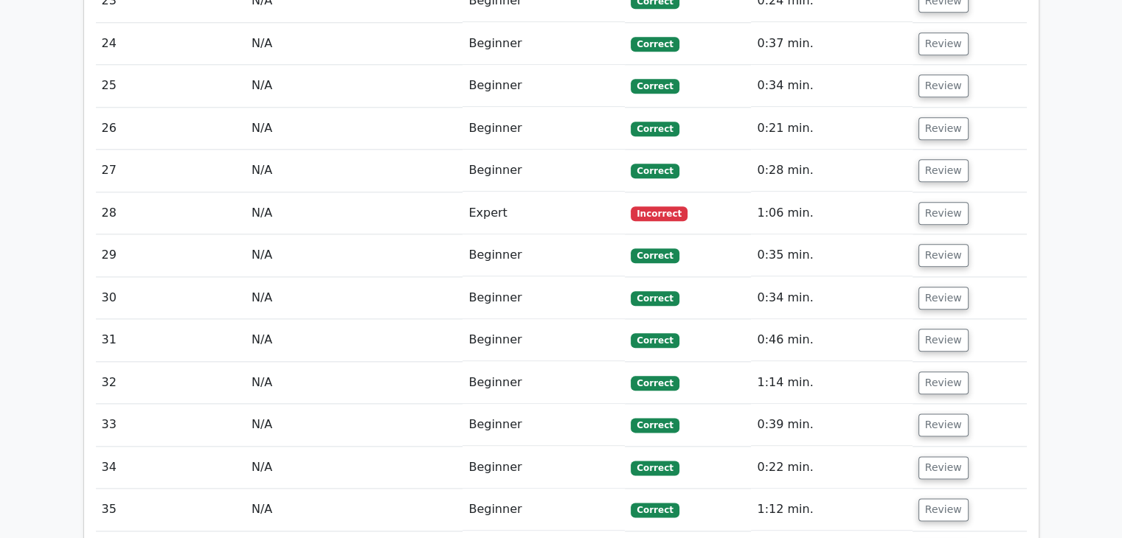
scroll to position [1661, 0]
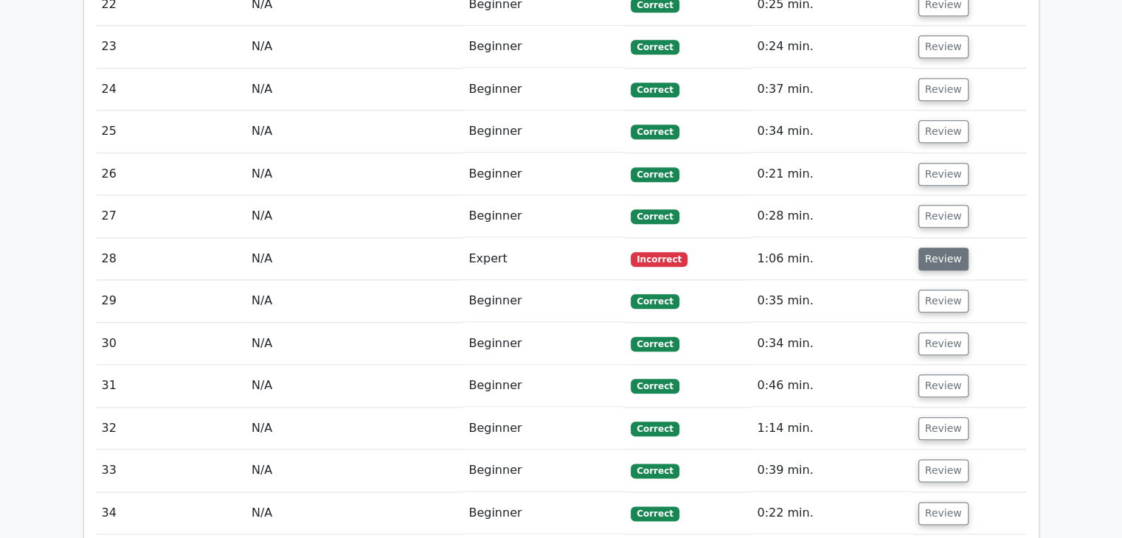
click at [947, 248] on button "Review" at bounding box center [943, 259] width 50 height 23
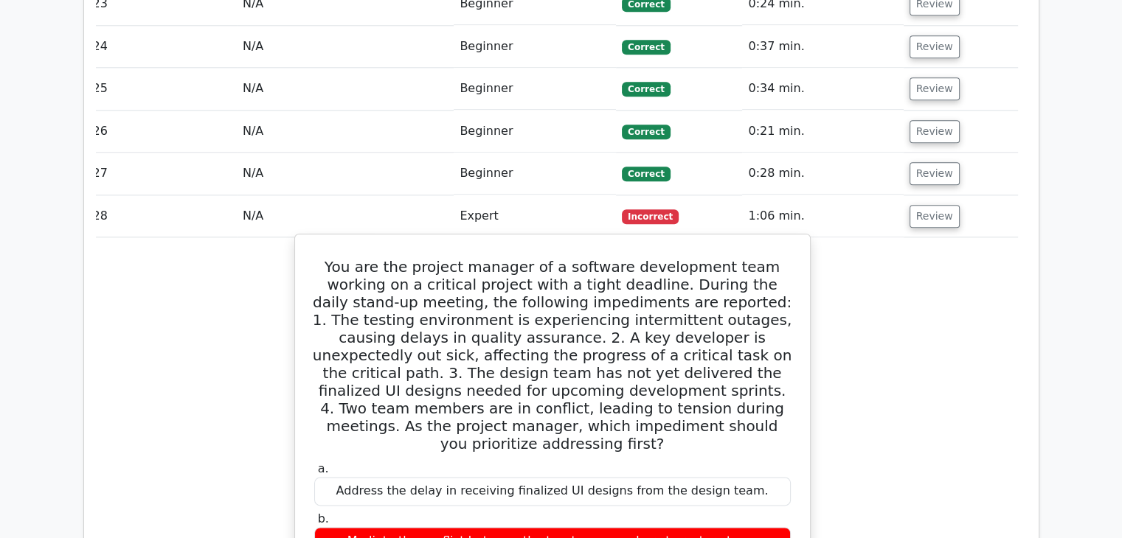
scroll to position [1702, 0]
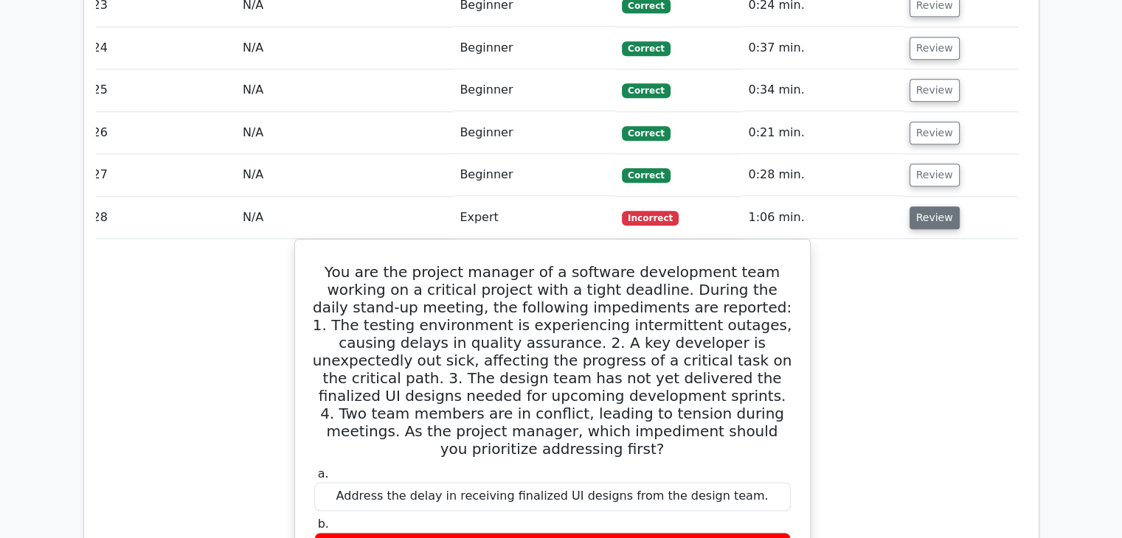
click at [939, 216] on button "Review" at bounding box center [934, 217] width 50 height 23
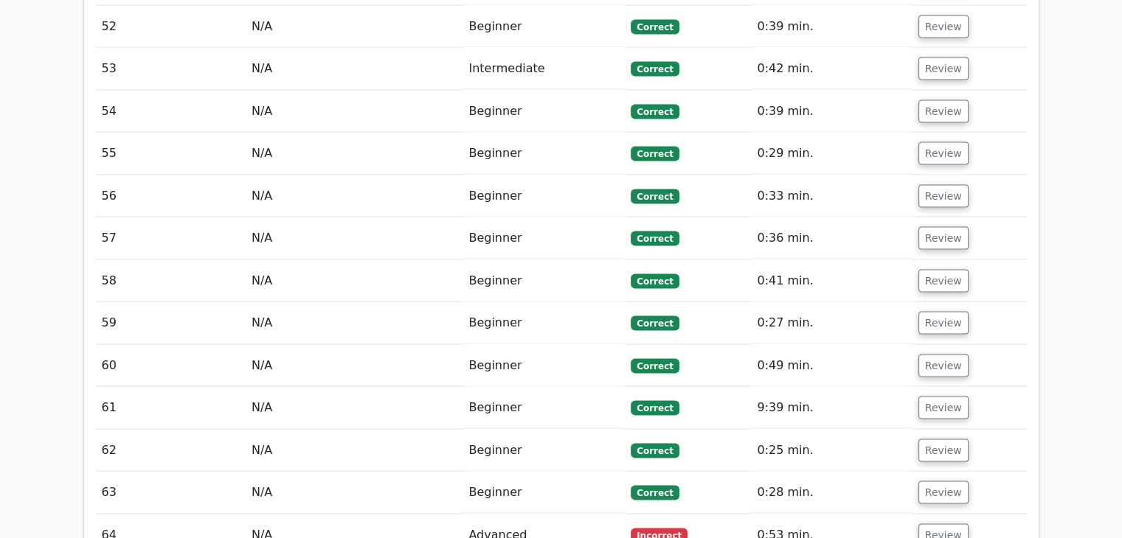
scroll to position [3118, 0]
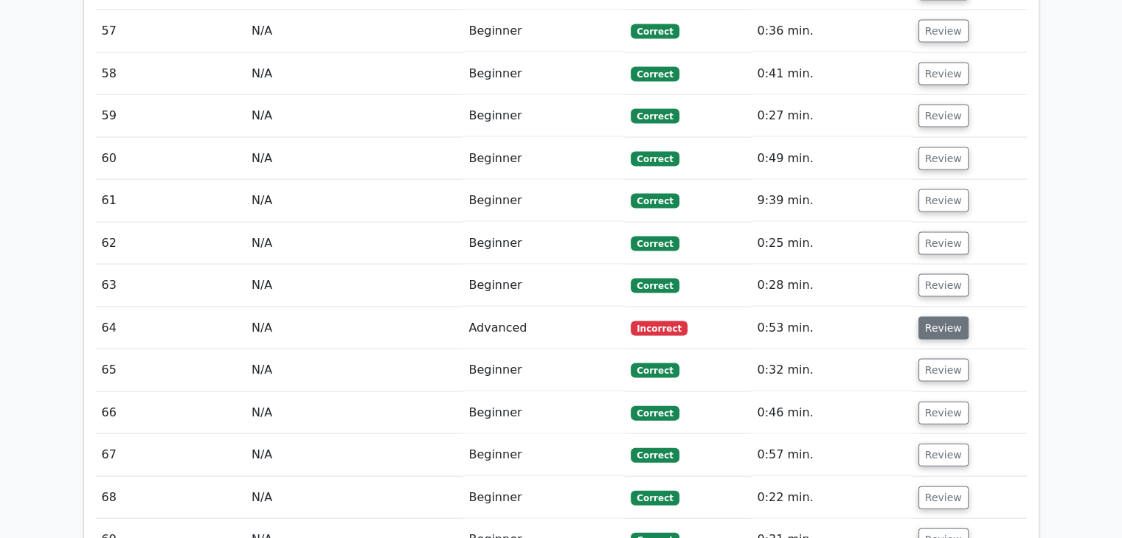
click at [945, 317] on button "Review" at bounding box center [943, 328] width 50 height 23
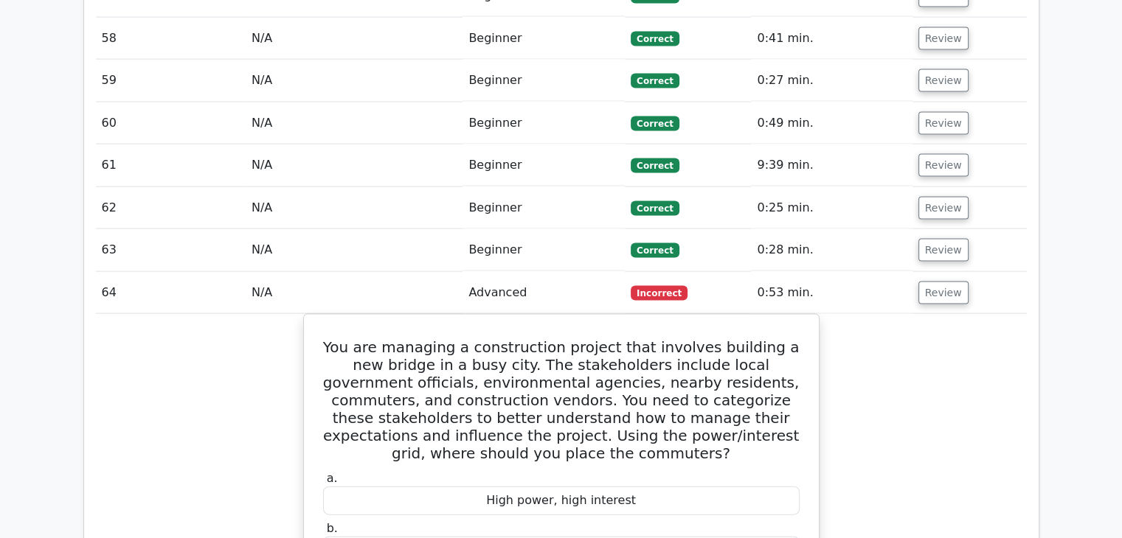
scroll to position [3152, 0]
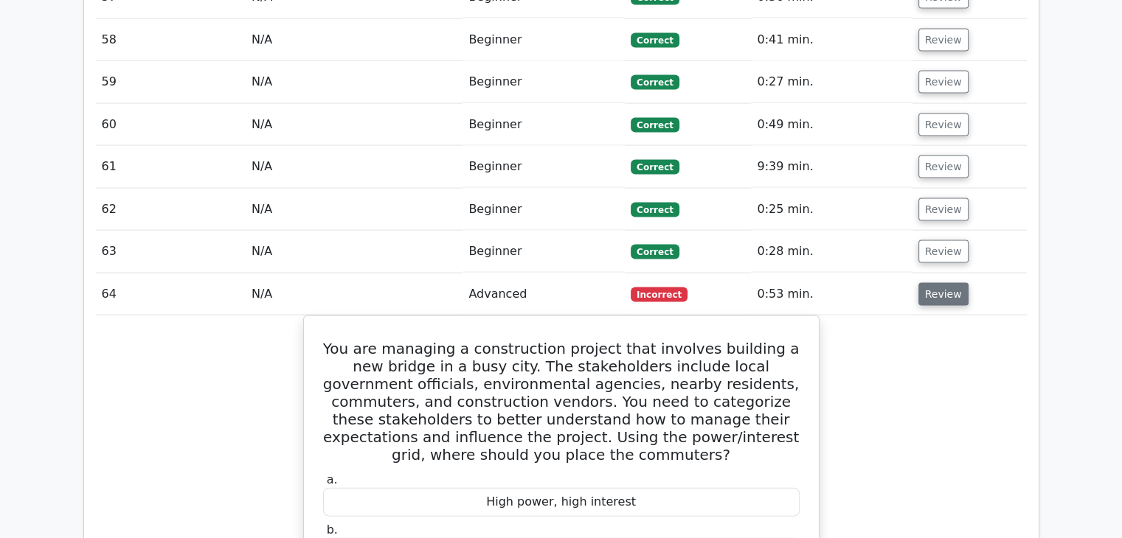
click at [918, 283] on button "Review" at bounding box center [943, 294] width 50 height 23
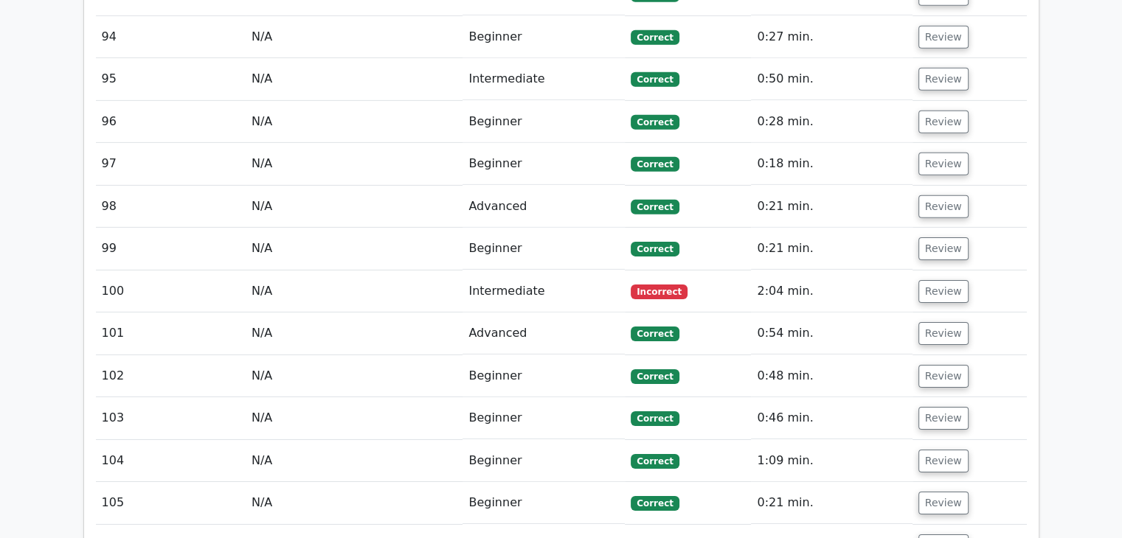
scroll to position [4683, 0]
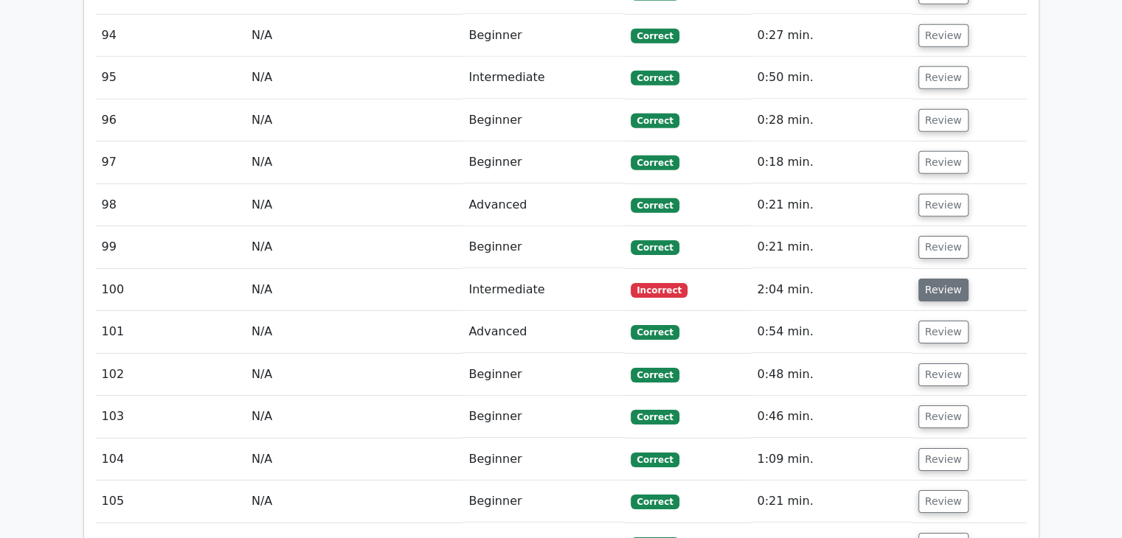
click at [942, 279] on button "Review" at bounding box center [943, 290] width 50 height 23
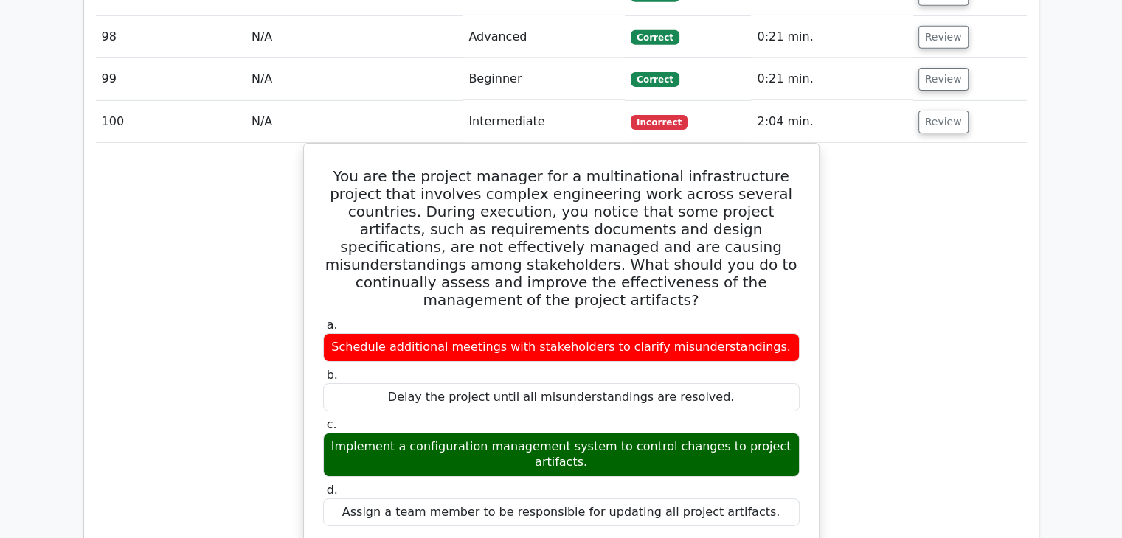
scroll to position [4849, 0]
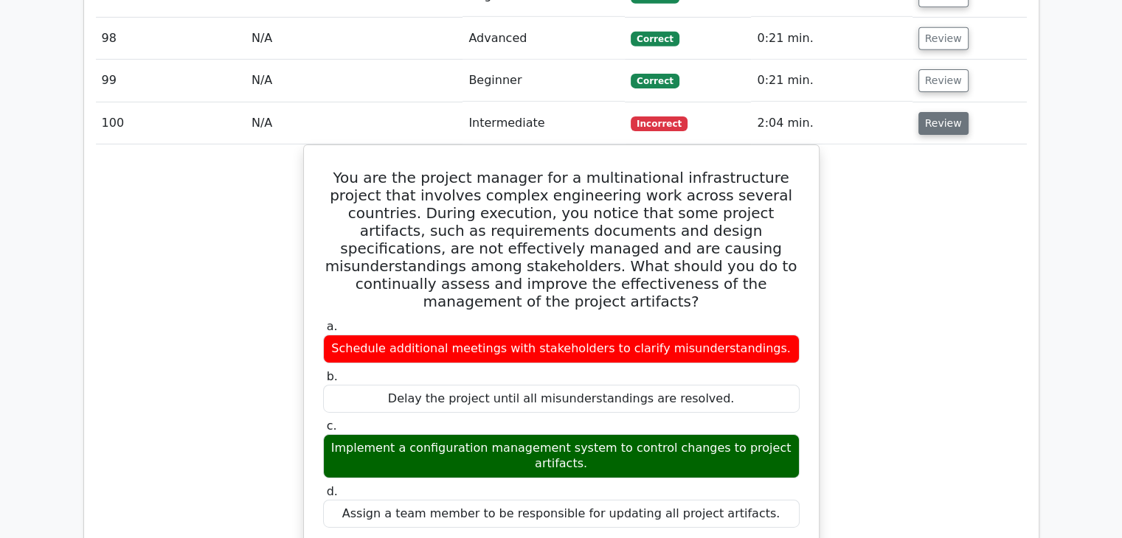
click at [939, 112] on button "Review" at bounding box center [943, 123] width 50 height 23
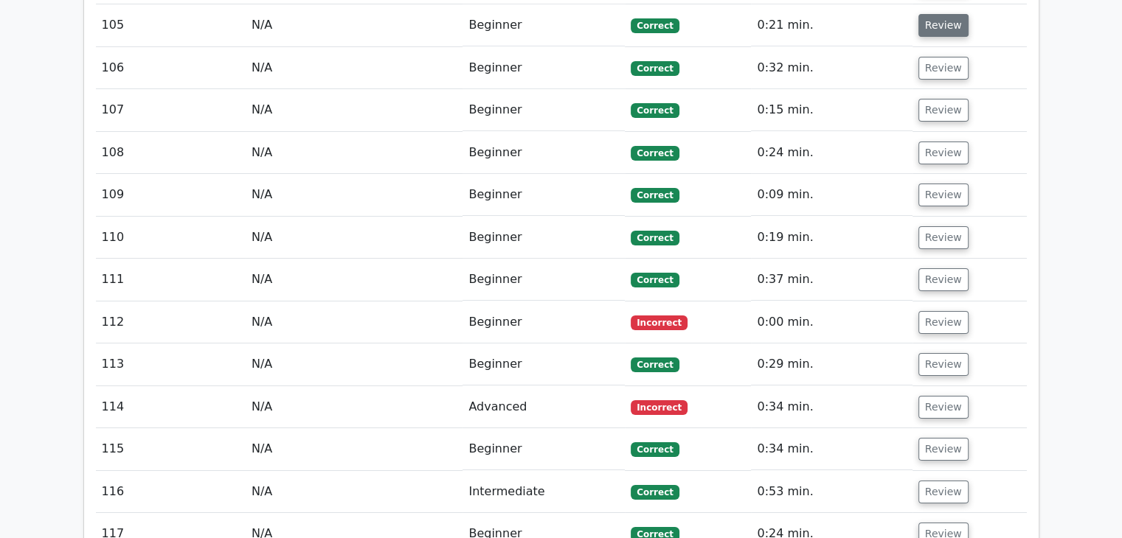
scroll to position [5159, 0]
click at [942, 311] on button "Review" at bounding box center [943, 322] width 50 height 23
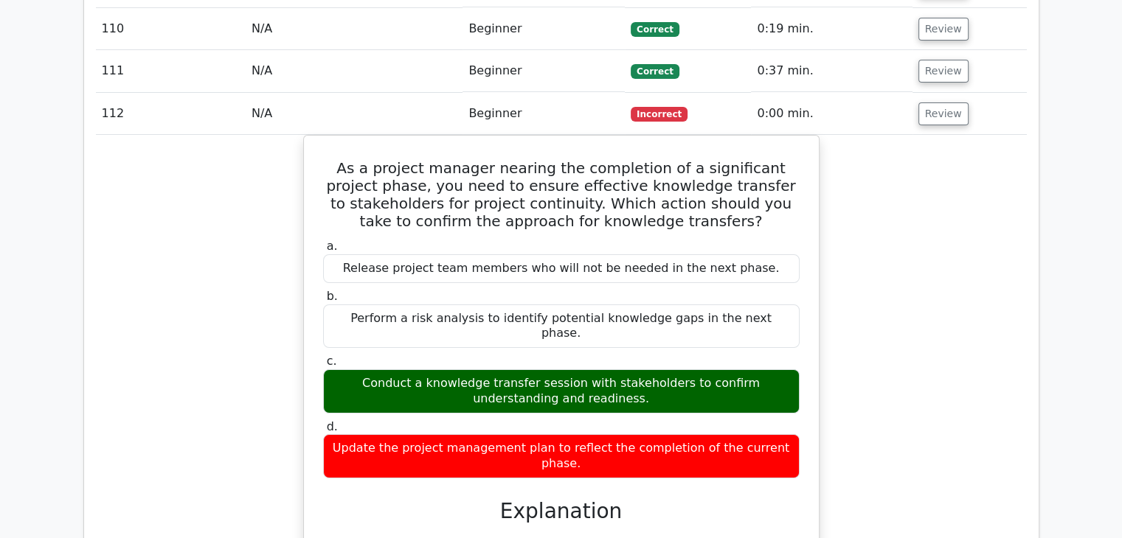
scroll to position [5367, 0]
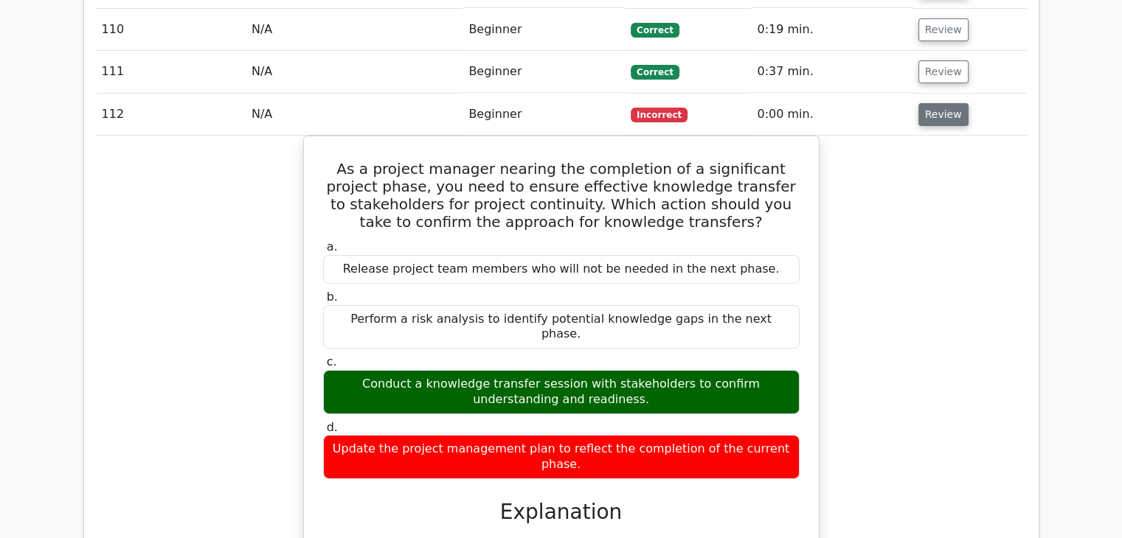
click at [947, 103] on button "Review" at bounding box center [943, 114] width 50 height 23
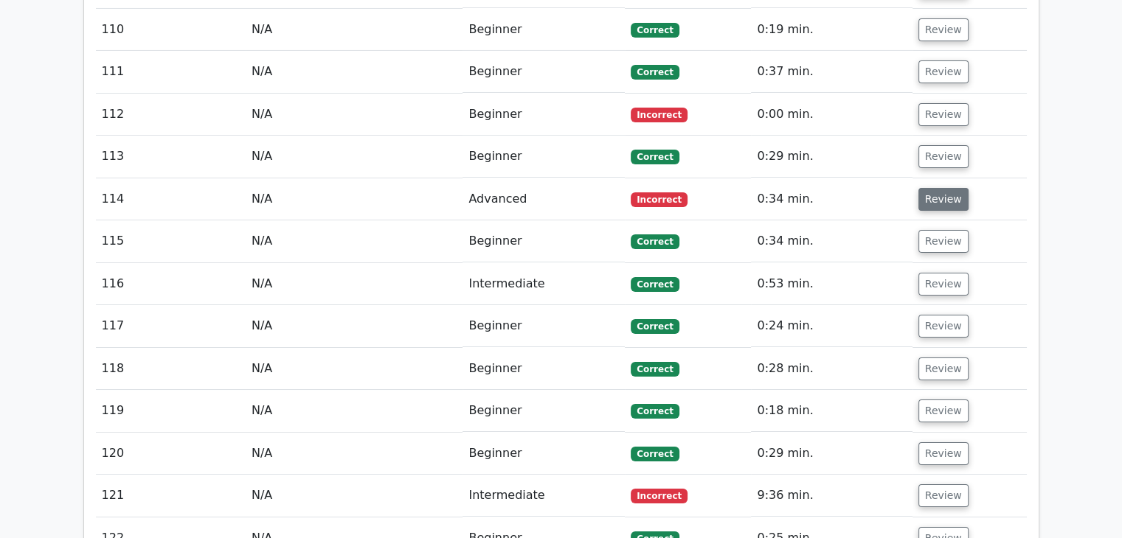
click at [939, 188] on button "Review" at bounding box center [943, 199] width 50 height 23
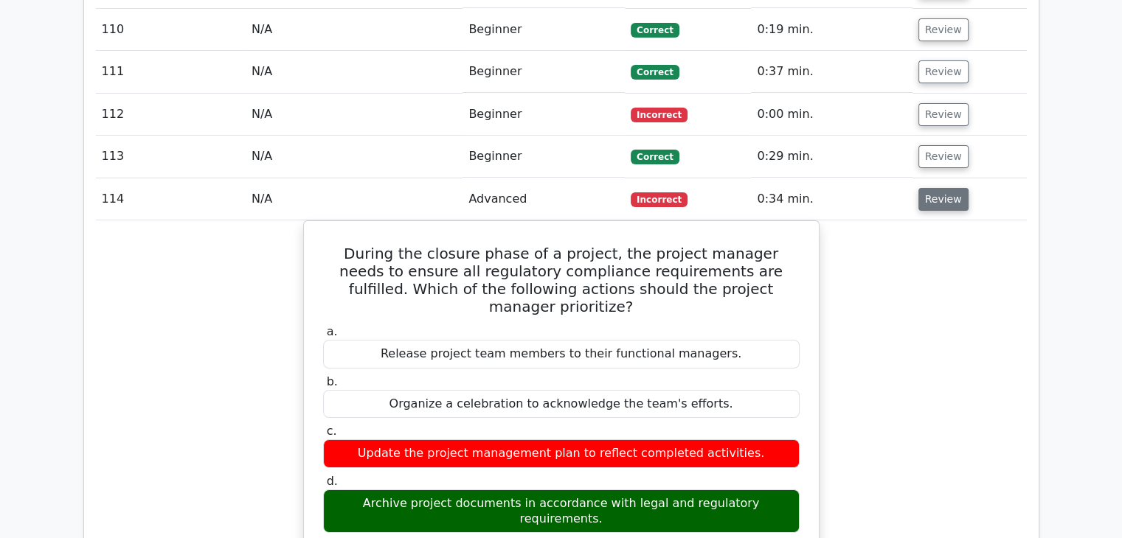
click at [943, 188] on button "Review" at bounding box center [943, 199] width 50 height 23
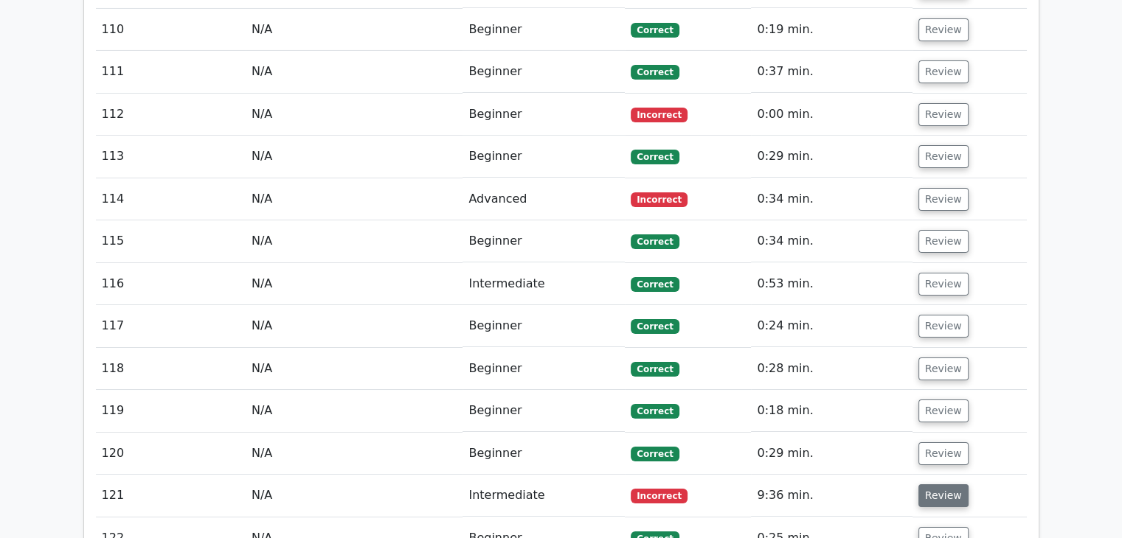
click at [950, 485] on button "Review" at bounding box center [943, 496] width 50 height 23
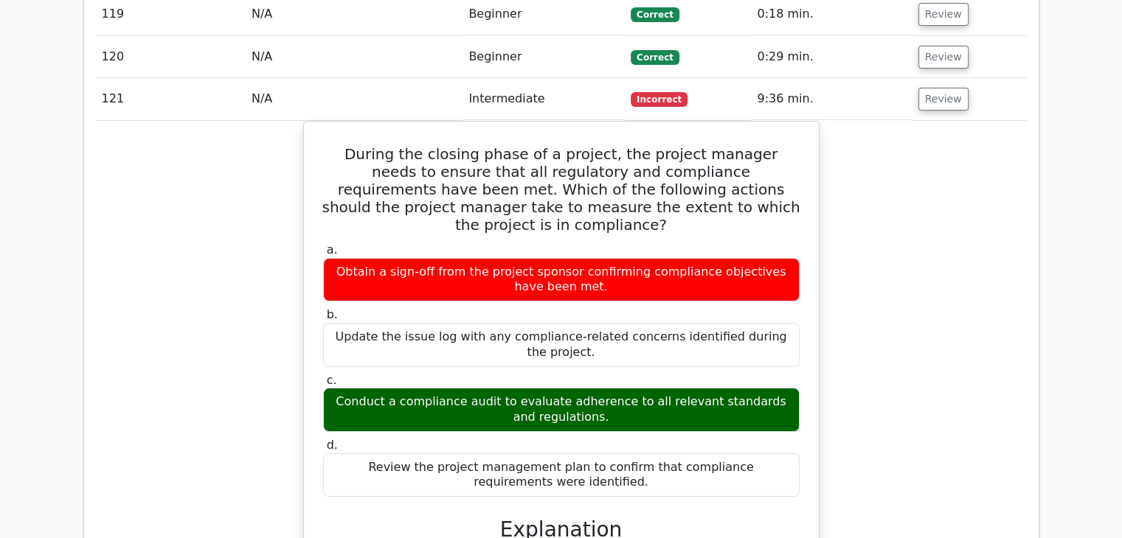
scroll to position [5616, 0]
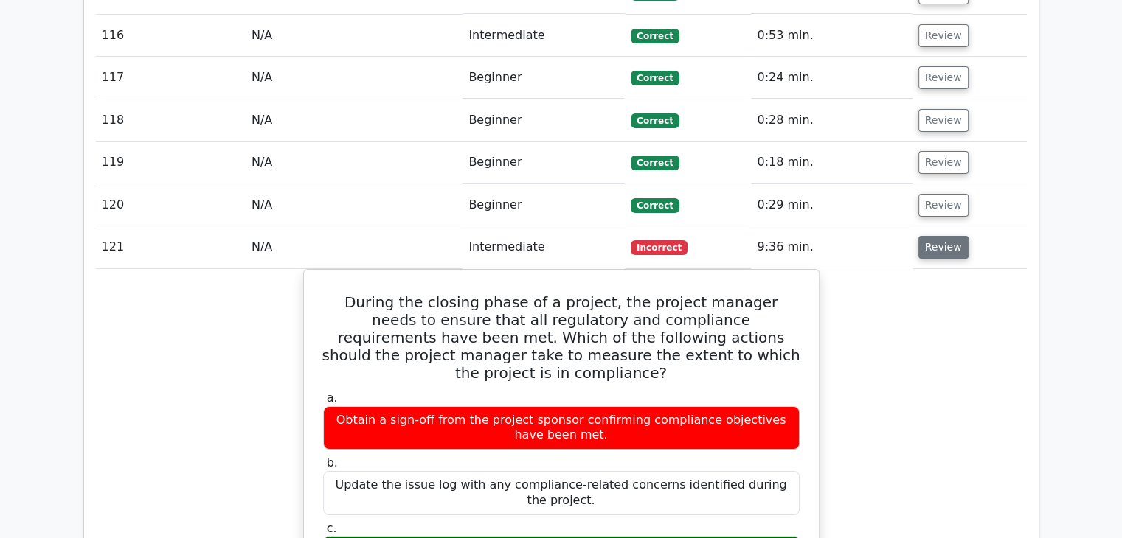
click at [944, 236] on button "Review" at bounding box center [943, 247] width 50 height 23
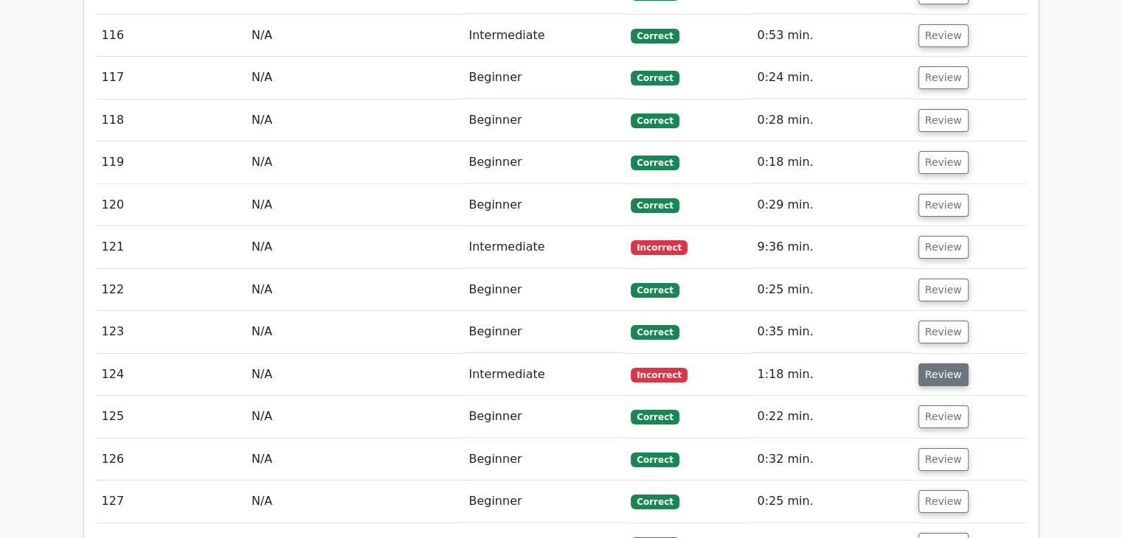
click at [946, 364] on button "Review" at bounding box center [943, 375] width 50 height 23
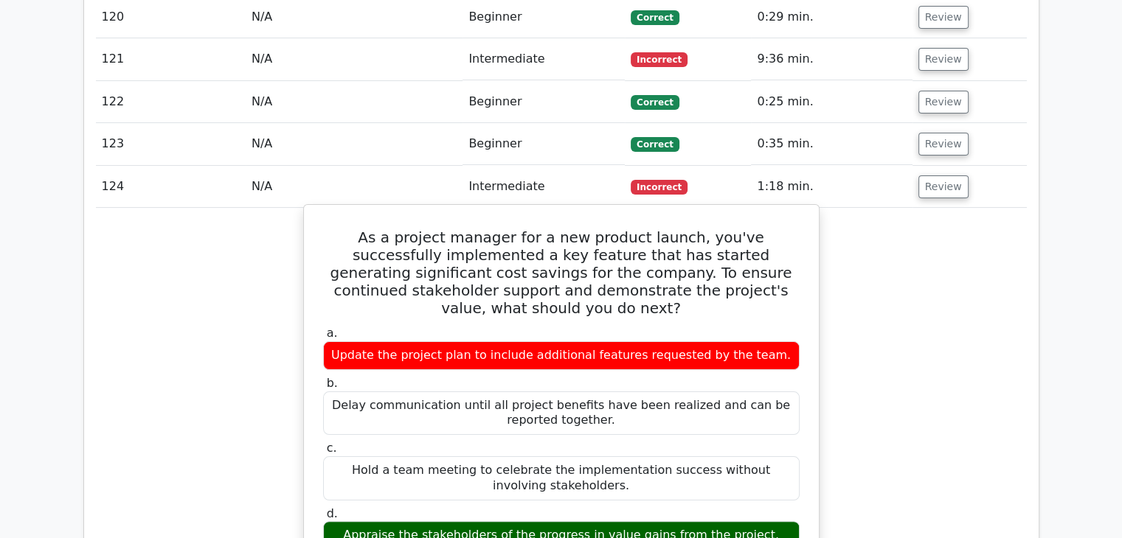
scroll to position [5804, 0]
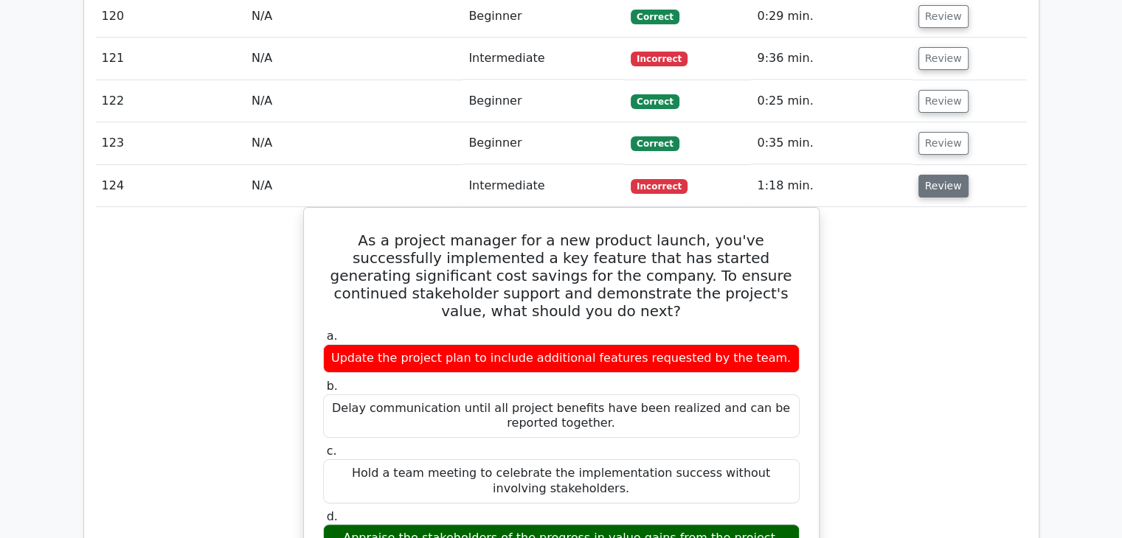
click at [956, 175] on button "Review" at bounding box center [943, 186] width 50 height 23
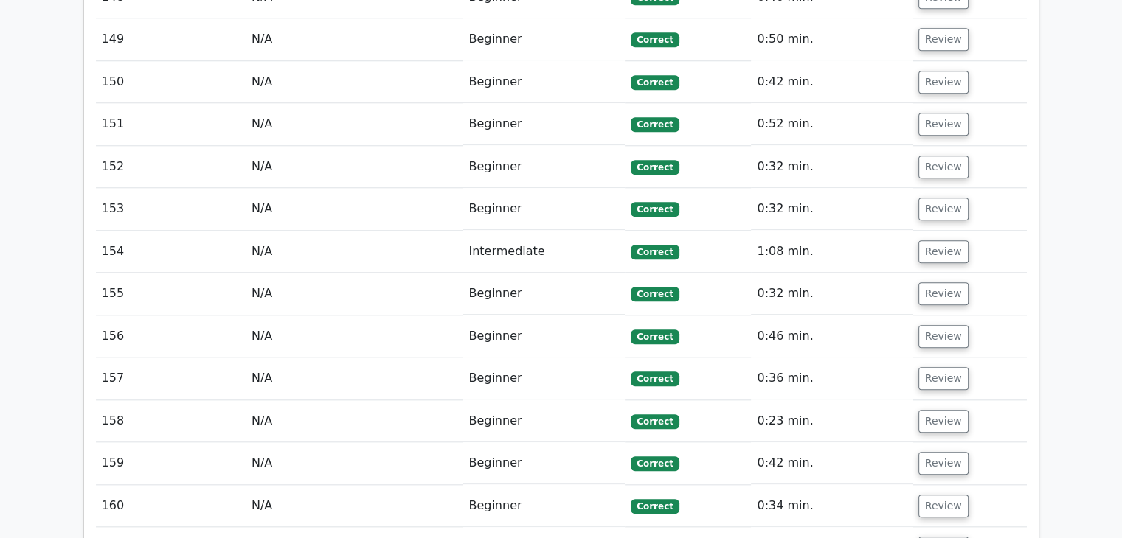
scroll to position [7321, 0]
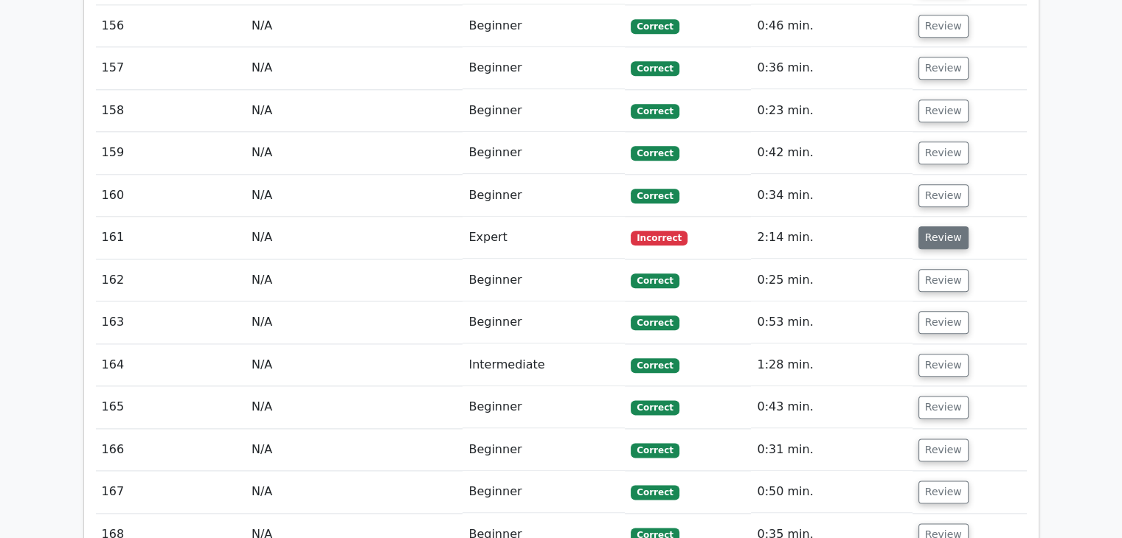
click at [937, 226] on button "Review" at bounding box center [943, 237] width 50 height 23
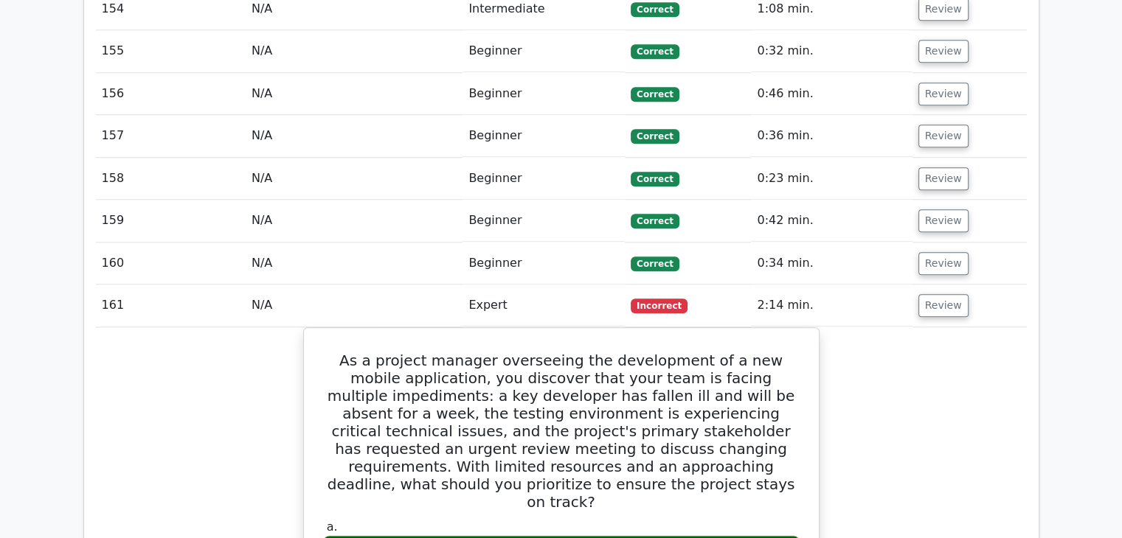
scroll to position [7253, 0]
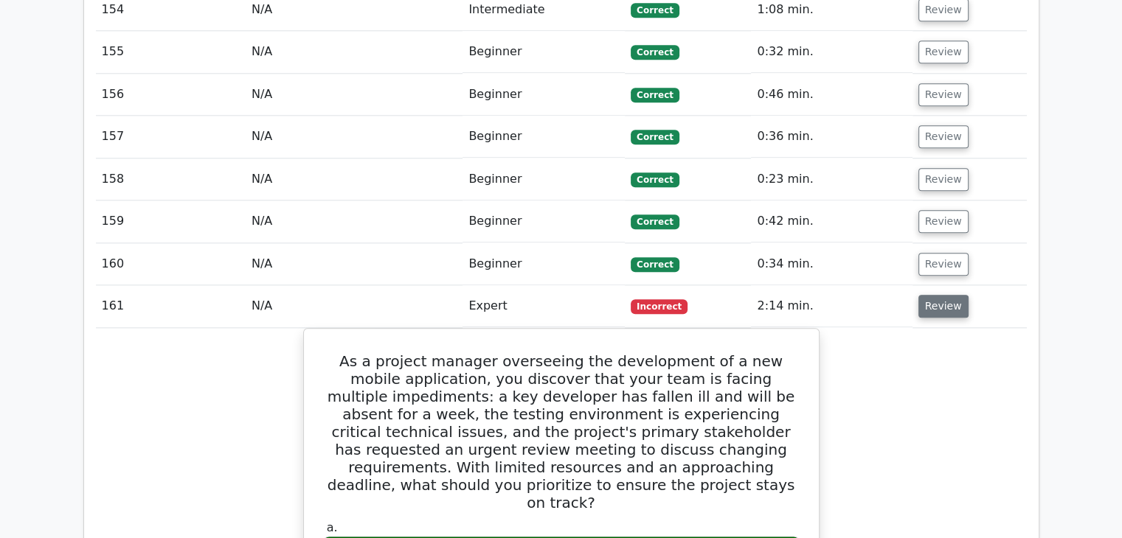
click at [929, 295] on button "Review" at bounding box center [943, 306] width 50 height 23
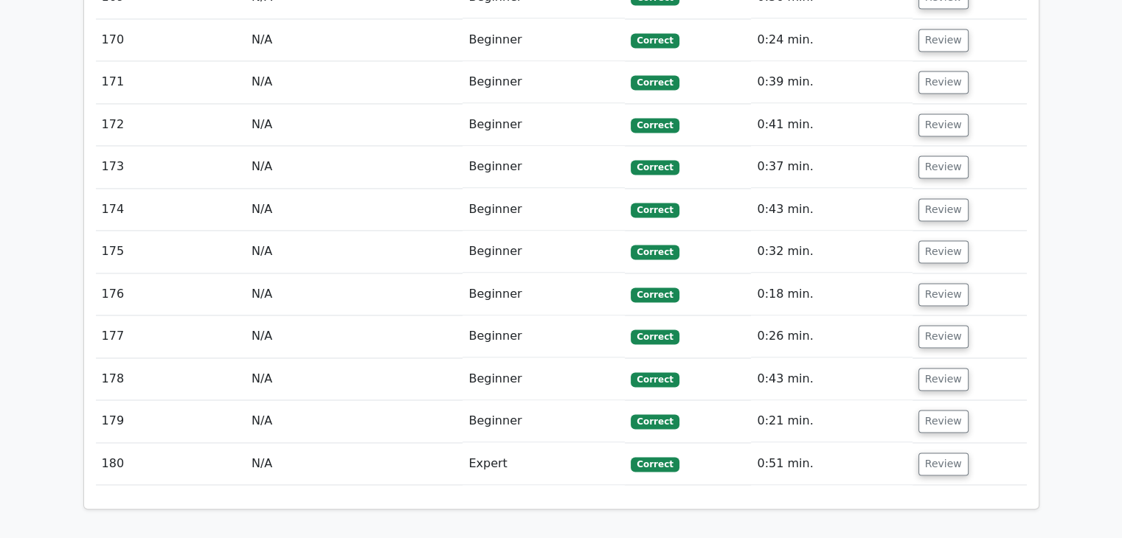
scroll to position [8126, 0]
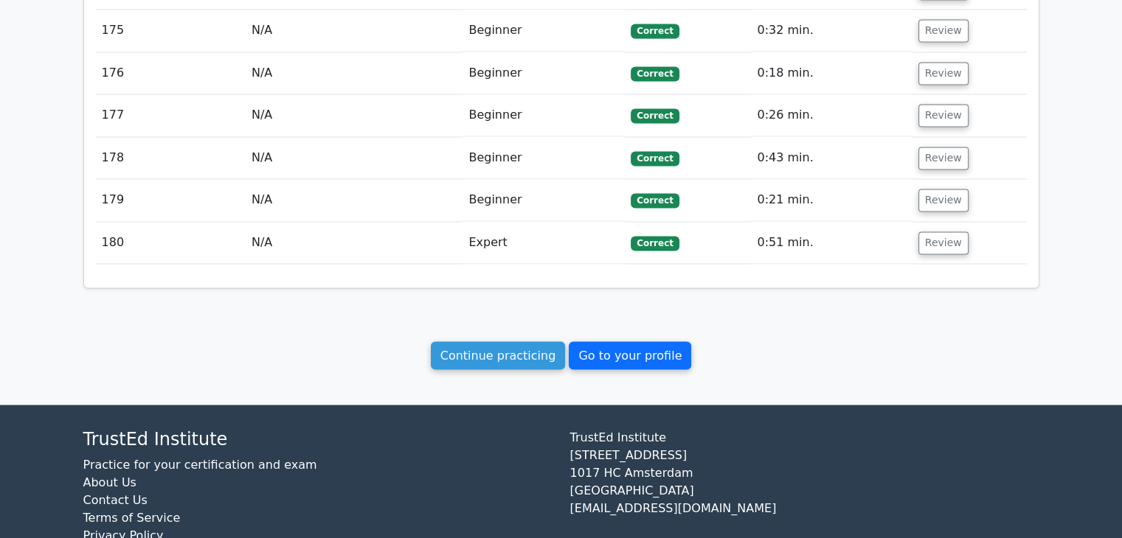
click at [673, 341] on link "Go to your profile" at bounding box center [630, 355] width 122 height 28
